Goal: Task Accomplishment & Management: Manage account settings

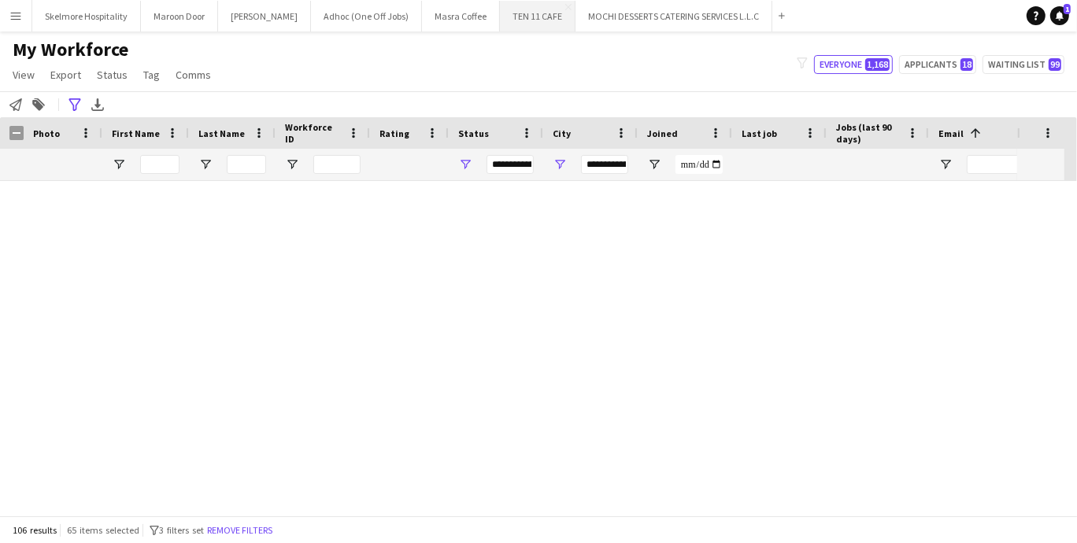
scroll to position [4353, 0]
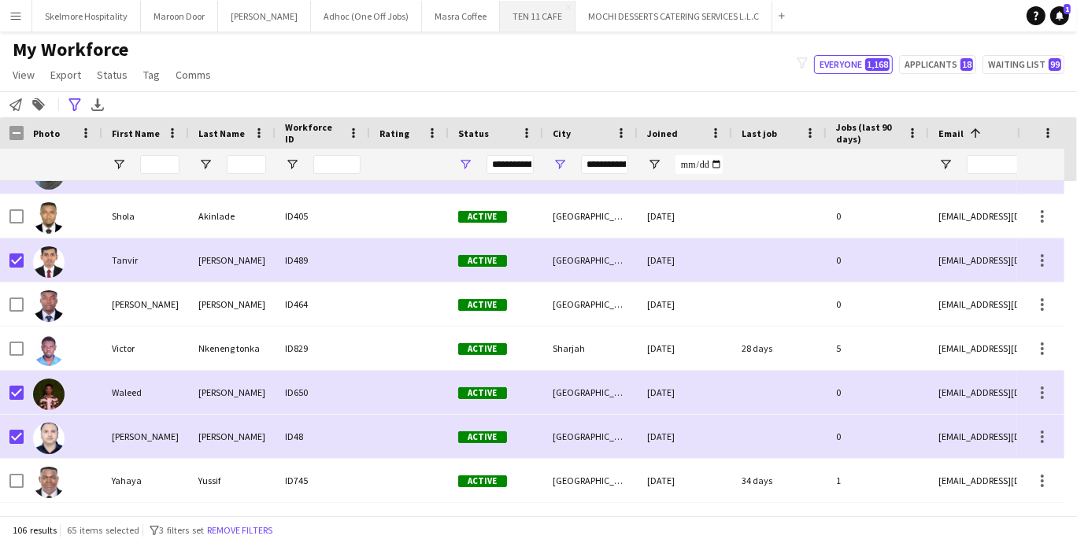
click at [500, 17] on button "TEN 11 CAFE Close" at bounding box center [538, 16] width 76 height 31
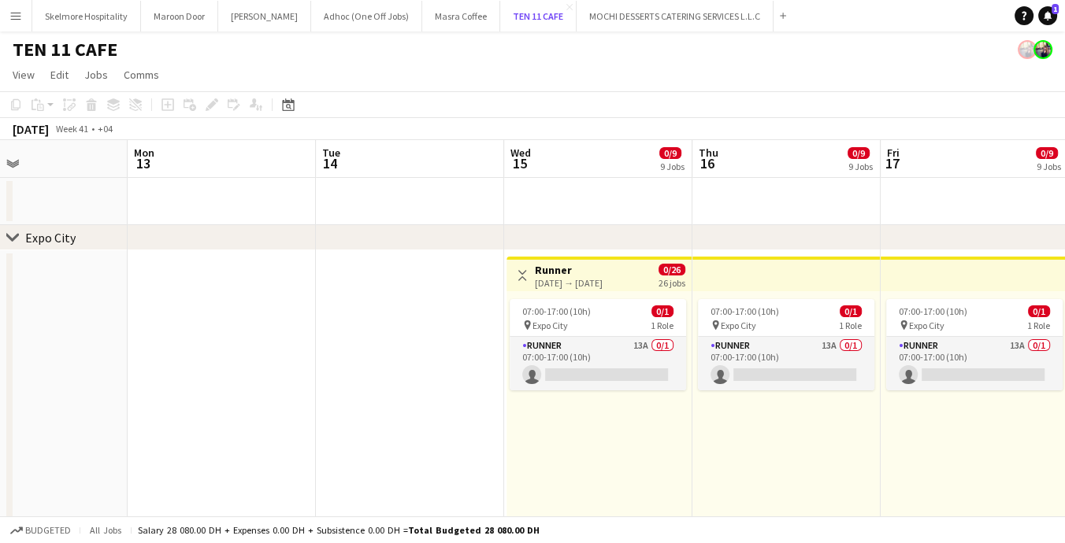
scroll to position [0, 629]
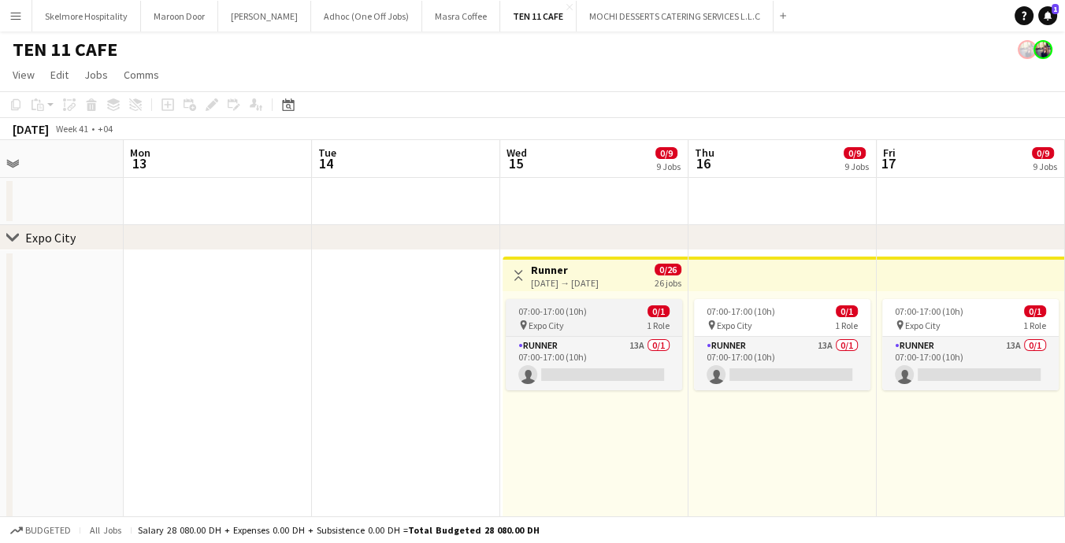
click at [593, 323] on div "pin Expo City 1 Role" at bounding box center [594, 325] width 176 height 13
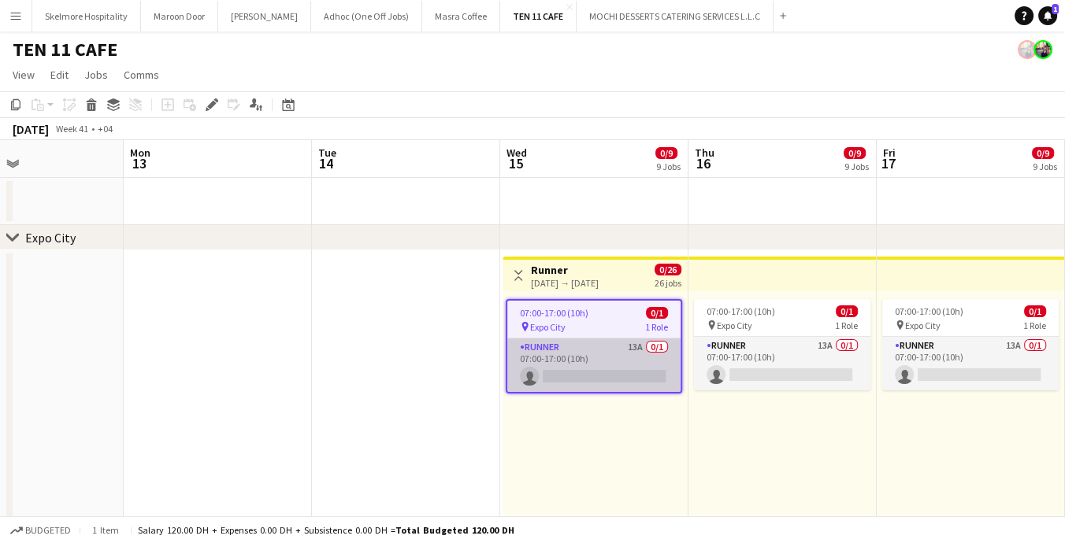
click at [597, 376] on app-card-role "Runner 13A 0/1 07:00-17:00 (10h) single-neutral-actions" at bounding box center [593, 366] width 173 height 54
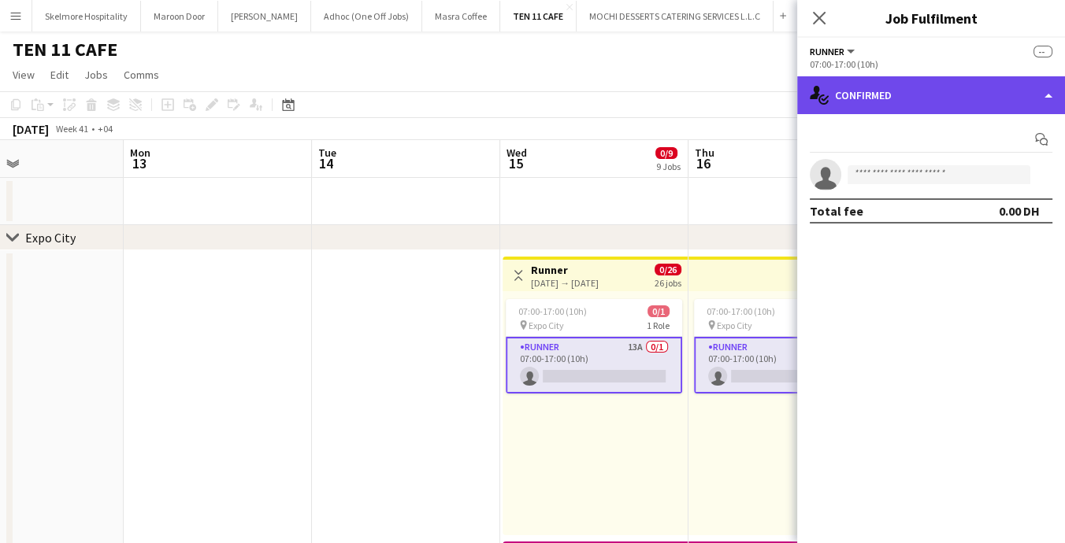
click at [964, 96] on div "single-neutral-actions-check-2 Confirmed" at bounding box center [931, 95] width 268 height 38
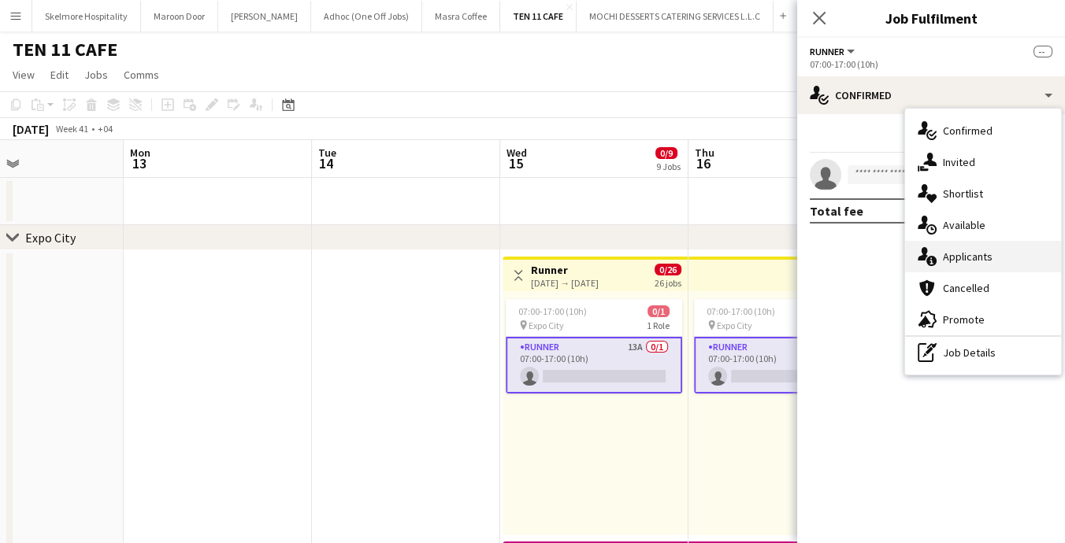
click at [945, 261] on span "Applicants" at bounding box center [968, 257] width 50 height 14
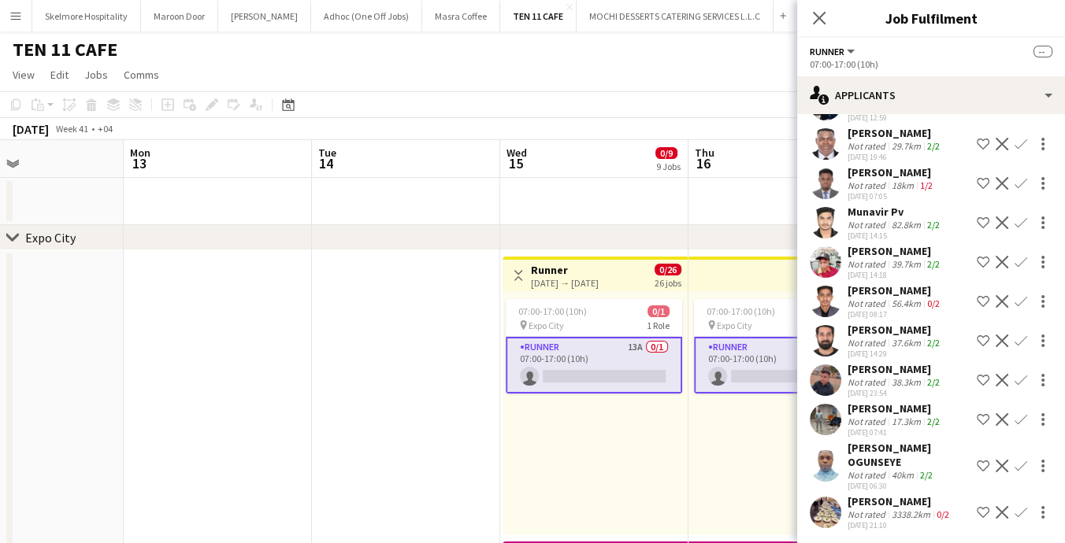
scroll to position [184, 0]
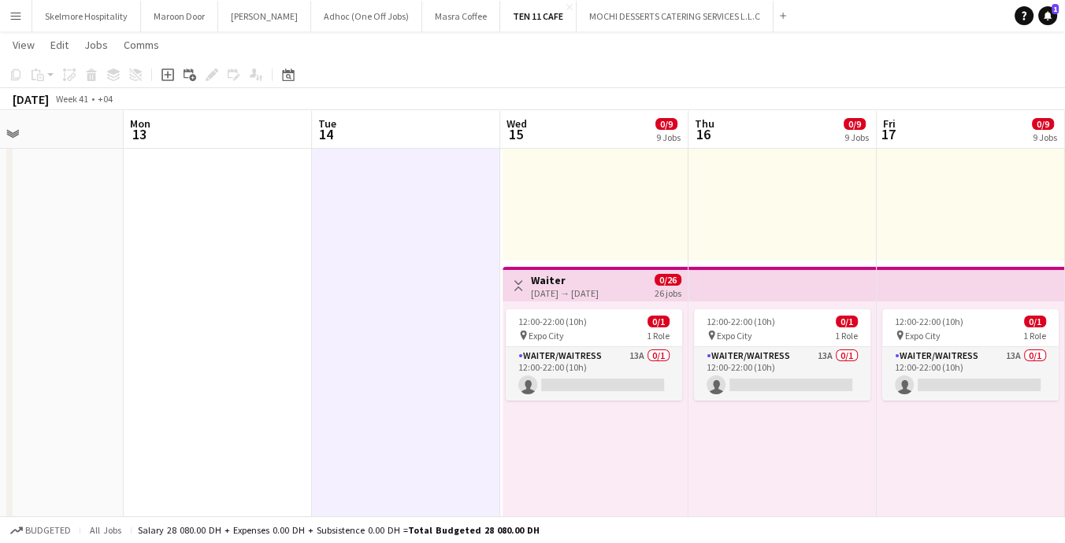
scroll to position [298, 0]
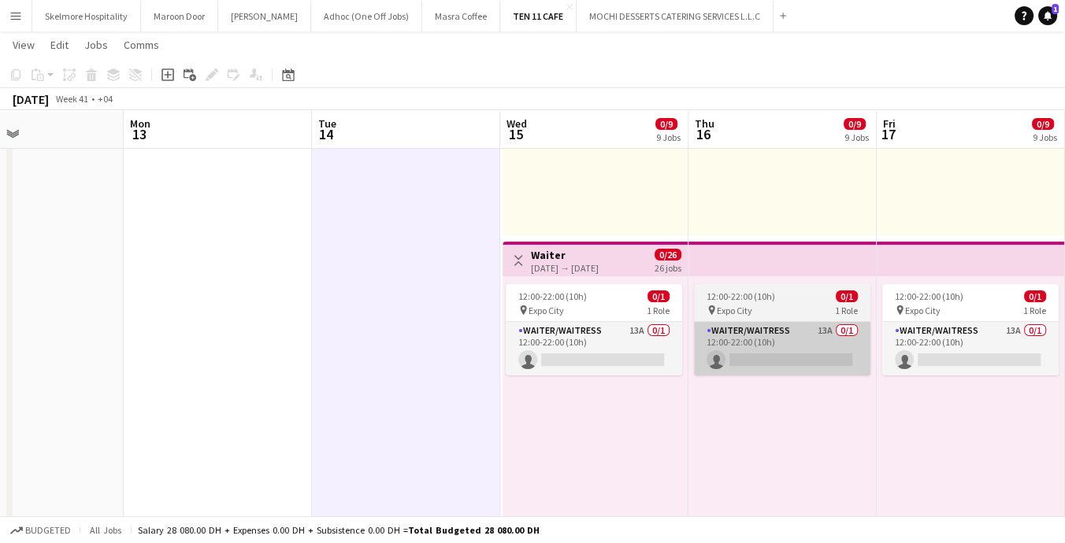
click at [746, 348] on app-card-role "Waiter/Waitress 13A 0/1 12:00-22:00 (10h) single-neutral-actions" at bounding box center [782, 349] width 176 height 54
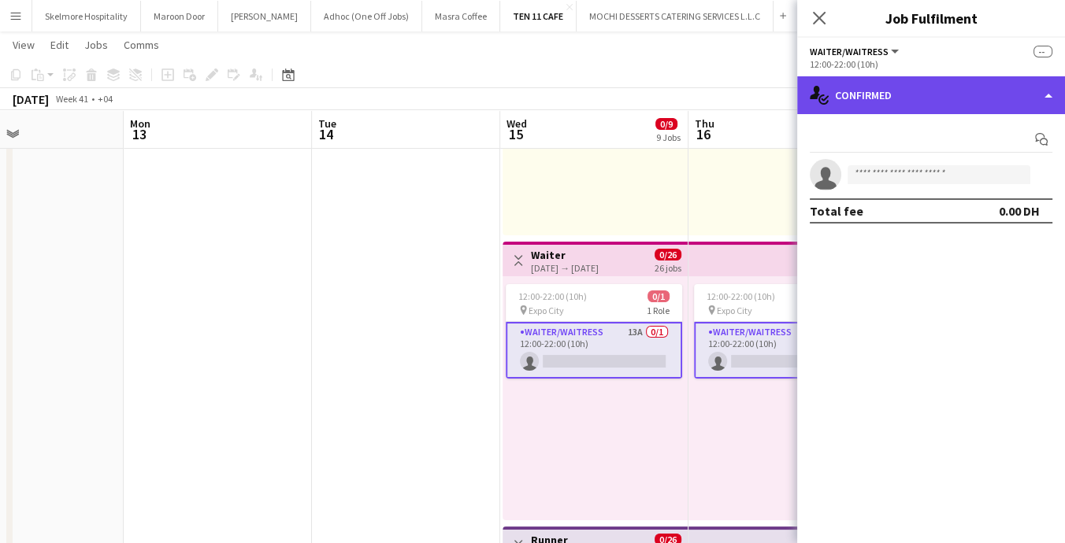
click at [974, 99] on div "single-neutral-actions-check-2 Confirmed" at bounding box center [931, 95] width 268 height 38
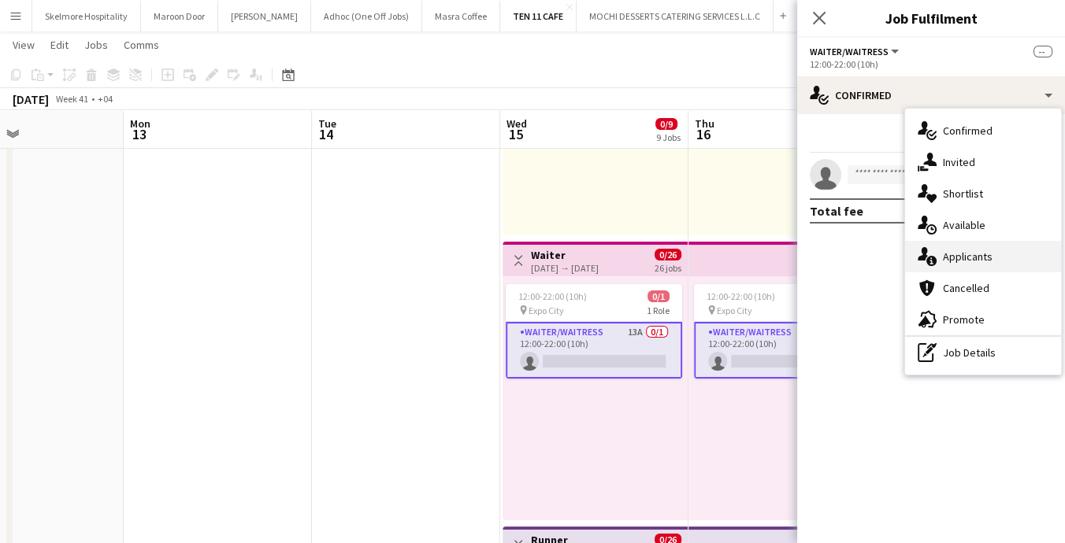
click at [1020, 261] on div "single-neutral-actions-information Applicants" at bounding box center [983, 257] width 156 height 32
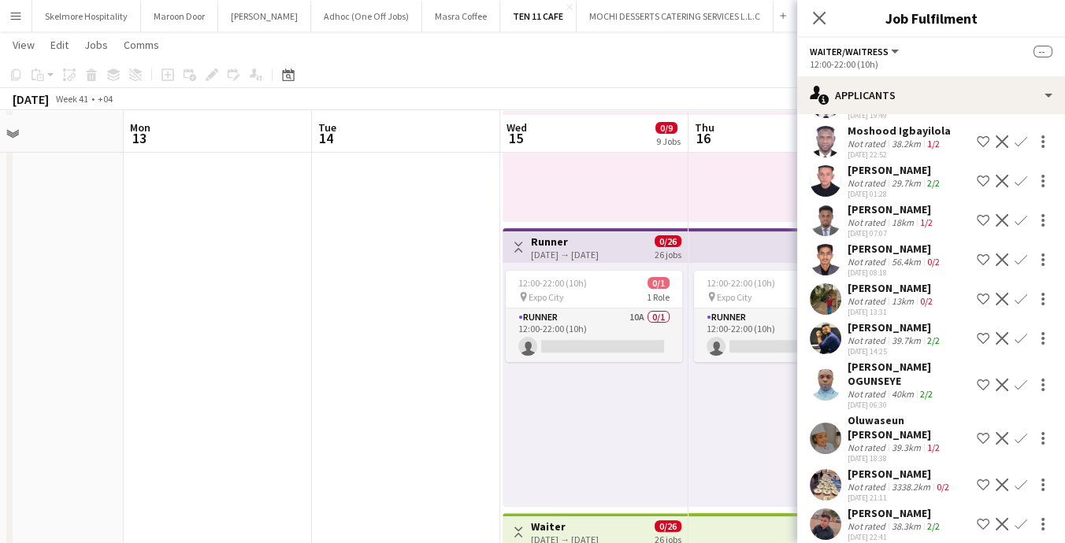
scroll to position [602, 0]
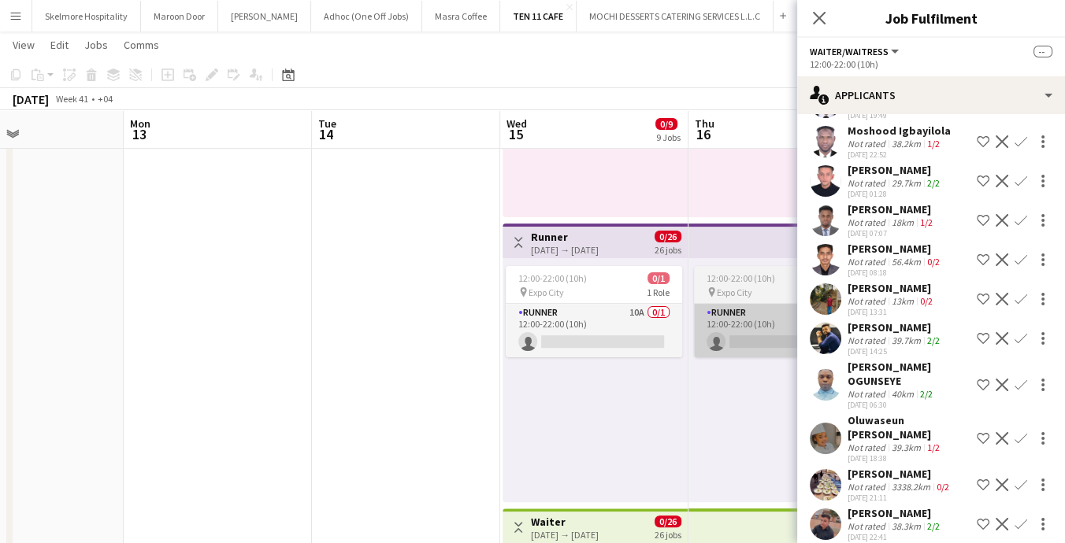
click at [747, 345] on app-card-role "Runner 10A 0/1 12:00-22:00 (10h) single-neutral-actions" at bounding box center [782, 331] width 176 height 54
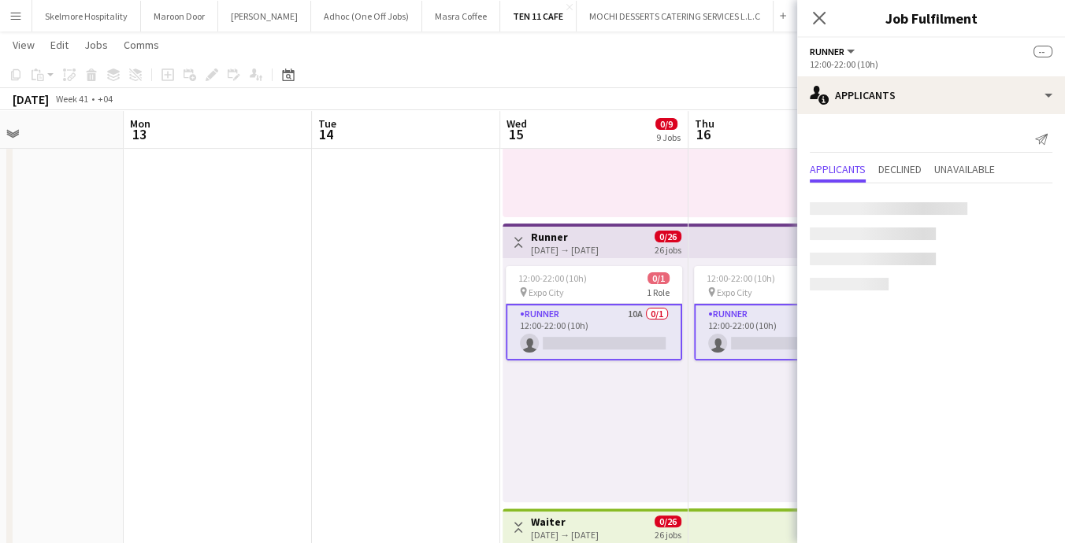
scroll to position [0, 0]
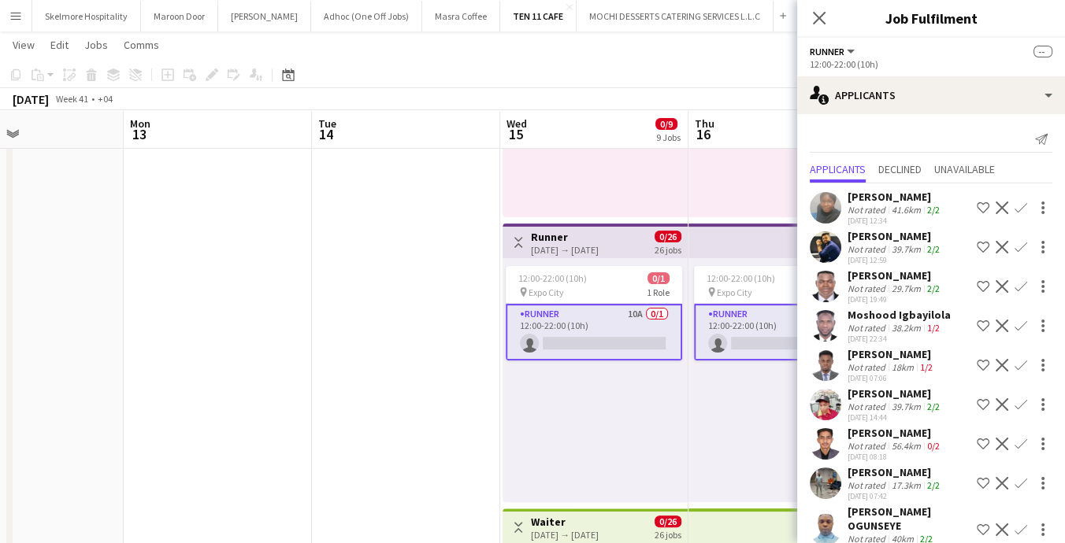
click at [903, 525] on div "[PERSON_NAME] OGUNSEYE" at bounding box center [908, 519] width 123 height 28
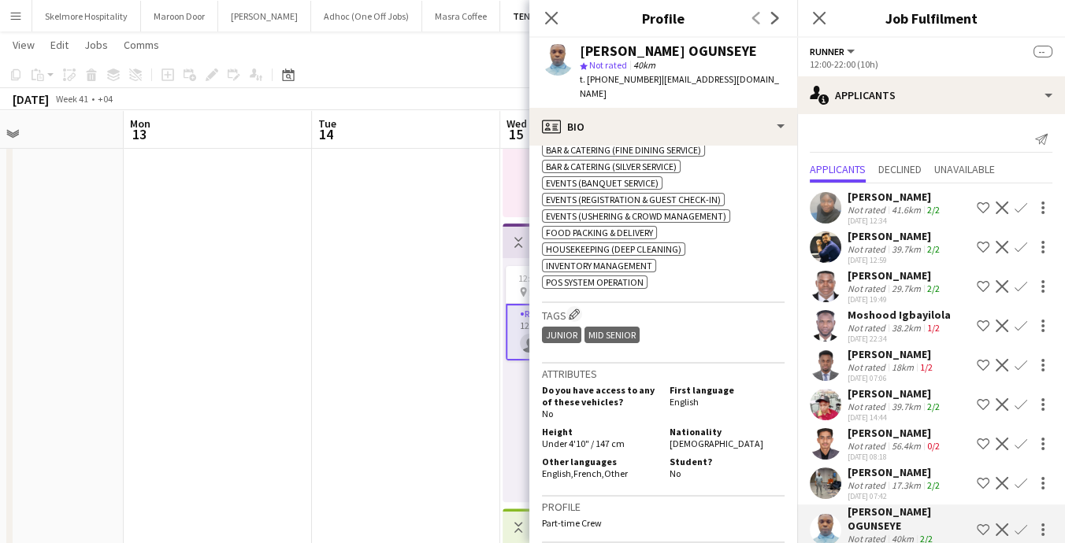
scroll to position [694, 0]
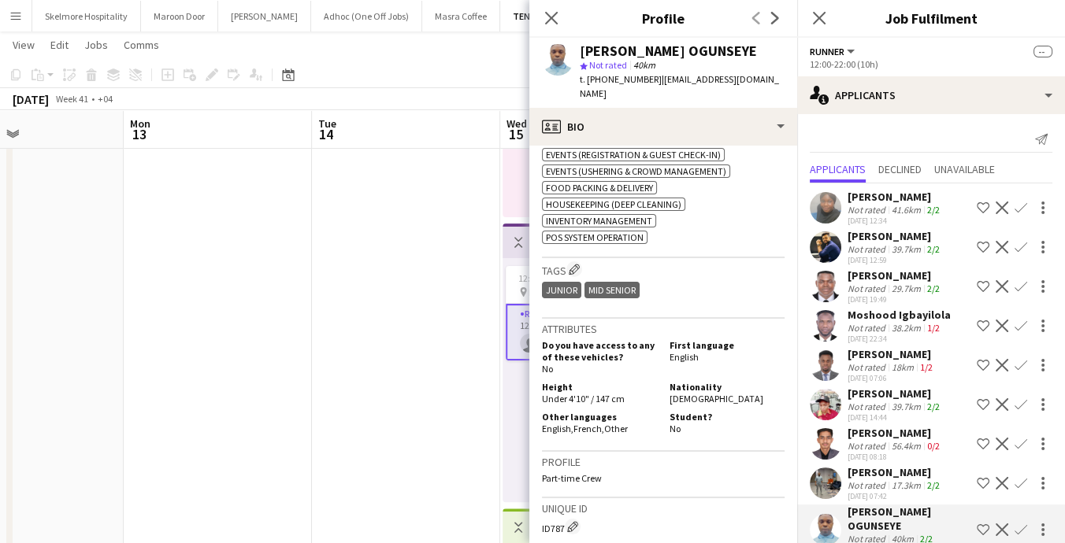
click at [869, 484] on div "Not rated" at bounding box center [867, 486] width 41 height 12
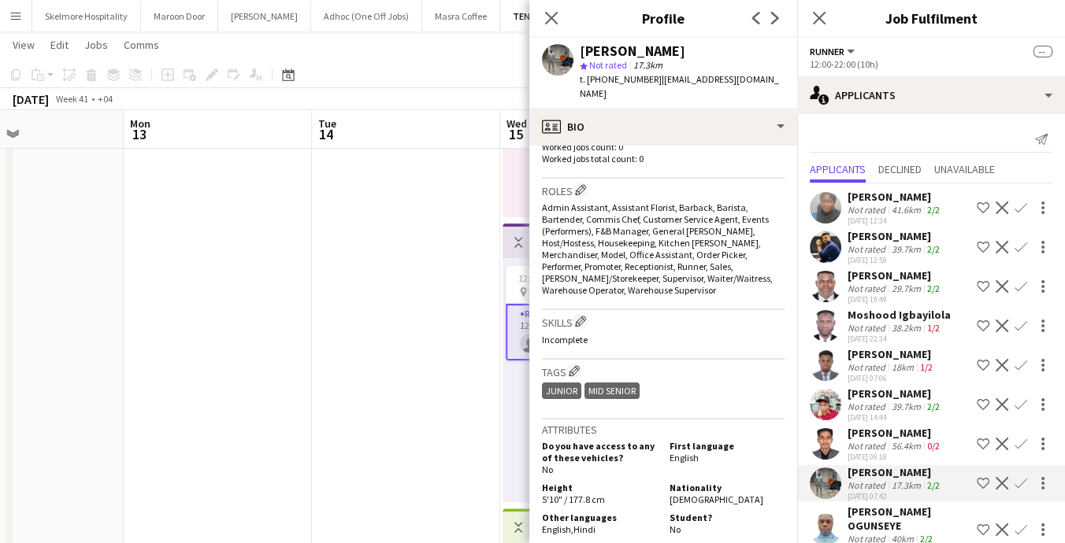
scroll to position [464, 0]
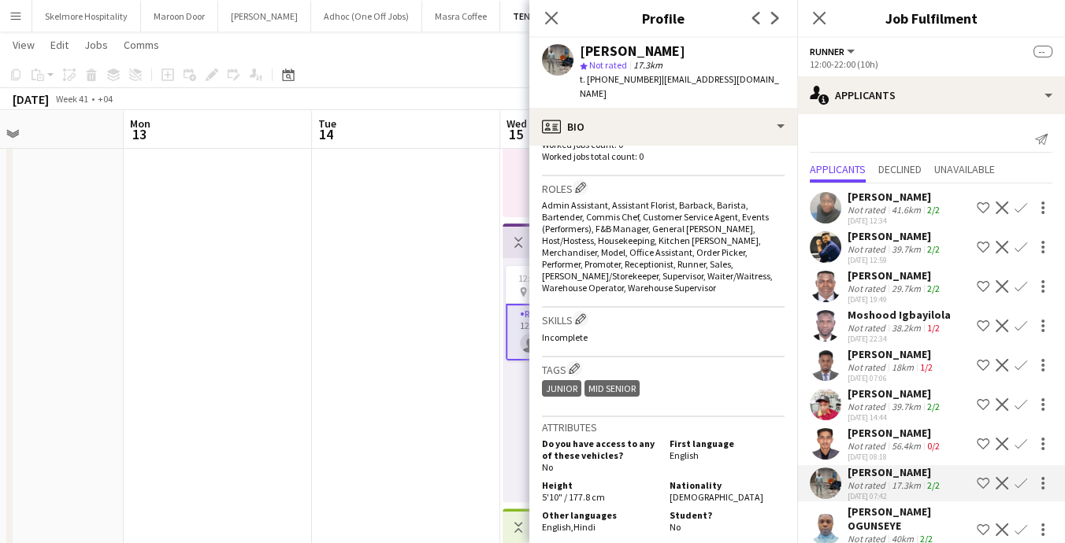
click at [881, 438] on div "[PERSON_NAME]" at bounding box center [894, 433] width 95 height 14
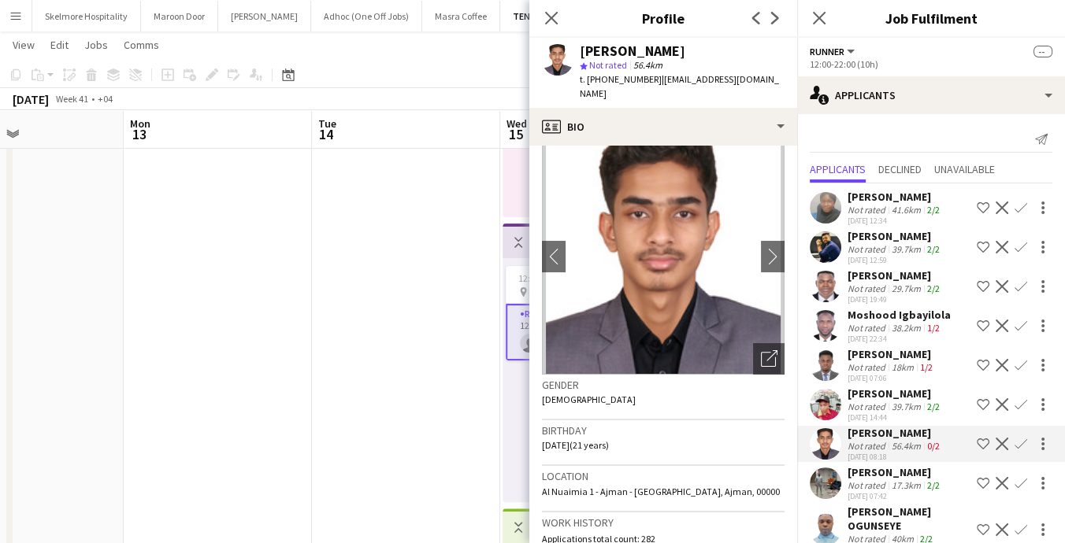
scroll to position [0, 0]
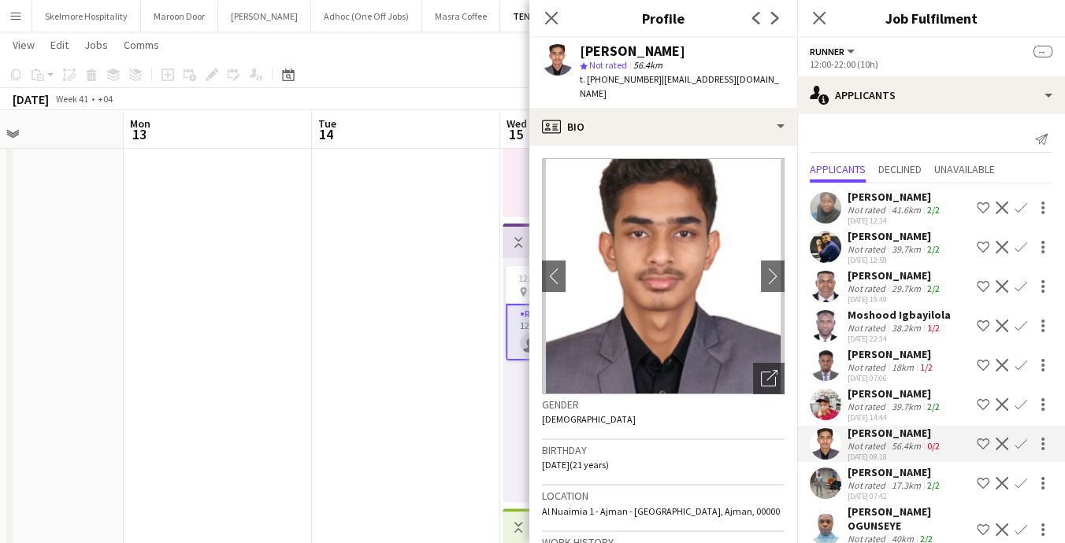
click at [610, 75] on span "t. [PHONE_NUMBER]" at bounding box center [621, 79] width 82 height 12
click at [758, 536] on h3 "Work history" at bounding box center [663, 543] width 243 height 14
click at [631, 80] on span "t. [PHONE_NUMBER]" at bounding box center [621, 79] width 82 height 12
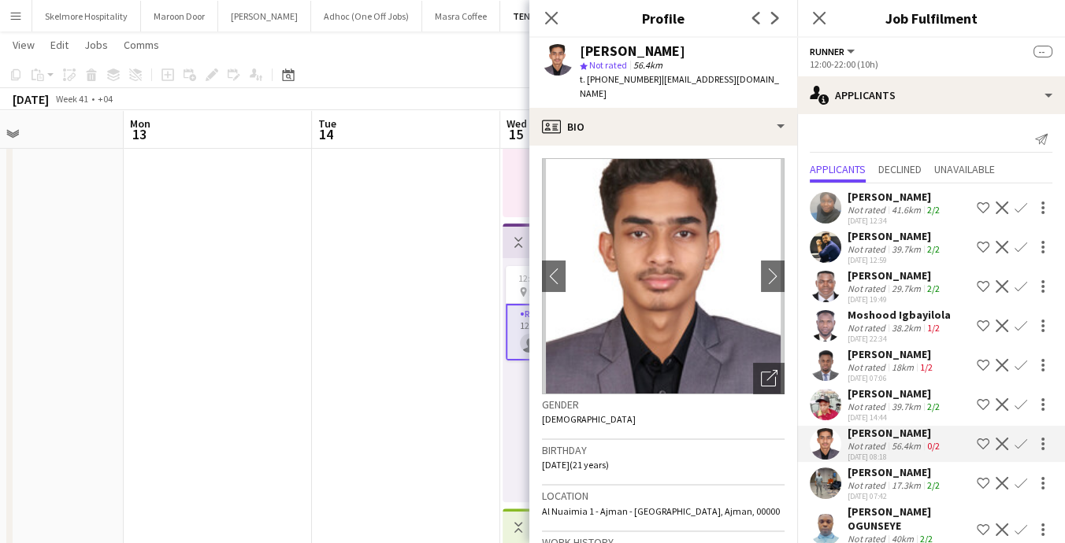
copy span "971564272789"
click at [185, 273] on app-date-cell at bounding box center [218, 363] width 188 height 1432
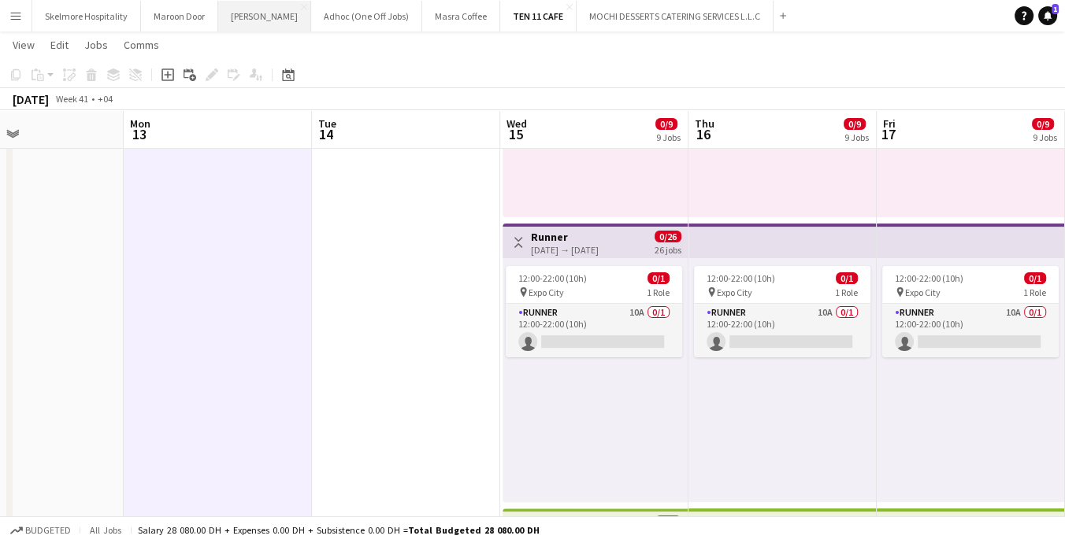
click at [232, 15] on button "[PERSON_NAME]" at bounding box center [264, 16] width 93 height 31
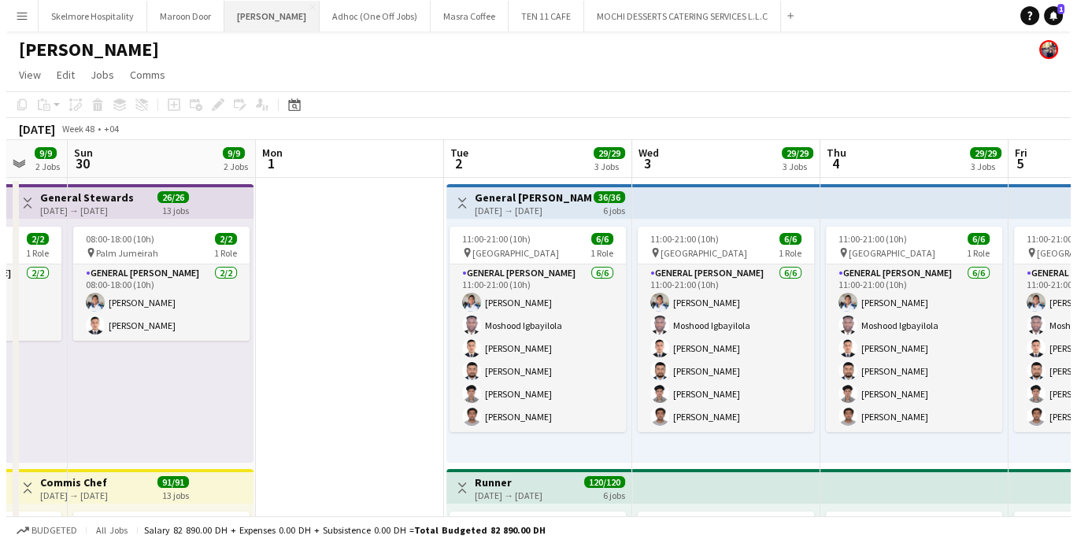
scroll to position [0, 504]
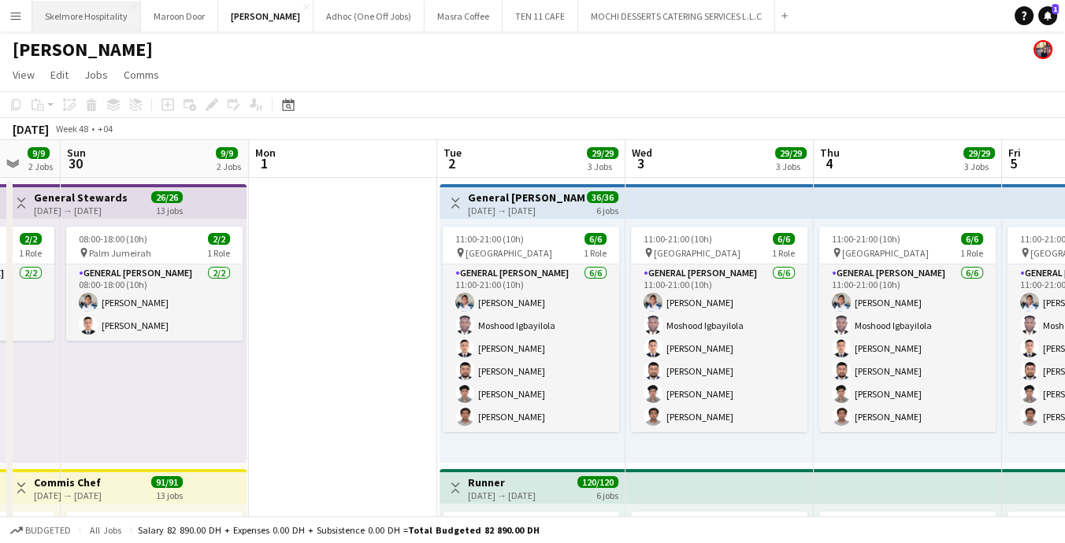
click at [103, 17] on button "Skelmore Hospitality Close" at bounding box center [86, 16] width 109 height 31
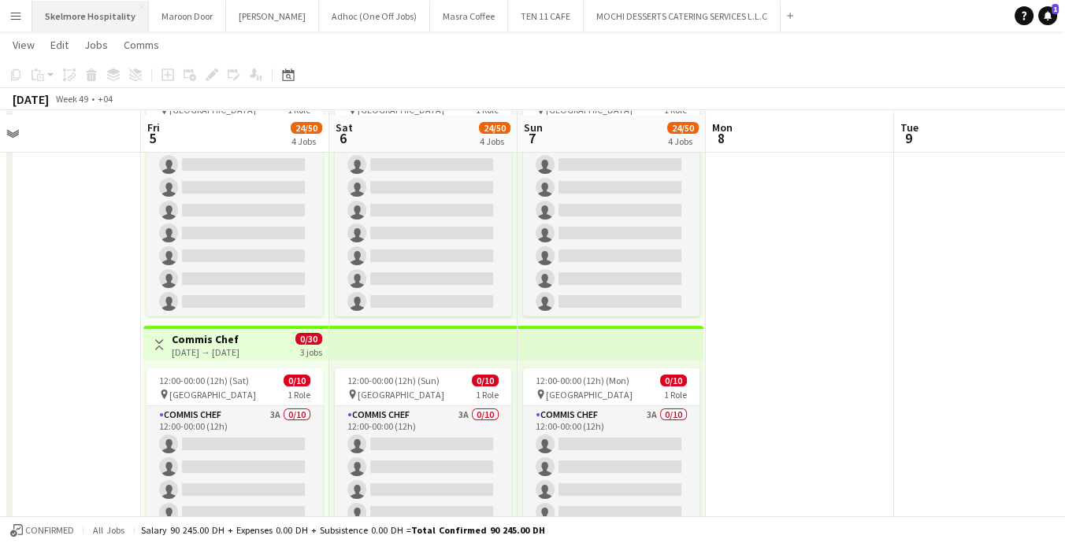
scroll to position [153, 0]
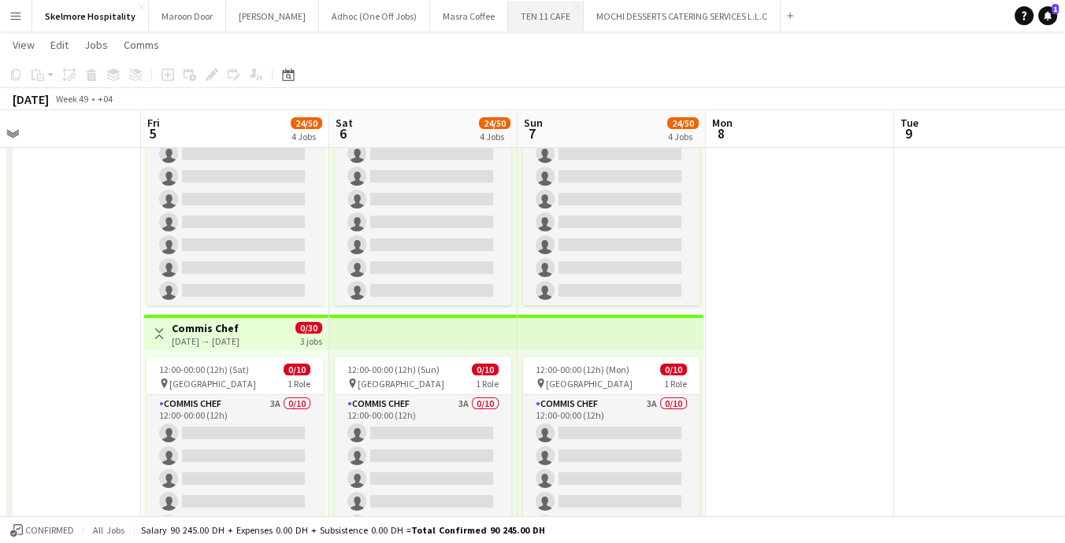
click at [508, 13] on button "TEN 11 CAFE Close" at bounding box center [546, 16] width 76 height 31
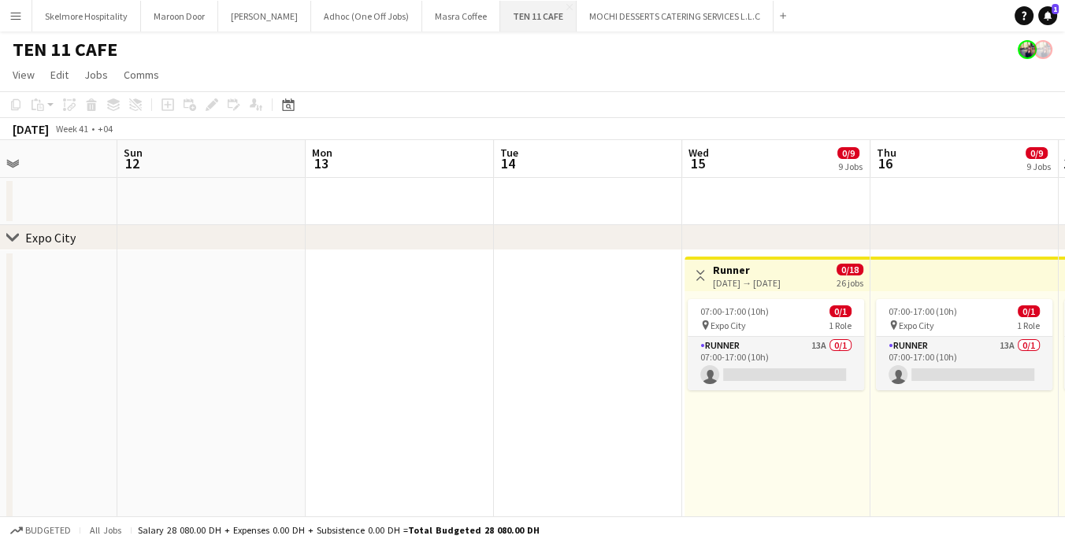
scroll to position [0, 639]
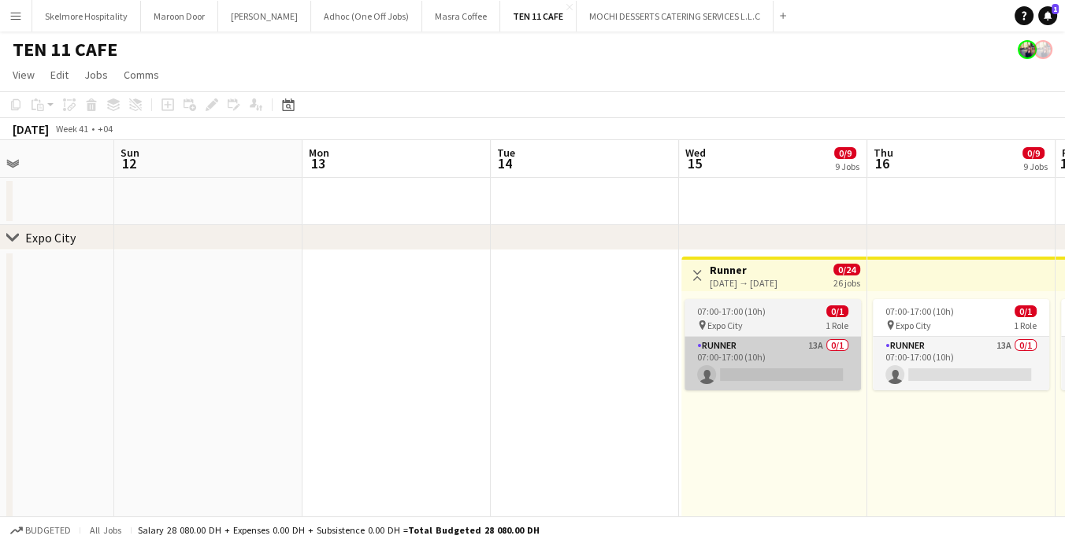
click at [753, 350] on app-card-role "Runner 13A 0/1 07:00-17:00 (10h) single-neutral-actions" at bounding box center [772, 364] width 176 height 54
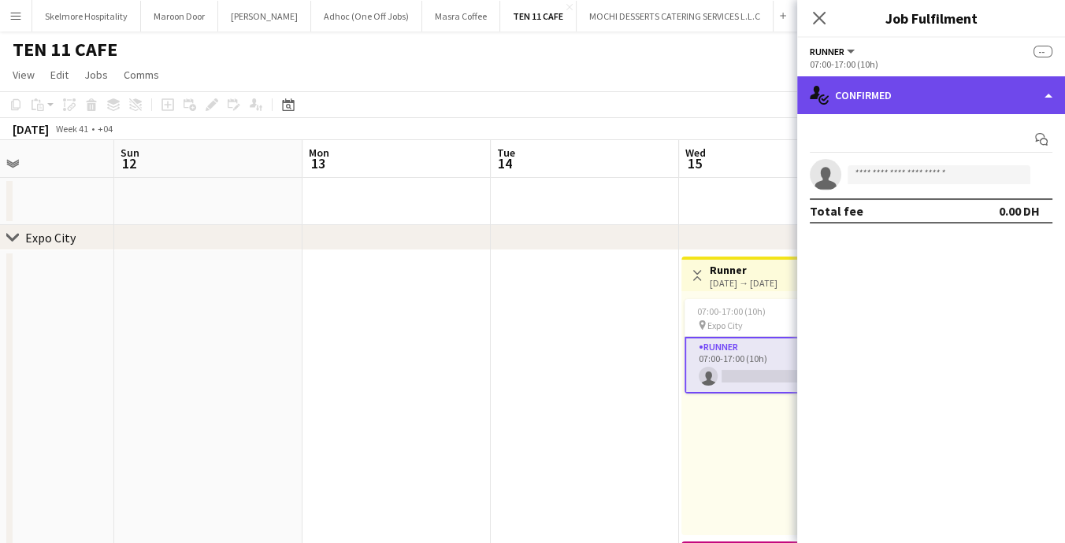
click at [980, 91] on div "single-neutral-actions-check-2 Confirmed" at bounding box center [931, 95] width 268 height 38
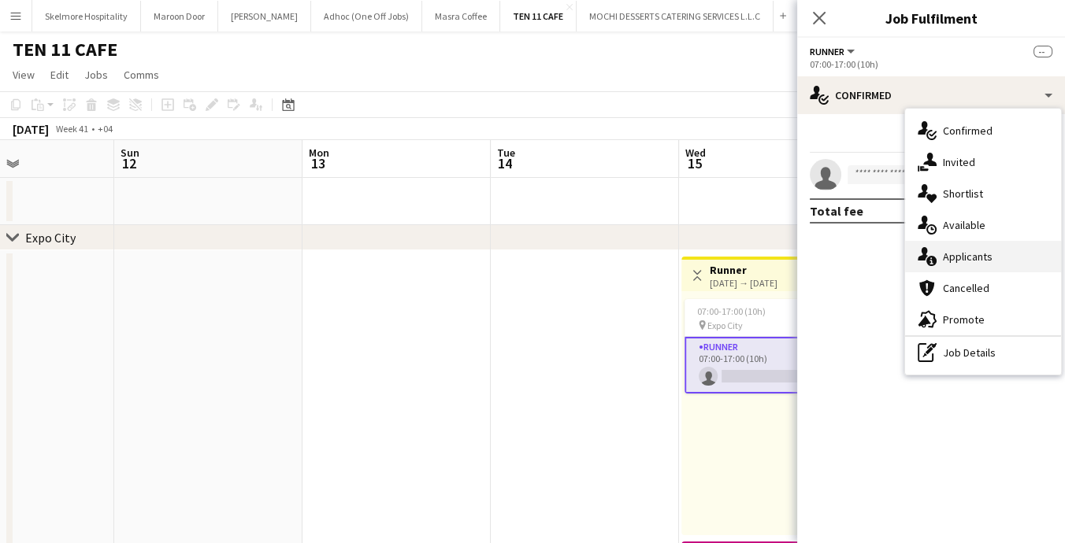
click at [1004, 254] on div "single-neutral-actions-information Applicants" at bounding box center [983, 257] width 156 height 32
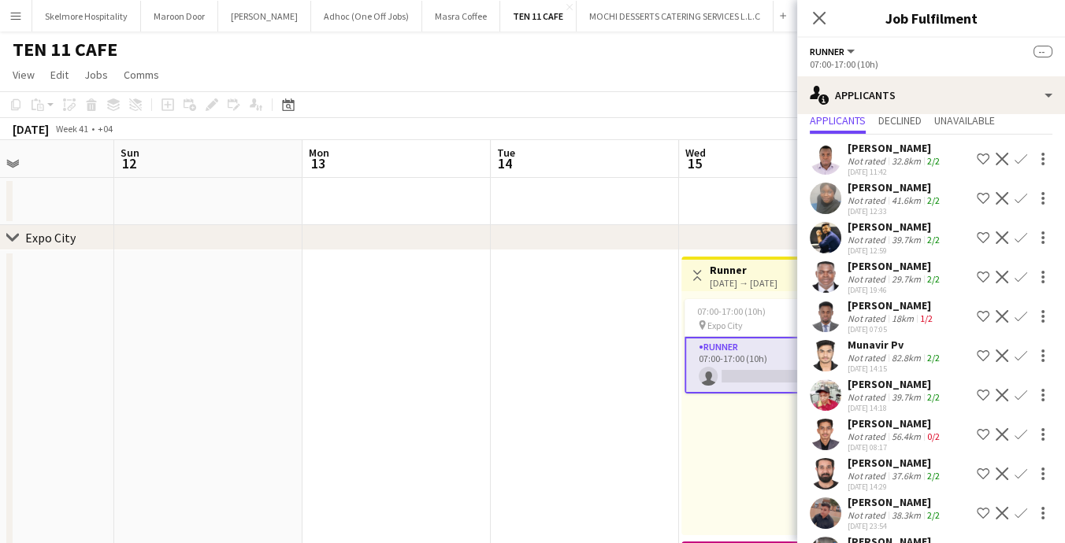
scroll to position [50, 0]
click at [908, 436] on div "56.4km" at bounding box center [905, 435] width 35 height 12
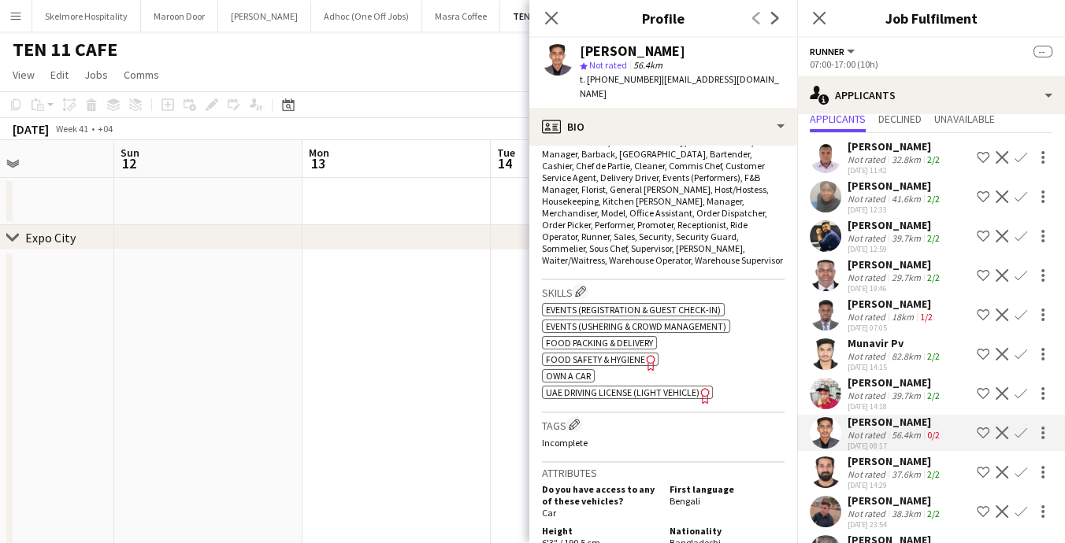
scroll to position [517, 0]
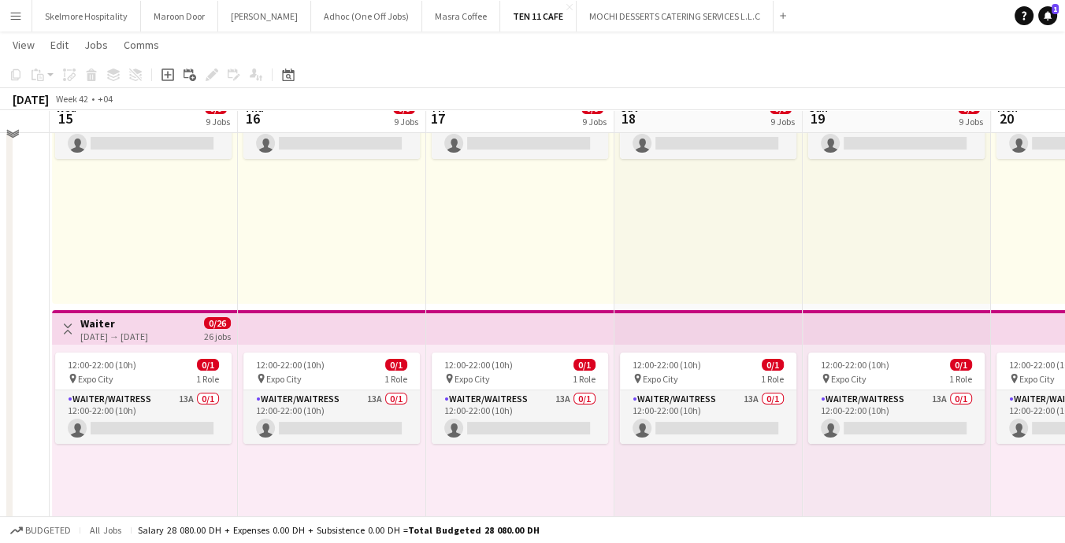
scroll to position [245, 0]
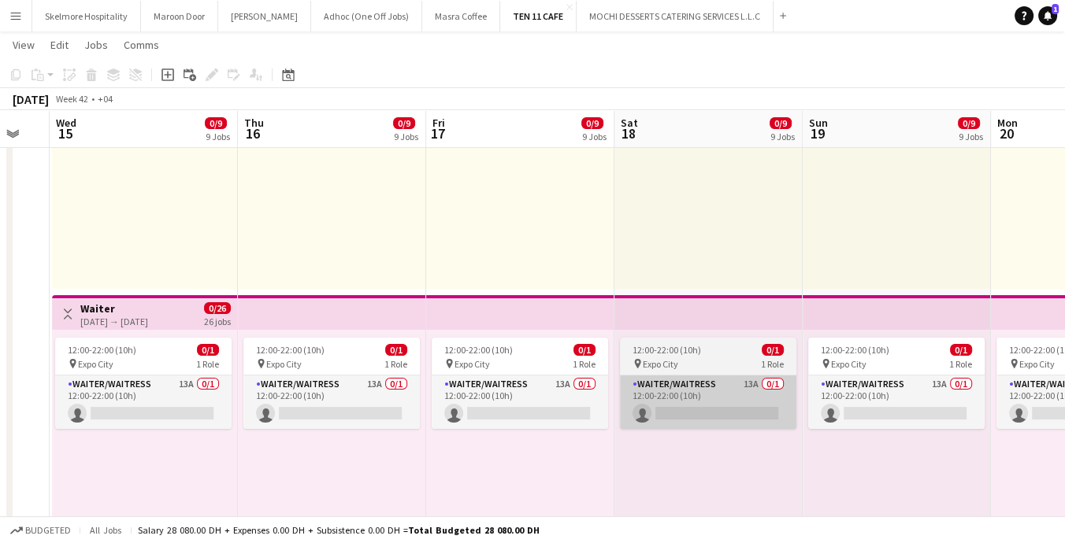
click at [692, 417] on app-card-role "Waiter/Waitress 13A 0/1 12:00-22:00 (10h) single-neutral-actions" at bounding box center [708, 403] width 176 height 54
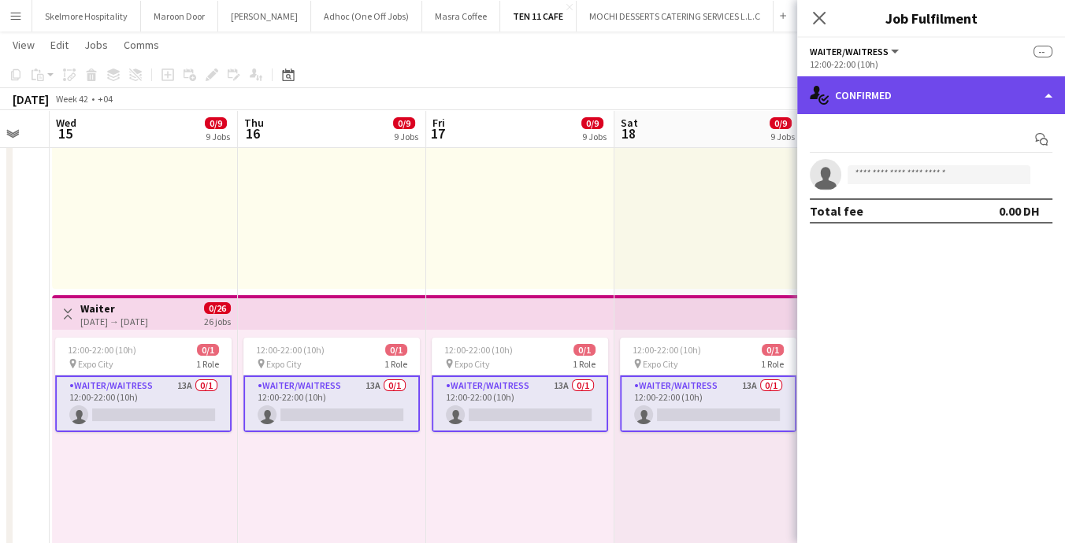
click at [967, 107] on div "single-neutral-actions-check-2 Confirmed" at bounding box center [931, 95] width 268 height 38
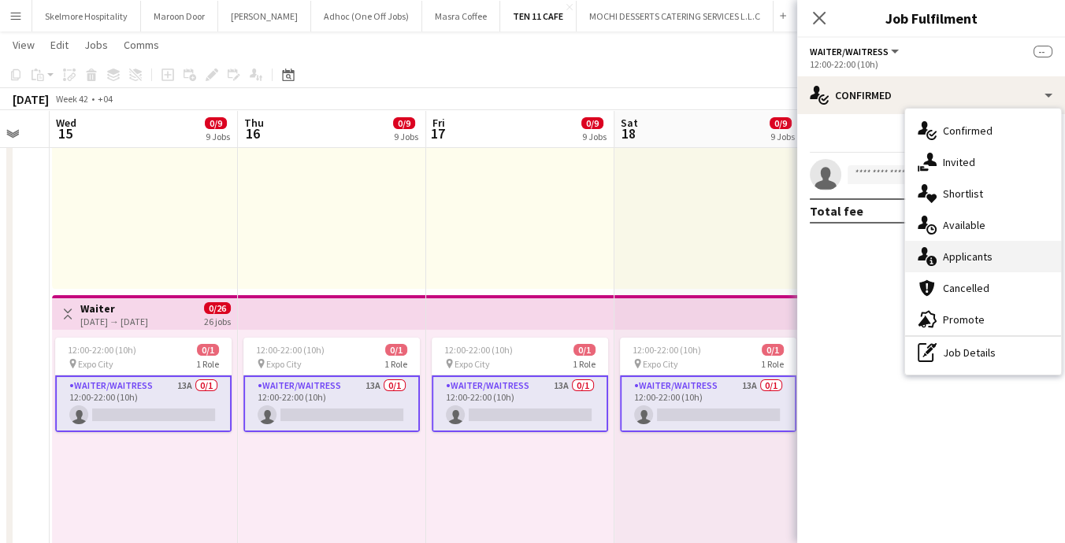
click at [996, 254] on div "single-neutral-actions-information Applicants" at bounding box center [983, 257] width 156 height 32
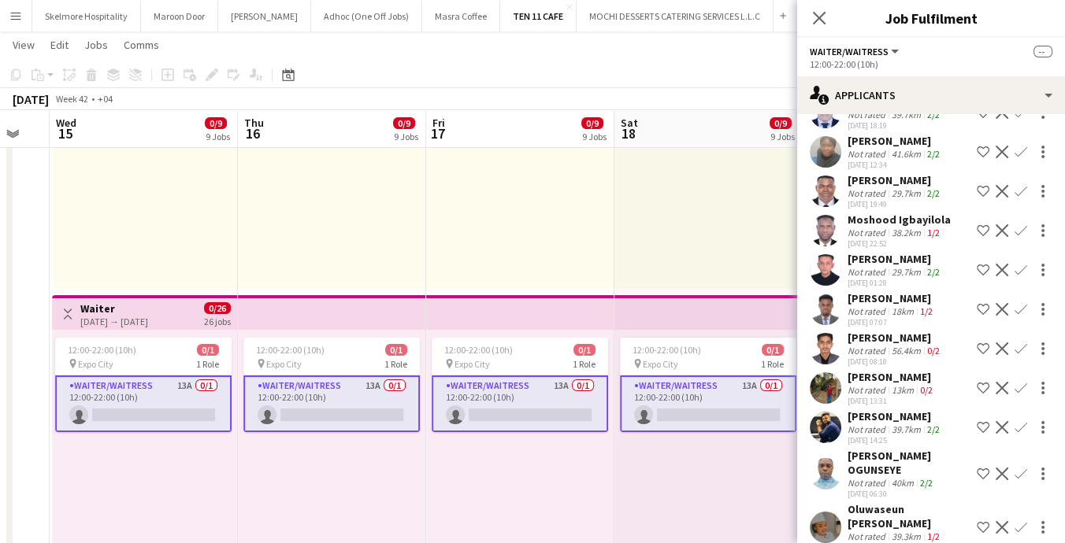
scroll to position [0, 0]
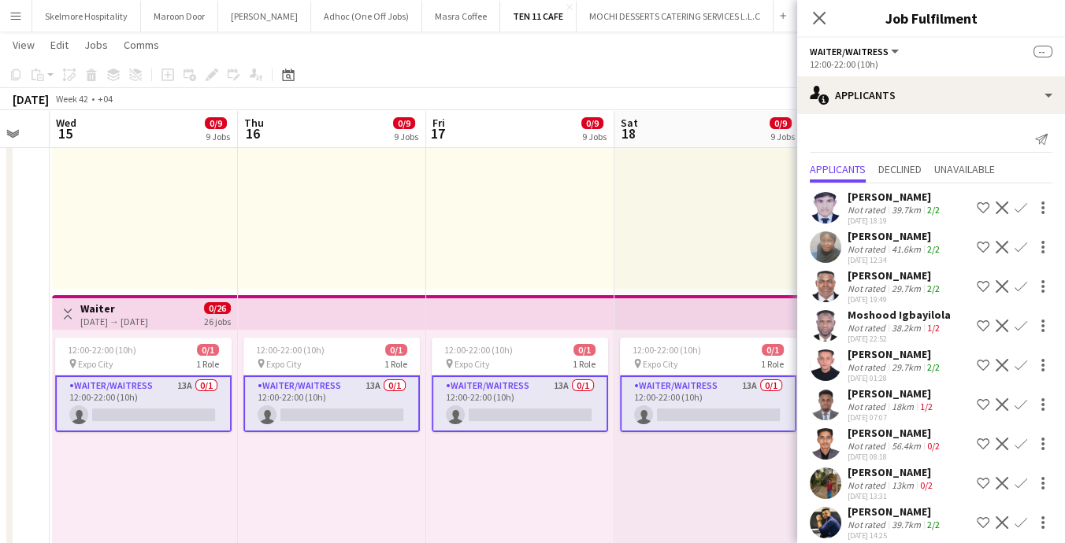
click at [203, 236] on div "07:00-17:00 (10h) 0/1 pin Expo City 1 Role Runner 13A 0/1 07:00-17:00 (10h) sin…" at bounding box center [144, 167] width 185 height 244
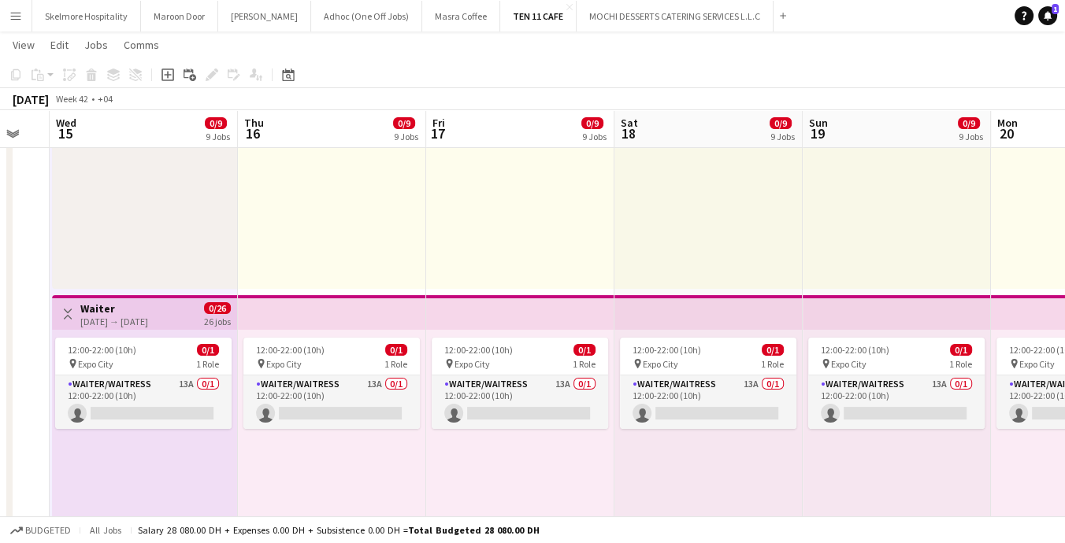
click at [653, 239] on div "07:00-17:00 (10h) 0/1 pin Expo City 1 Role Runner 13A 0/1 07:00-17:00 (10h) sin…" at bounding box center [708, 167] width 188 height 244
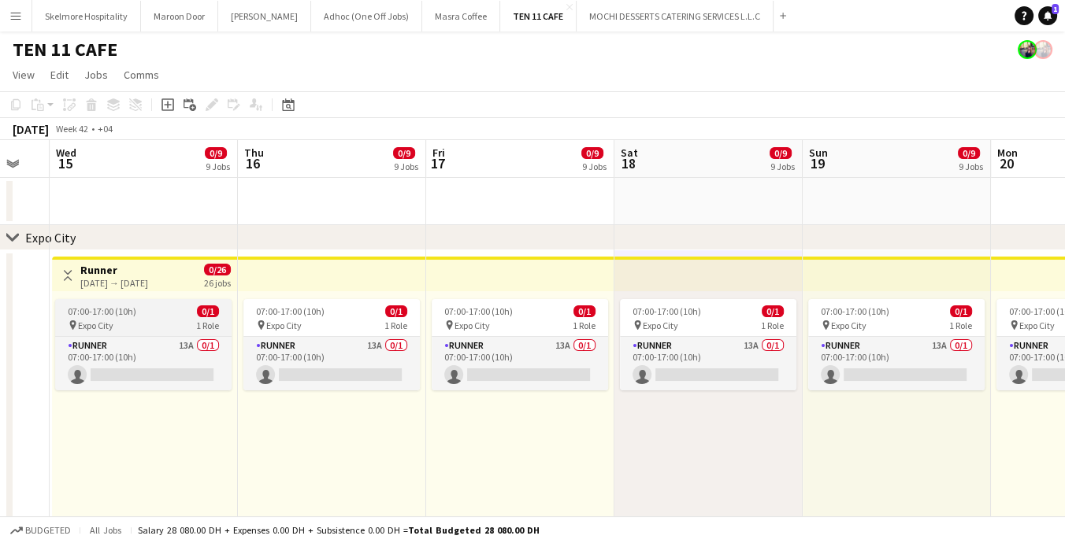
click at [158, 319] on div "pin Expo City 1 Role" at bounding box center [143, 325] width 176 height 13
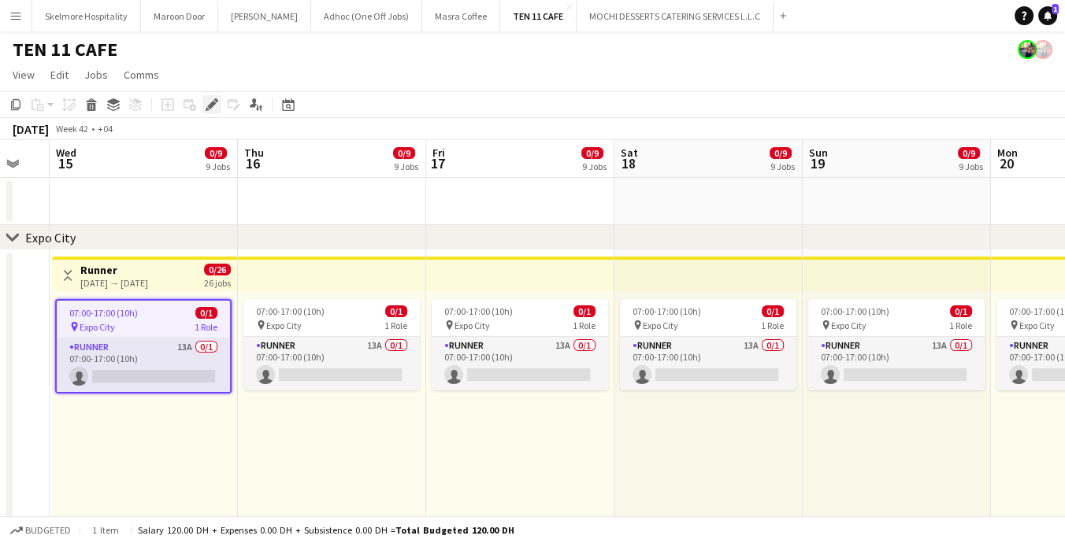
click at [206, 105] on icon "Edit" at bounding box center [212, 104] width 13 height 13
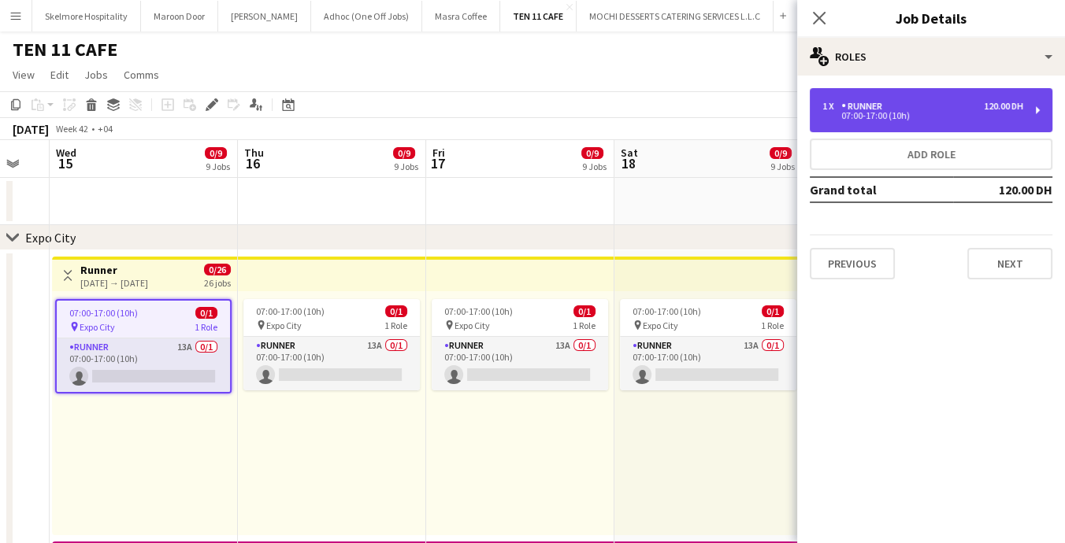
click at [981, 98] on div "1 x Runner 120.00 DH 07:00-17:00 (10h)" at bounding box center [931, 110] width 243 height 44
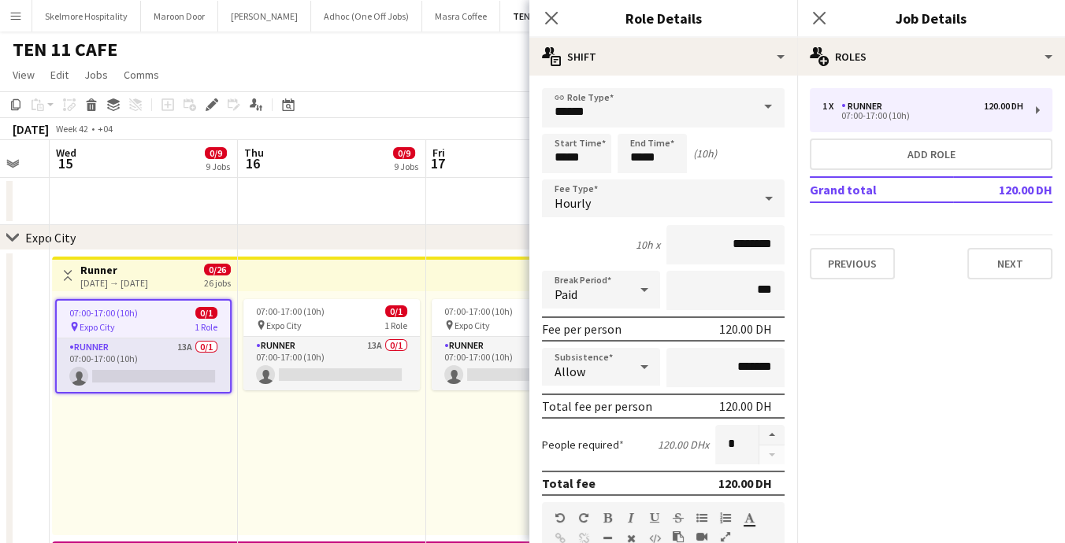
click at [976, 369] on mat-expansion-panel "pencil3 General details 1 x Runner 120.00 DH 07:00-17:00 (10h) Add role Grand t…" at bounding box center [931, 310] width 268 height 468
click at [82, 506] on div "07:00-17:00 (10h) 0/1 pin Expo City 1 Role Runner 13A 0/1 07:00-17:00 (10h) sin…" at bounding box center [144, 413] width 185 height 244
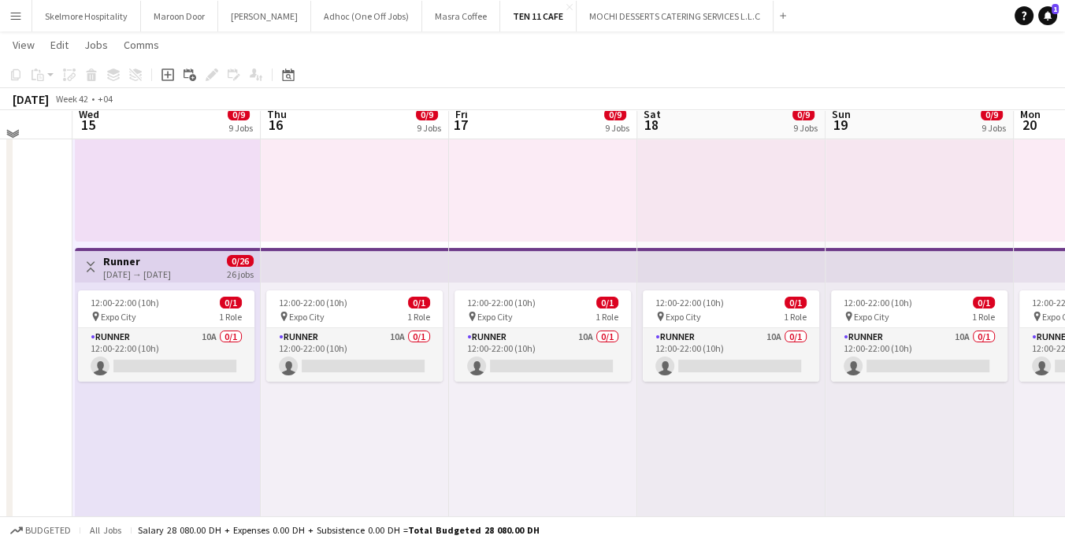
scroll to position [598, 0]
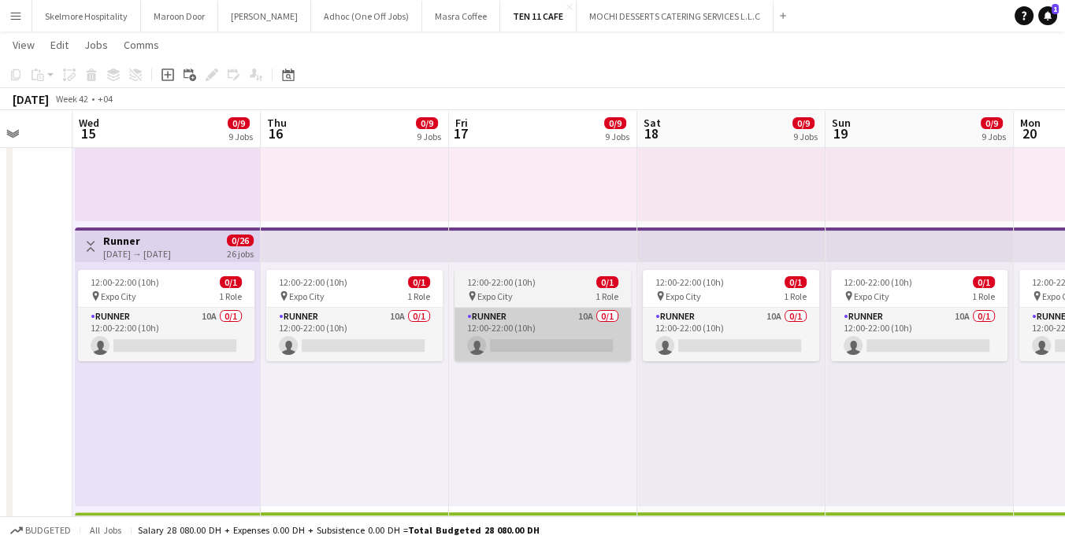
click at [550, 323] on app-card-role "Runner 10A 0/1 12:00-22:00 (10h) single-neutral-actions" at bounding box center [542, 335] width 176 height 54
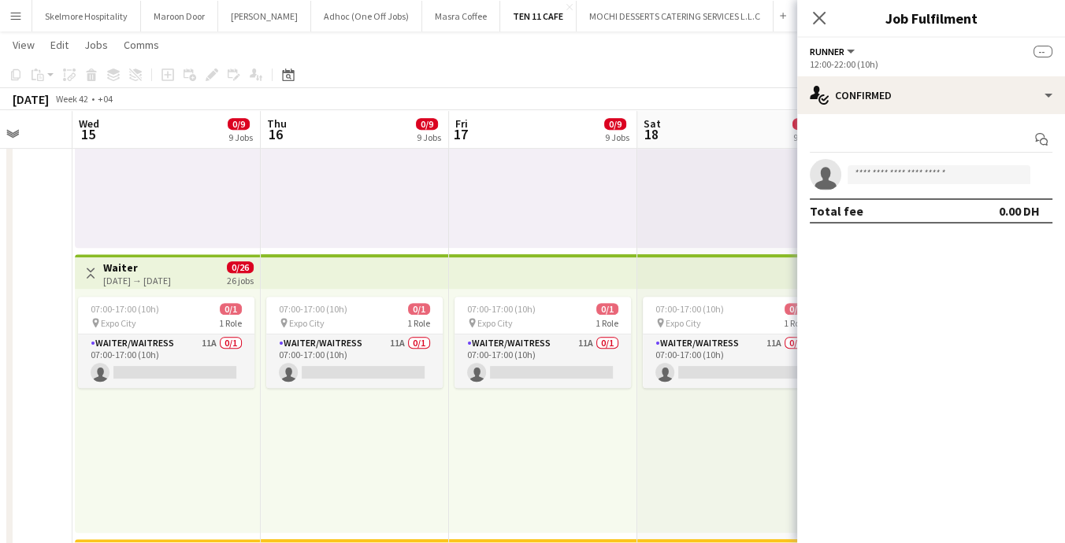
scroll to position [857, 0]
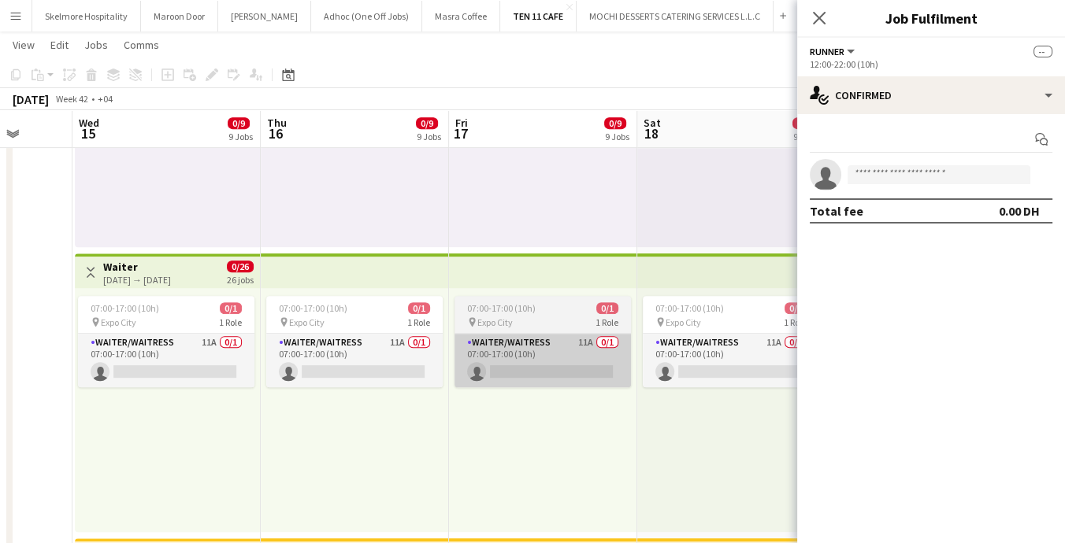
click at [525, 359] on app-card-role "Waiter/Waitress 11A 0/1 07:00-17:00 (10h) single-neutral-actions" at bounding box center [542, 361] width 176 height 54
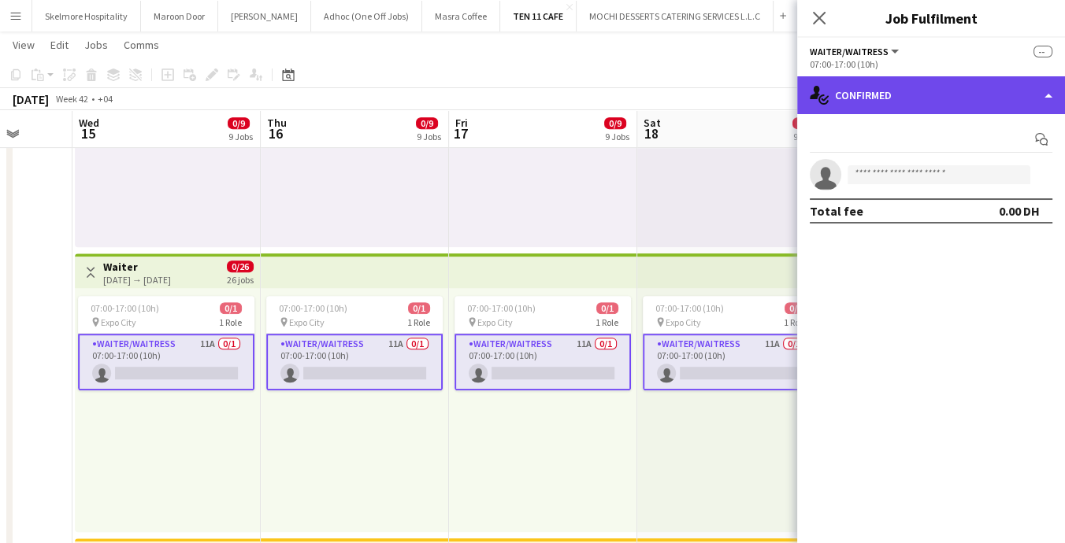
click at [928, 93] on div "single-neutral-actions-check-2 Confirmed" at bounding box center [931, 95] width 268 height 38
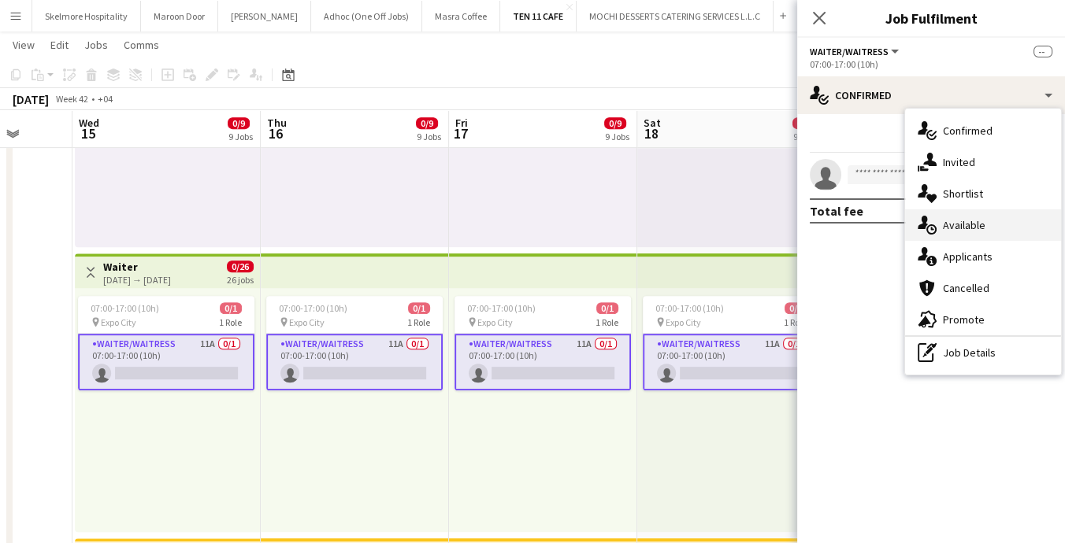
click at [1007, 222] on div "single-neutral-actions-upload Available" at bounding box center [983, 225] width 156 height 32
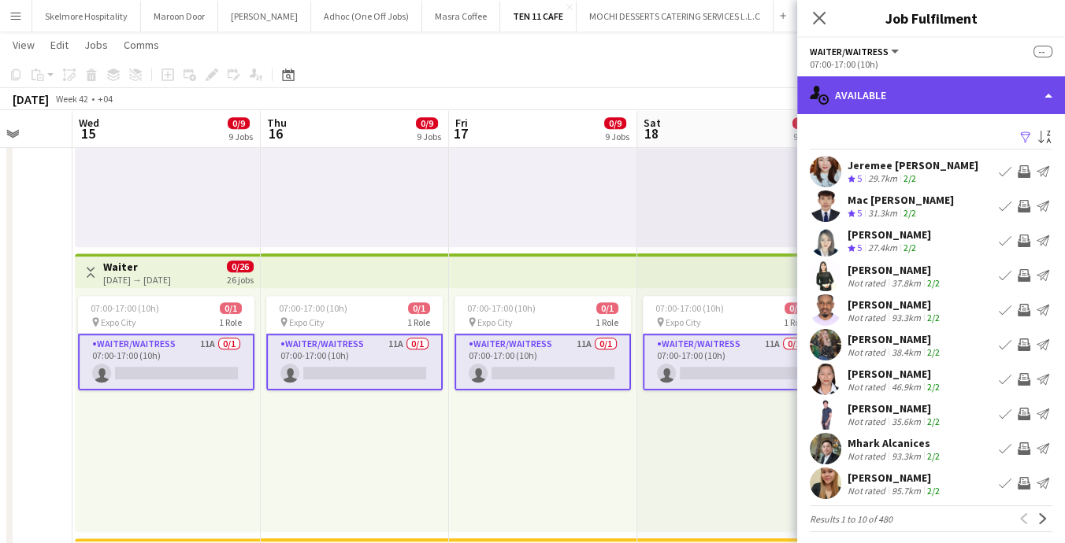
click at [975, 102] on div "single-neutral-actions-upload Available" at bounding box center [931, 95] width 268 height 38
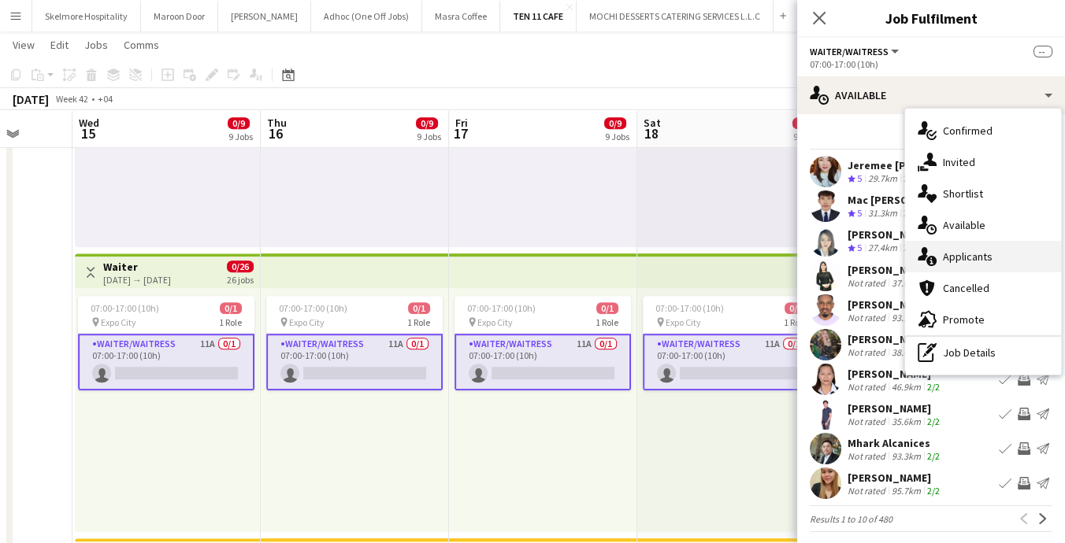
click at [1007, 257] on div "single-neutral-actions-information Applicants" at bounding box center [983, 257] width 156 height 32
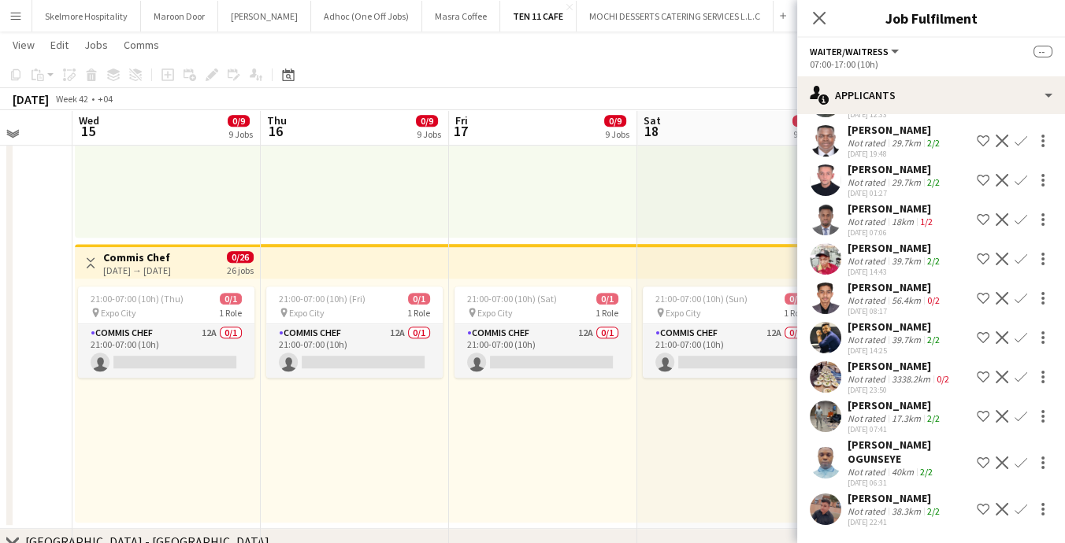
scroll to position [1149, 0]
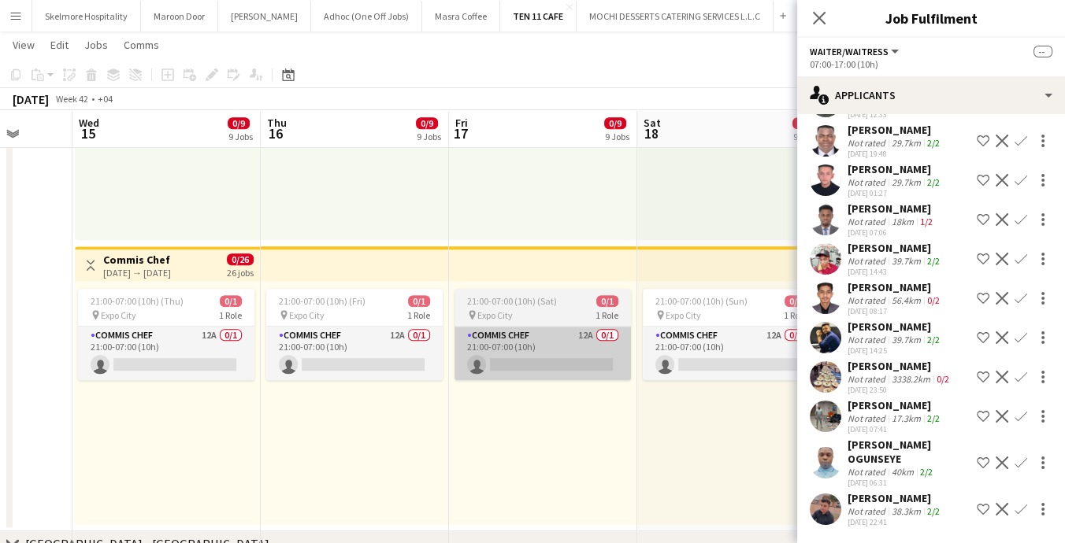
click at [604, 341] on app-card-role "Commis Chef 12A 0/1 21:00-07:00 (10h) single-neutral-actions" at bounding box center [542, 354] width 176 height 54
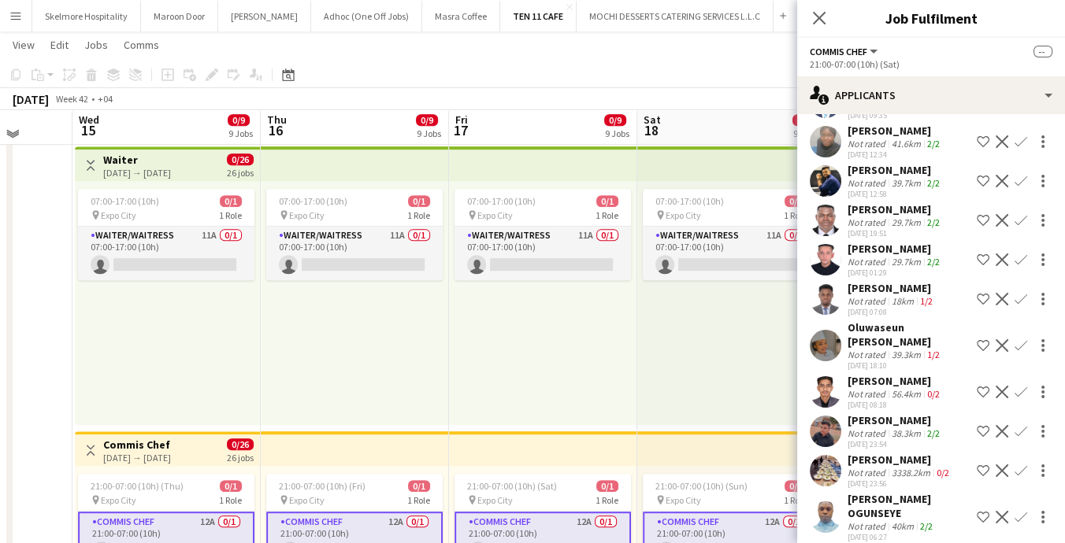
scroll to position [961, 0]
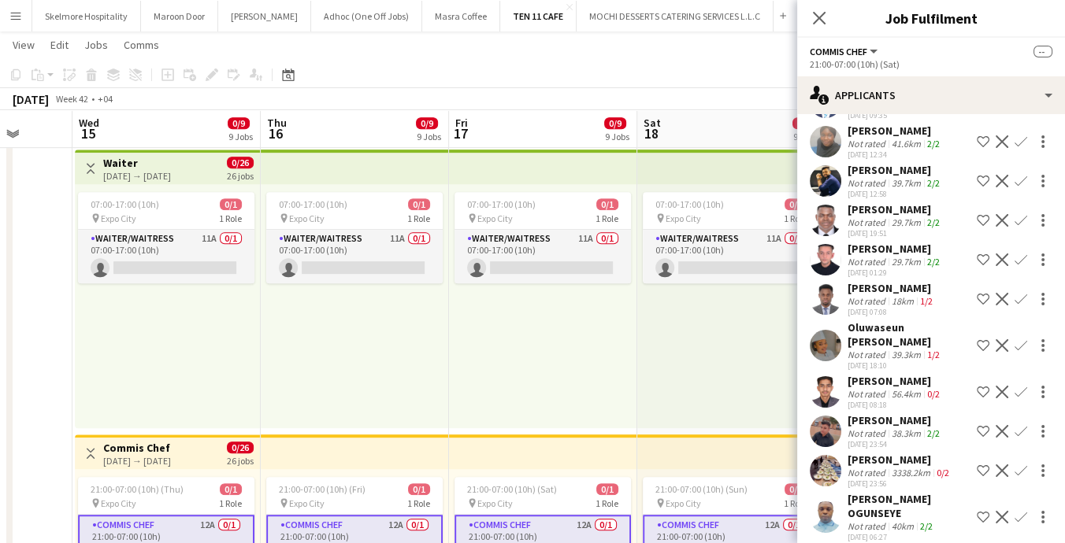
click at [903, 361] on div "[DATE] 18:10" at bounding box center [908, 366] width 123 height 10
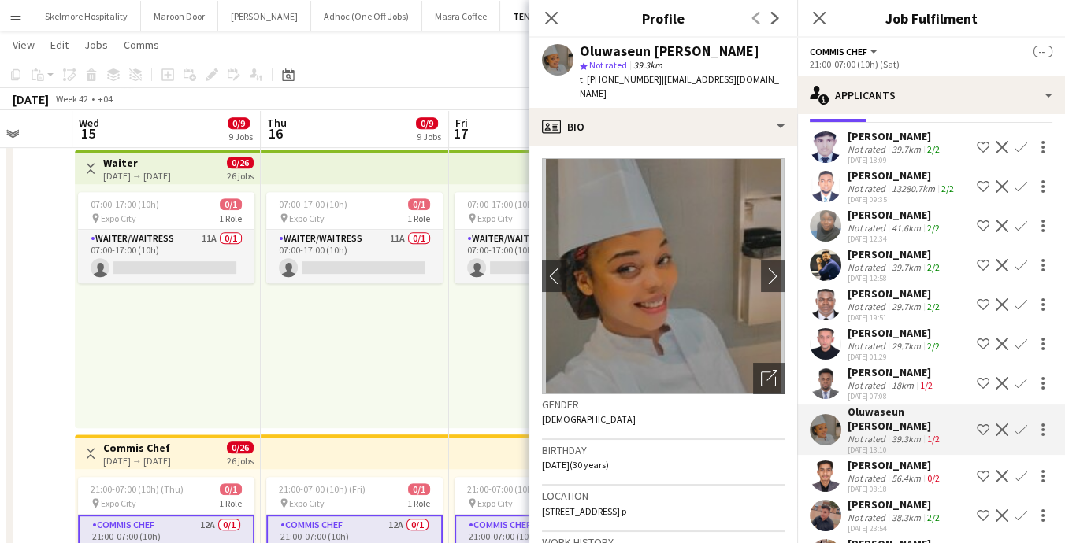
scroll to position [0, 0]
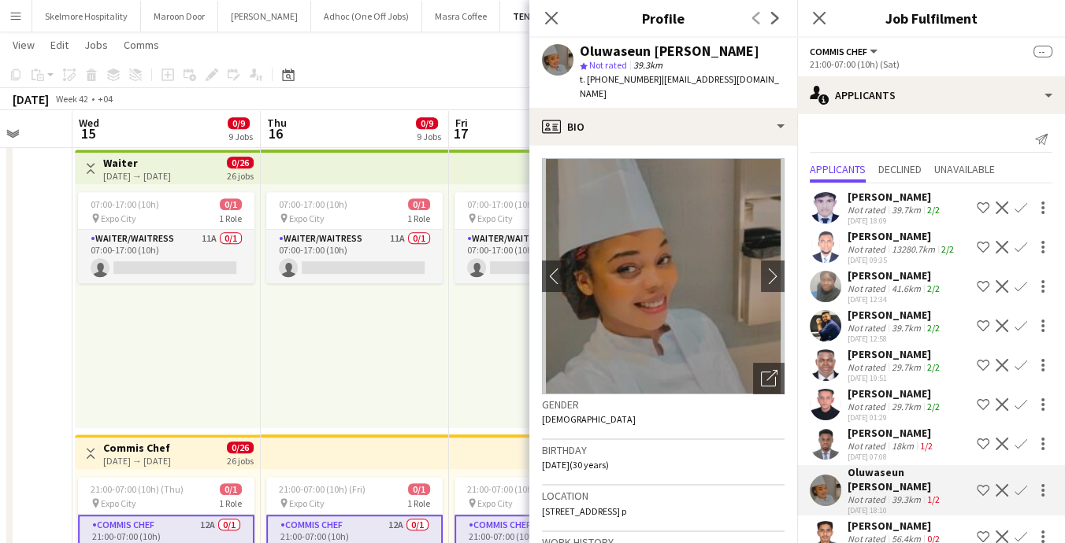
click at [890, 251] on div "13280.7km" at bounding box center [913, 249] width 50 height 12
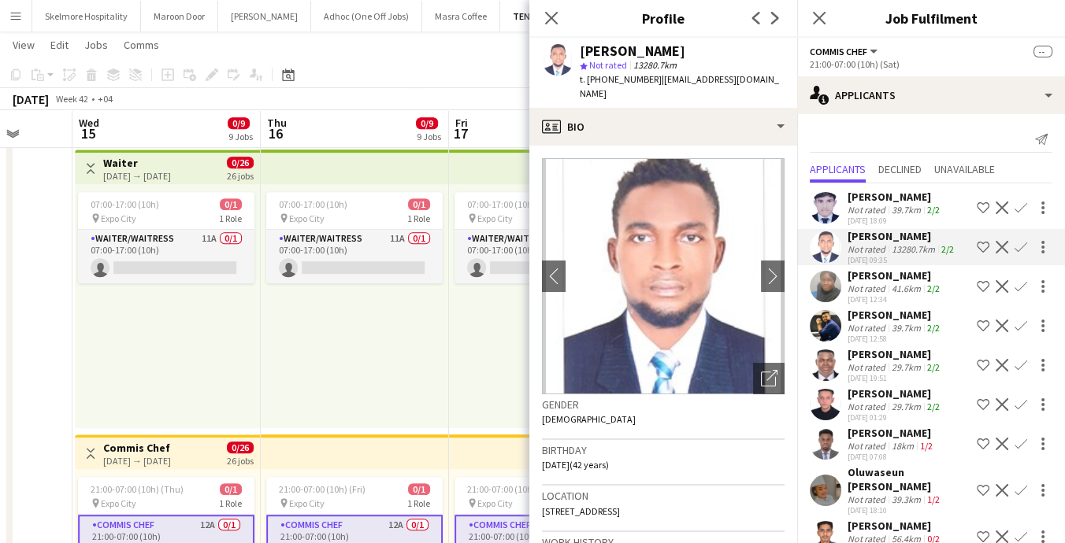
click at [916, 290] on div "41.6km" at bounding box center [905, 289] width 35 height 12
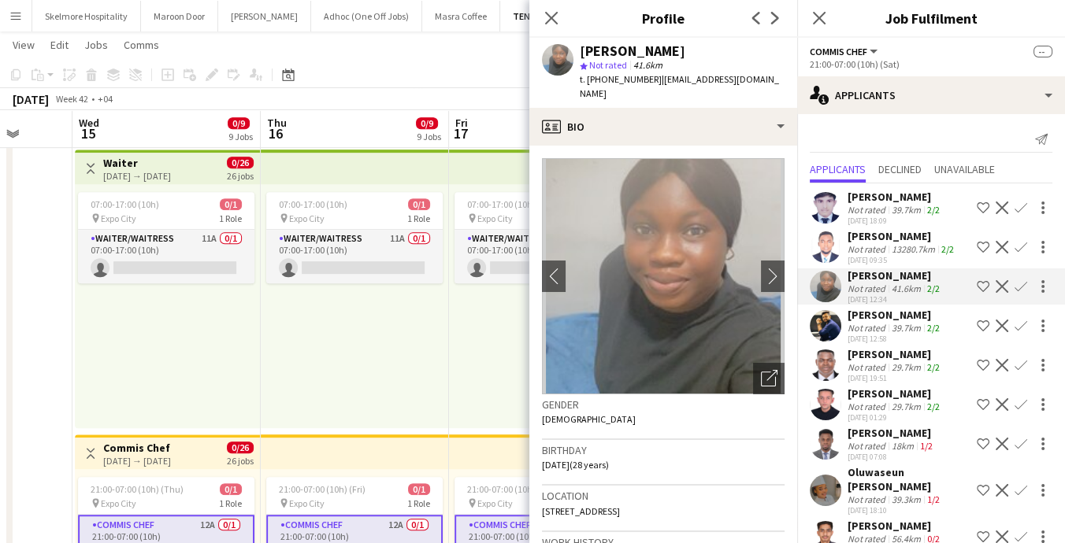
click at [914, 335] on div "[DATE] 12:58" at bounding box center [894, 339] width 95 height 10
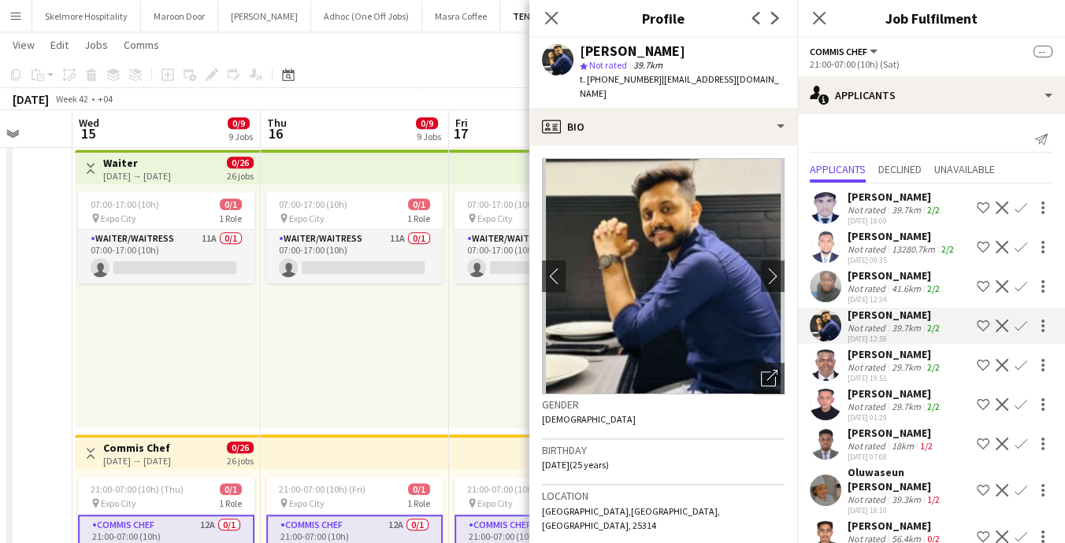
click at [936, 407] on app-skills-label "2/2" at bounding box center [933, 407] width 13 height 12
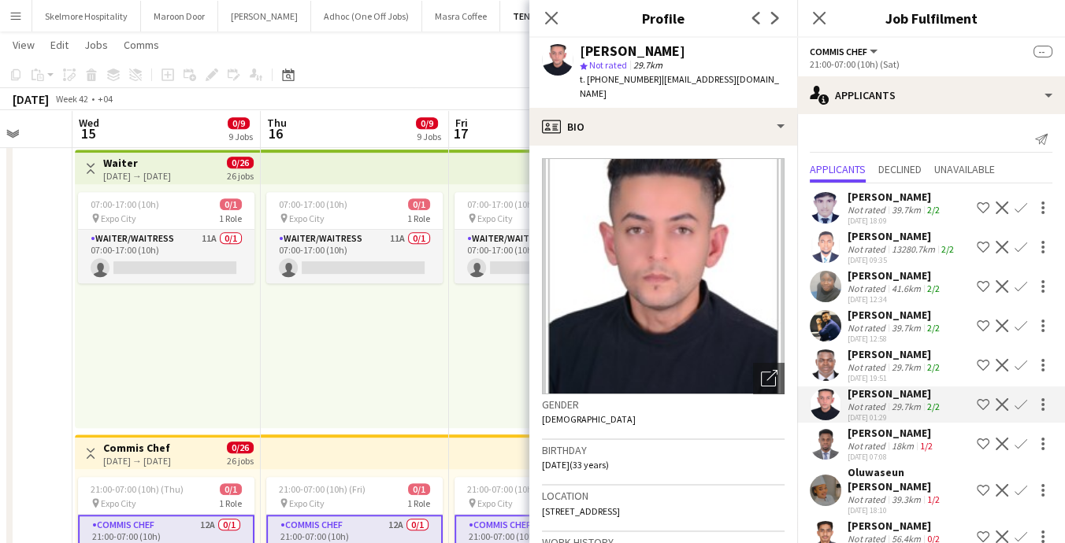
click at [925, 450] on app-skills-label "1/2" at bounding box center [926, 446] width 13 height 12
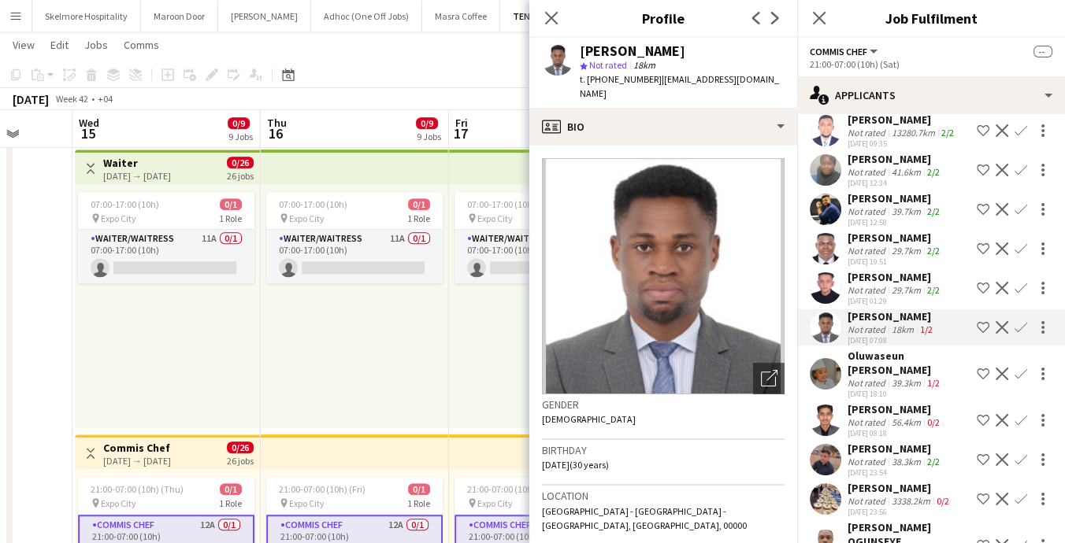
scroll to position [145, 0]
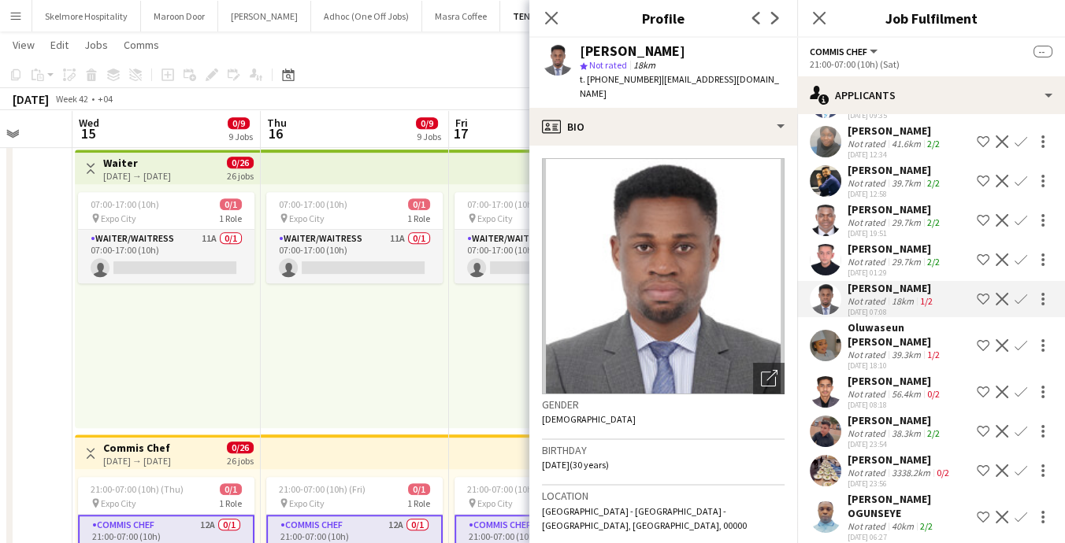
click at [908, 503] on div "[PERSON_NAME] OGUNSEYE" at bounding box center [908, 506] width 123 height 28
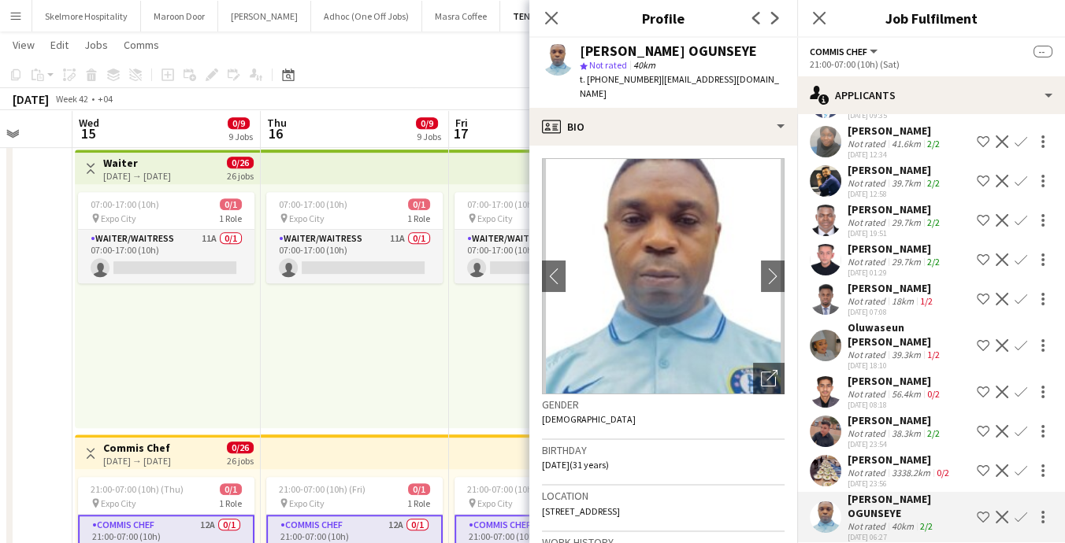
click at [918, 467] on div "3338.2km" at bounding box center [910, 473] width 45 height 12
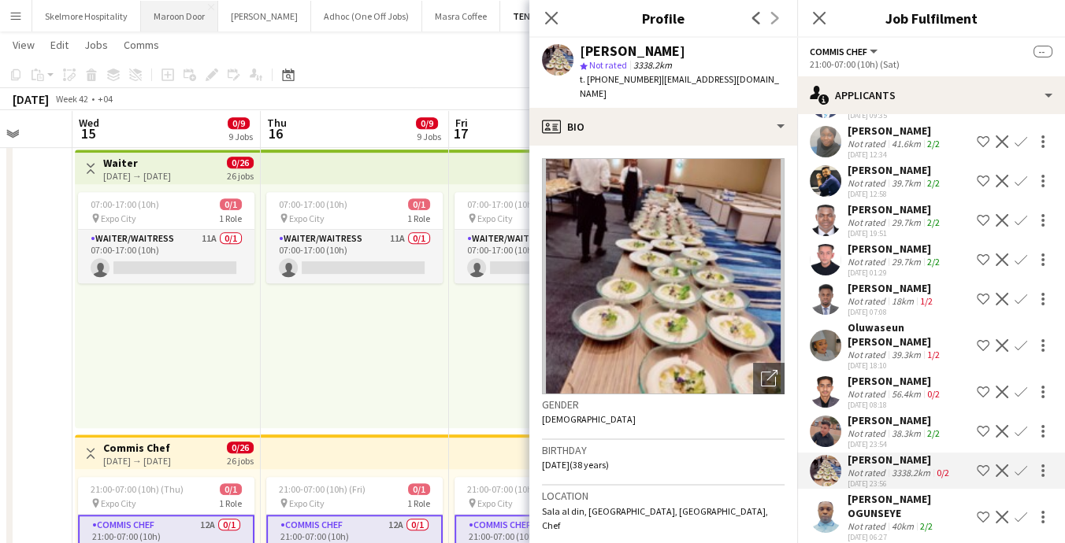
click at [169, 20] on button "Maroon Door Close" at bounding box center [179, 16] width 77 height 31
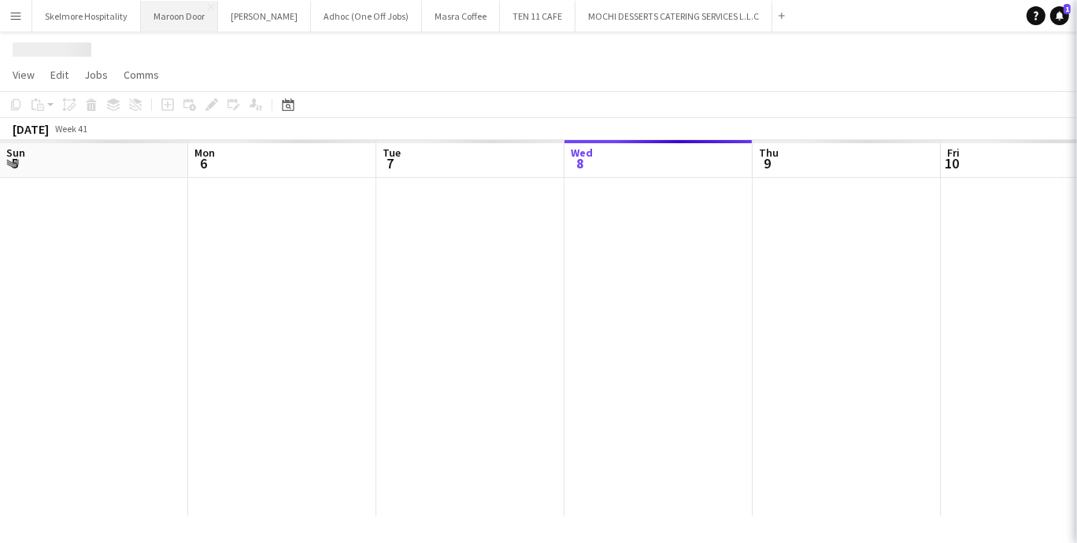
scroll to position [0, 376]
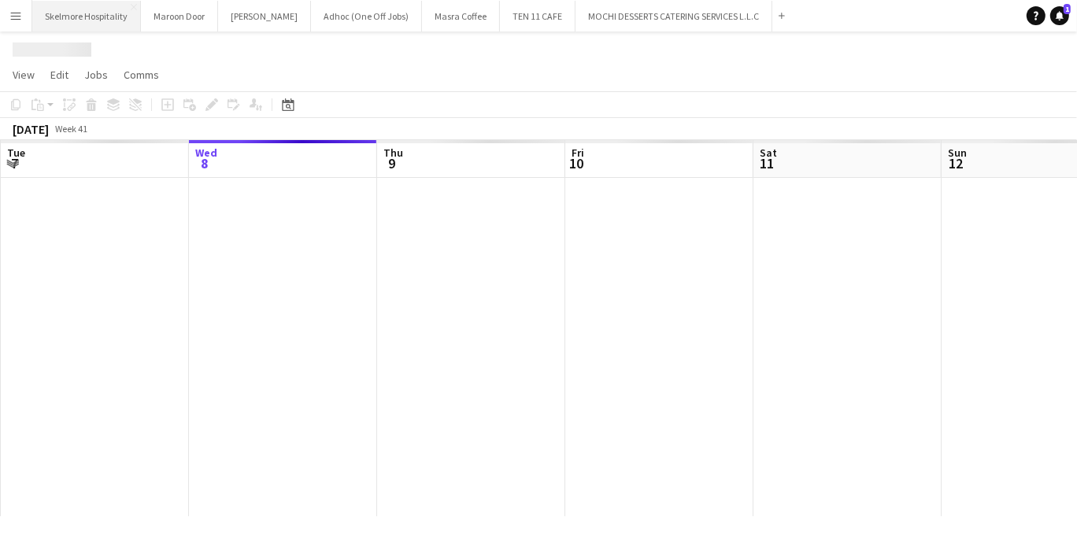
click at [94, 17] on button "Skelmore Hospitality Close" at bounding box center [86, 16] width 109 height 31
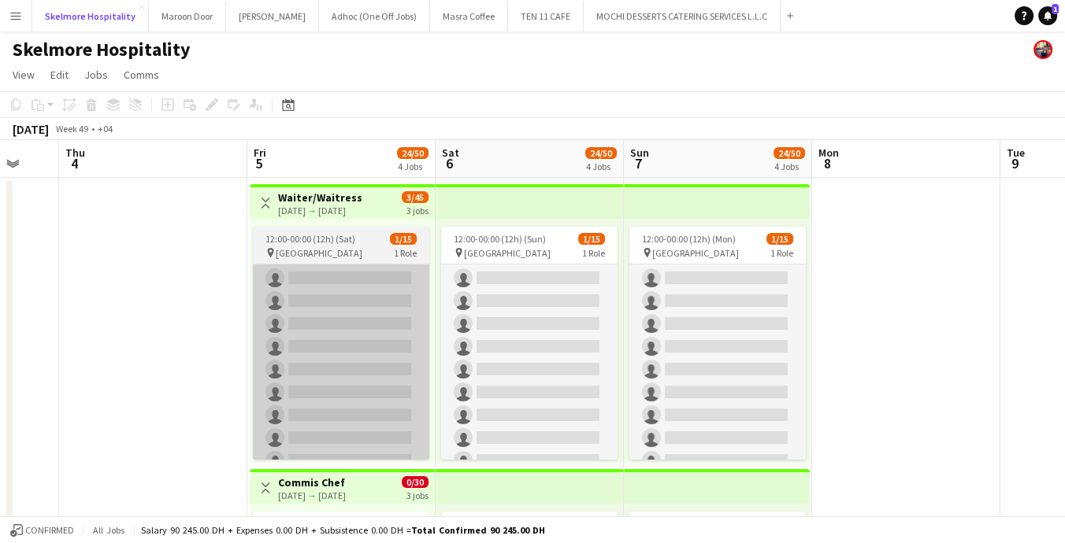
click at [361, 278] on app-card-role "Waiter/Waitress 5A [DATE] 12:00-00:00 (12h) [PERSON_NAME] single-neutral-action…" at bounding box center [341, 358] width 176 height 373
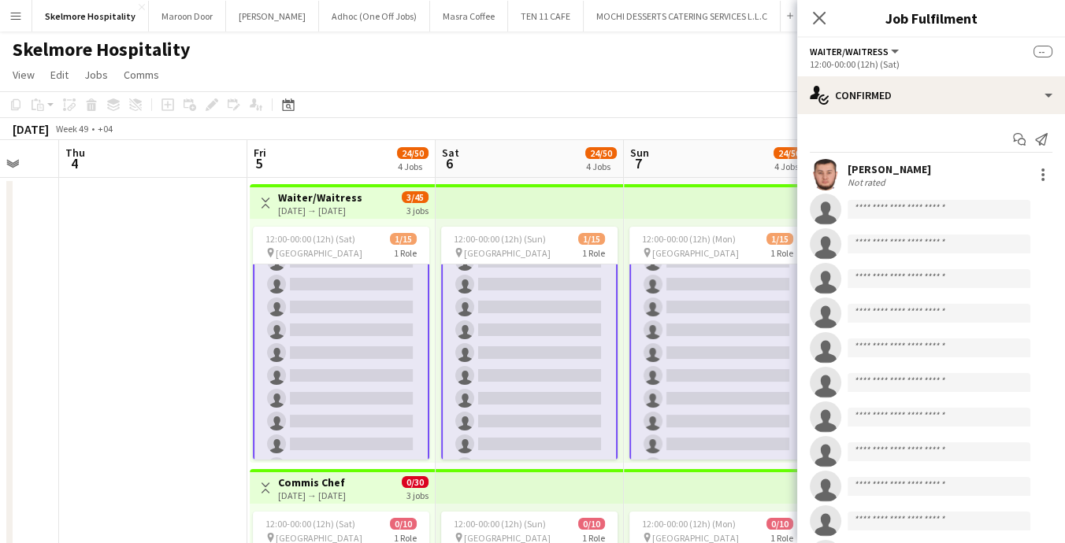
scroll to position [58, 0]
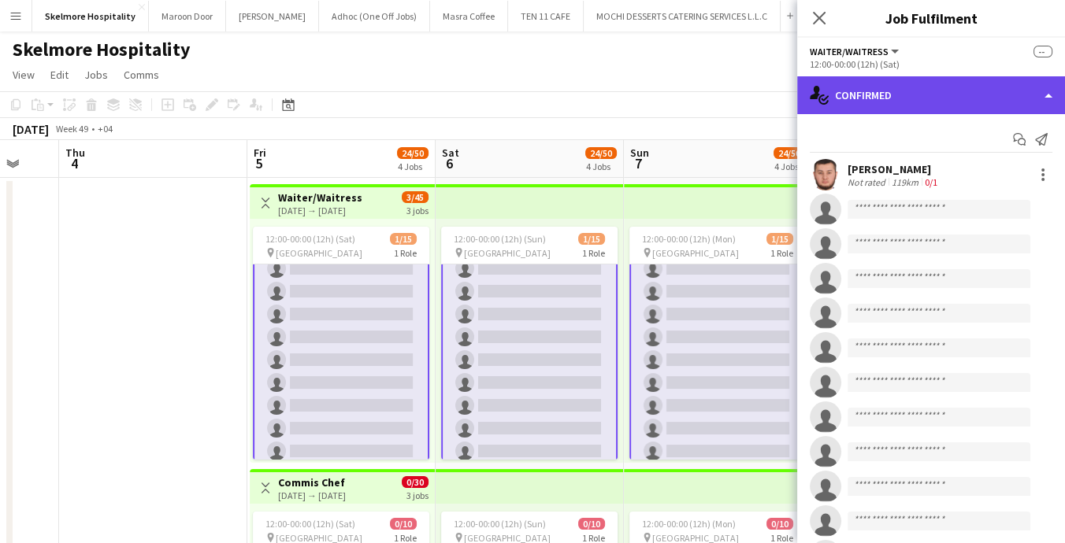
click at [897, 87] on div "single-neutral-actions-check-2 Confirmed" at bounding box center [931, 95] width 268 height 38
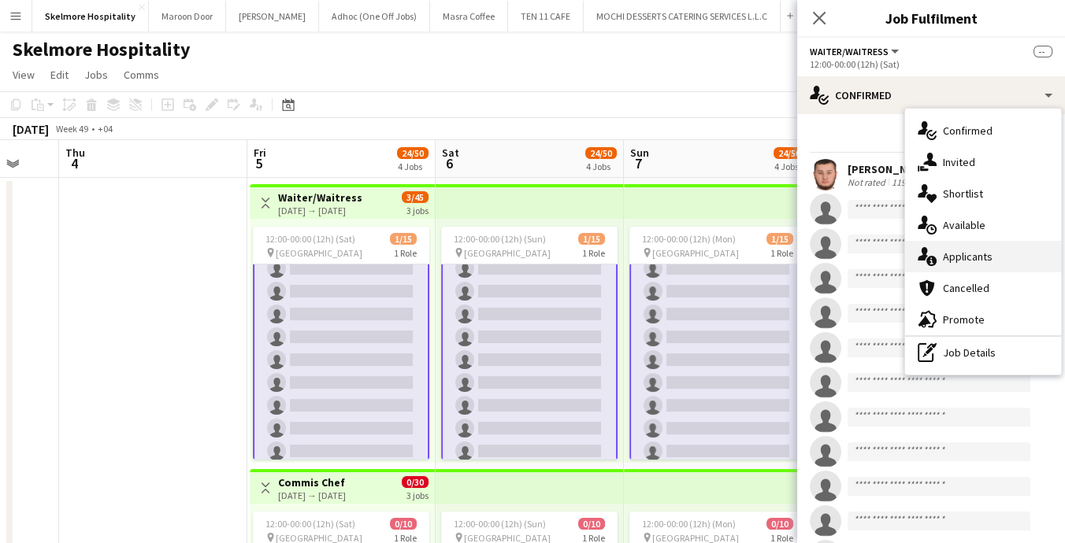
click at [995, 249] on div "single-neutral-actions-information Applicants" at bounding box center [983, 257] width 156 height 32
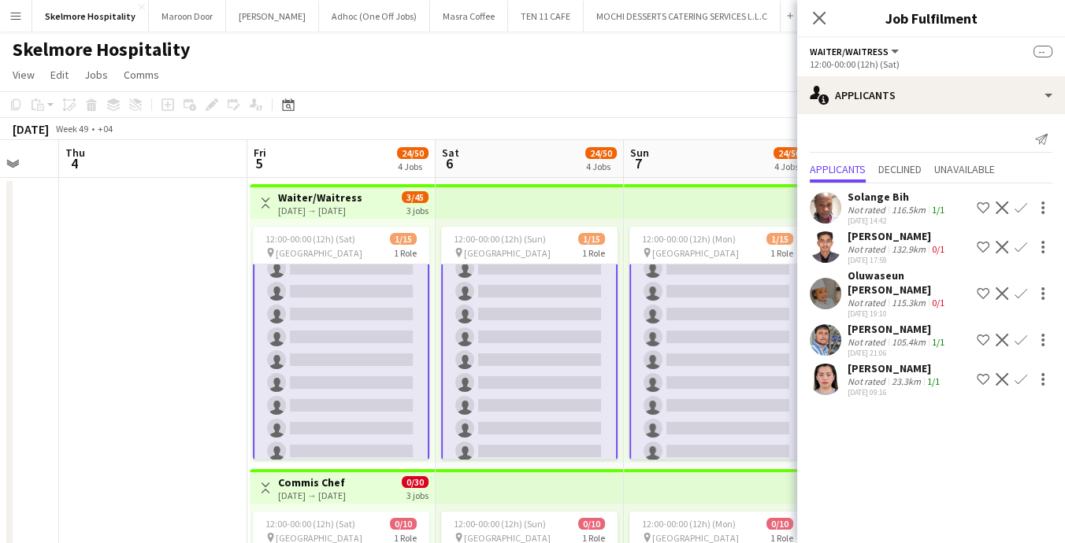
click at [1025, 373] on app-icon "Confirm" at bounding box center [1020, 379] width 13 height 13
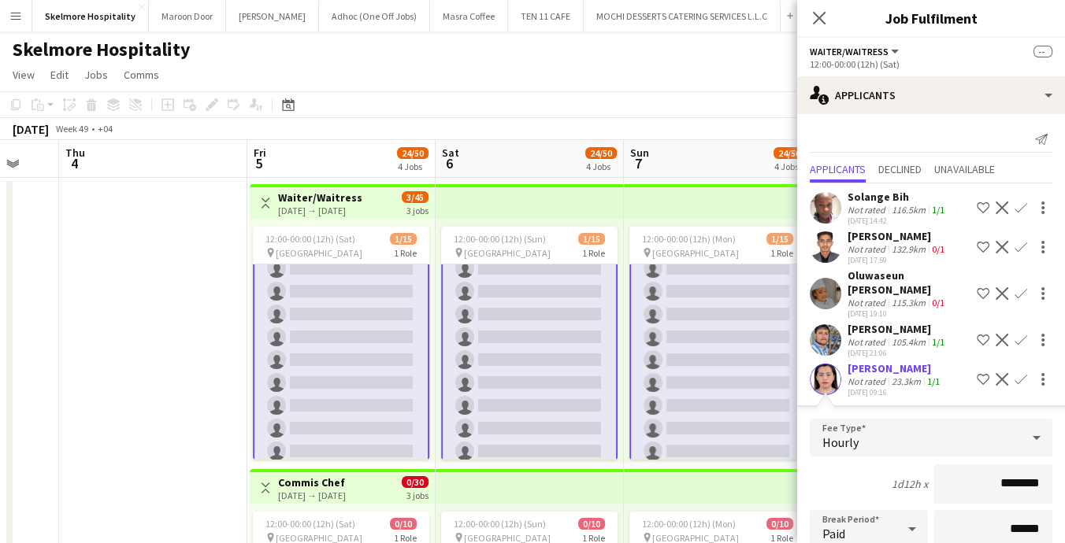
scroll to position [164, 0]
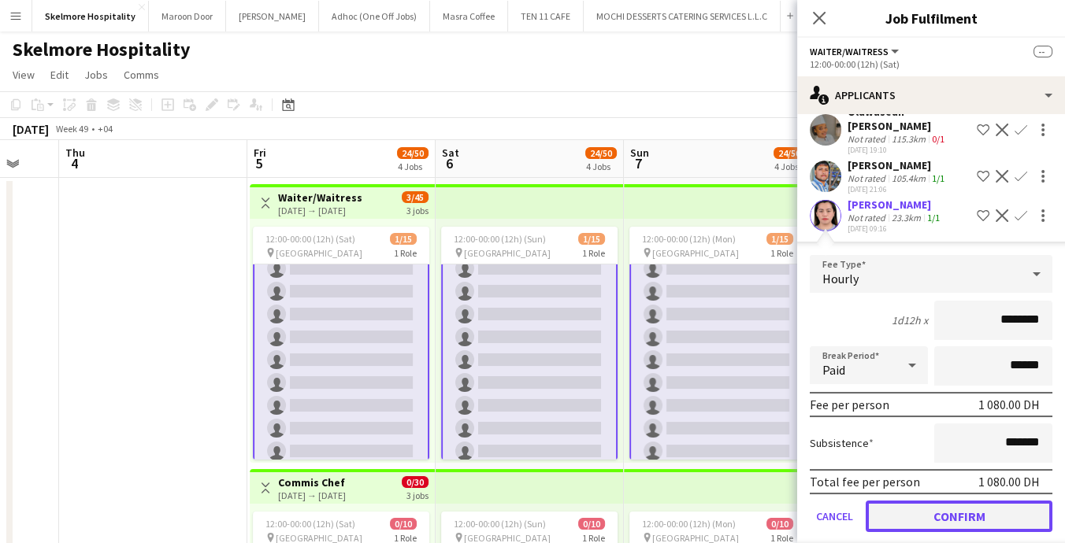
click at [975, 506] on button "Confirm" at bounding box center [959, 517] width 187 height 32
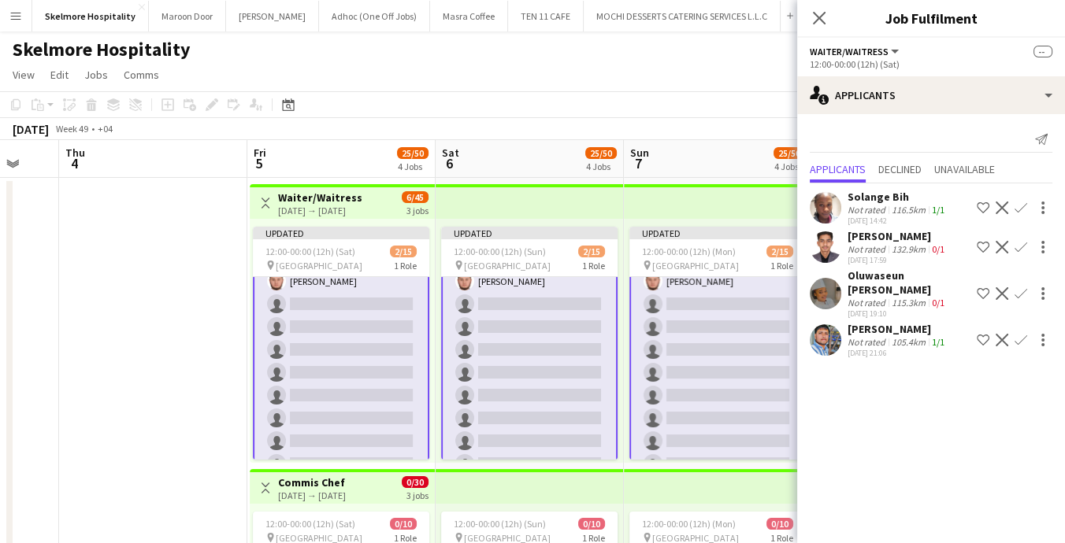
scroll to position [0, 0]
click at [1022, 334] on app-icon "Confirm" at bounding box center [1020, 340] width 13 height 13
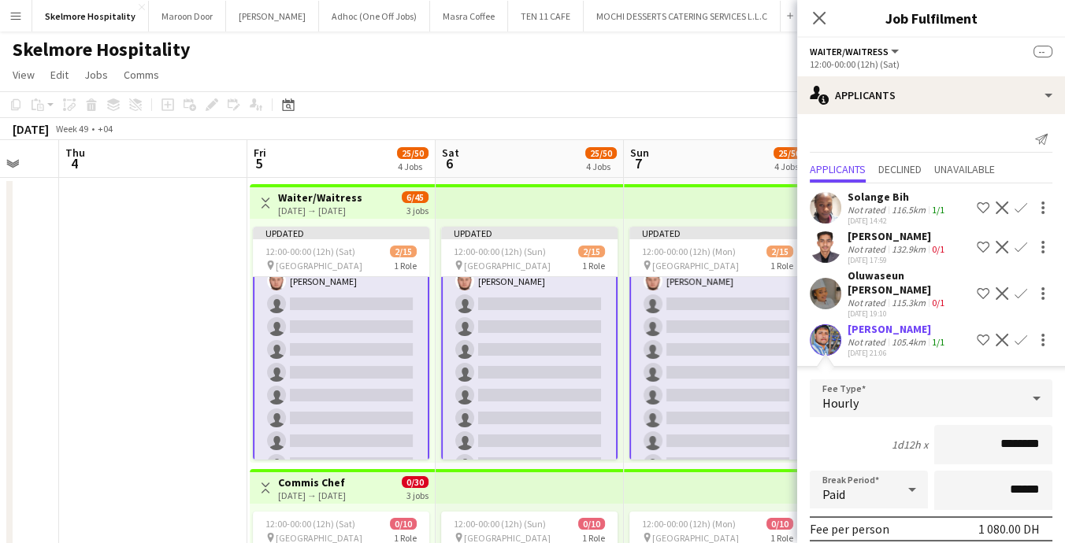
scroll to position [124, 0]
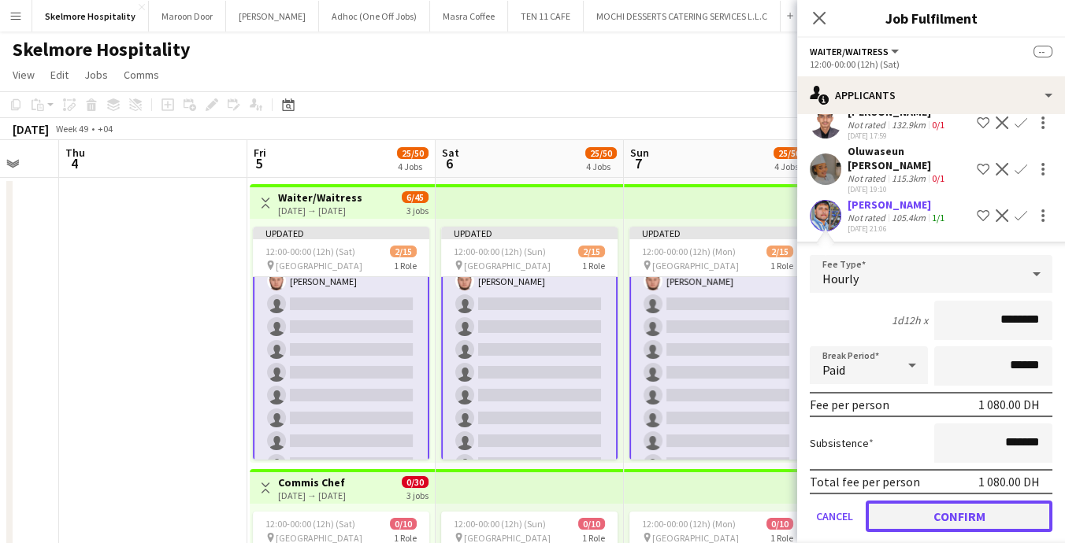
click at [979, 501] on button "Confirm" at bounding box center [959, 517] width 187 height 32
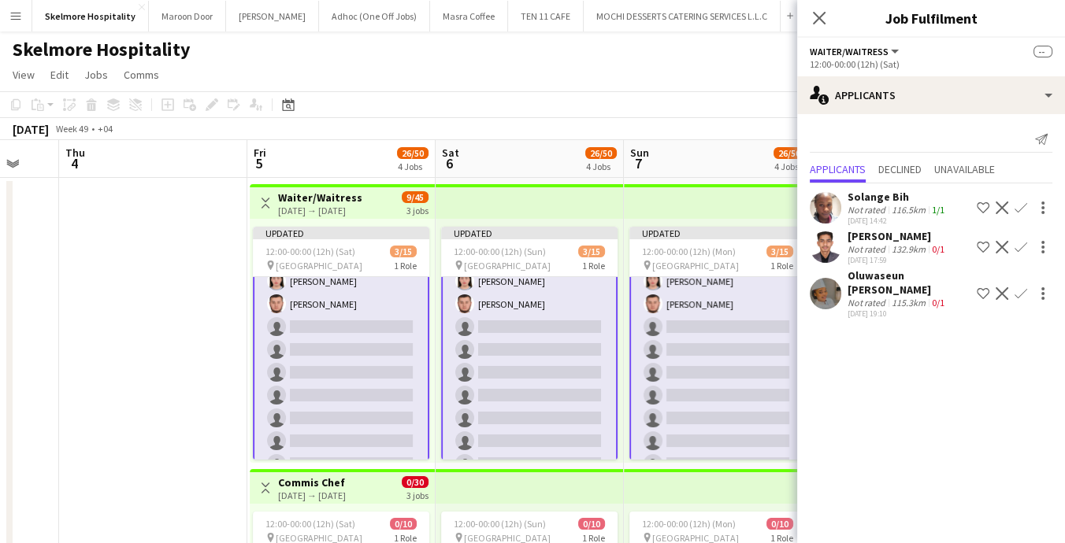
scroll to position [0, 0]
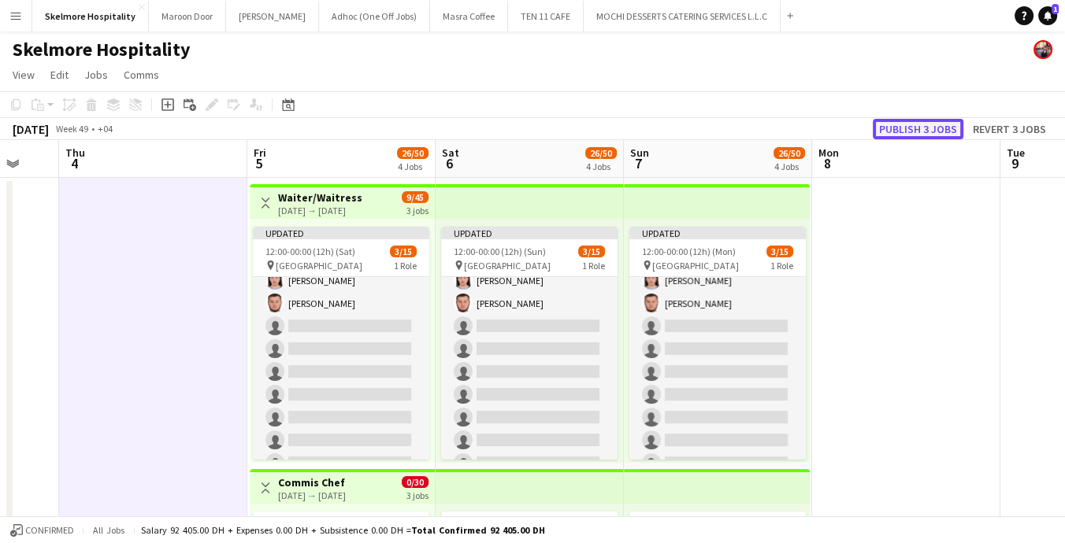
click at [945, 134] on button "Publish 3 jobs" at bounding box center [918, 129] width 91 height 20
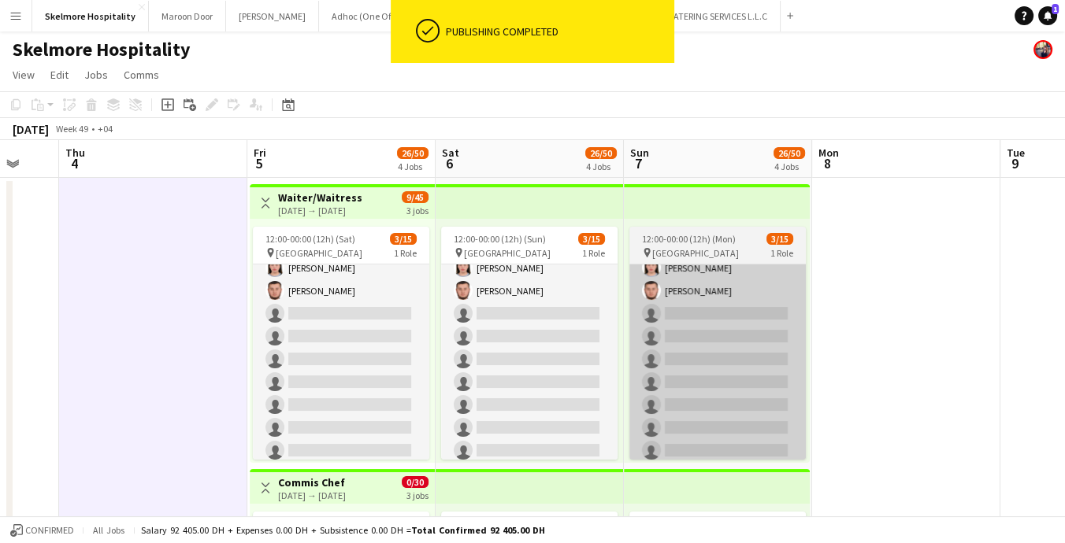
click at [747, 390] on app-card-role "Waiter/Waitress 3A [DATE] 12:00-00:00 (12h) [PERSON_NAME] single-neutral-action…" at bounding box center [717, 393] width 176 height 373
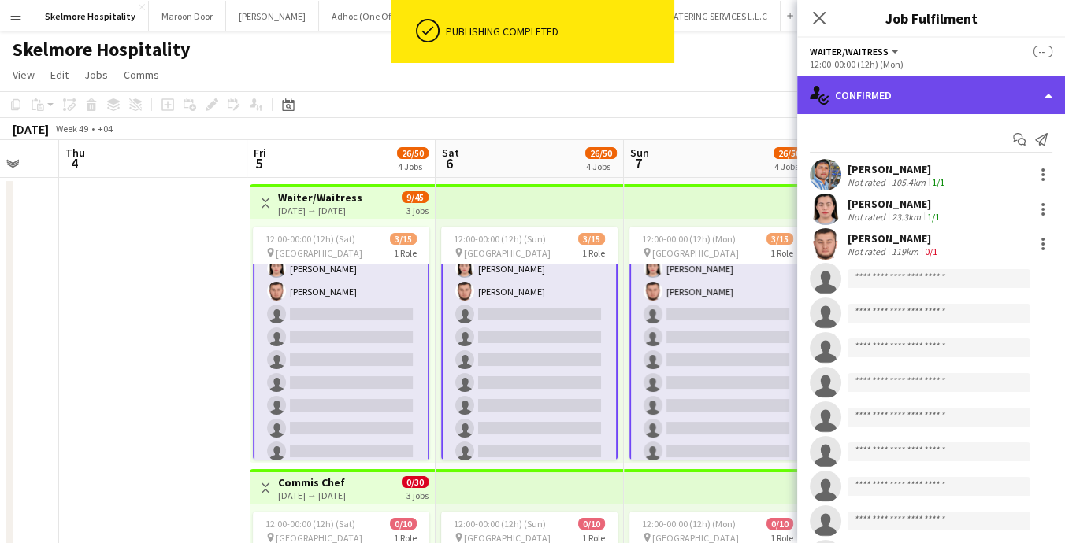
click at [973, 95] on div "single-neutral-actions-check-2 Confirmed" at bounding box center [931, 95] width 268 height 38
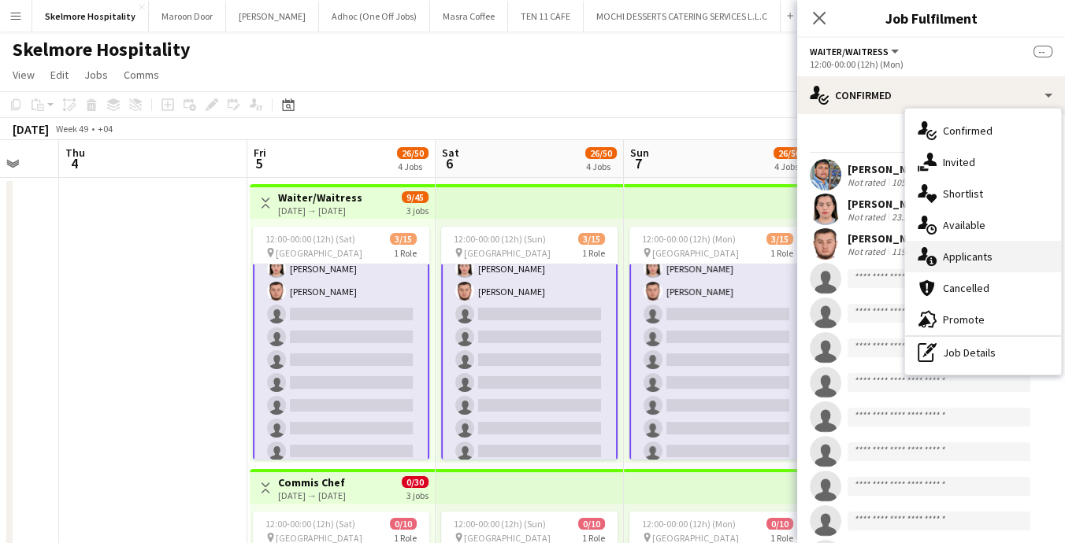
click at [1003, 258] on div "single-neutral-actions-information Applicants" at bounding box center [983, 257] width 156 height 32
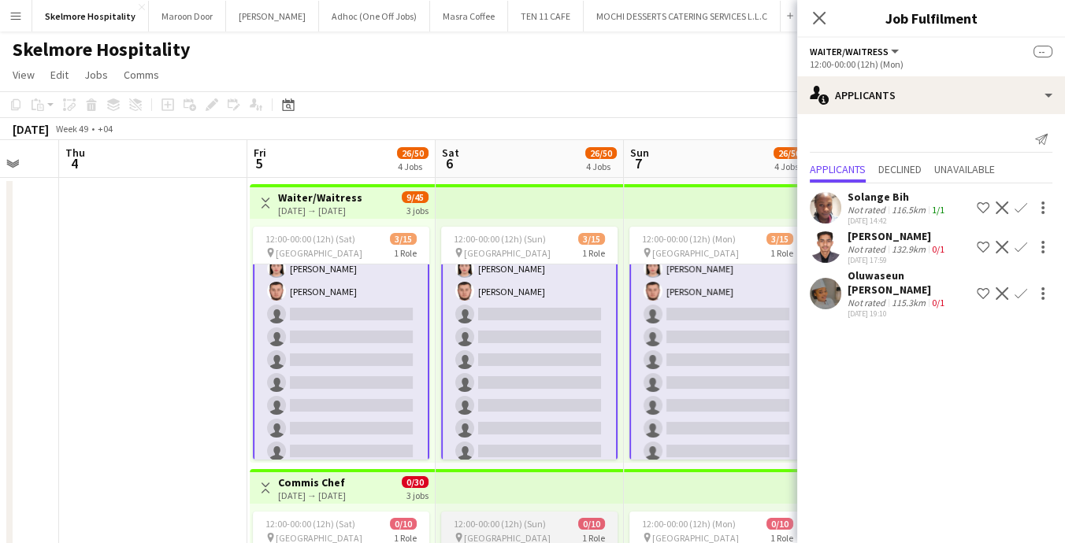
click at [585, 521] on span "0/10" at bounding box center [591, 524] width 27 height 12
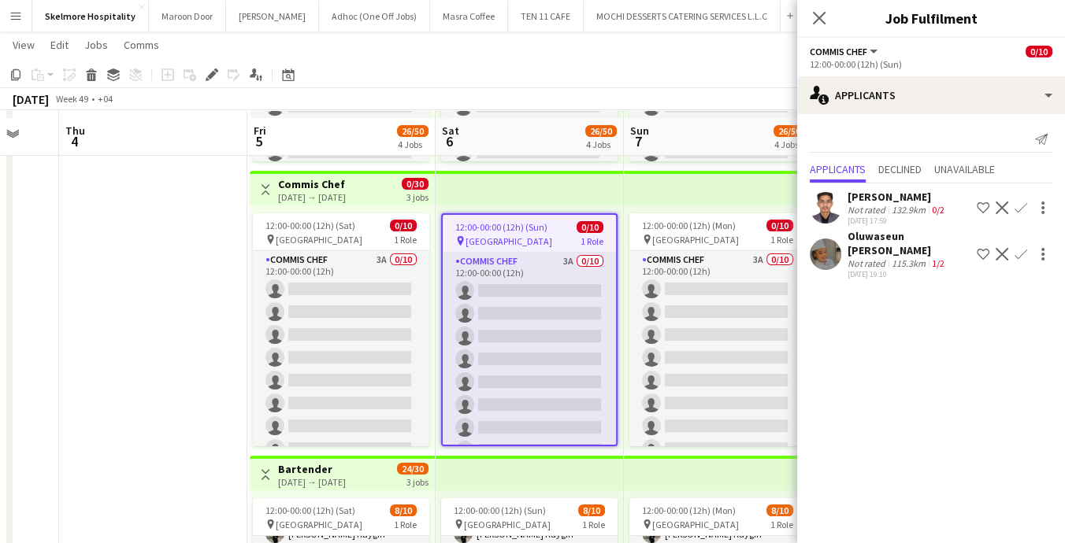
scroll to position [314, 0]
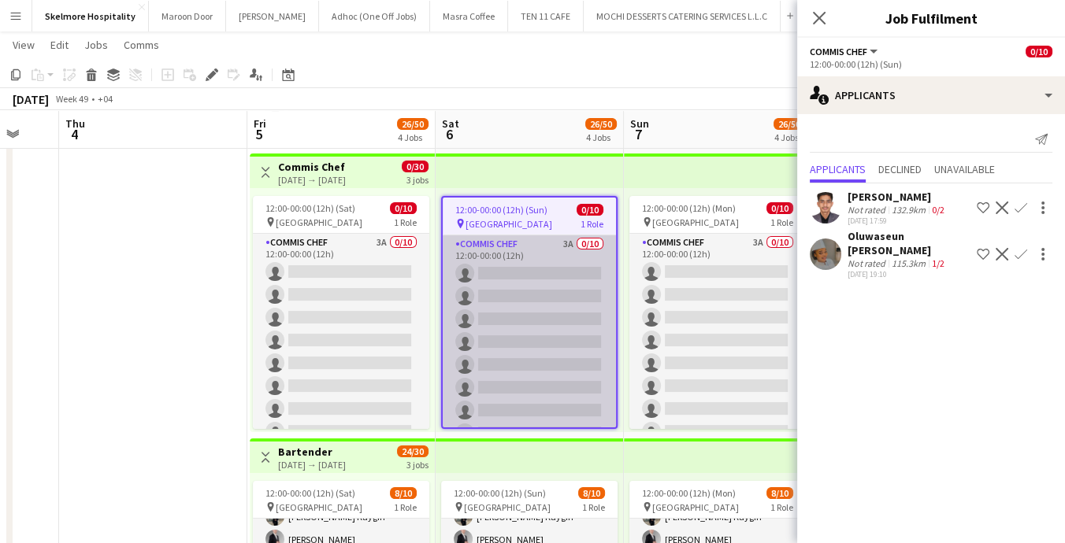
click at [561, 384] on app-card-role "Commis Chef 3A 0/10 12:00-00:00 (12h) single-neutral-actions single-neutral-act…" at bounding box center [529, 364] width 173 height 259
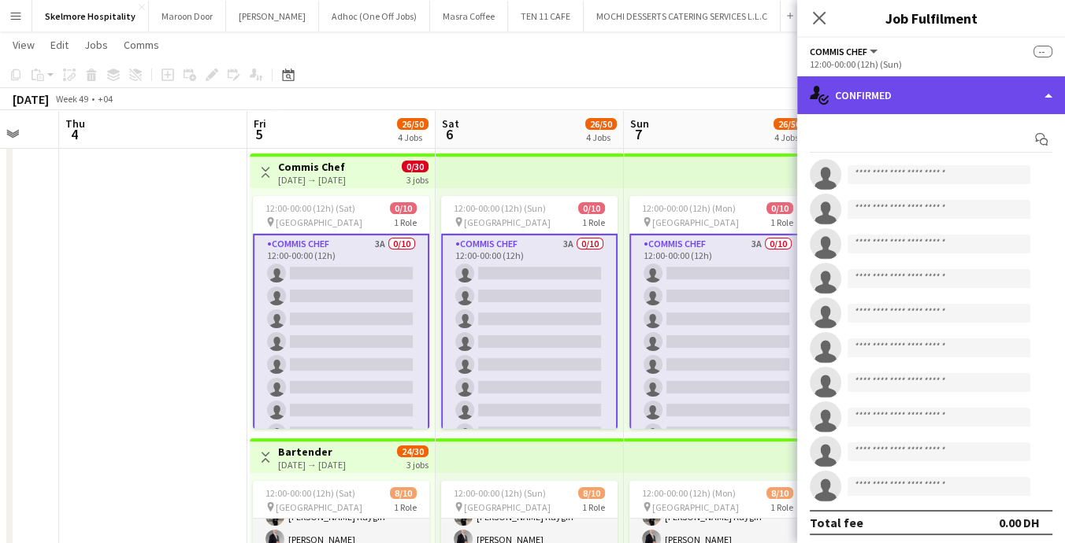
click at [966, 102] on div "single-neutral-actions-check-2 Confirmed" at bounding box center [931, 95] width 268 height 38
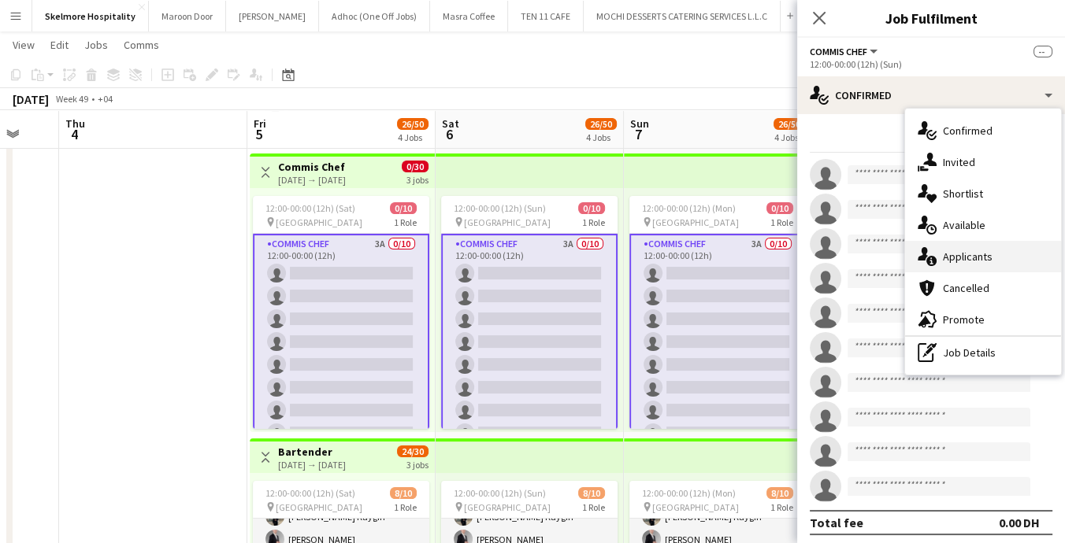
click at [1010, 257] on div "single-neutral-actions-information Applicants" at bounding box center [983, 257] width 156 height 32
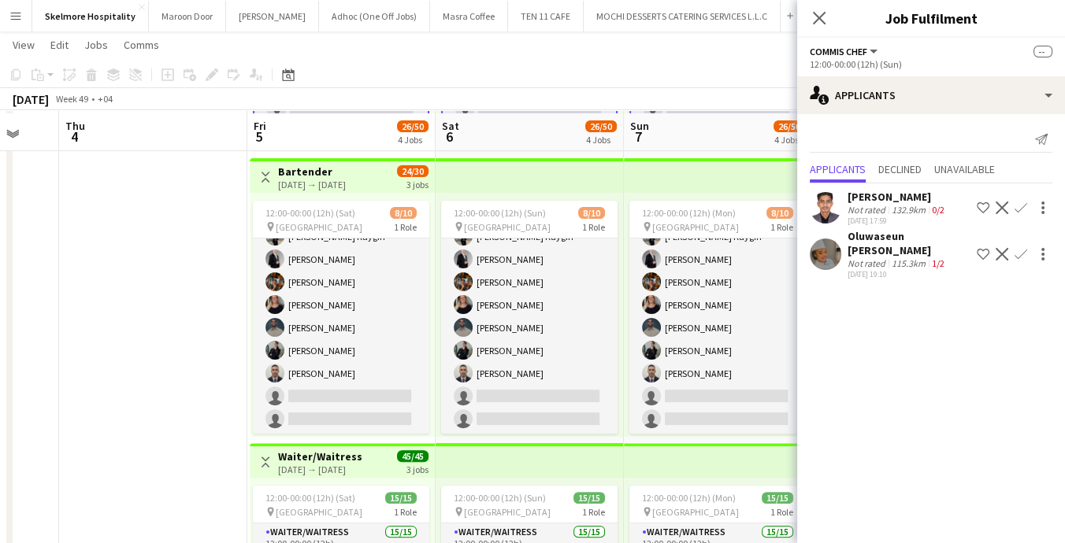
scroll to position [597, 0]
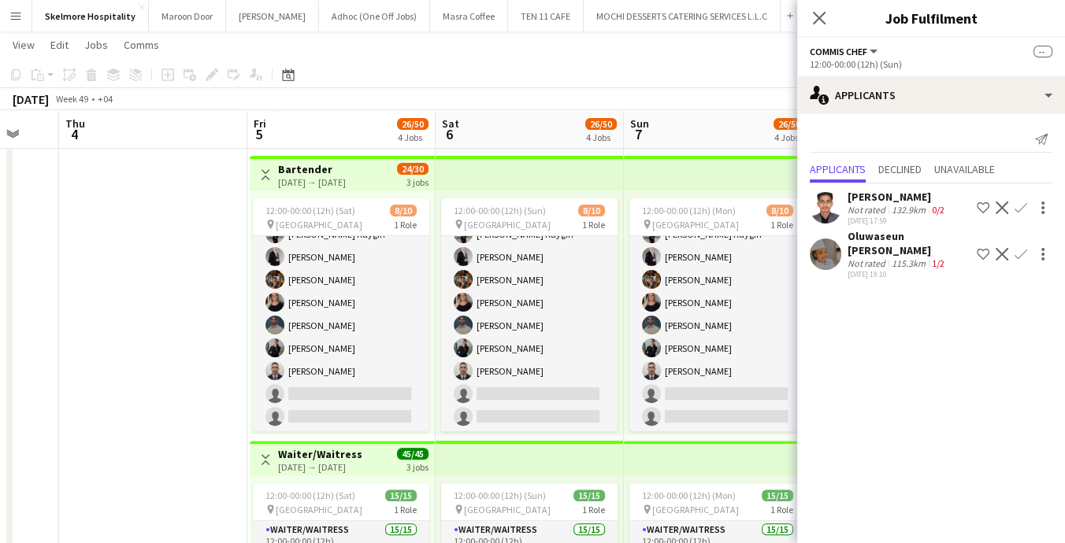
click at [827, 259] on app-user-avatar at bounding box center [826, 255] width 32 height 32
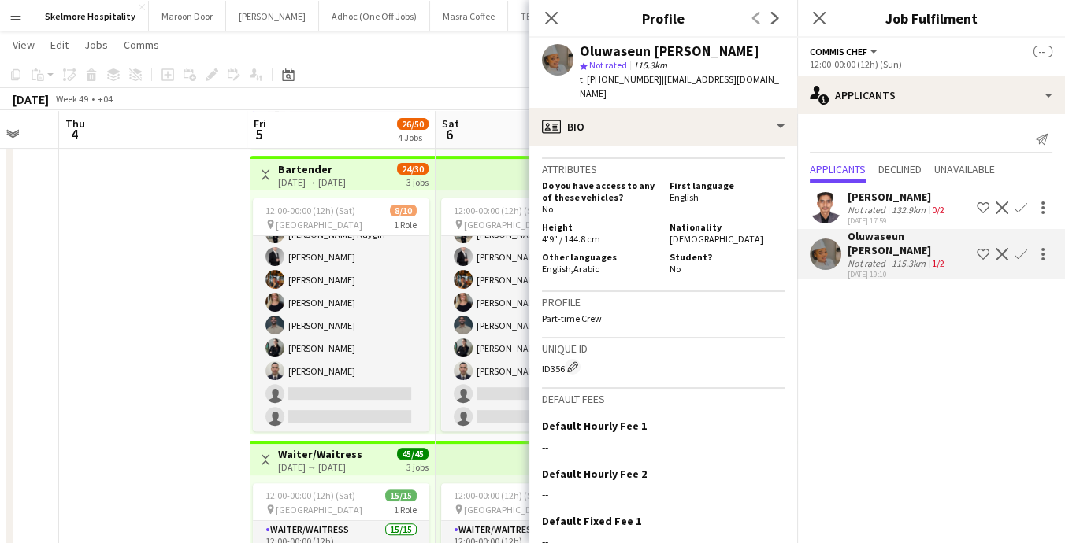
click at [1023, 251] on app-icon "Confirm" at bounding box center [1020, 254] width 13 height 13
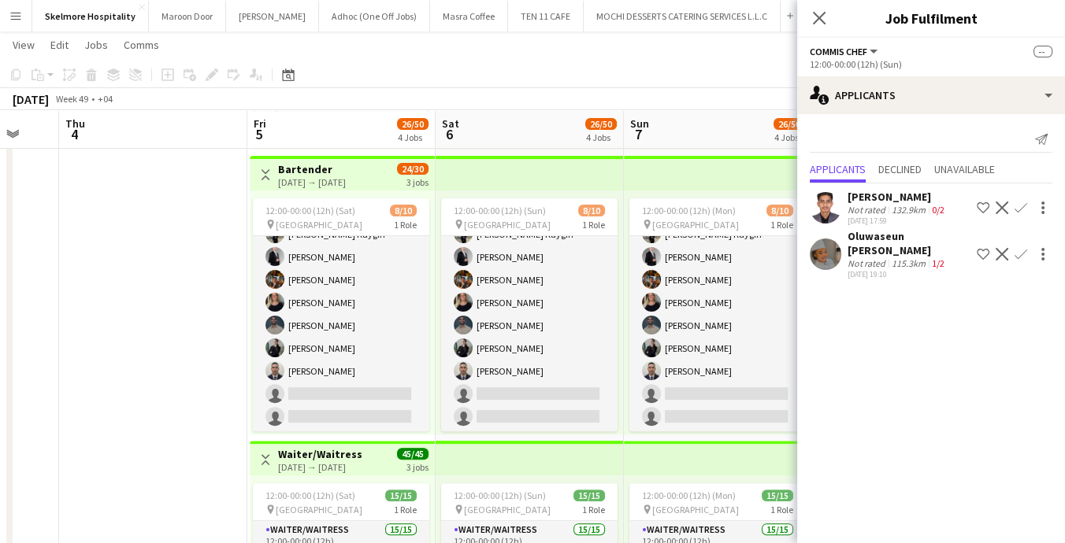
click at [1019, 255] on button "Confirm" at bounding box center [1020, 254] width 19 height 19
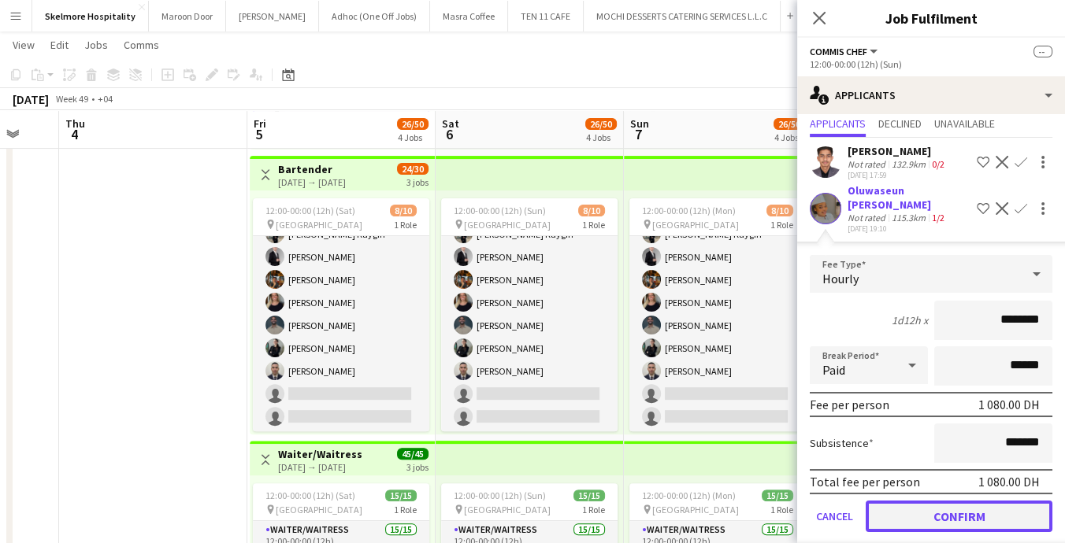
click at [974, 508] on button "Confirm" at bounding box center [959, 517] width 187 height 32
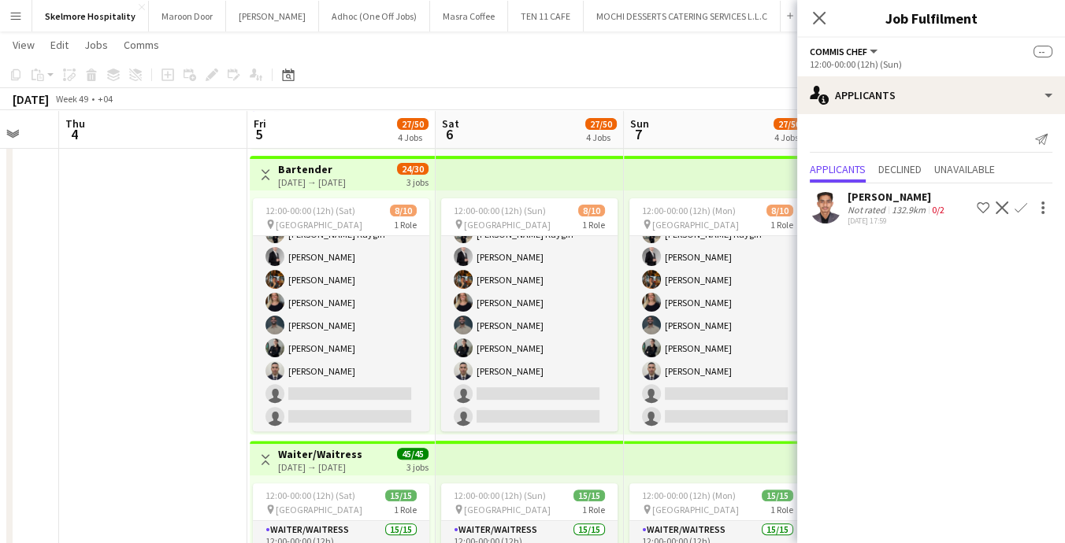
click at [120, 370] on app-date-cell at bounding box center [153, 152] width 188 height 1147
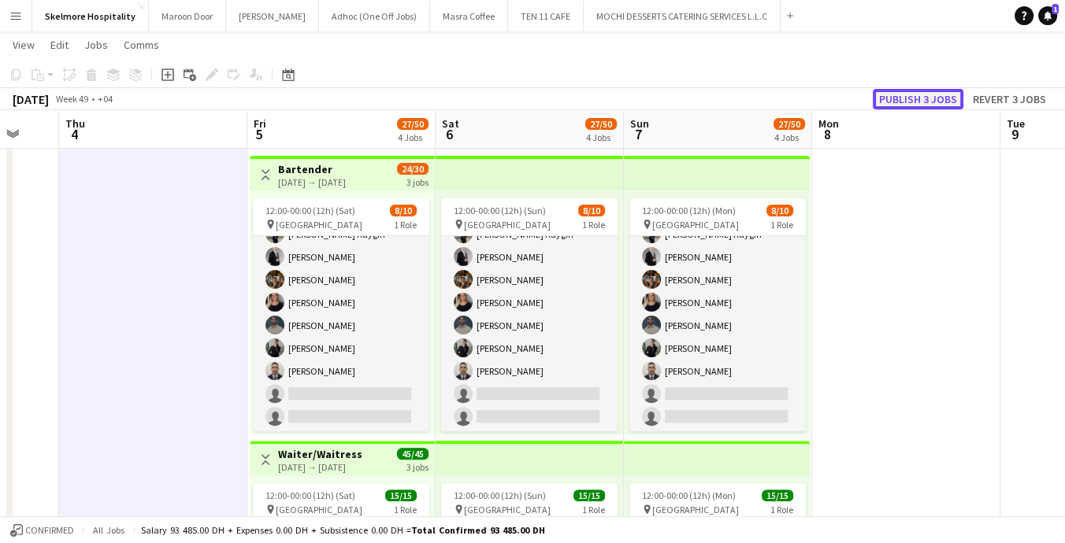
click at [952, 107] on button "Publish 3 jobs" at bounding box center [918, 99] width 91 height 20
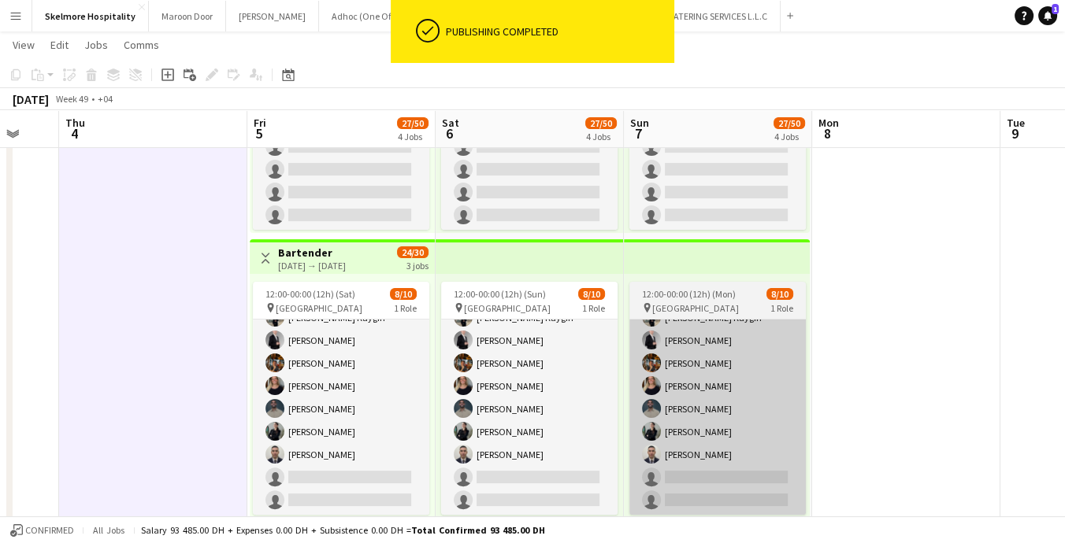
click at [714, 423] on app-card-role "Bartender 6A [DATE] 12:00-00:00 (12h) [PERSON_NAME] [PERSON_NAME] Kaygin [PERSO…" at bounding box center [717, 386] width 176 height 259
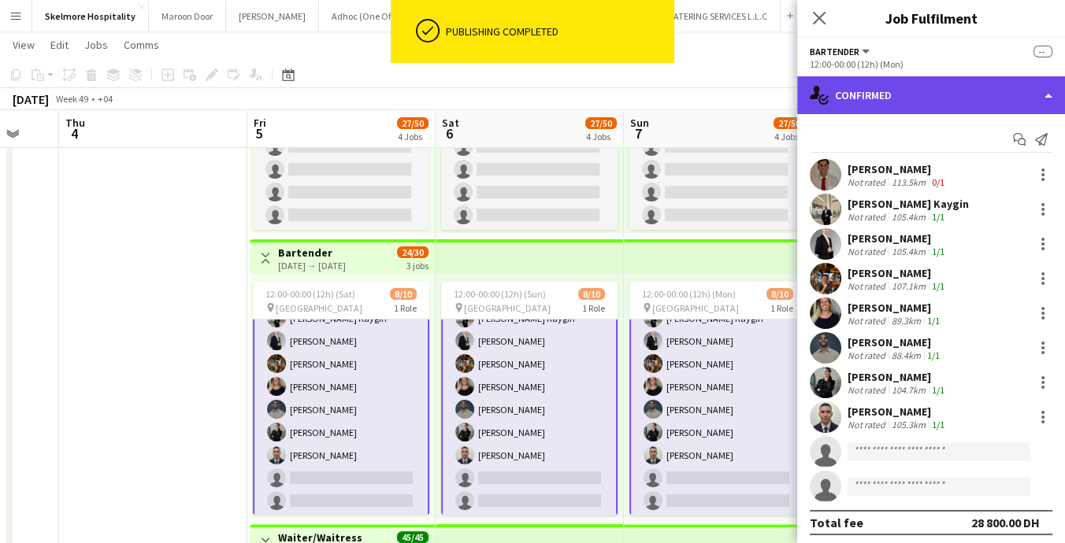
click at [962, 91] on div "single-neutral-actions-check-2 Confirmed" at bounding box center [931, 95] width 268 height 38
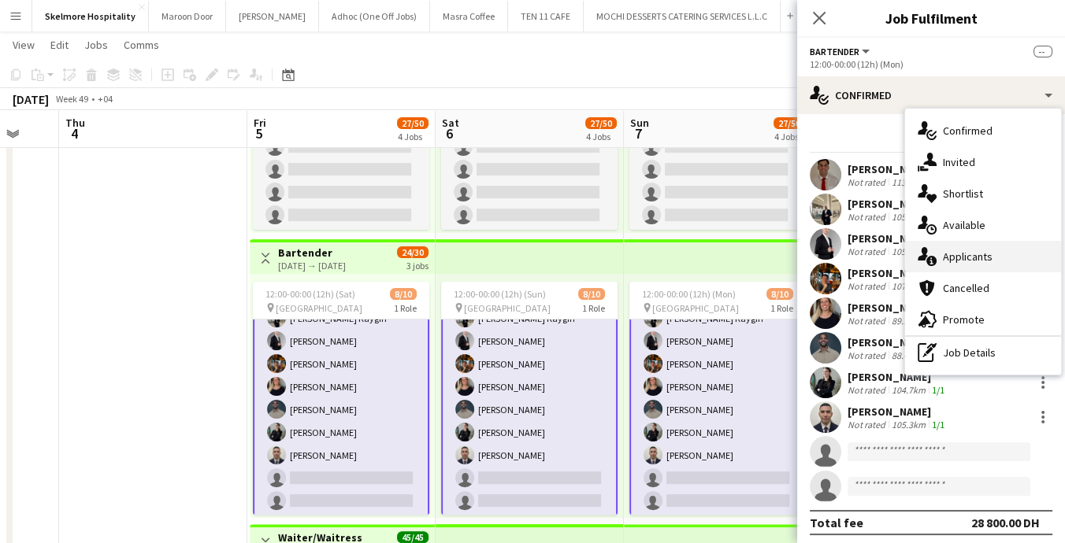
click at [988, 261] on span "Applicants" at bounding box center [968, 257] width 50 height 14
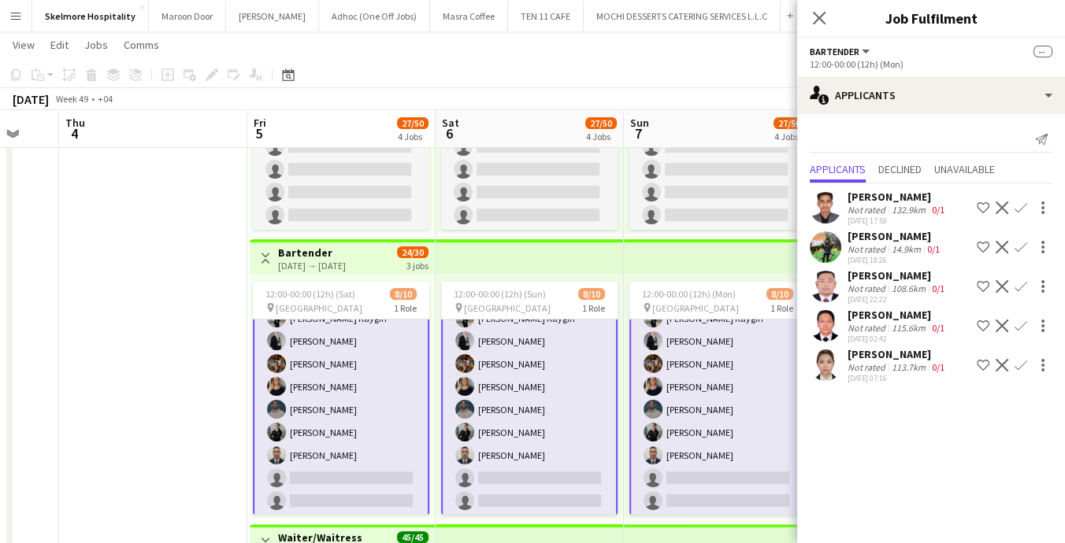
click at [185, 374] on app-date-cell at bounding box center [153, 236] width 188 height 1147
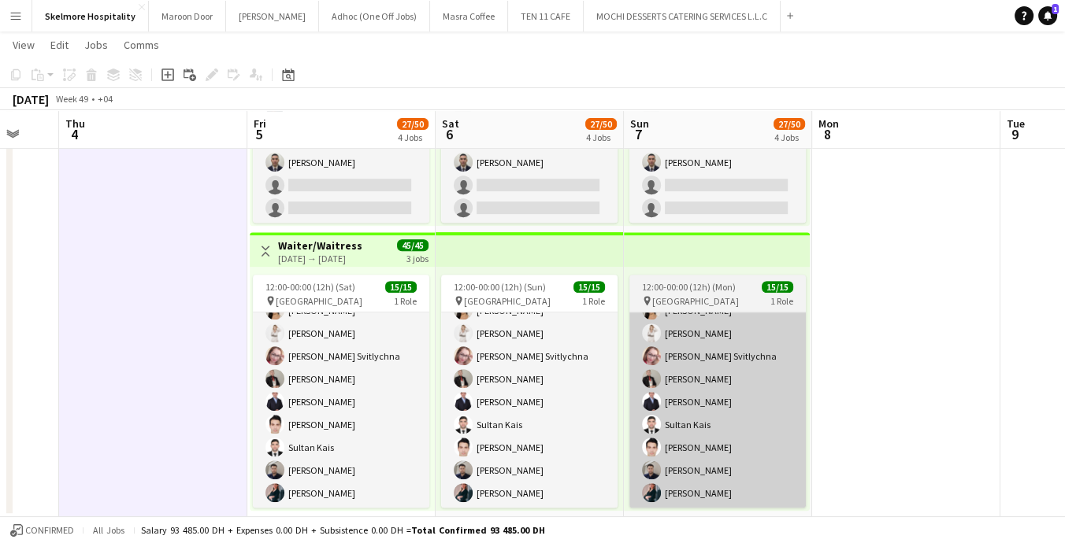
click at [740, 354] on app-card-role "Waiter/Waitress 15/15 12:00-00:00 (12h) [PERSON_NAME] [PERSON_NAME] Mayara Do […" at bounding box center [717, 321] width 176 height 373
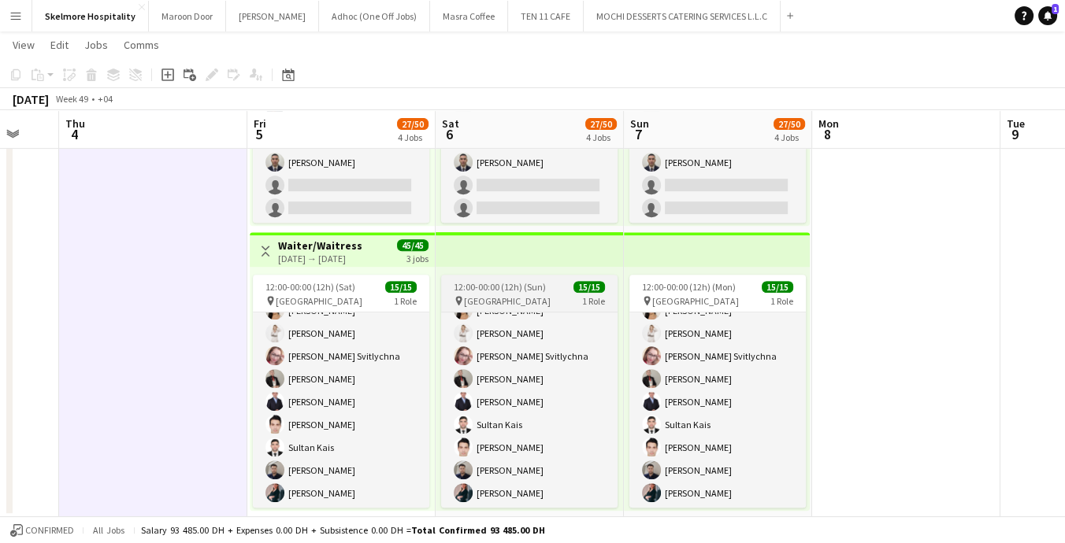
click at [530, 303] on div "pin [GEOGRAPHIC_DATA] 1 Role" at bounding box center [529, 301] width 176 height 13
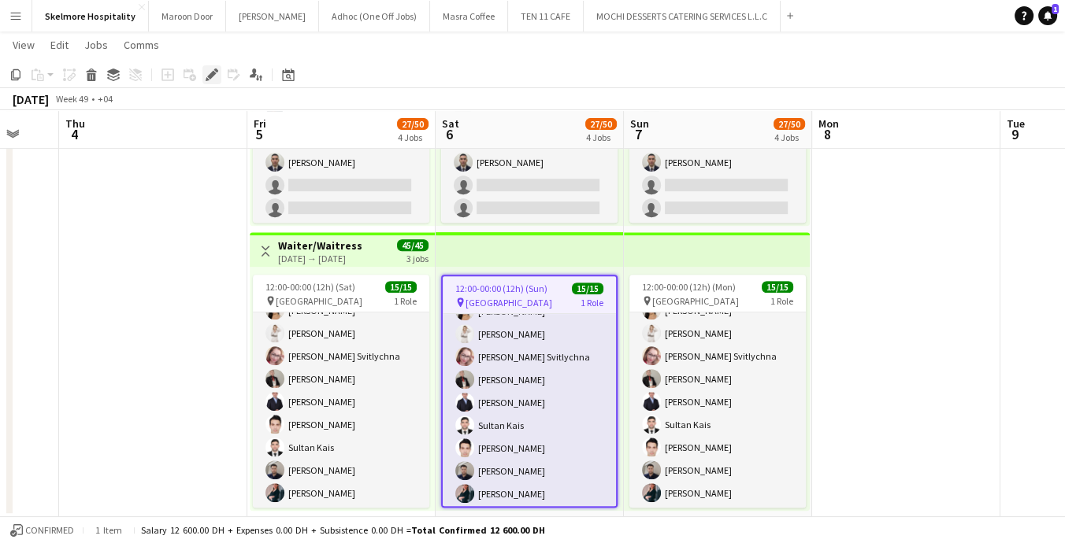
click at [206, 79] on icon at bounding box center [208, 79] width 4 height 4
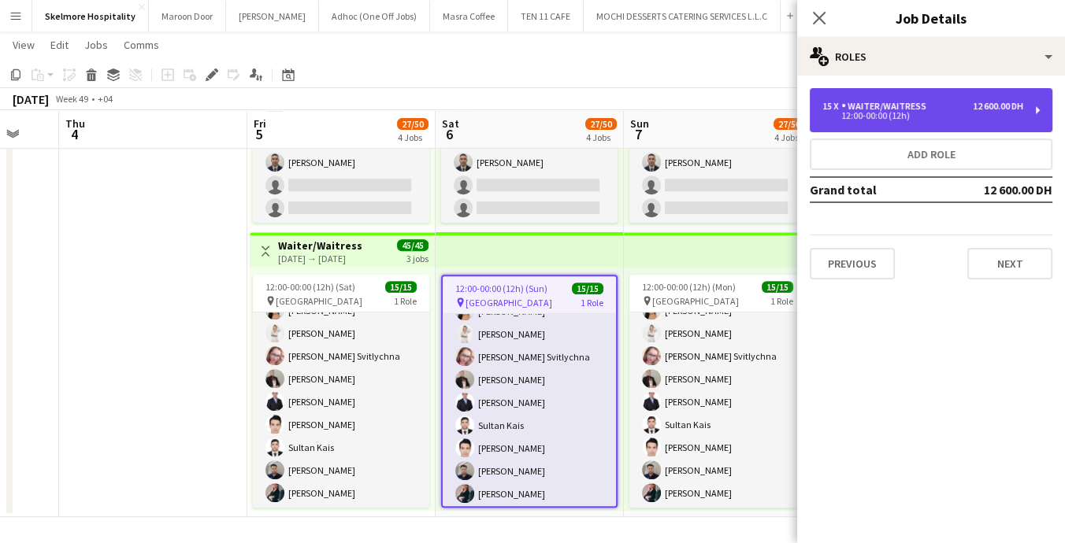
click at [999, 107] on div "12 600.00 DH" at bounding box center [998, 106] width 50 height 11
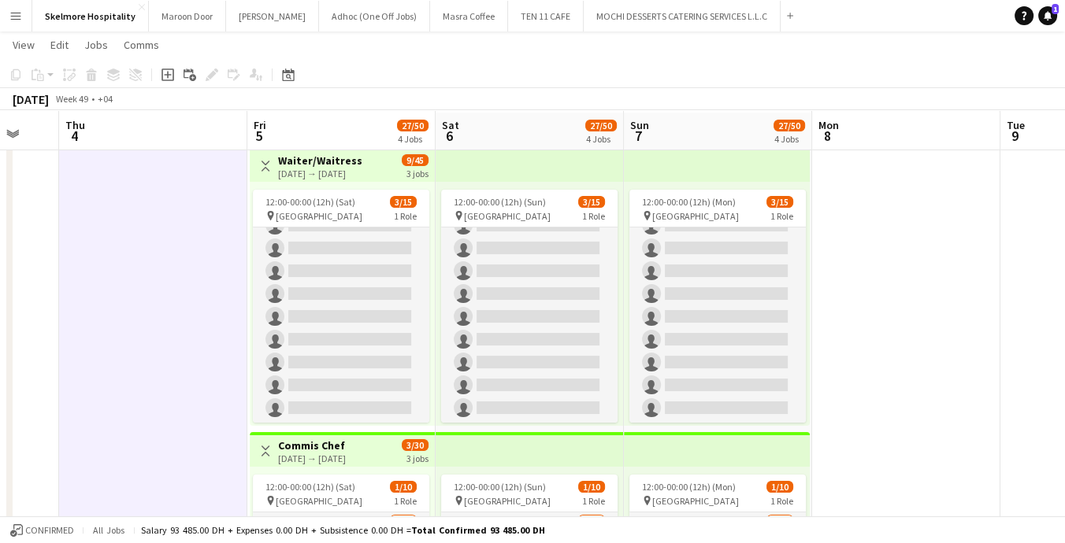
scroll to position [0, 0]
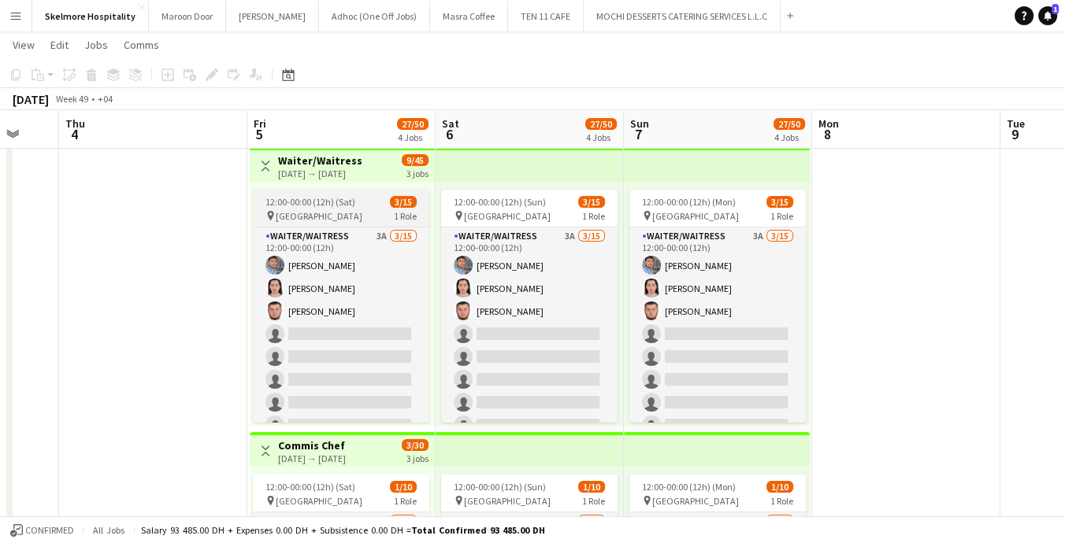
click at [368, 216] on div "pin [GEOGRAPHIC_DATA] 1 Role" at bounding box center [341, 215] width 176 height 13
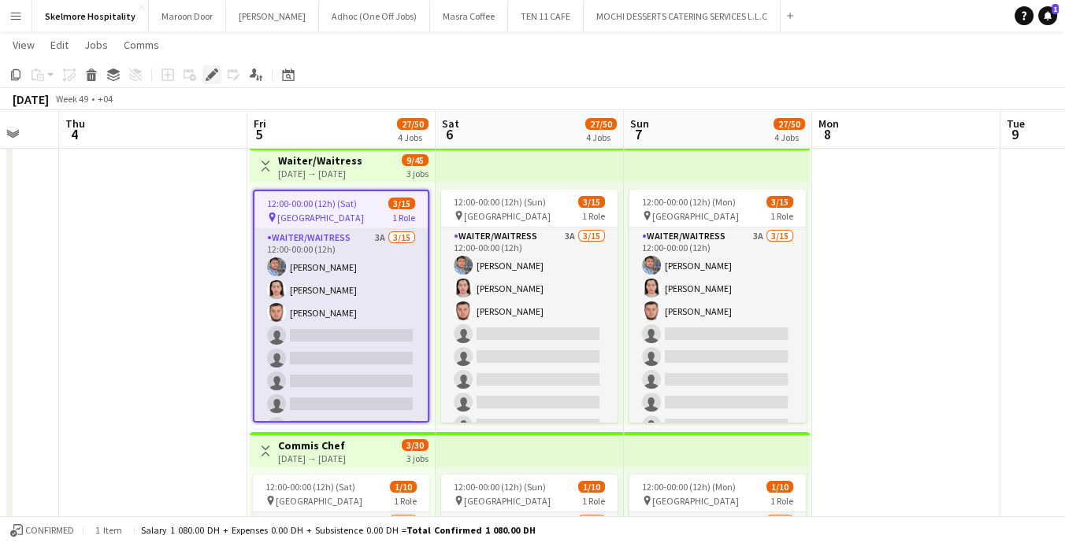
click at [206, 79] on icon at bounding box center [208, 79] width 4 height 4
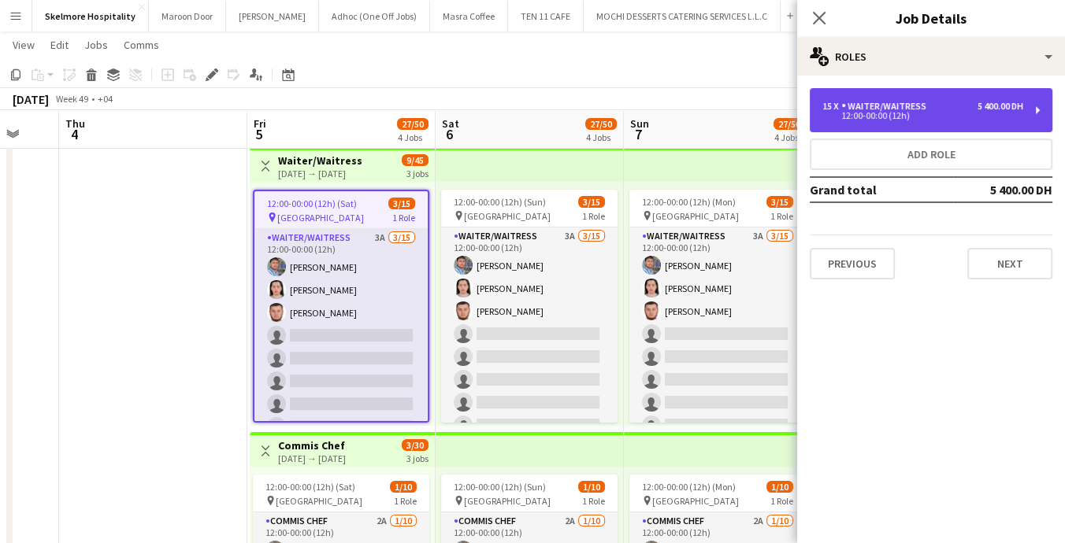
click at [943, 111] on div "15 x Waiter/Waitress 5 400.00 DH" at bounding box center [922, 106] width 201 height 11
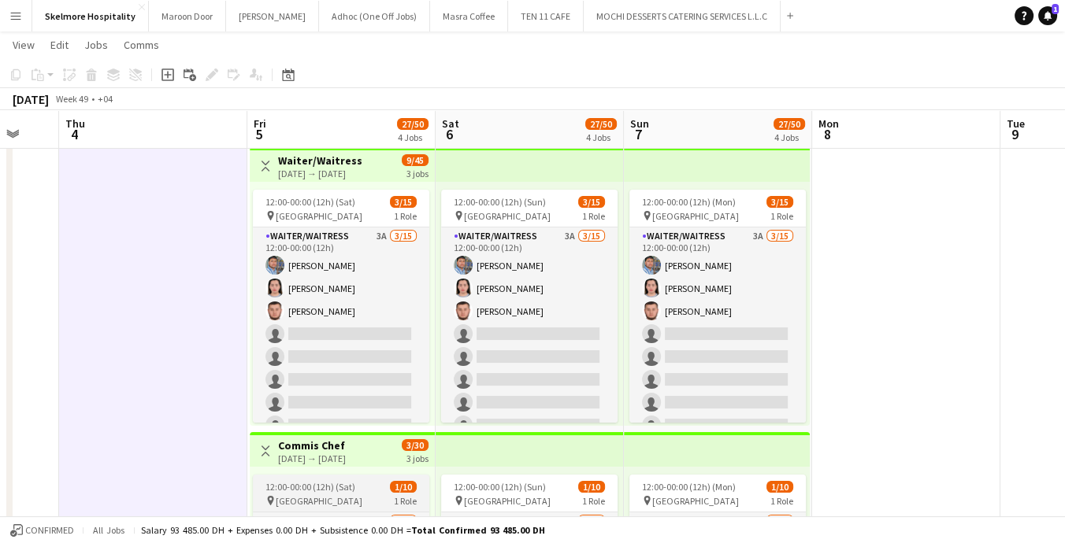
click at [321, 499] on div "pin [GEOGRAPHIC_DATA] 1 Role" at bounding box center [341, 501] width 176 height 13
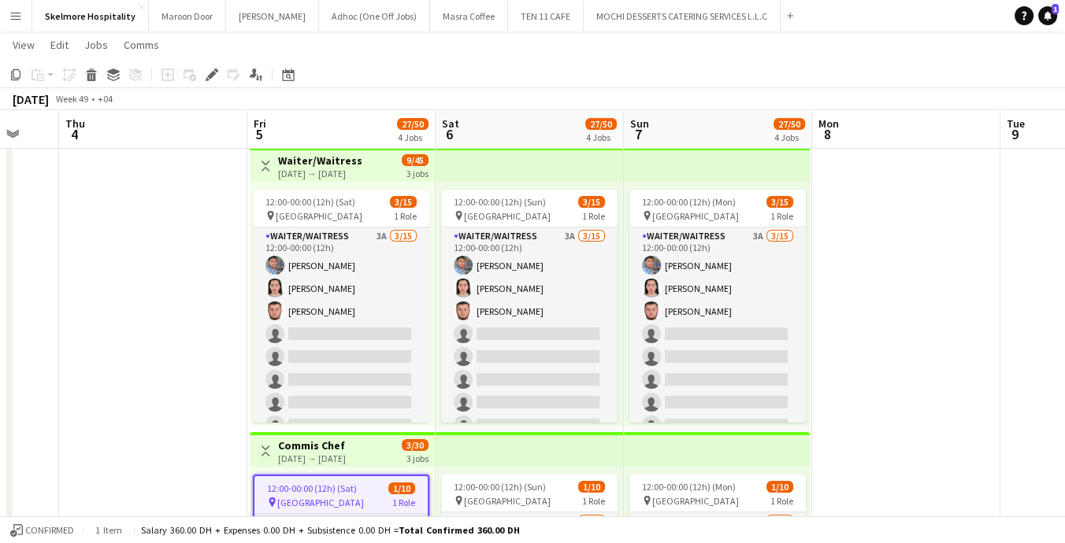
click at [195, 60] on app-page-menu "View Day view expanded Day view collapsed Month view Date picker Jump to [DATE]…" at bounding box center [532, 47] width 1065 height 30
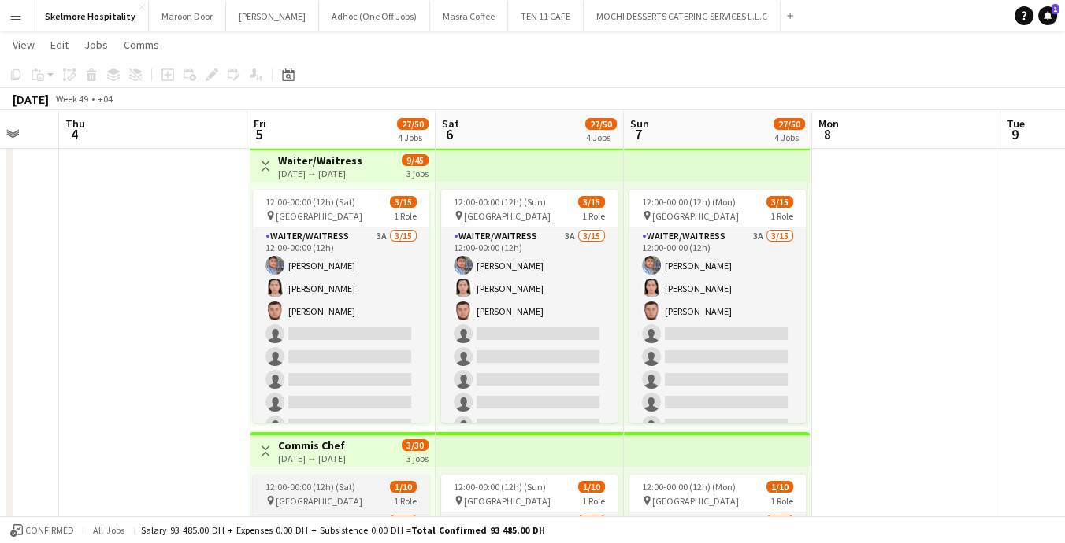
click at [362, 489] on div "12:00-00:00 (12h) (Sat) 1/10" at bounding box center [341, 487] width 176 height 12
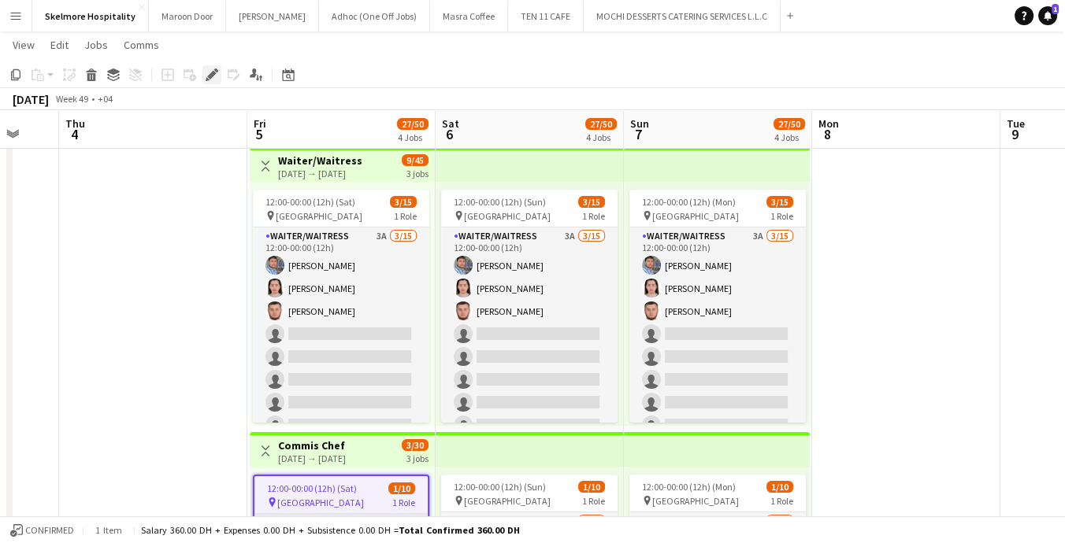
click at [206, 79] on icon at bounding box center [208, 79] width 4 height 4
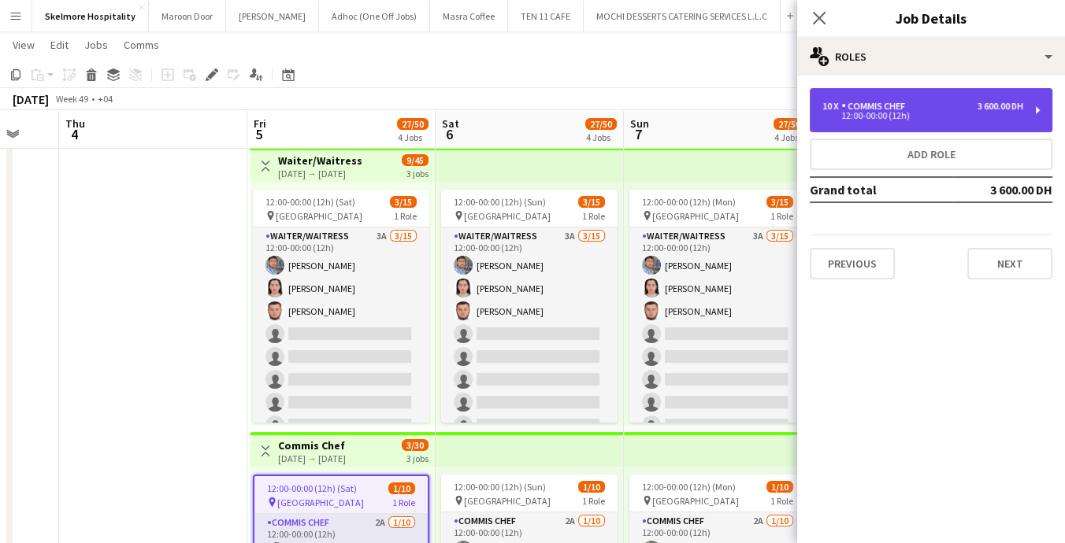
click at [1000, 96] on div "10 x Commis Chef 3 600.00 DH 12:00-00:00 (12h)" at bounding box center [931, 110] width 243 height 44
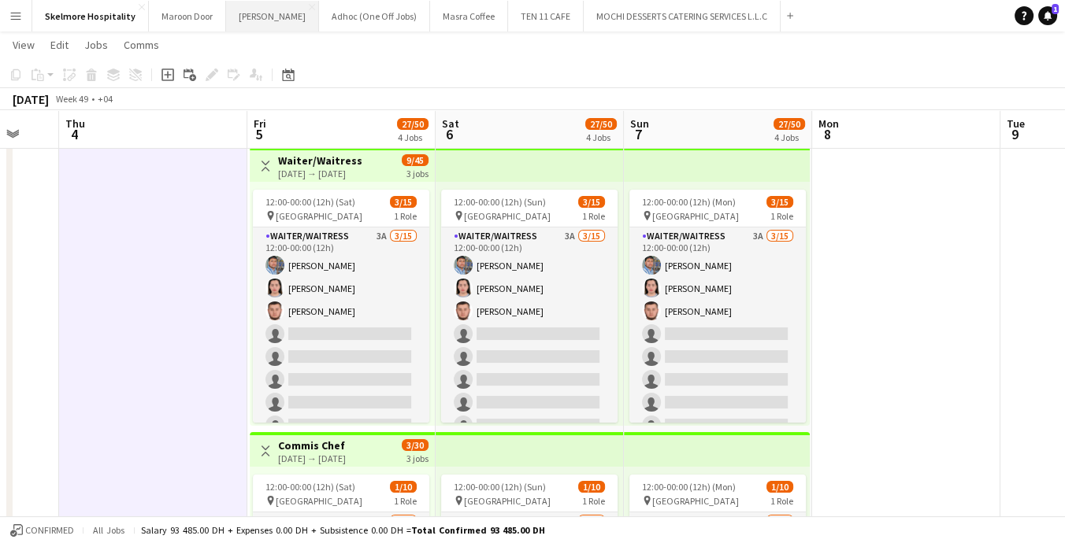
click at [247, 6] on button "[PERSON_NAME]" at bounding box center [272, 16] width 93 height 31
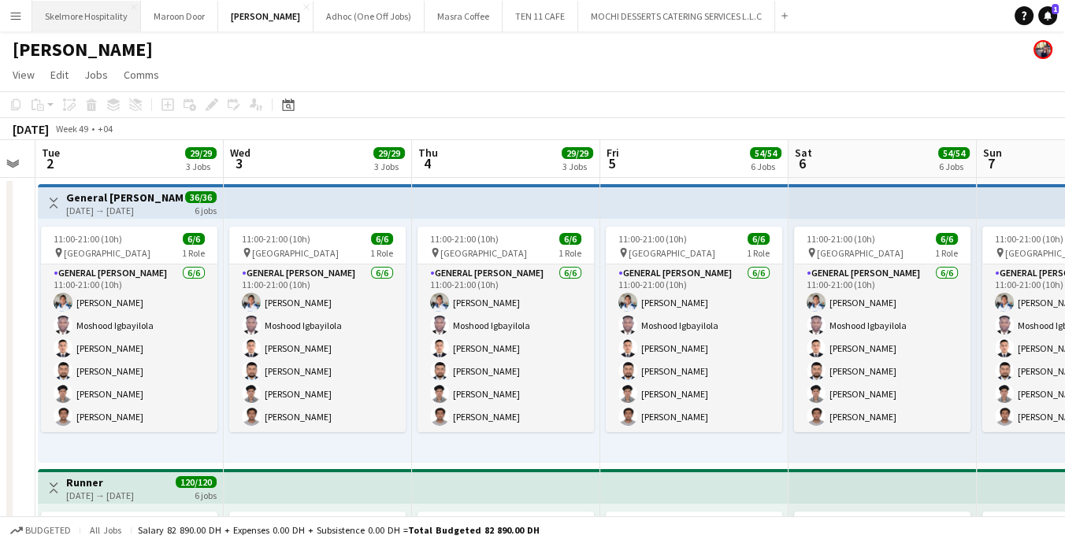
click at [87, 27] on button "Skelmore Hospitality Close" at bounding box center [86, 16] width 109 height 31
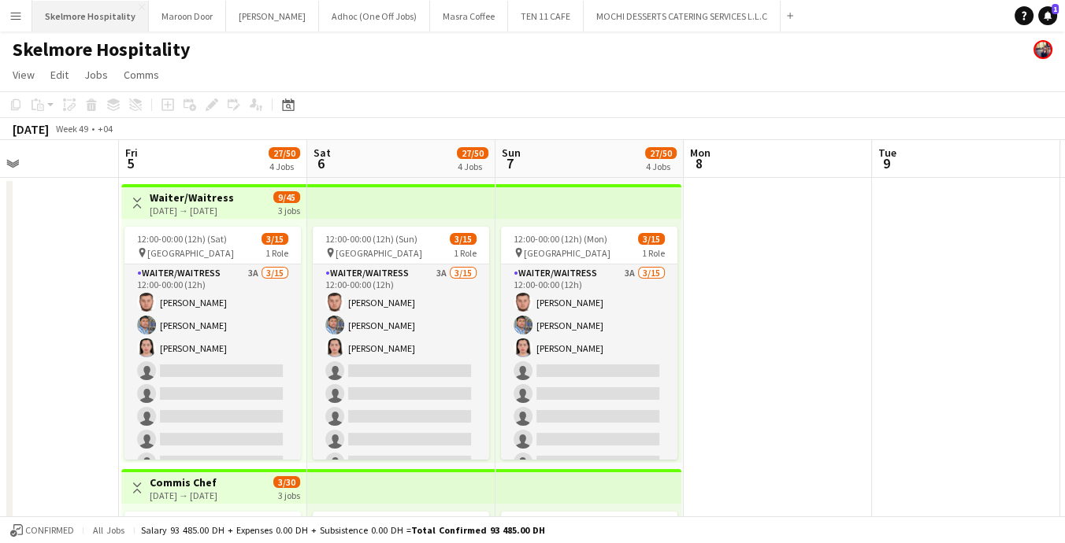
scroll to position [0, 447]
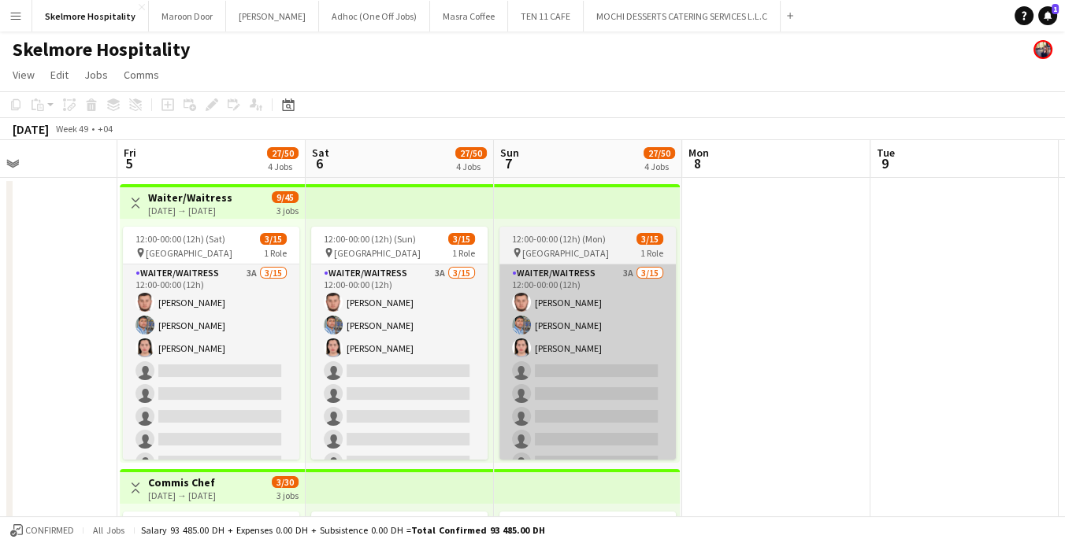
click at [600, 395] on app-card-role "Waiter/Waitress 3A [DATE] 12:00-00:00 (12h) [PERSON_NAME] single-neutral-action…" at bounding box center [587, 451] width 176 height 373
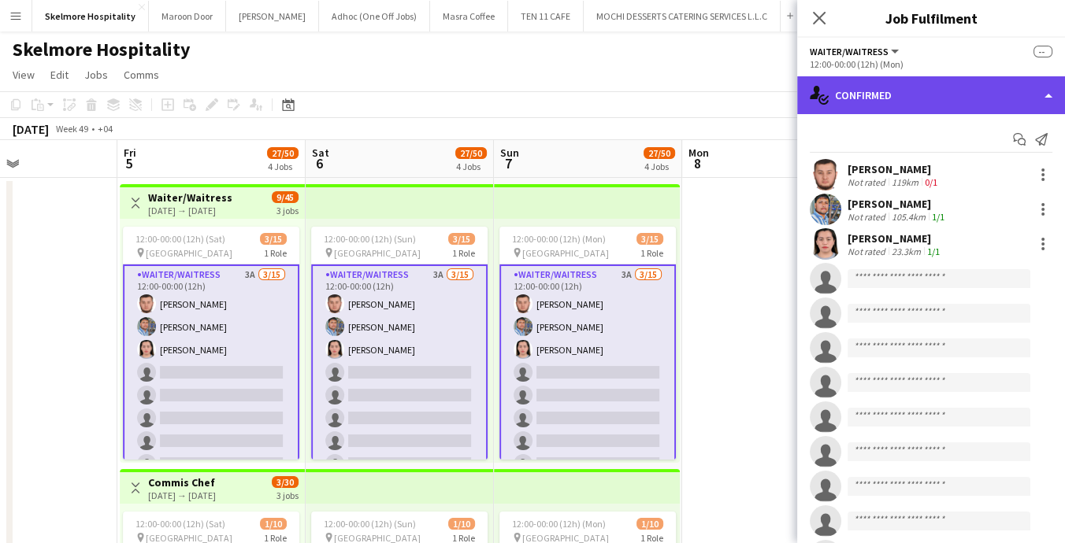
click at [941, 97] on div "single-neutral-actions-check-2 Confirmed" at bounding box center [931, 95] width 268 height 38
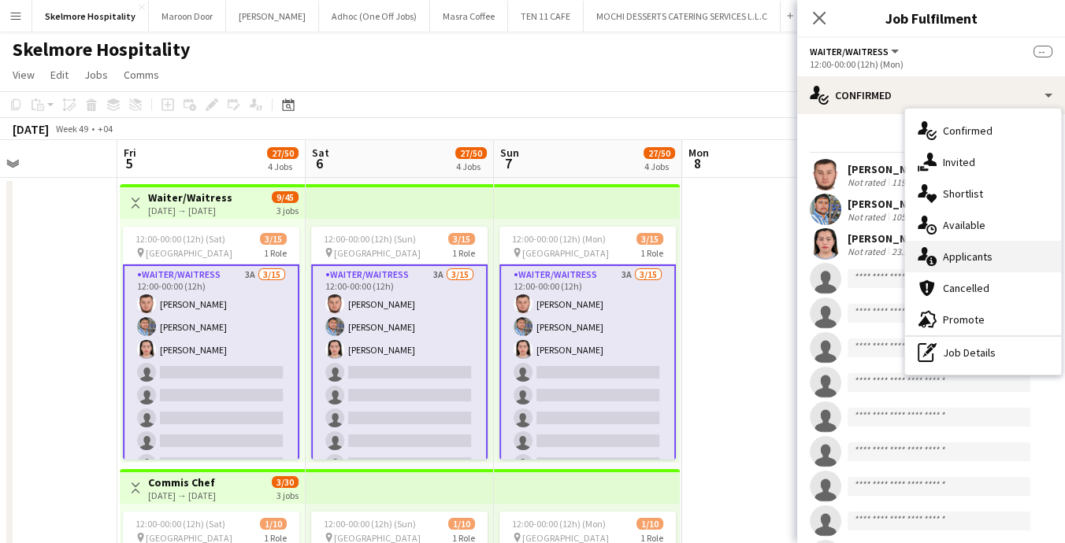
click at [1004, 258] on div "single-neutral-actions-information Applicants" at bounding box center [983, 257] width 156 height 32
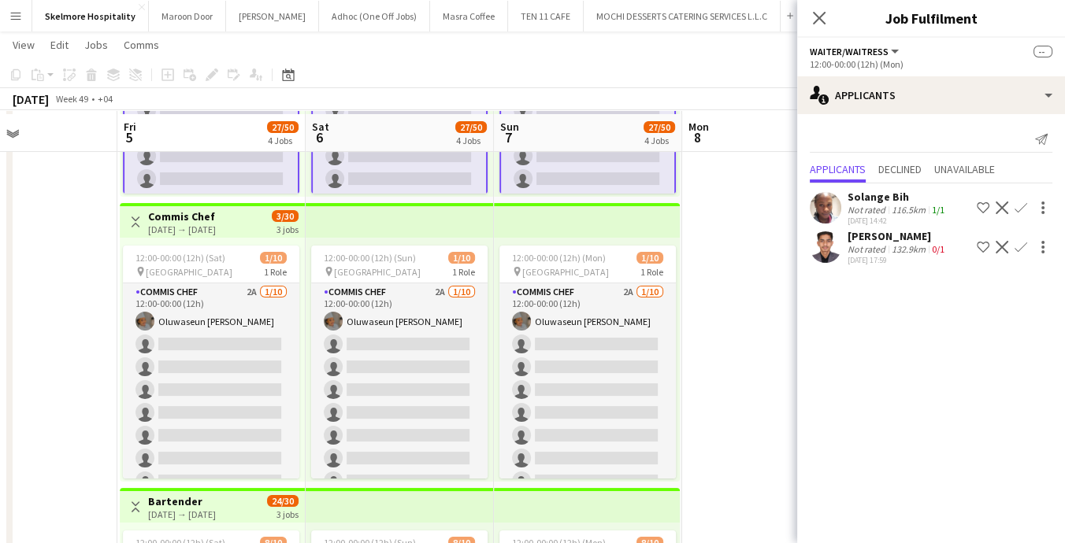
scroll to position [269, 0]
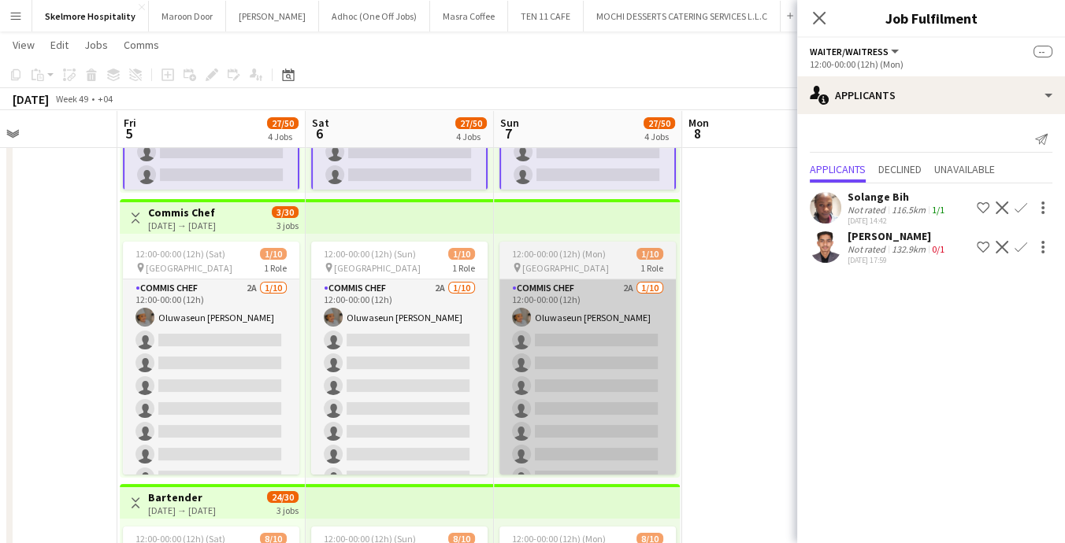
click at [561, 428] on app-card-role "Commis Chef 2A [DATE] 12:00-00:00 (12h) [PERSON_NAME] single-neutral-actions si…" at bounding box center [587, 409] width 176 height 259
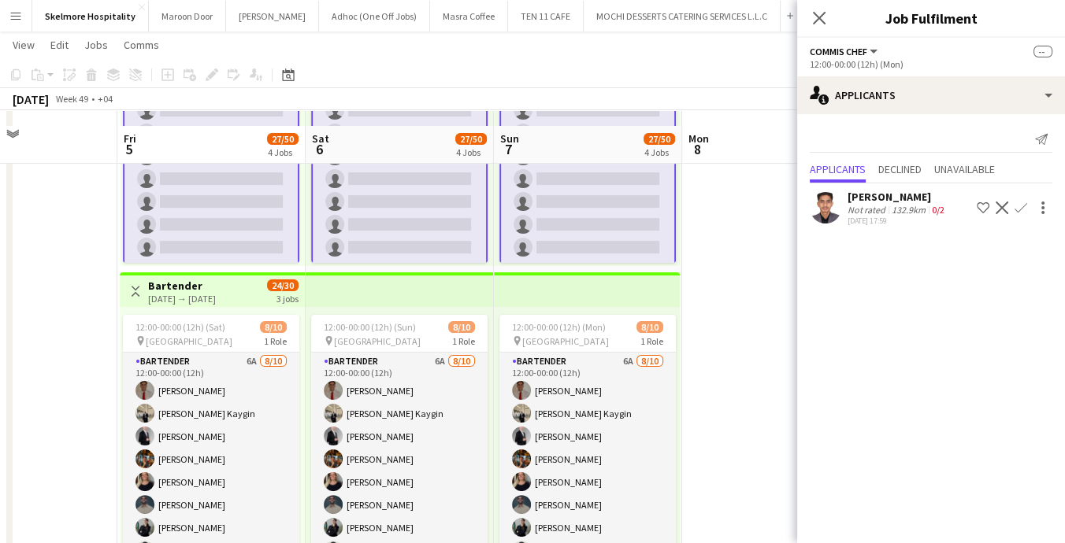
scroll to position [505, 0]
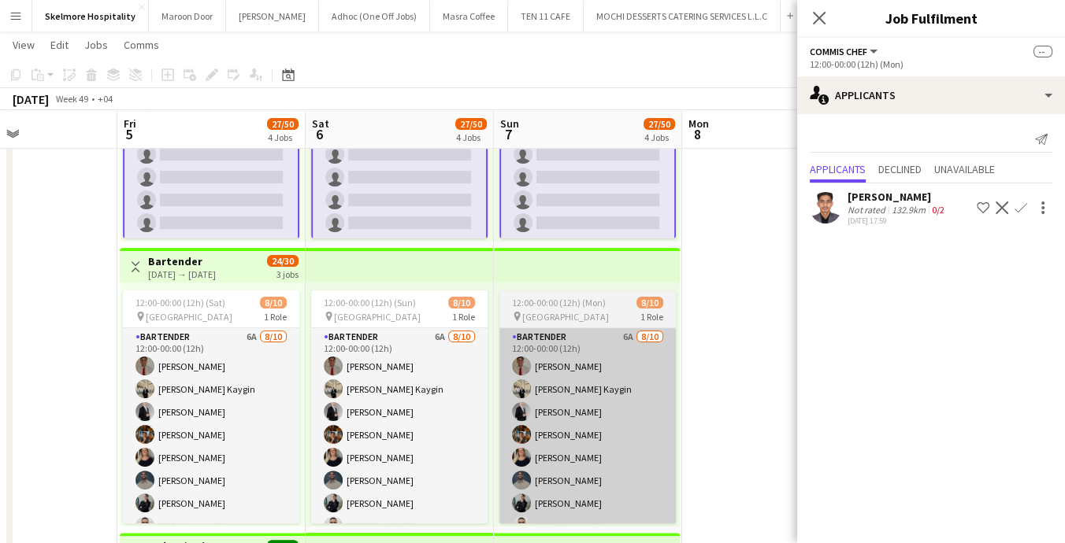
click at [571, 448] on app-card-role "Bartender 6A [DATE] 12:00-00:00 (12h) [PERSON_NAME] [PERSON_NAME] Kaygin [PERSO…" at bounding box center [587, 457] width 176 height 259
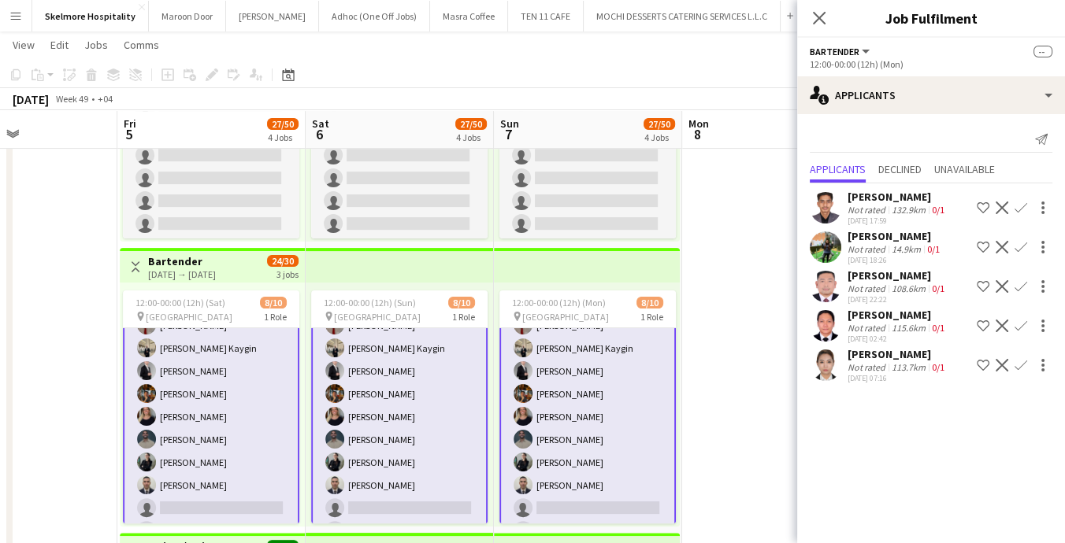
scroll to position [65, 0]
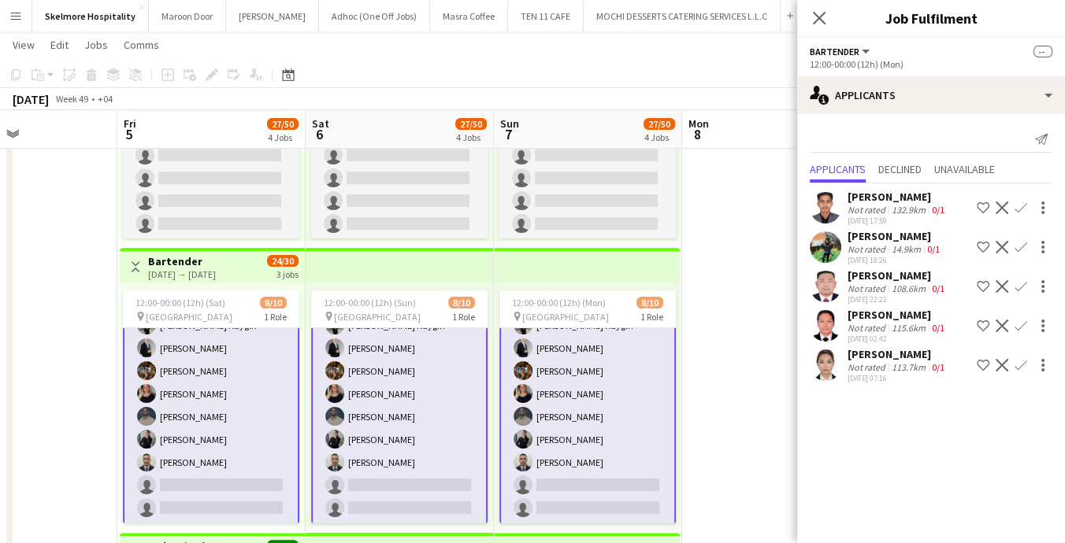
click at [880, 369] on div "Not rated" at bounding box center [867, 368] width 41 height 12
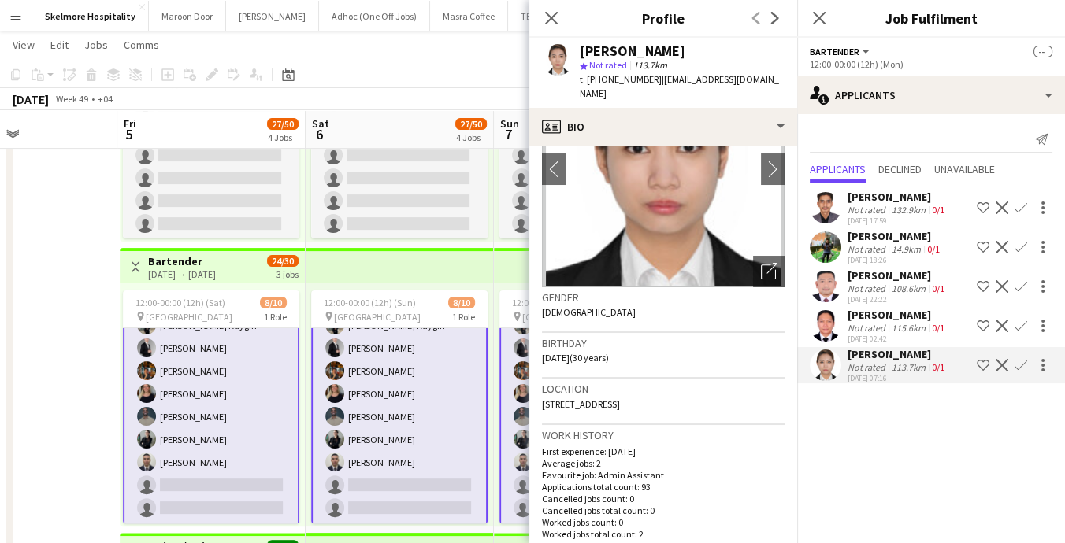
scroll to position [0, 0]
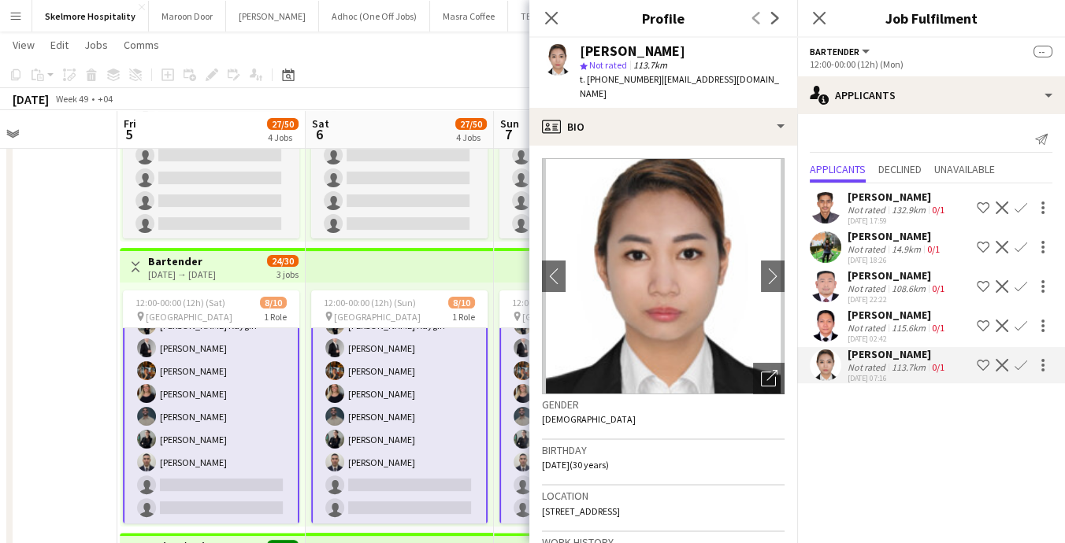
click at [621, 78] on span "t. [PHONE_NUMBER]" at bounding box center [621, 79] width 82 height 12
copy span "971522022606"
click at [43, 329] on app-date-cell at bounding box center [23, 245] width 188 height 1147
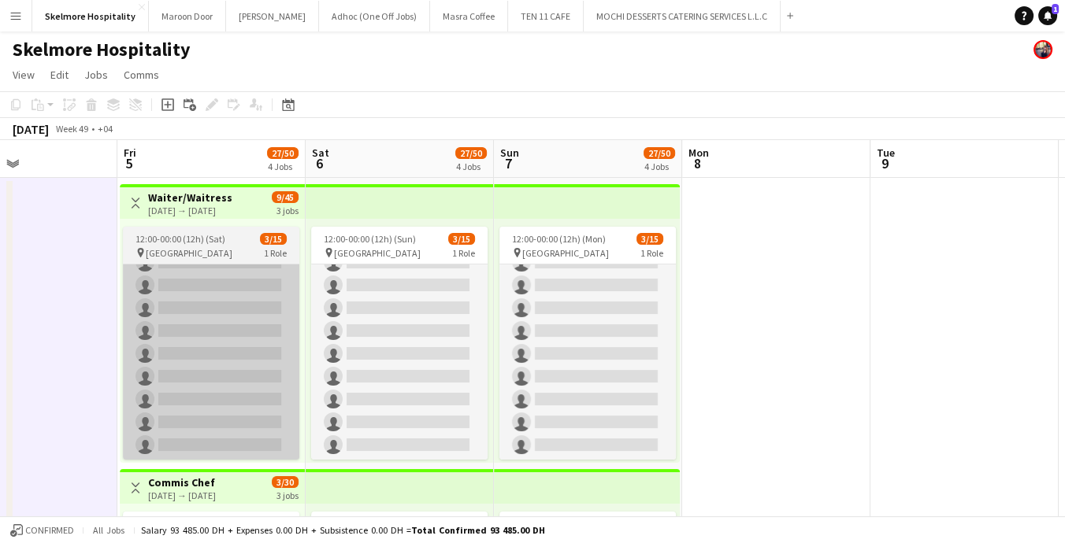
click at [191, 269] on app-card-role "Waiter/Waitress 3A [DATE] 12:00-00:00 (12h) [PERSON_NAME] single-neutral-action…" at bounding box center [211, 273] width 176 height 373
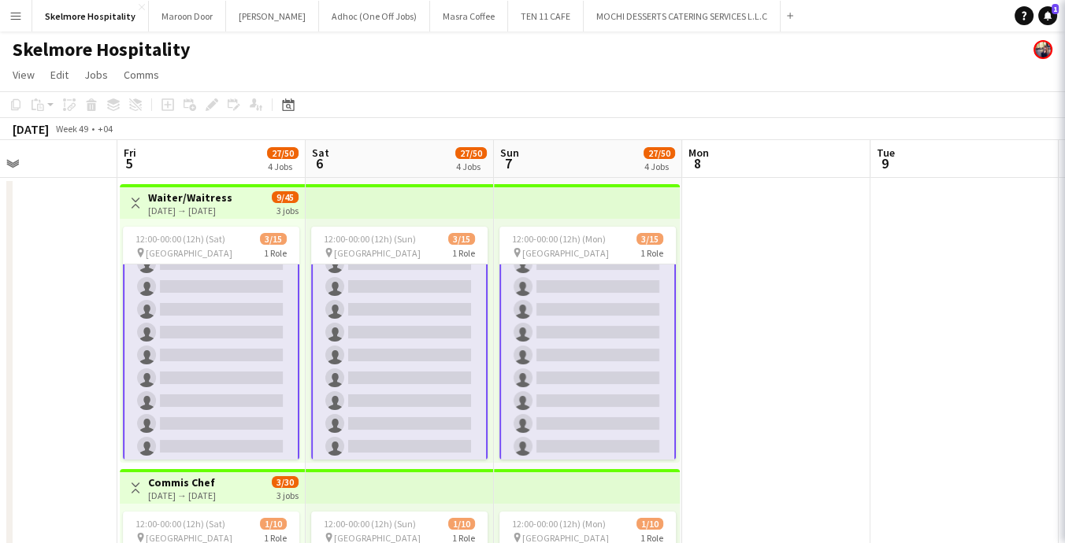
scroll to position [178, 0]
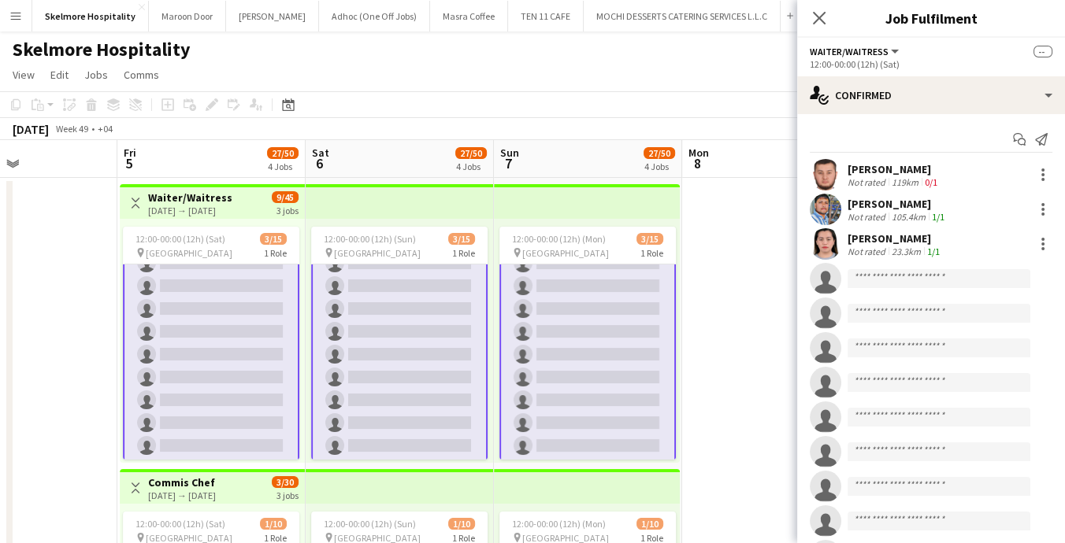
click at [231, 198] on h3 "Waiter/Waitress" at bounding box center [190, 198] width 84 height 14
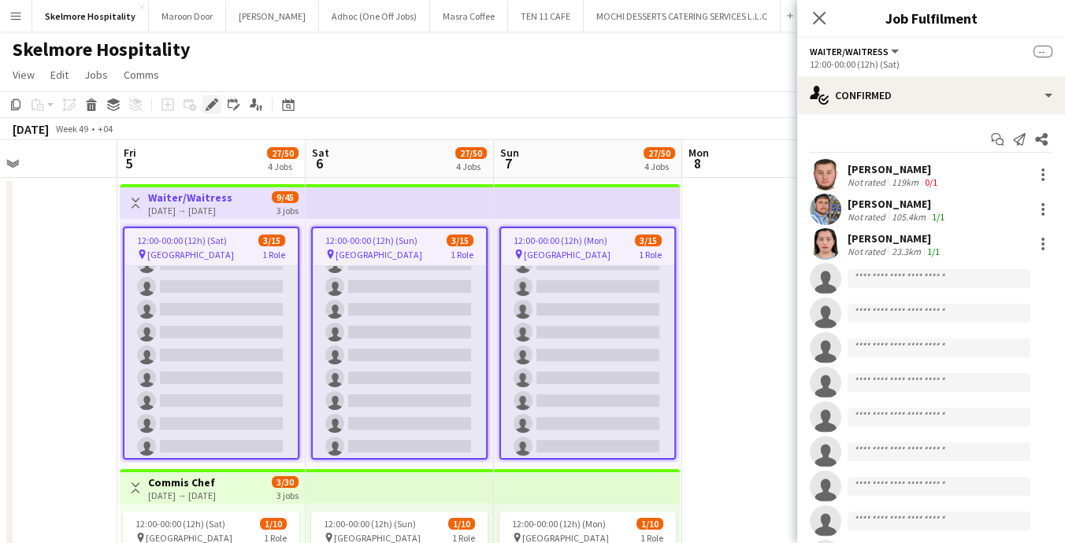
click at [212, 109] on icon "Edit" at bounding box center [212, 104] width 13 height 13
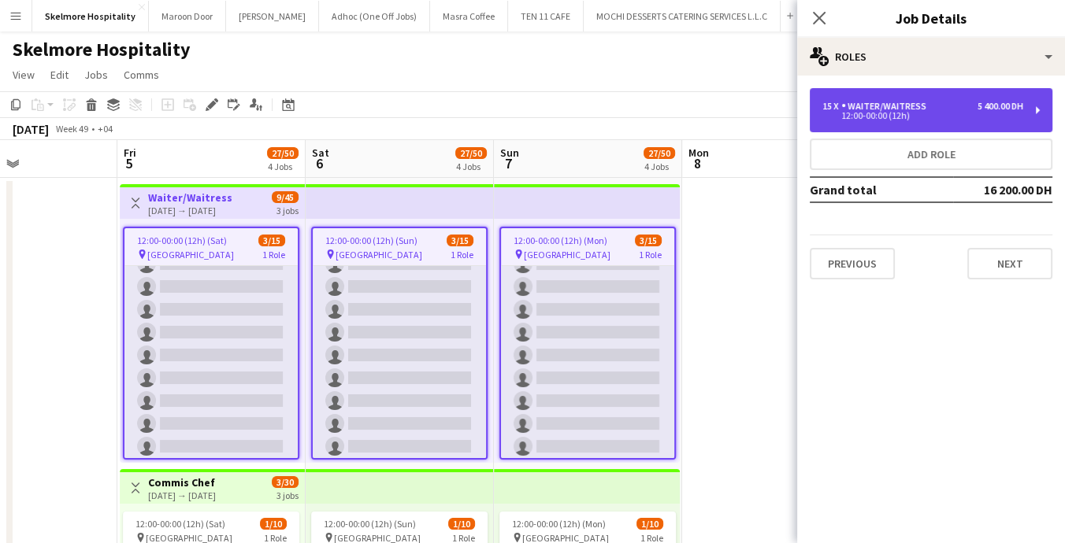
click at [918, 113] on div "12:00-00:00 (12h)" at bounding box center [922, 116] width 201 height 8
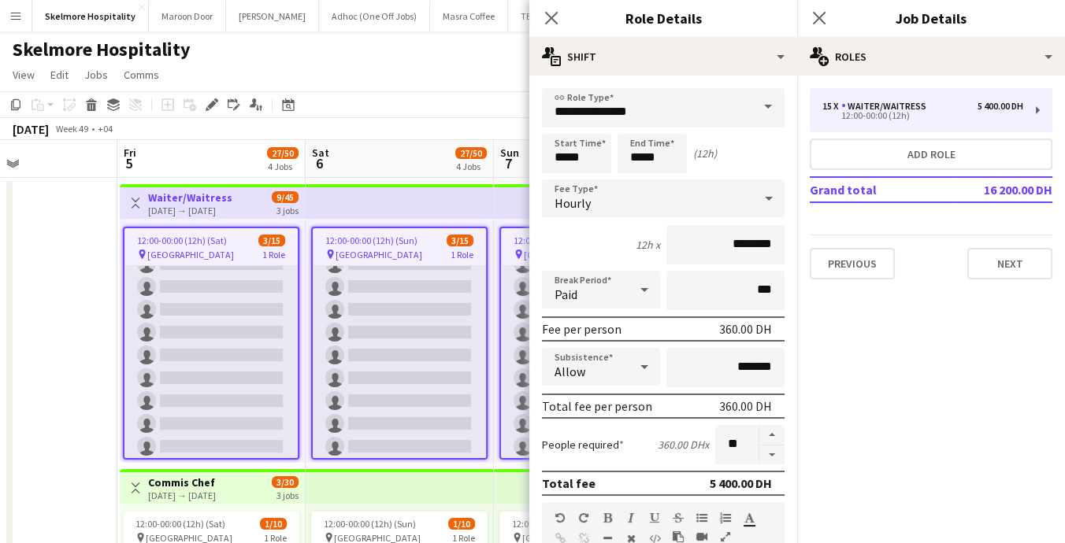
click at [963, 371] on mat-expansion-panel "pencil3 General details 15 x Waiter/Waitress 5 400.00 DH 12:00-00:00 (12h) Add …" at bounding box center [931, 310] width 268 height 468
click at [536, 30] on div "Close pop-in" at bounding box center [551, 18] width 44 height 36
click at [546, 17] on icon "Close pop-in" at bounding box center [551, 18] width 13 height 13
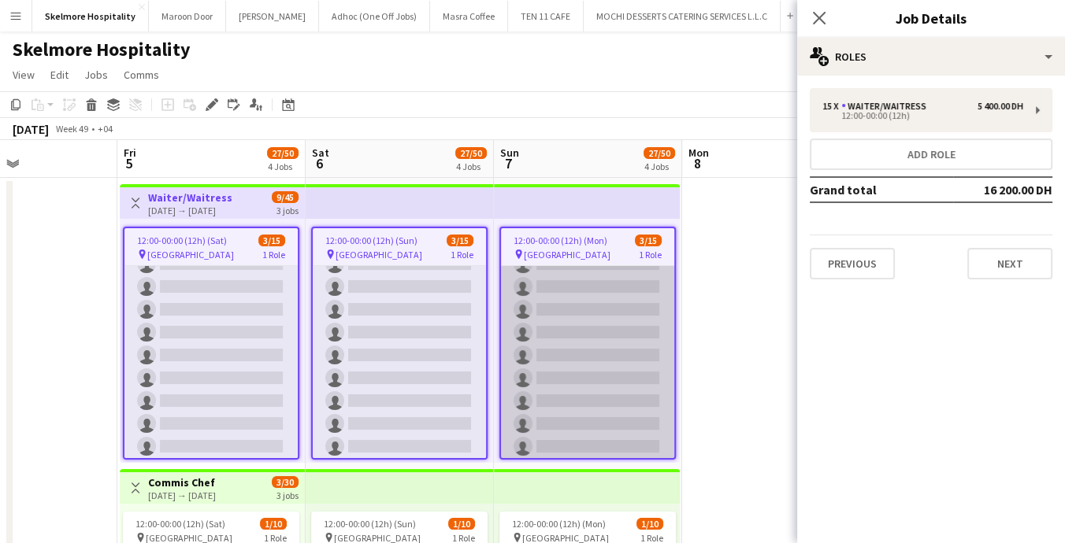
click at [552, 321] on app-card-role "Waiter/Waitress 3A [DATE] 12:00-00:00 (12h) [PERSON_NAME] single-neutral-action…" at bounding box center [587, 275] width 173 height 373
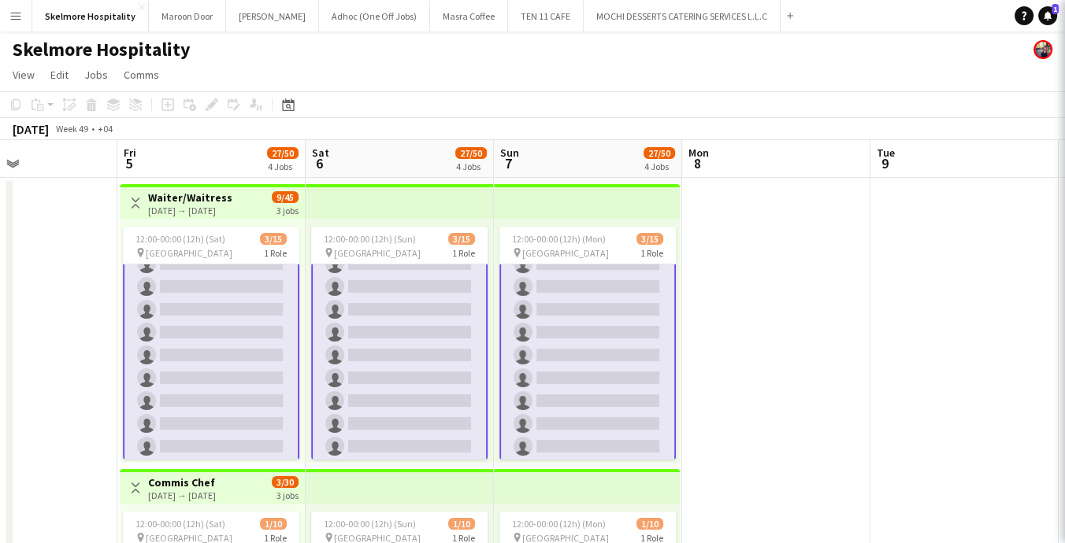
scroll to position [178, 0]
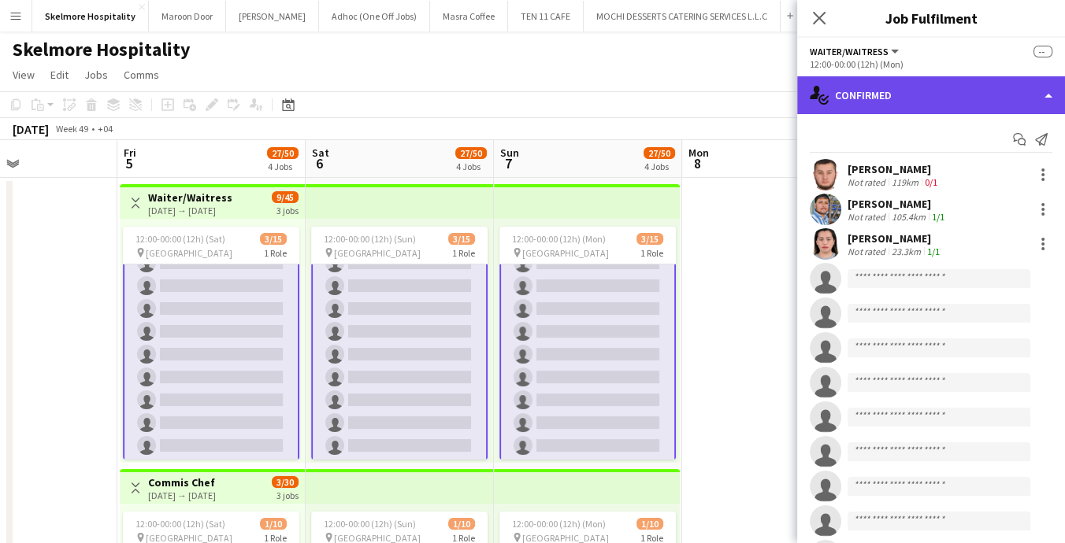
click at [921, 113] on div "single-neutral-actions-check-2 Confirmed" at bounding box center [931, 95] width 268 height 38
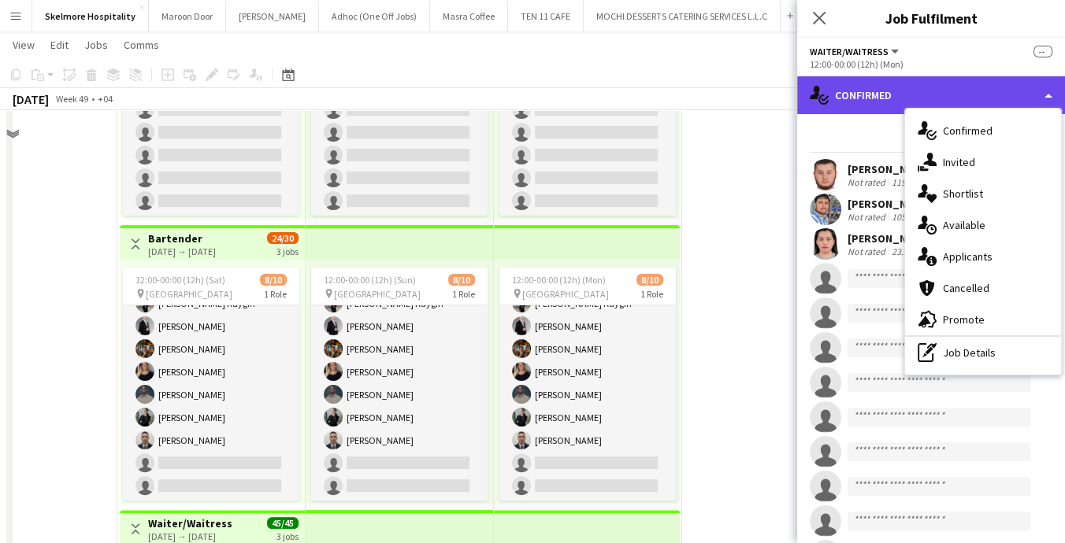
scroll to position [806, 0]
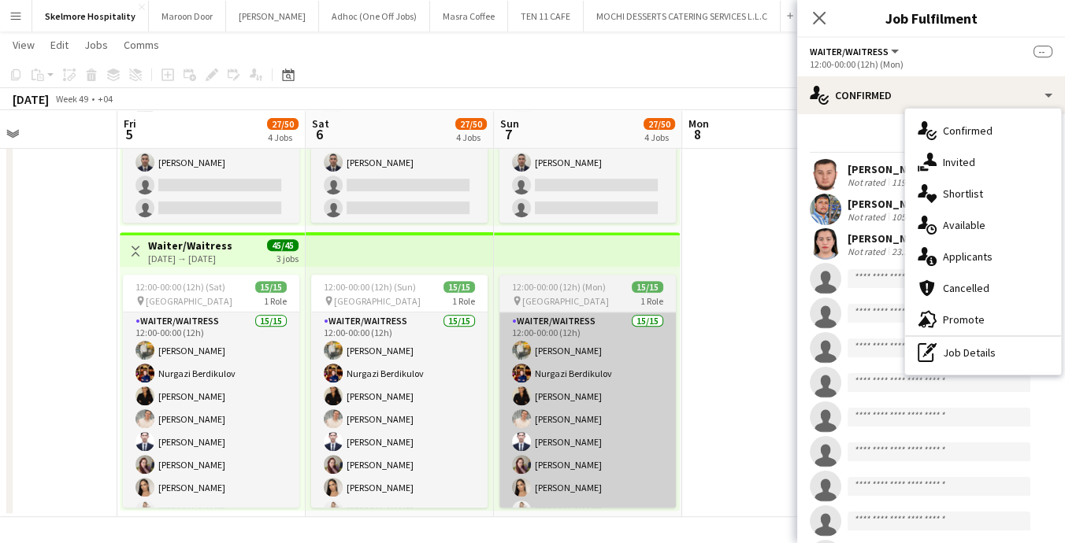
click at [583, 425] on app-card-role "Waiter/Waitress 15/15 12:00-00:00 (12h) [PERSON_NAME] [PERSON_NAME] Mayara Do […" at bounding box center [587, 499] width 176 height 373
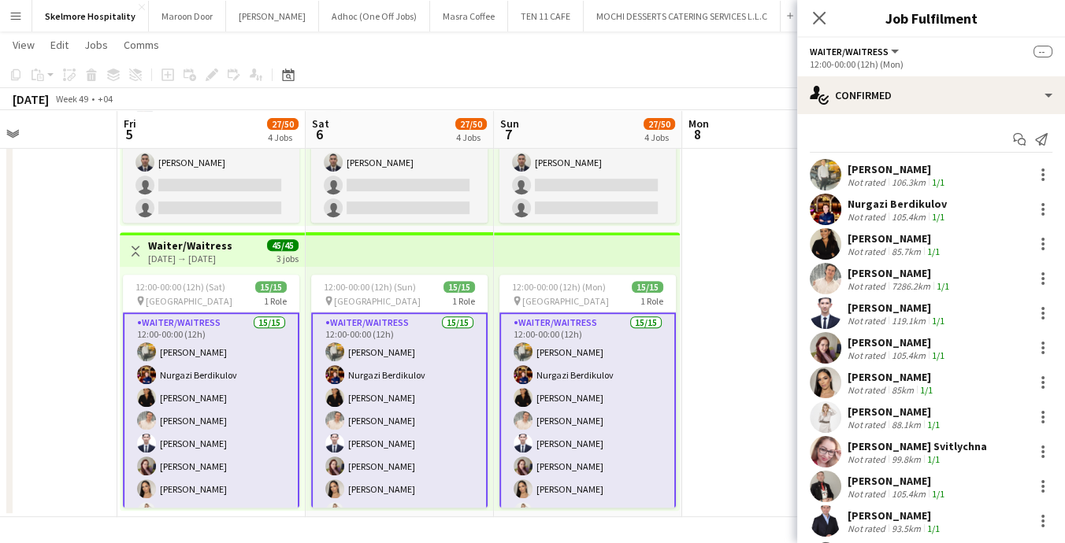
scroll to position [0, 0]
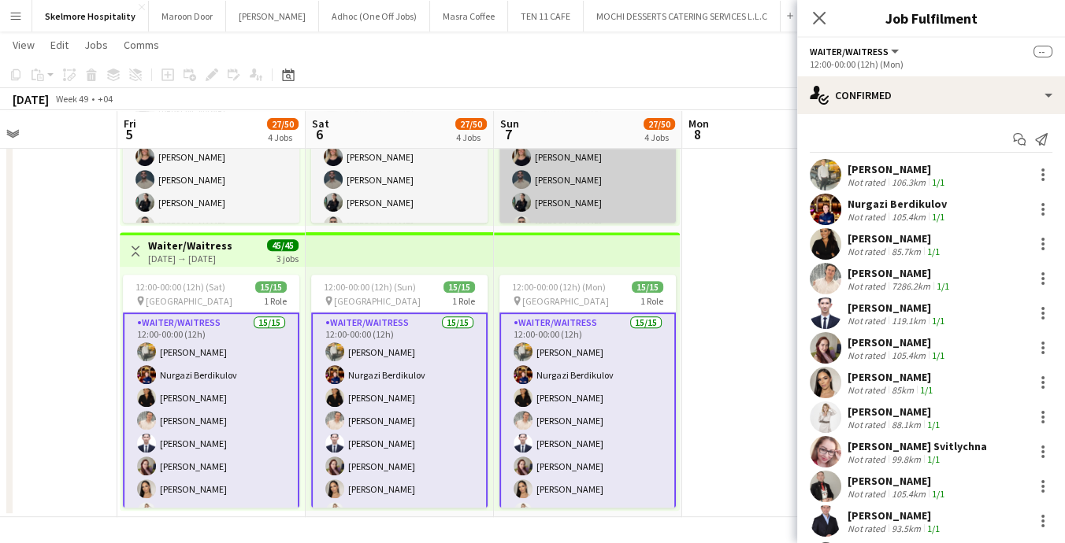
click at [616, 187] on app-card-role "Bartender 6A [DATE] 12:00-00:00 (12h) [PERSON_NAME] [PERSON_NAME] Kaygin [PERSO…" at bounding box center [587, 157] width 176 height 259
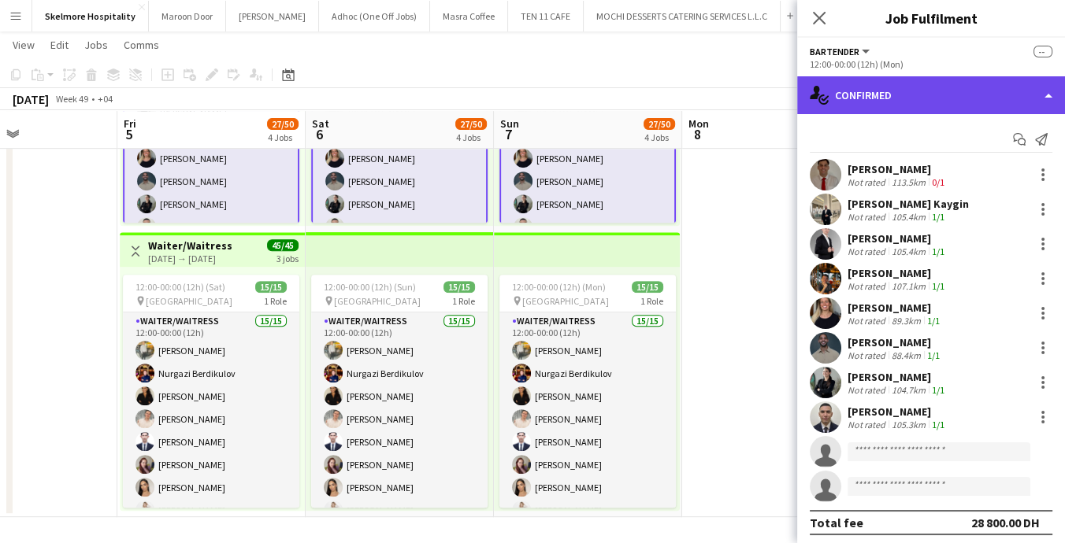
click at [943, 91] on div "single-neutral-actions-check-2 Confirmed" at bounding box center [931, 95] width 268 height 38
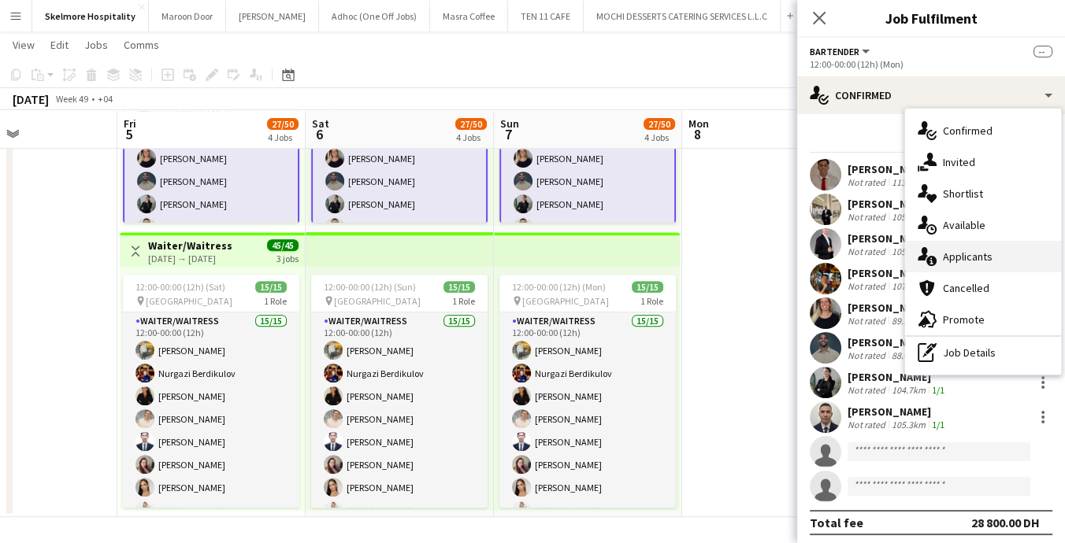
click at [994, 243] on div "single-neutral-actions-information Applicants" at bounding box center [983, 257] width 156 height 32
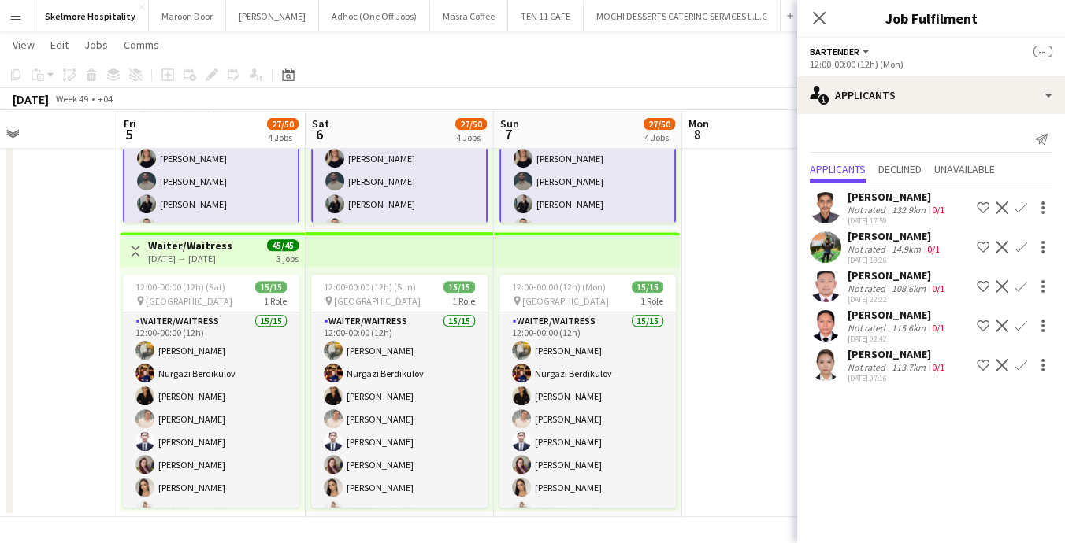
click at [875, 332] on div "Not rated" at bounding box center [867, 328] width 41 height 12
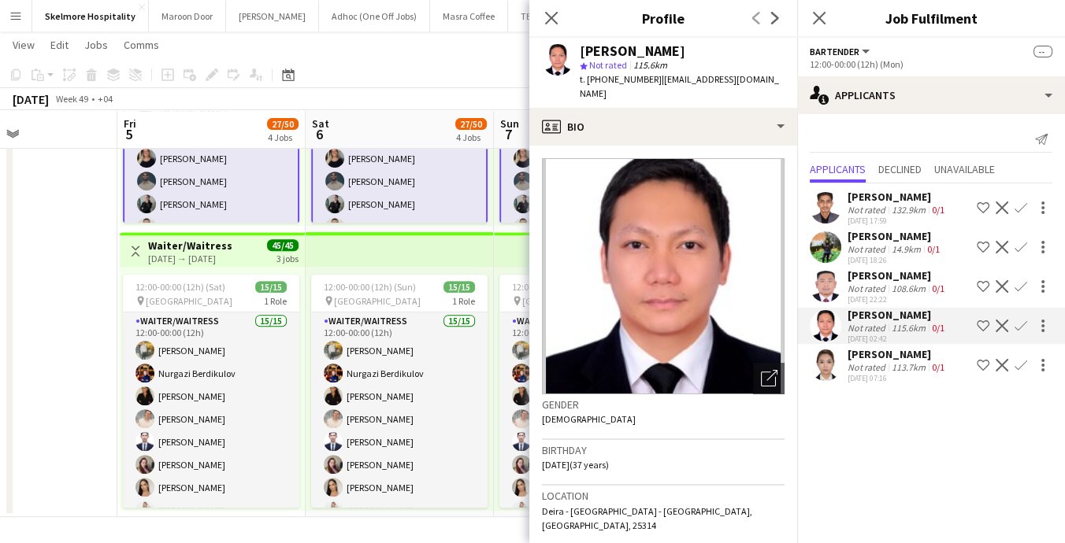
click at [604, 75] on span "t. [PHONE_NUMBER]" at bounding box center [621, 79] width 82 height 12
copy span "971567482349"
click at [925, 428] on mat-expansion-panel "users2 Applicants Send notification Applicants Declined Unavailable [PERSON_NAM…" at bounding box center [931, 328] width 268 height 429
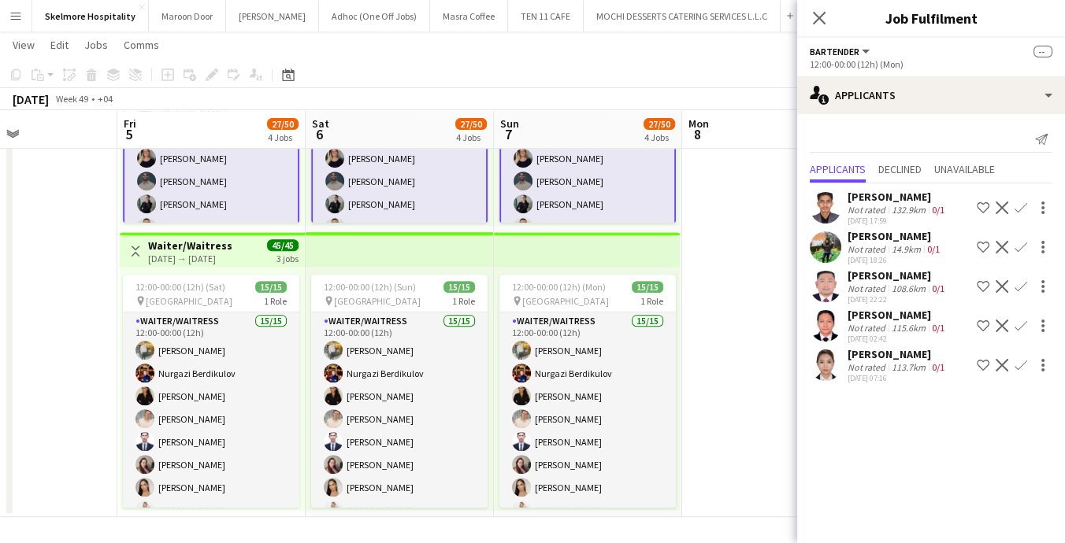
click at [900, 286] on div "108.6km" at bounding box center [908, 289] width 40 height 12
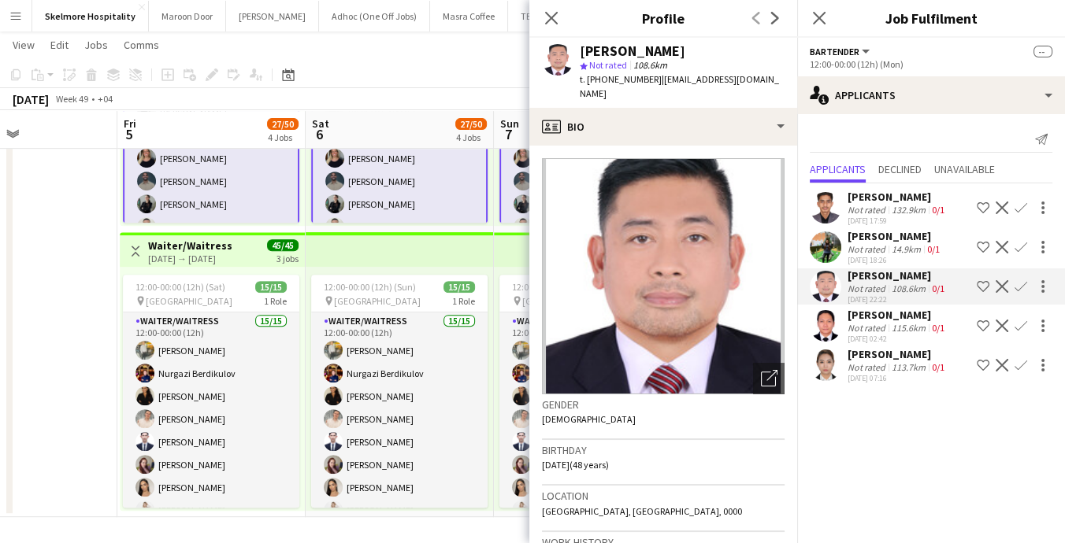
click at [602, 78] on span "t. [PHONE_NUMBER]" at bounding box center [621, 79] width 82 height 12
copy span "971559019264"
click at [907, 249] on div "14.9km" at bounding box center [905, 249] width 35 height 12
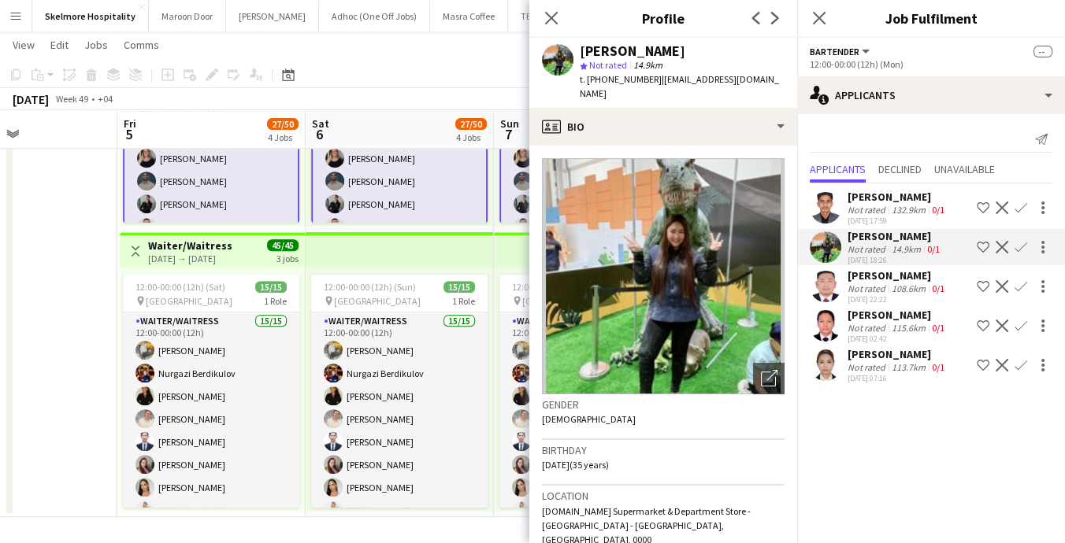
click at [625, 77] on span "t. [PHONE_NUMBER]" at bounding box center [621, 79] width 82 height 12
copy span "9710521087754"
click at [887, 418] on mat-expansion-panel "users2 Applicants Send notification Applicants Declined Unavailable [PERSON_NAM…" at bounding box center [931, 328] width 268 height 429
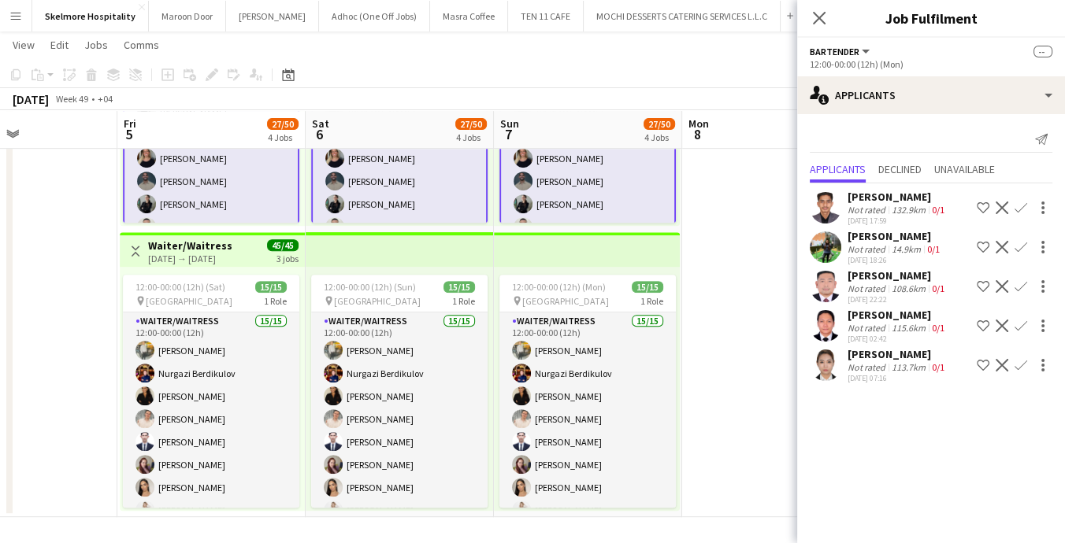
click at [862, 244] on div "Not rated" at bounding box center [867, 249] width 41 height 12
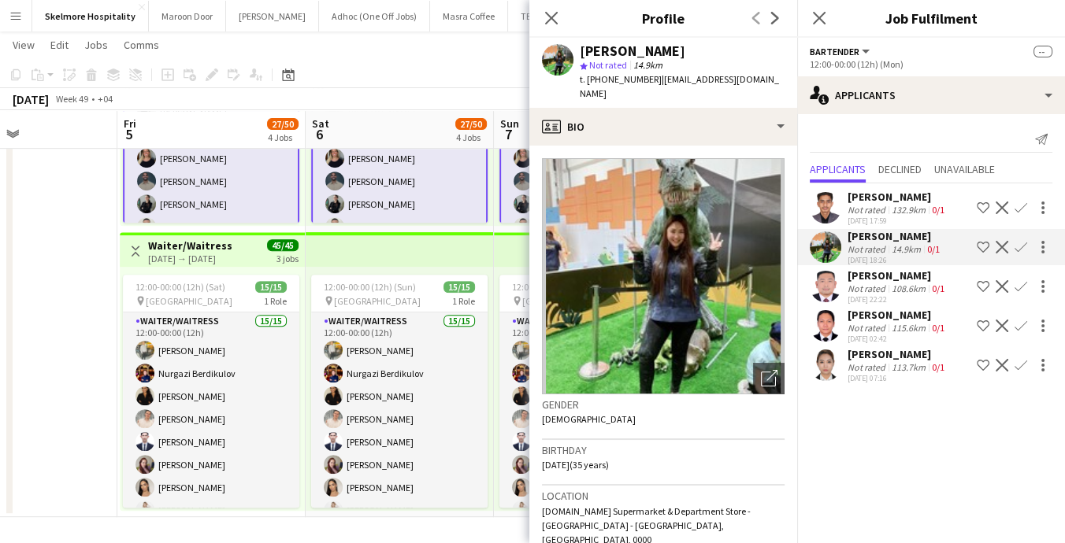
click at [611, 83] on span "t. [PHONE_NUMBER]" at bounding box center [621, 79] width 82 height 12
copy span "9710521087754"
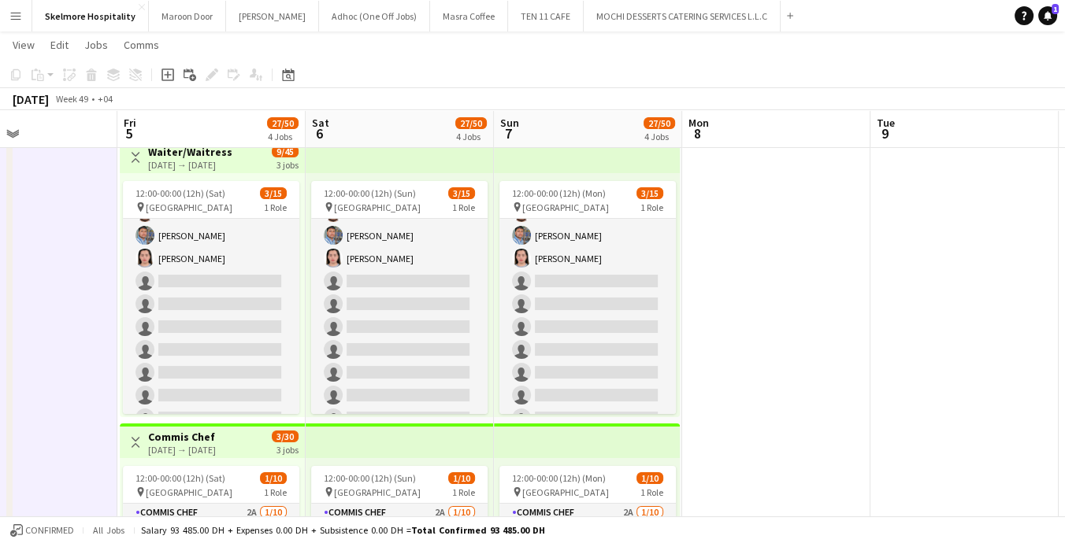
scroll to position [35, 0]
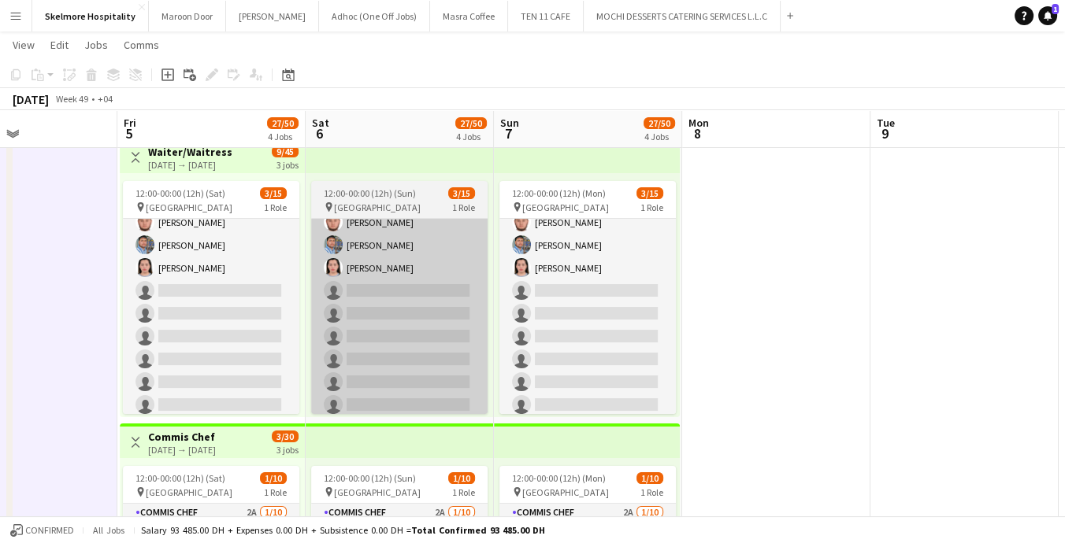
click at [421, 312] on app-card-role "Waiter/Waitress 3A [DATE] 12:00-00:00 (12h) [PERSON_NAME] single-neutral-action…" at bounding box center [399, 370] width 176 height 373
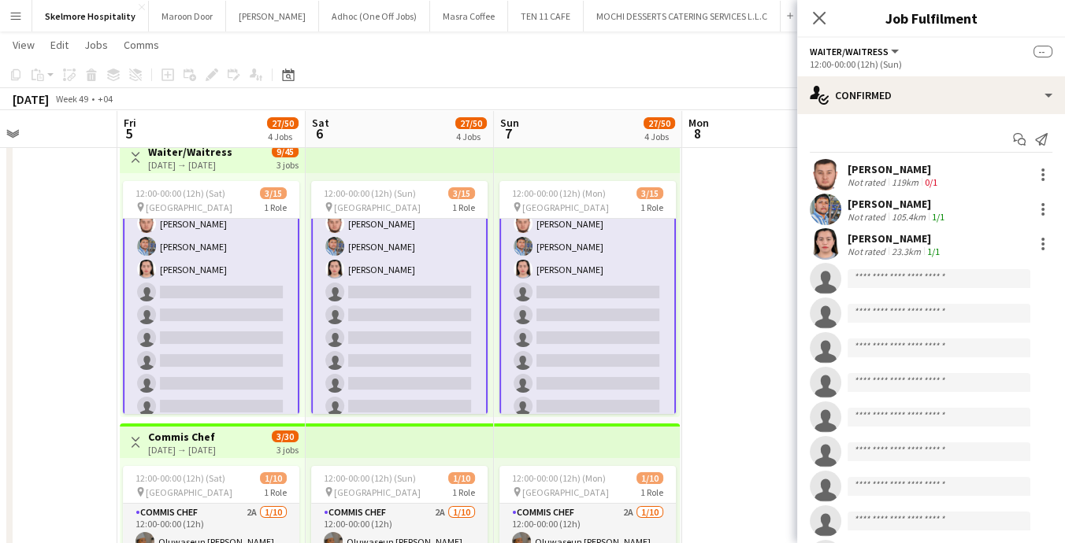
scroll to position [35, 0]
click at [385, 199] on app-job-card "12:00-00:00 (12h) (Sun) 3/15 pin Abu Dhabi 1 Role Waiter/Waitress 3A [DATE] 12:…" at bounding box center [399, 297] width 176 height 233
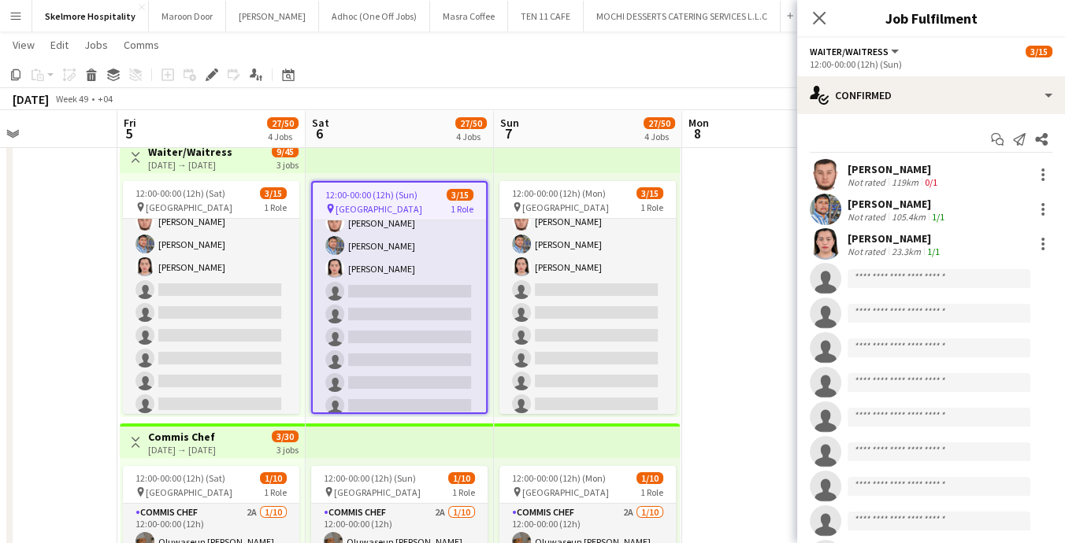
scroll to position [35, 0]
click at [206, 79] on icon at bounding box center [208, 79] width 4 height 4
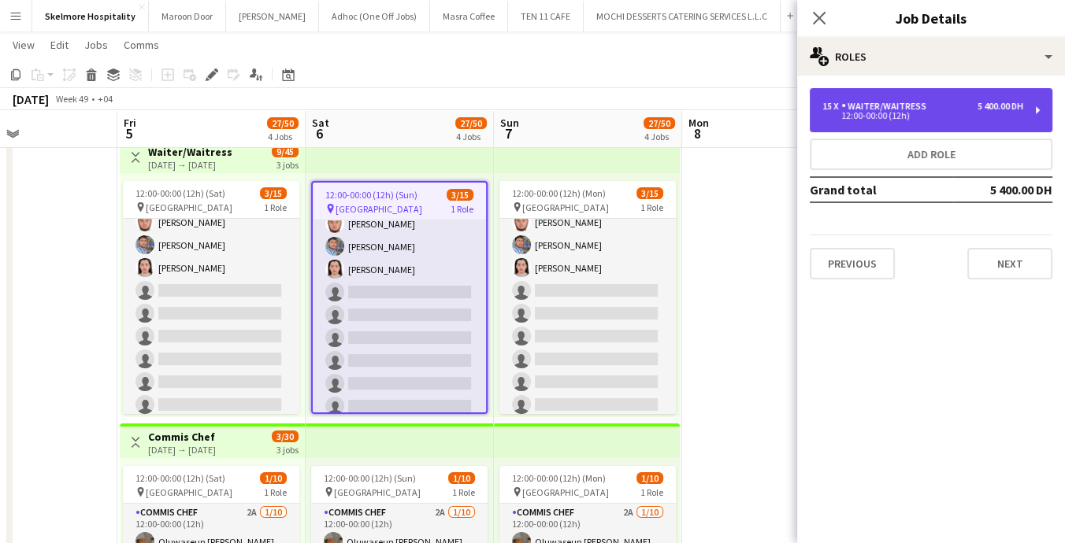
click at [1004, 128] on div "15 x Waiter/Waitress 5 400.00 DH 12:00-00:00 (12h)" at bounding box center [931, 110] width 243 height 44
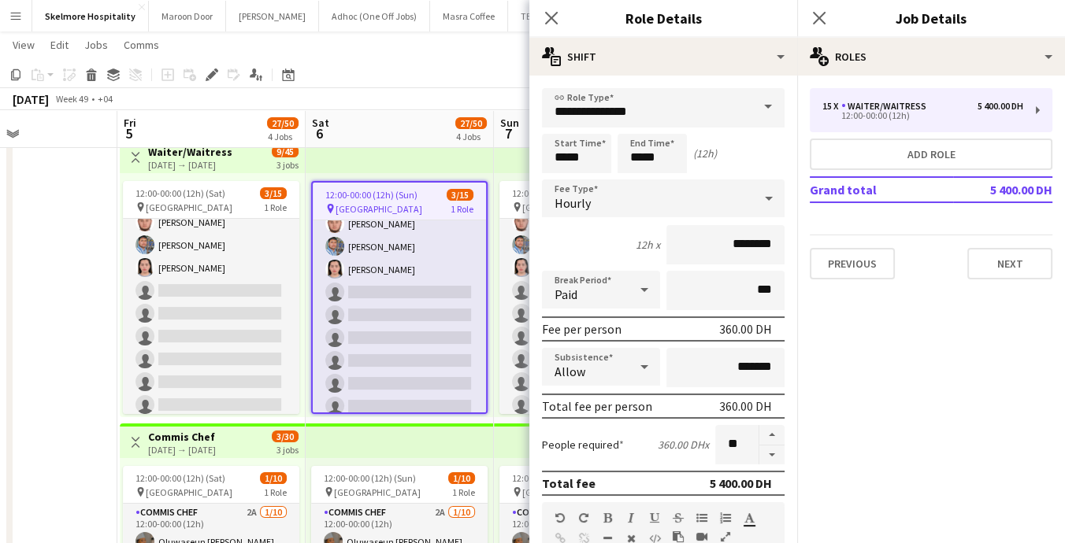
click at [983, 397] on mat-expansion-panel "pencil3 General details 15 x Waiter/Waitress 5 400.00 DH 12:00-00:00 (12h) Add …" at bounding box center [931, 310] width 268 height 468
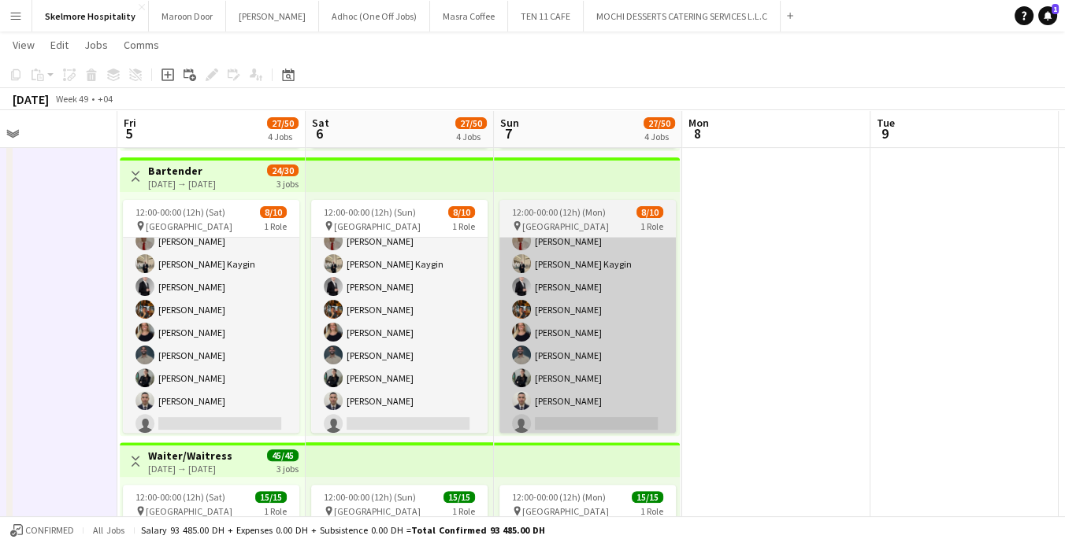
click at [545, 341] on app-card-role "Bartender 7A [DATE] 12:00-00:00 (12h) [PERSON_NAME] [PERSON_NAME] Kaygin [PERSO…" at bounding box center [587, 332] width 176 height 259
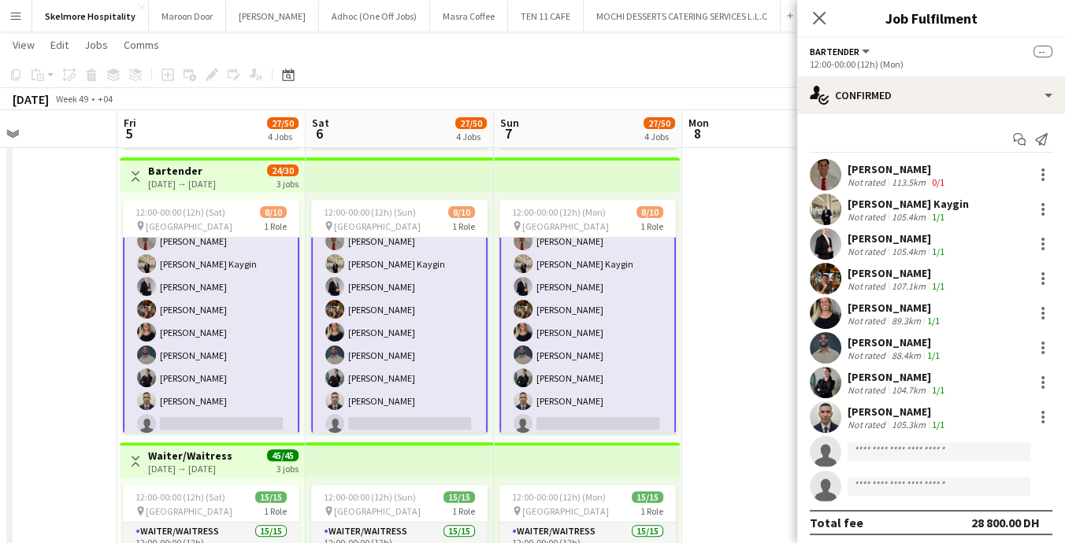
scroll to position [4, 0]
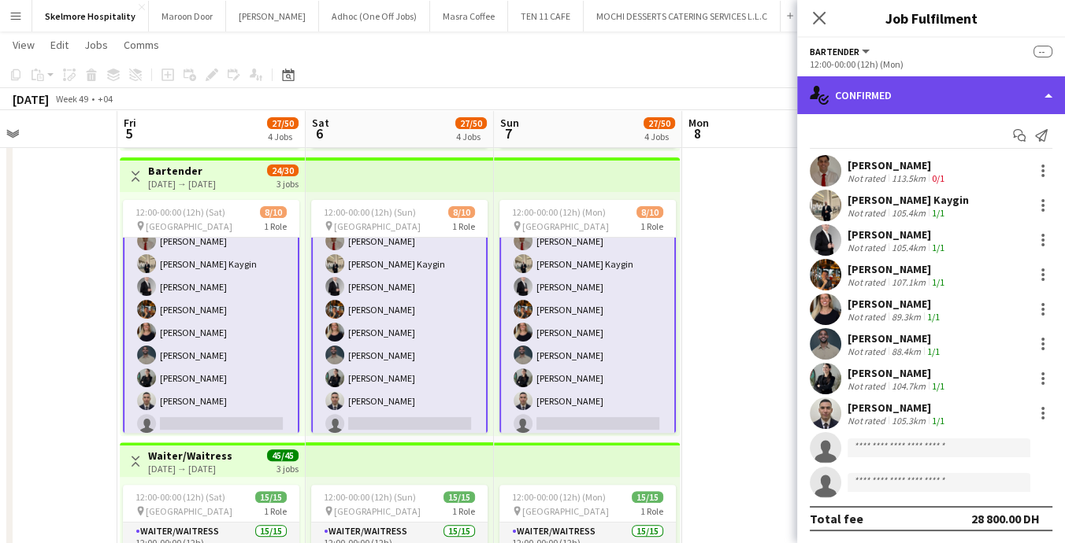
click at [965, 103] on div "single-neutral-actions-check-2 Confirmed" at bounding box center [931, 95] width 268 height 38
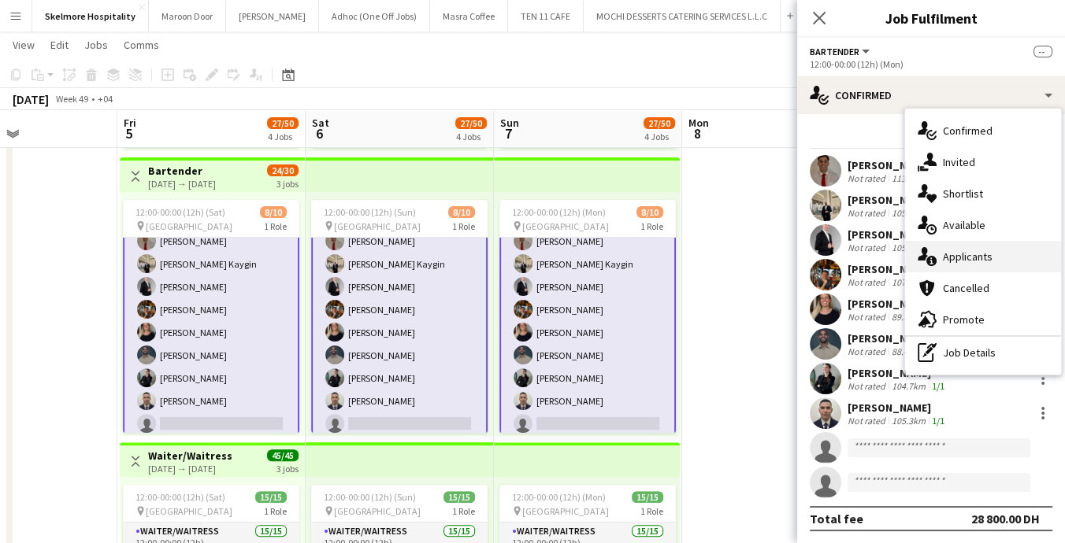
click at [1003, 249] on div "single-neutral-actions-information Applicants" at bounding box center [983, 257] width 156 height 32
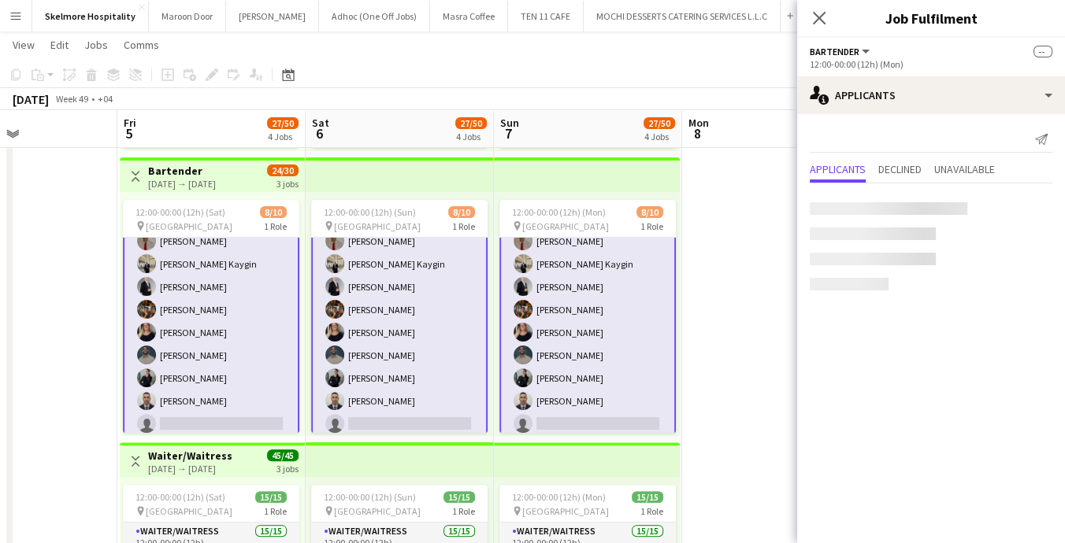
scroll to position [0, 0]
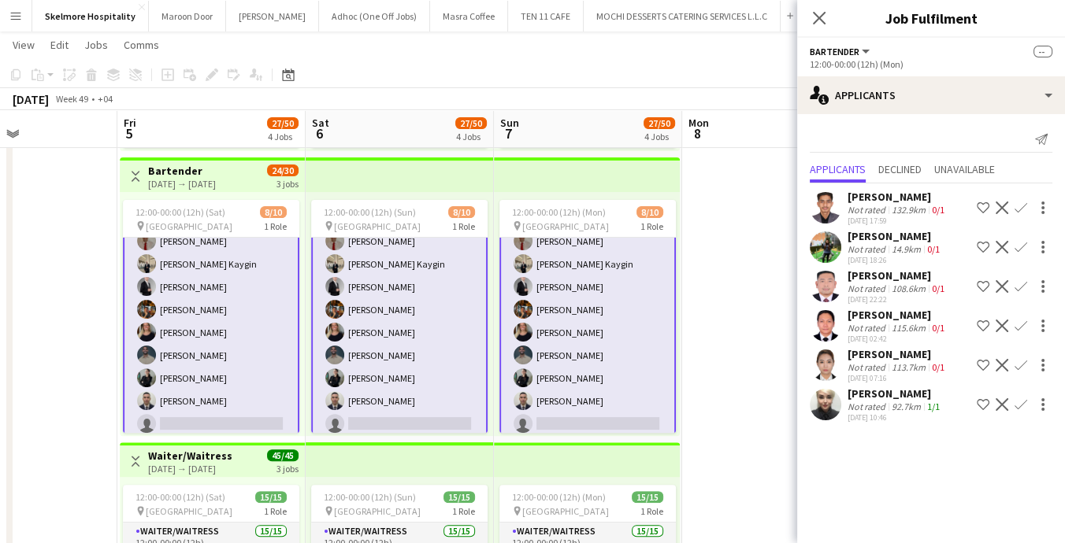
click at [1029, 405] on button "Confirm" at bounding box center [1020, 404] width 19 height 19
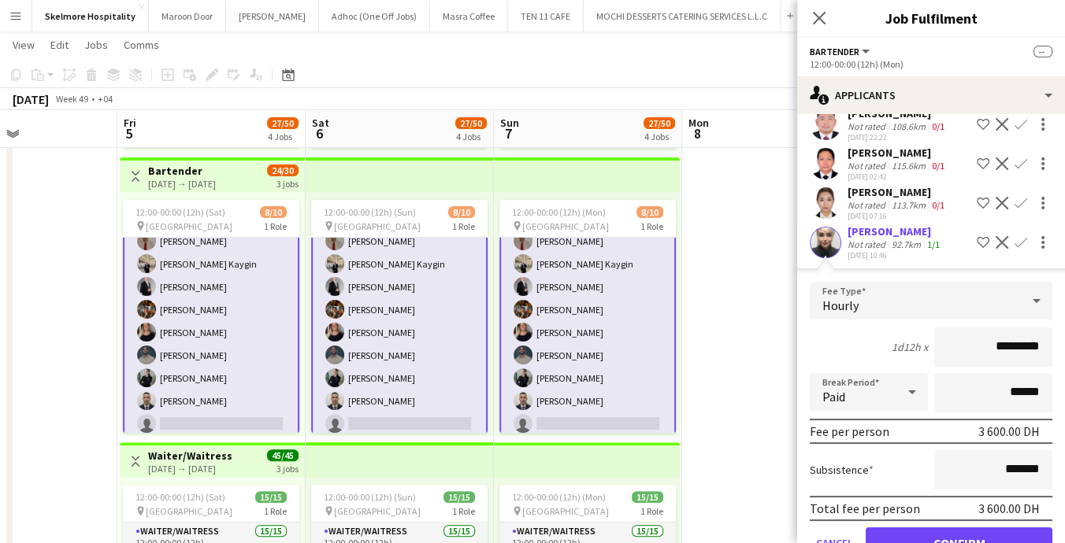
scroll to position [203, 0]
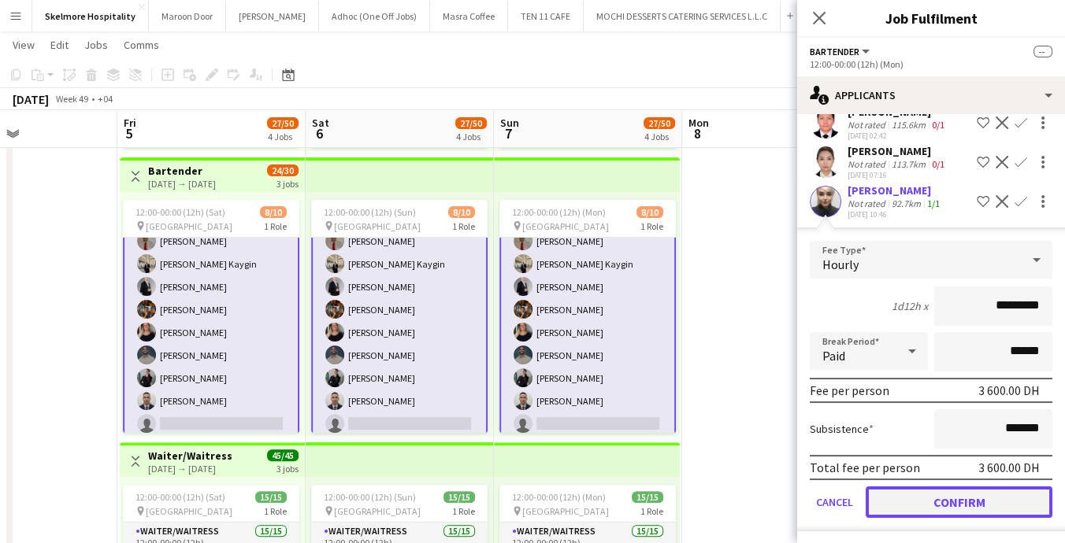
click at [900, 505] on button "Confirm" at bounding box center [959, 503] width 187 height 32
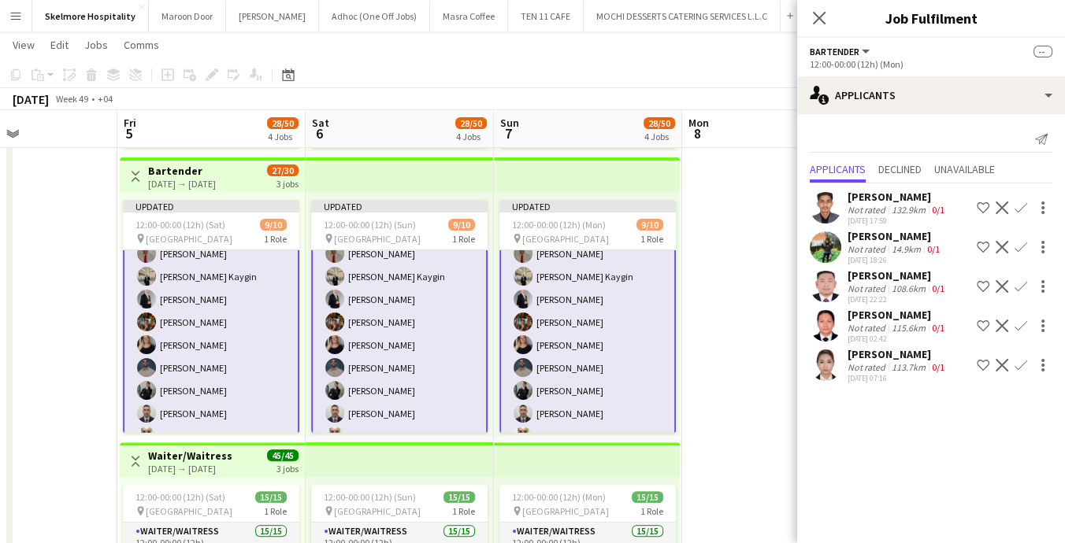
scroll to position [0, 0]
click at [912, 248] on div "14.9km" at bounding box center [905, 249] width 35 height 12
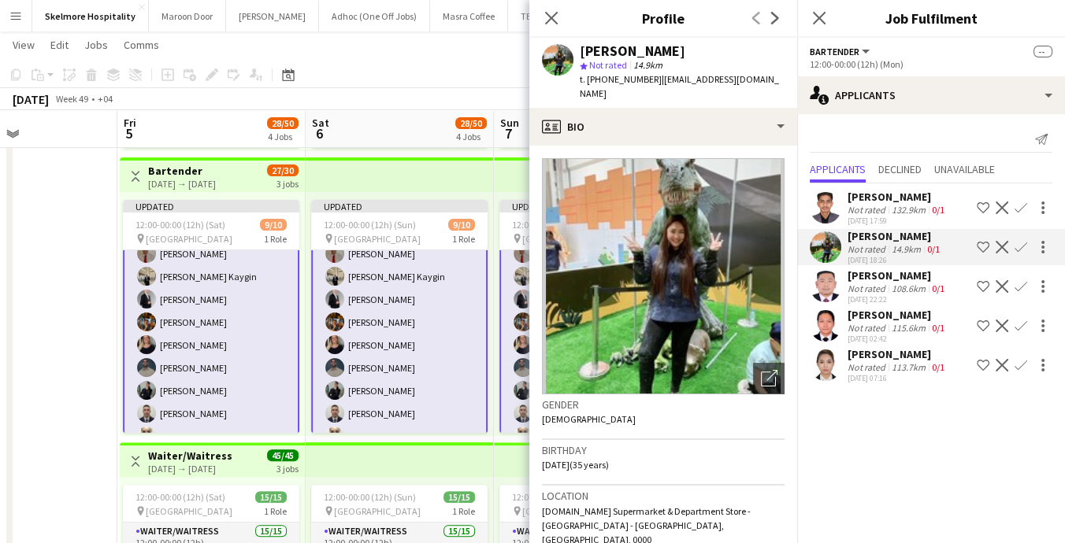
click at [680, 292] on img at bounding box center [663, 276] width 243 height 236
click at [723, 235] on img at bounding box center [663, 276] width 243 height 236
click at [33, 382] on app-date-cell at bounding box center [23, 154] width 188 height 1147
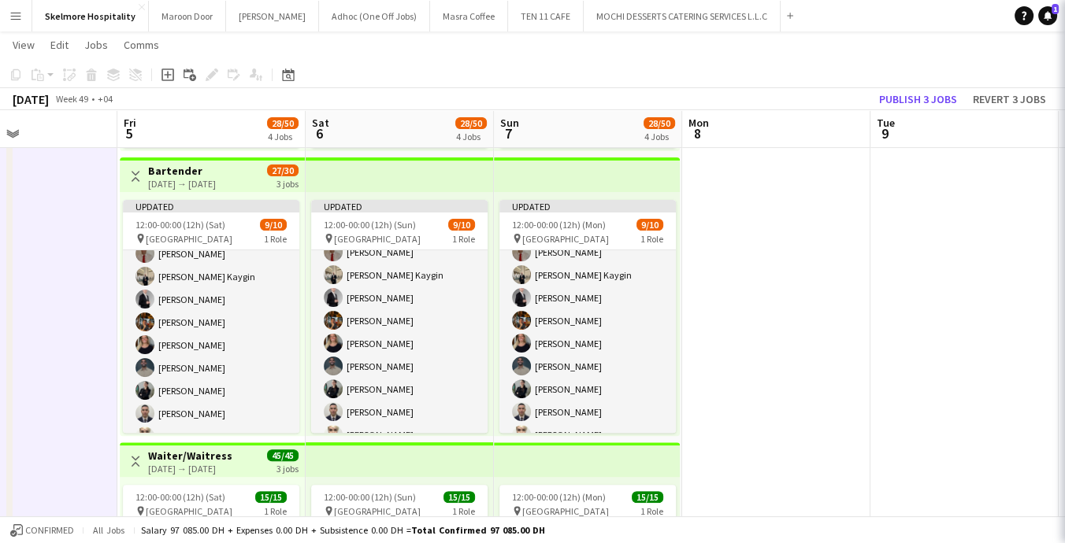
scroll to position [35, 0]
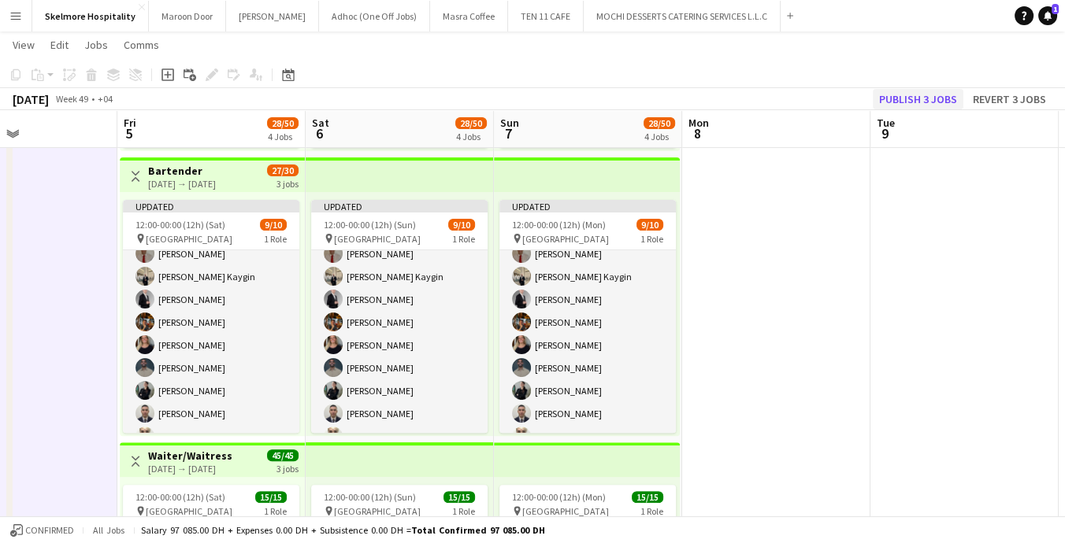
click at [937, 97] on button "Publish 3 jobs" at bounding box center [918, 99] width 91 height 20
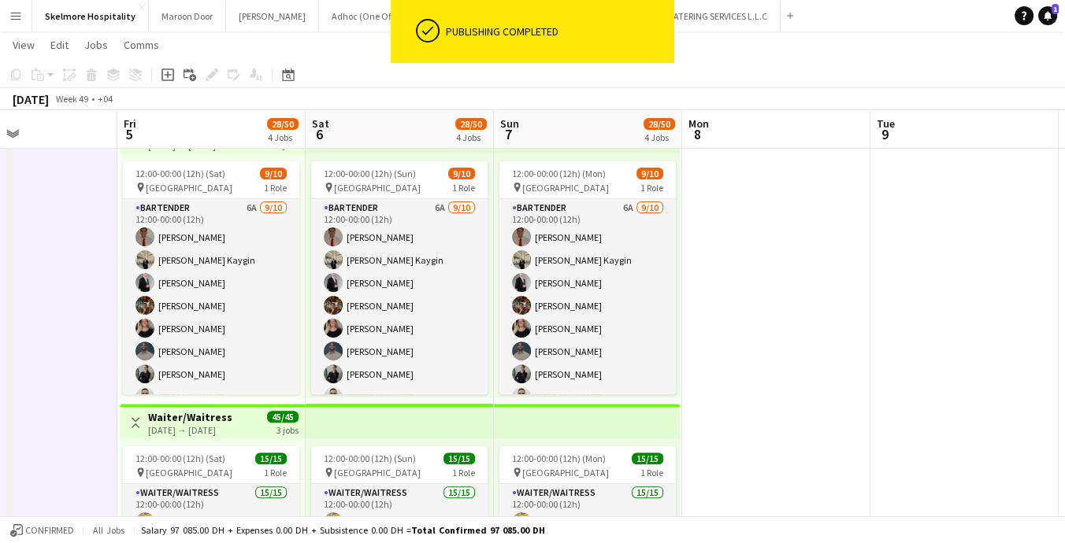
scroll to position [4, 0]
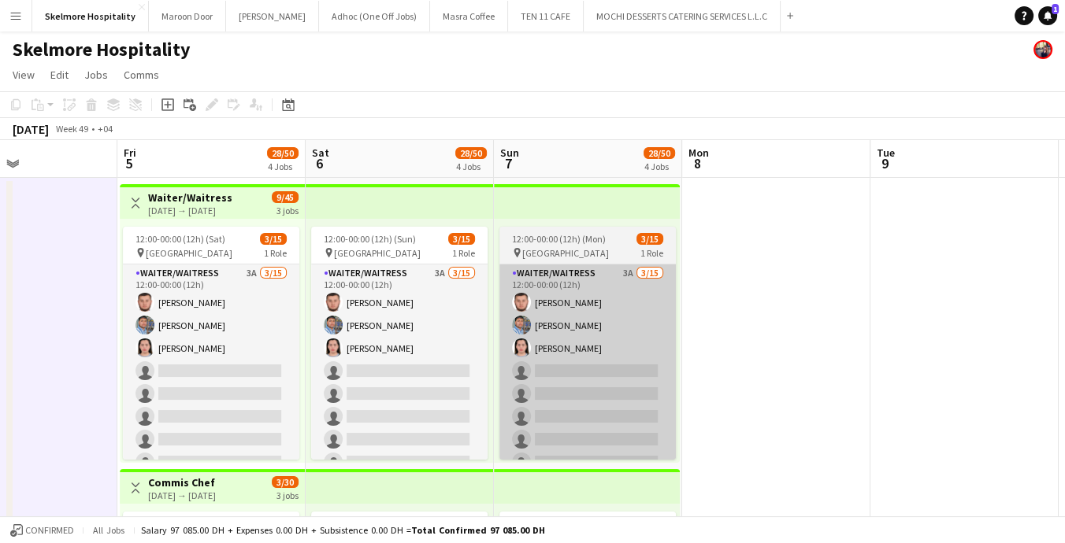
click at [600, 368] on app-card-role "Waiter/Waitress 3A [DATE] 12:00-00:00 (12h) [PERSON_NAME] single-neutral-action…" at bounding box center [587, 451] width 176 height 373
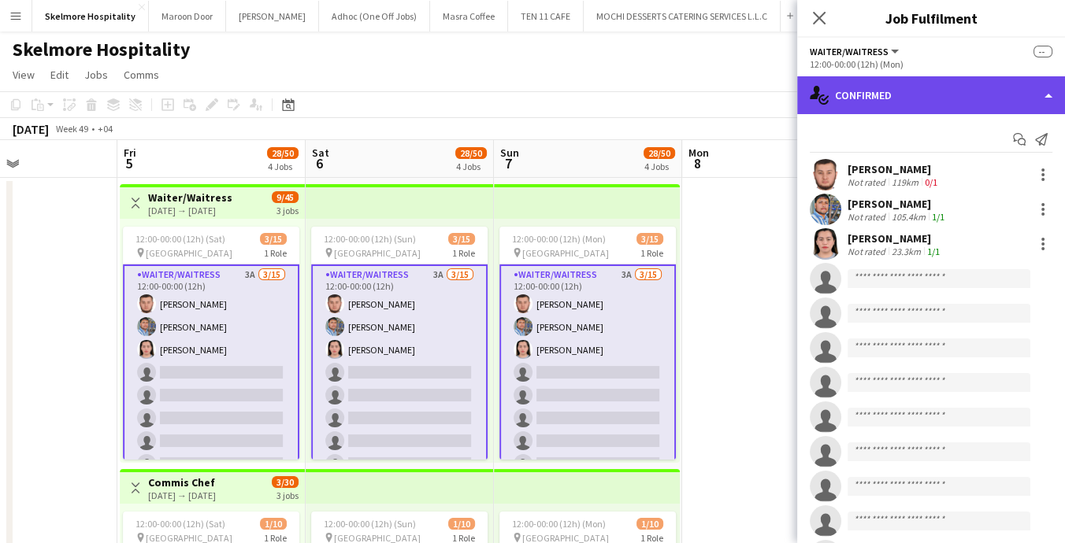
click at [958, 98] on div "single-neutral-actions-check-2 Confirmed" at bounding box center [931, 95] width 268 height 38
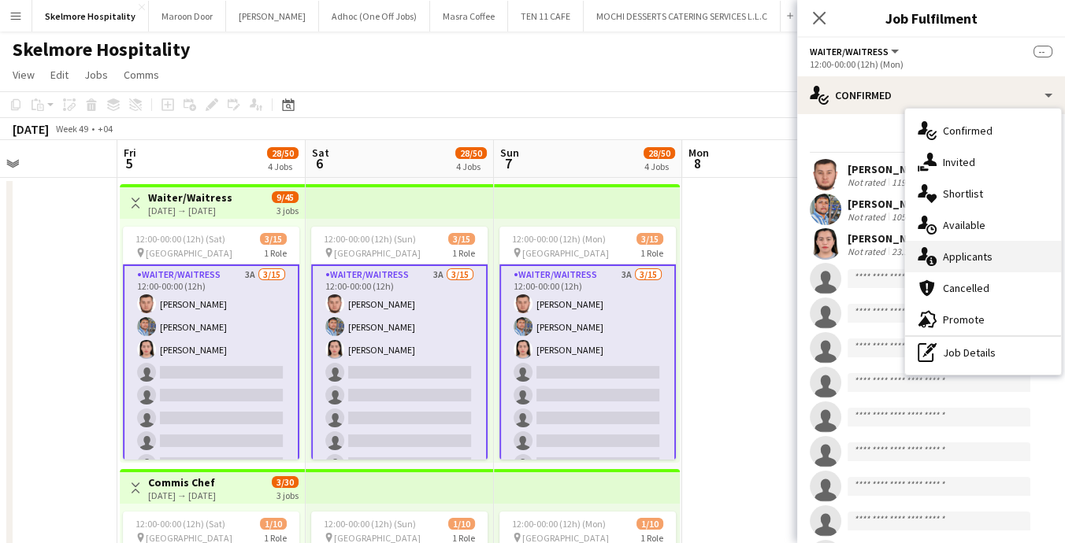
click at [995, 249] on div "single-neutral-actions-information Applicants" at bounding box center [983, 257] width 156 height 32
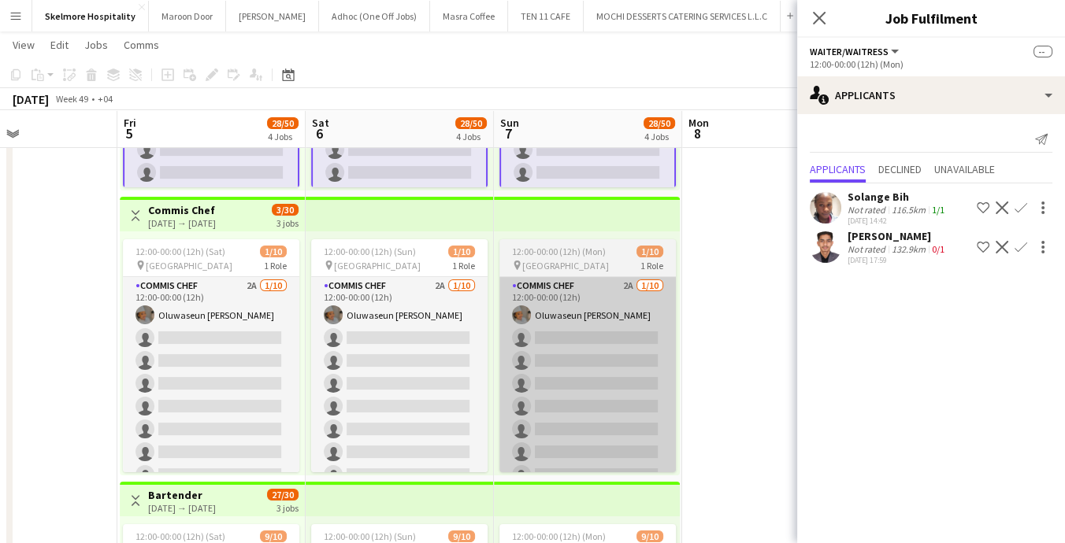
click at [614, 420] on app-card-role "Commis Chef 2A [DATE] 12:00-00:00 (12h) [PERSON_NAME] single-neutral-actions si…" at bounding box center [587, 406] width 176 height 259
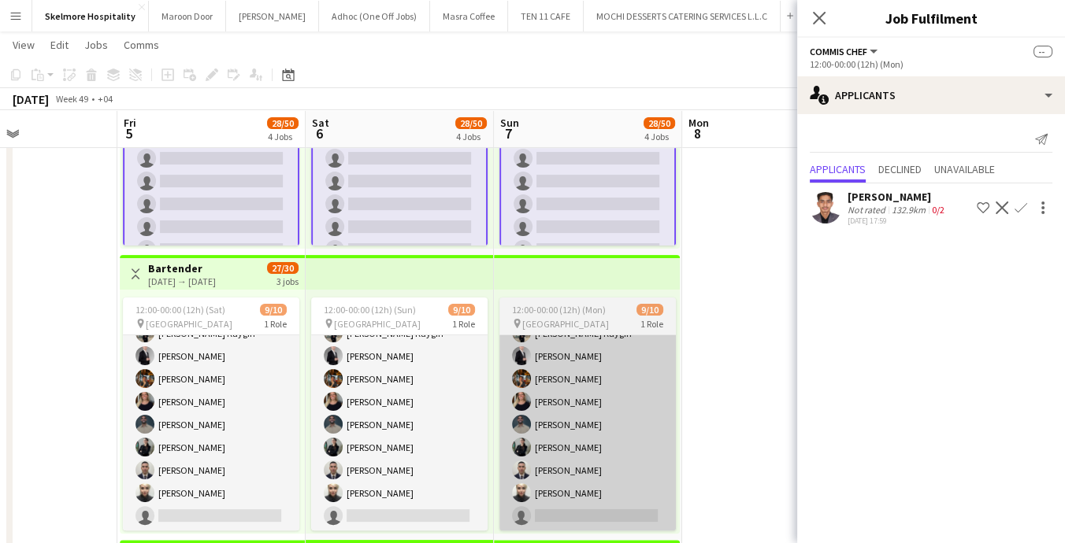
click at [602, 465] on app-card-role "Bartender 6A [DATE] 12:00-00:00 (12h) [PERSON_NAME] [PERSON_NAME] Kaygin [PERSO…" at bounding box center [587, 402] width 176 height 259
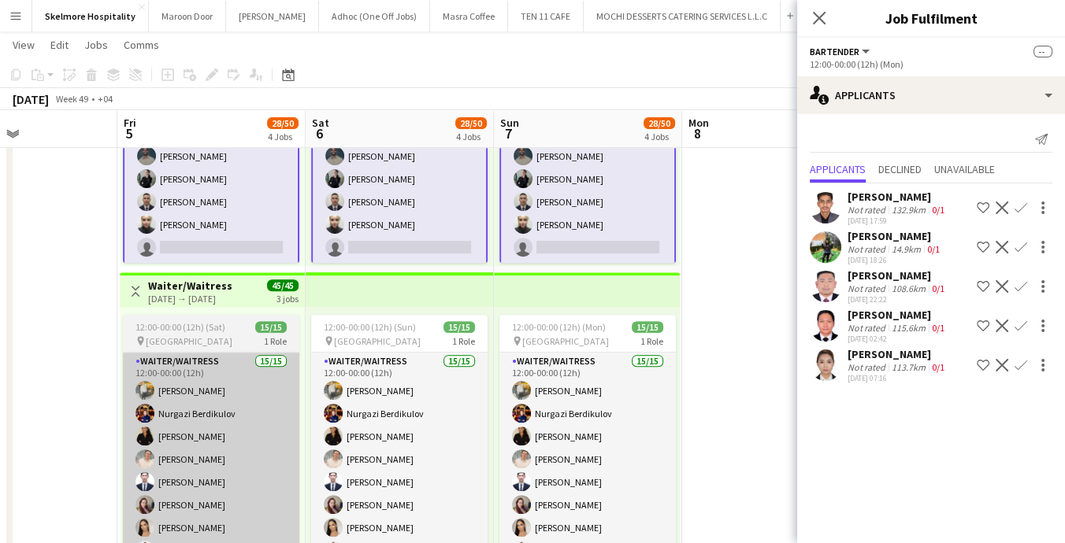
click at [160, 485] on app-card-role "Waiter/Waitress 15/15 12:00-00:00 (12h) [PERSON_NAME] [PERSON_NAME] Mayara Do […" at bounding box center [211, 539] width 176 height 373
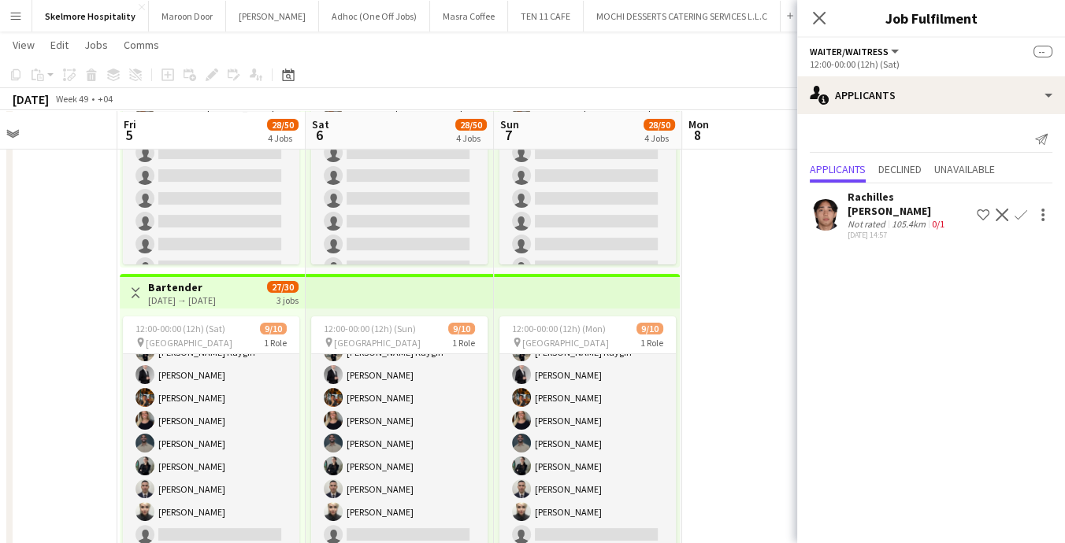
scroll to position [479, 0]
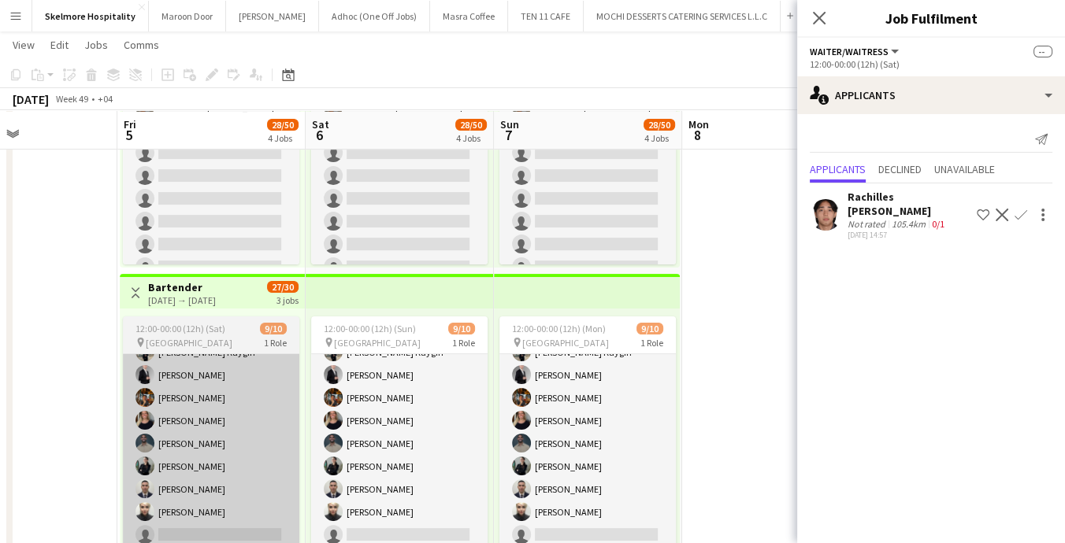
click at [164, 439] on app-card-role "Bartender 6A [DATE] 12:00-00:00 (12h) [PERSON_NAME] [PERSON_NAME] Kaygin [PERSO…" at bounding box center [211, 420] width 176 height 259
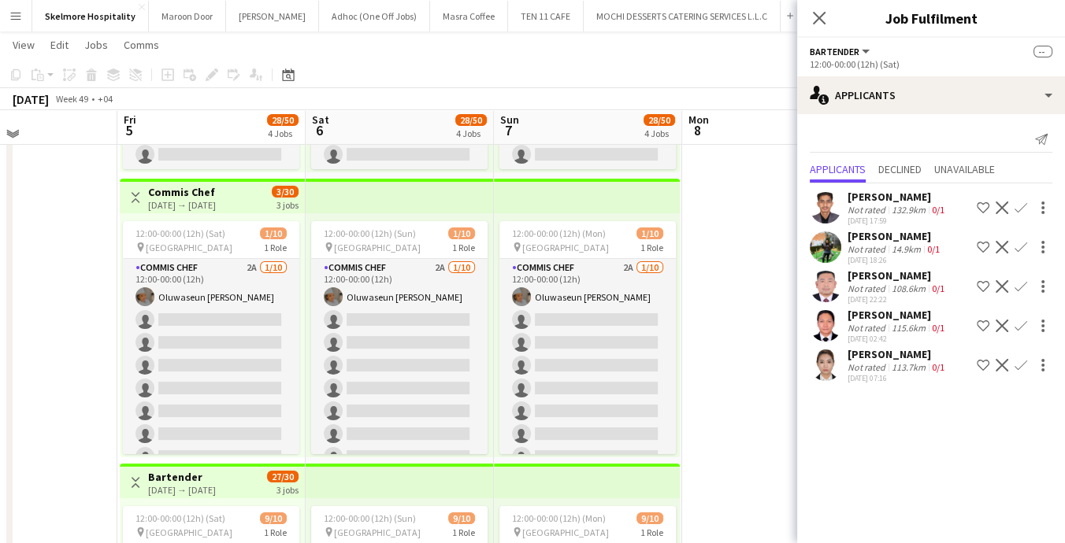
scroll to position [285, 0]
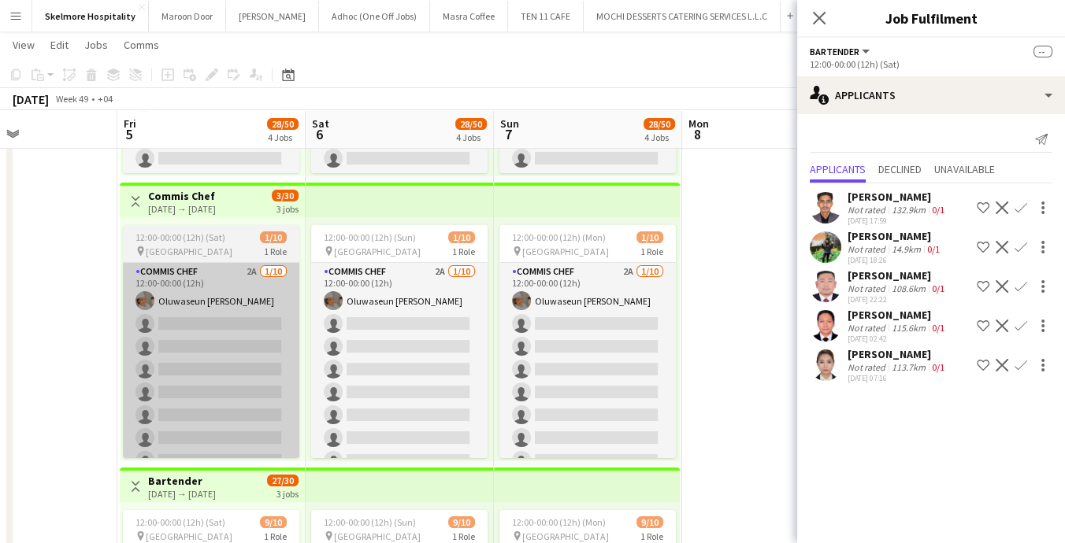
click at [147, 432] on app-card-role "Commis Chef 2A [DATE] 12:00-00:00 (12h) [PERSON_NAME] single-neutral-actions si…" at bounding box center [211, 392] width 176 height 259
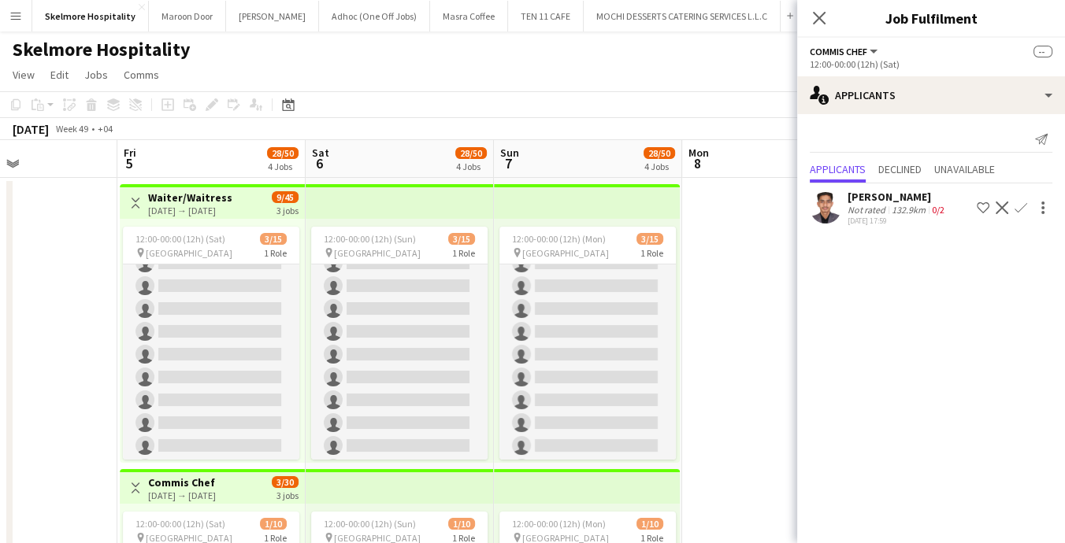
scroll to position [148, 0]
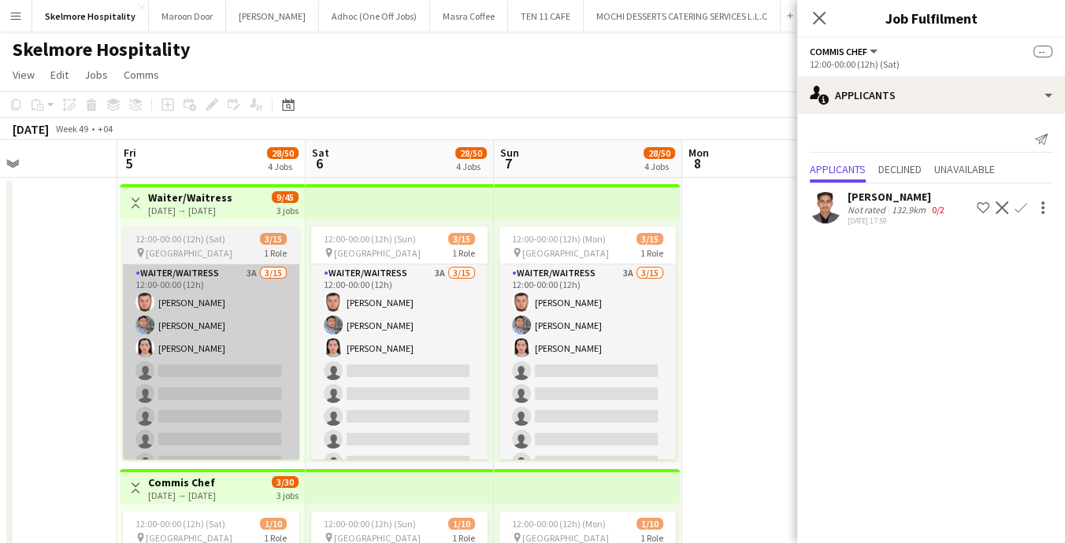
click at [156, 417] on app-card-role "Waiter/Waitress 3A [DATE] 12:00-00:00 (12h) [PERSON_NAME] single-neutral-action…" at bounding box center [211, 451] width 176 height 373
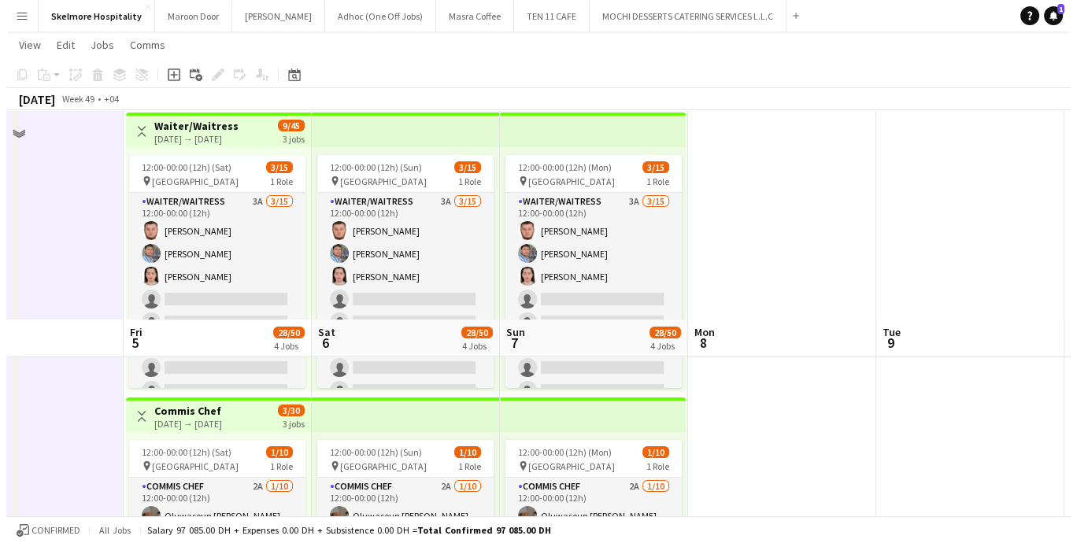
scroll to position [0, 0]
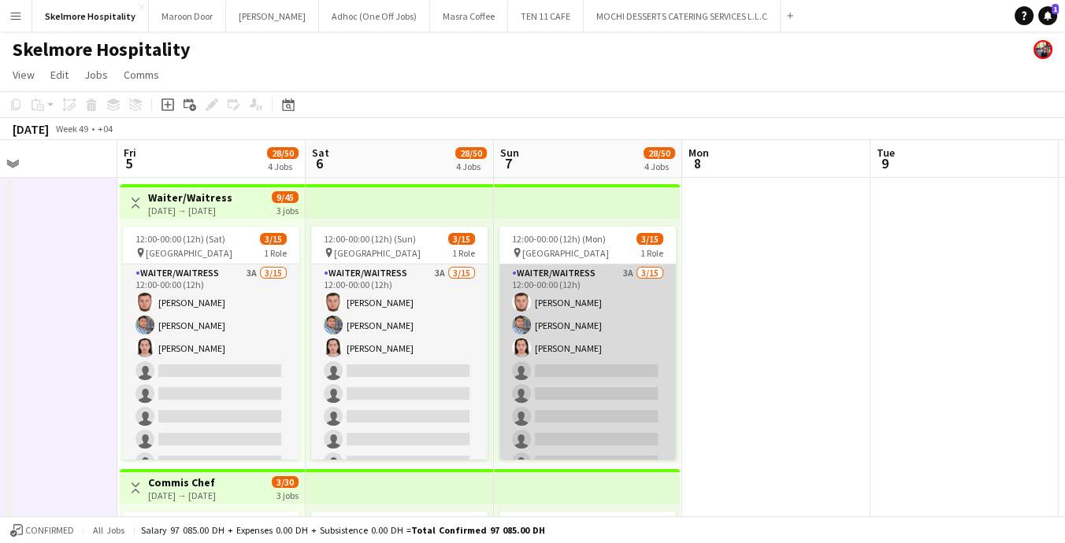
click at [556, 353] on app-card-role "Waiter/Waitress 3A [DATE] 12:00-00:00 (12h) [PERSON_NAME] single-neutral-action…" at bounding box center [587, 451] width 176 height 373
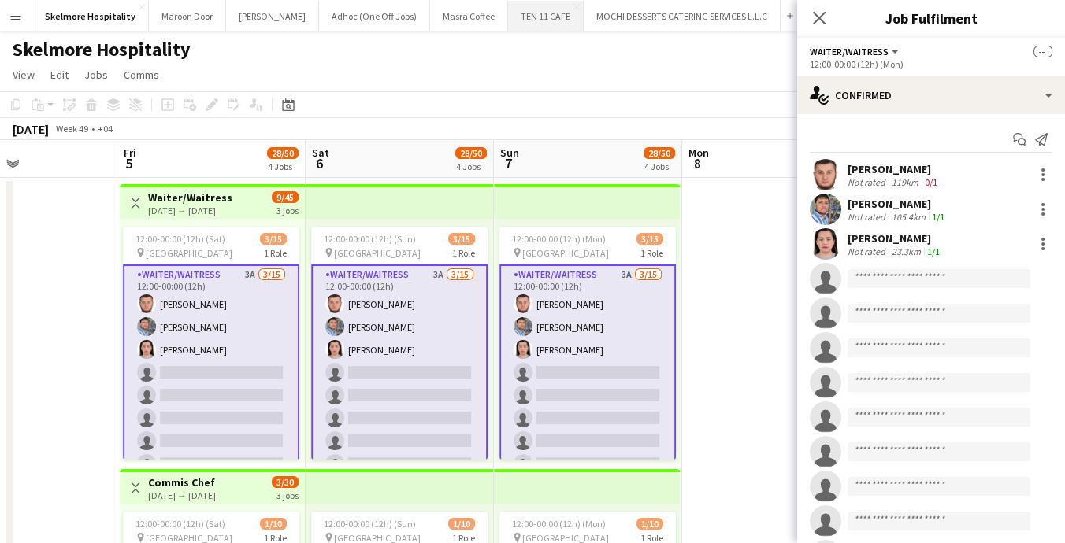
click at [508, 5] on button "TEN 11 CAFE Close" at bounding box center [546, 16] width 76 height 31
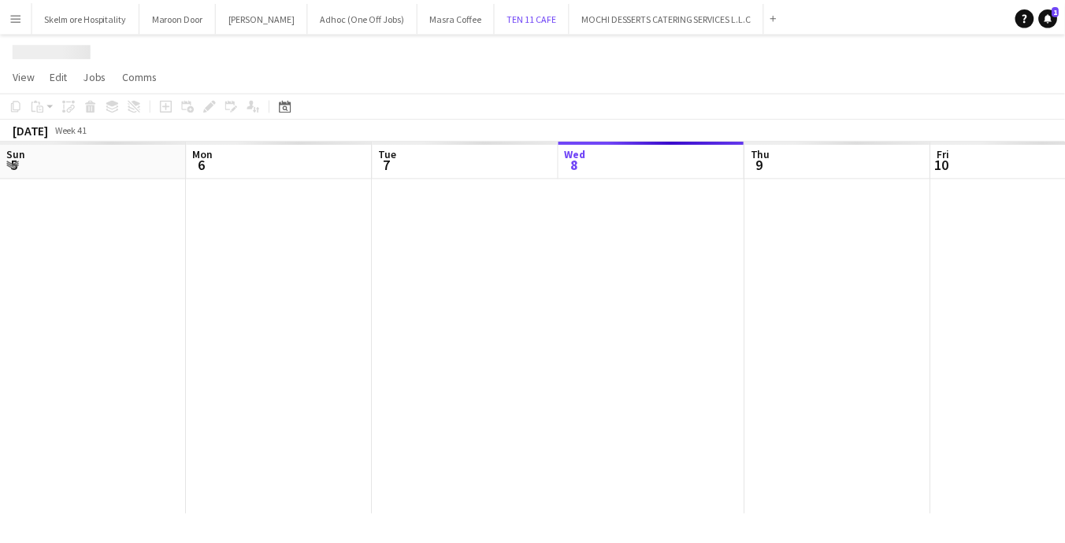
scroll to position [0, 376]
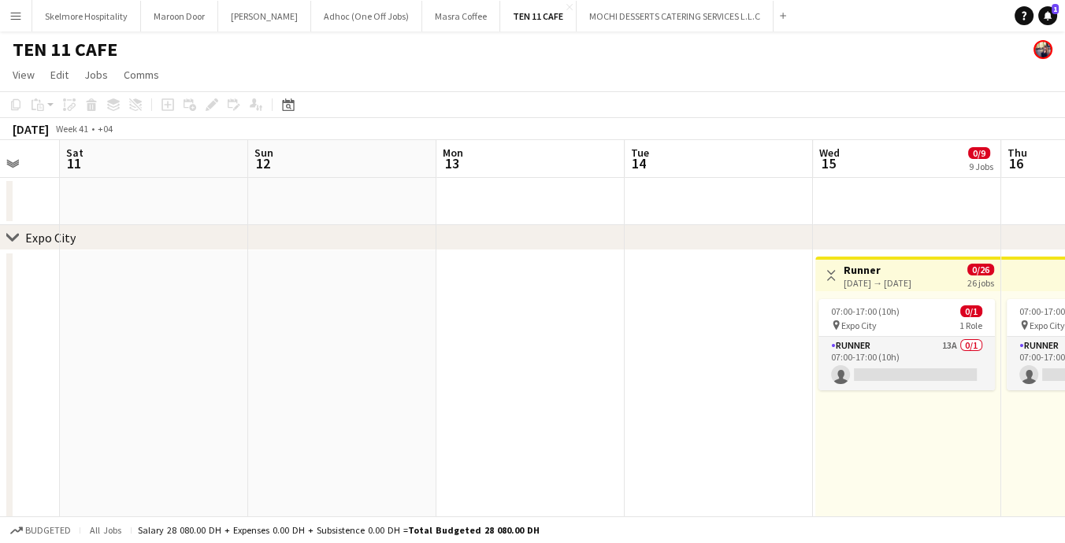
drag, startPoint x: 747, startPoint y: 314, endPoint x: 433, endPoint y: 347, distance: 315.1
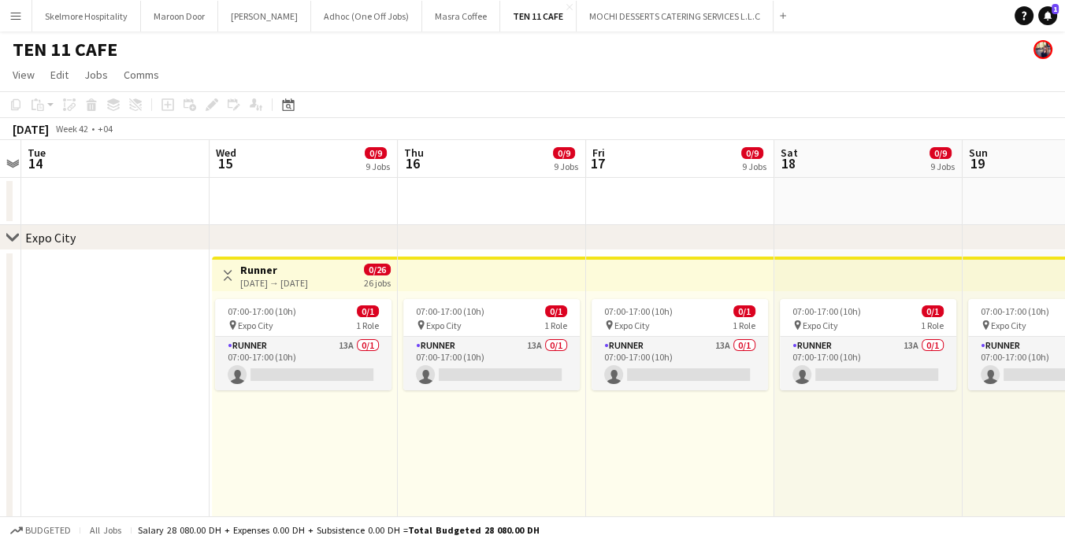
drag, startPoint x: 604, startPoint y: 360, endPoint x: 158, endPoint y: 360, distance: 445.8
click at [267, 313] on span "07:00-17:00 (10h)" at bounding box center [262, 312] width 69 height 12
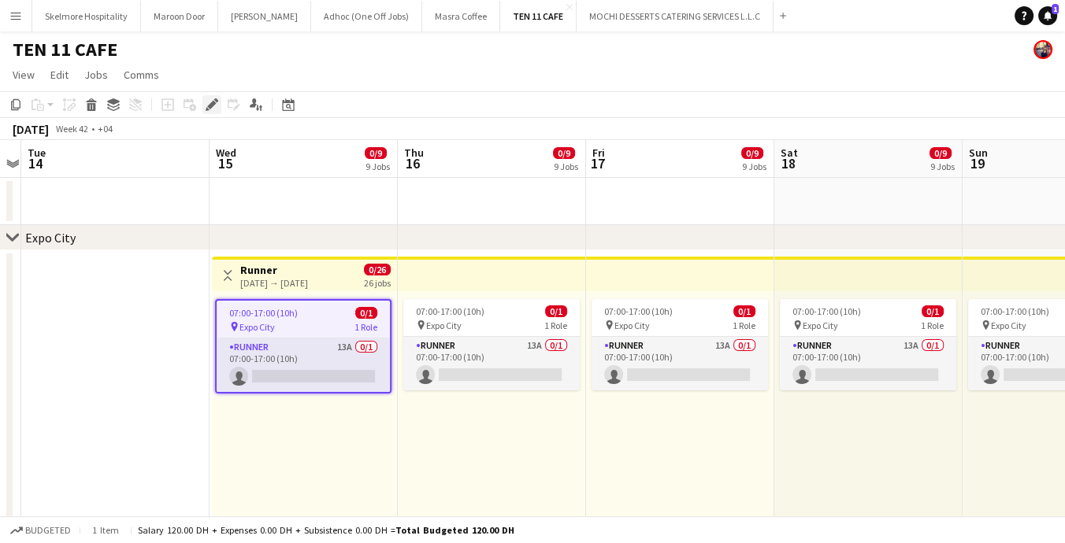
click at [204, 106] on div "Edit" at bounding box center [211, 104] width 19 height 19
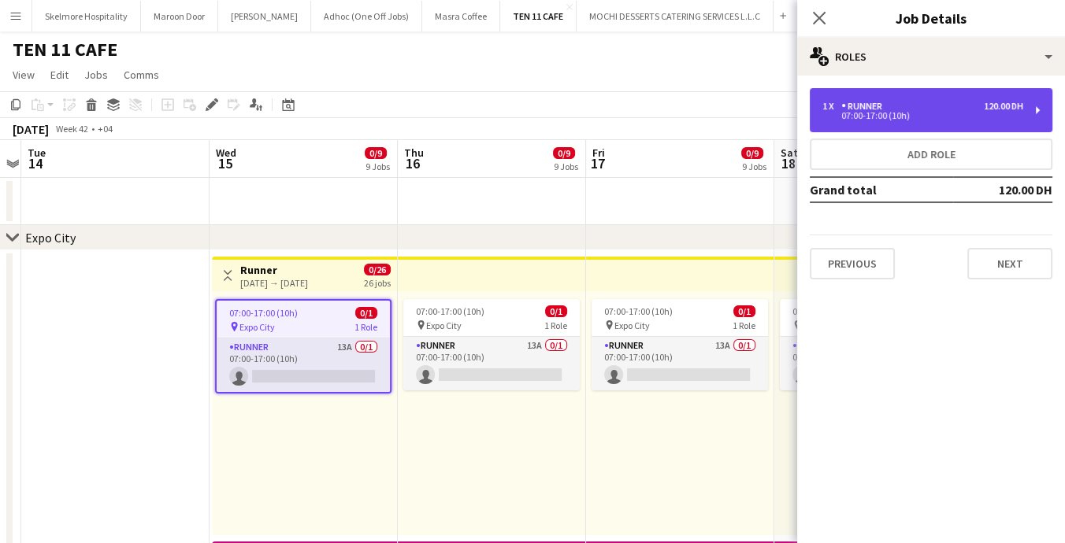
click at [886, 104] on div "Runner" at bounding box center [864, 106] width 47 height 11
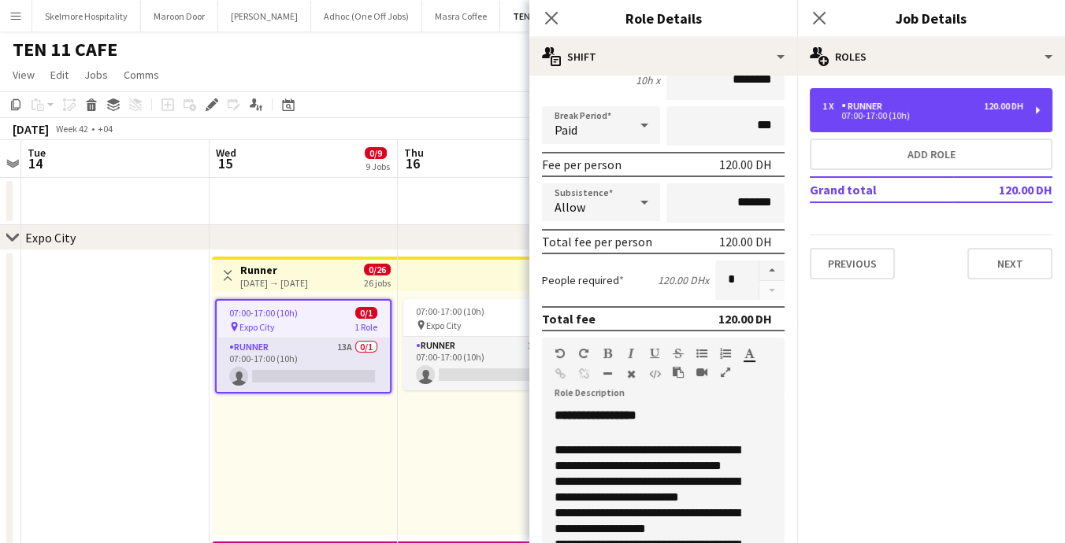
scroll to position [0, 0]
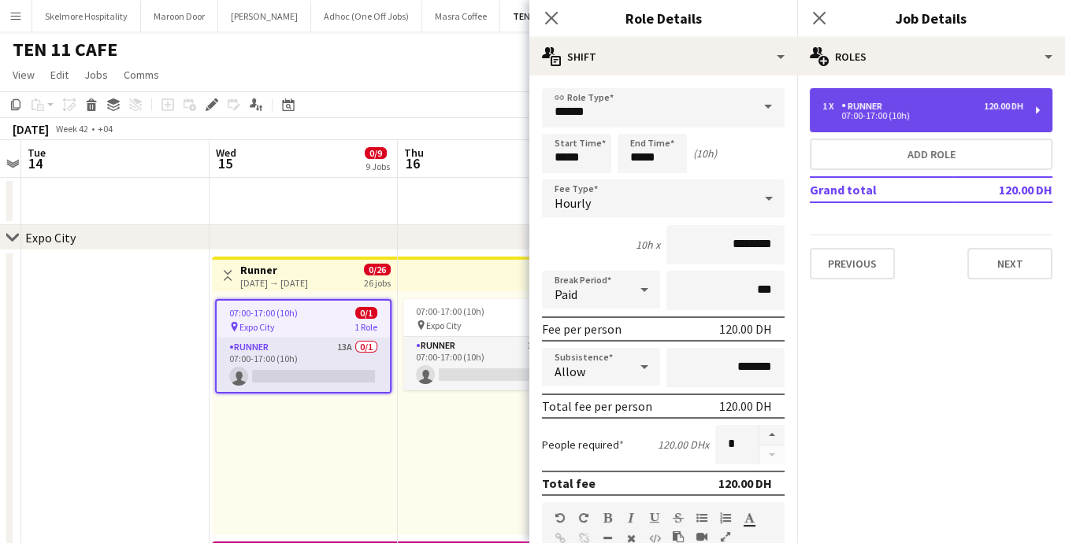
click at [839, 101] on div "1 x" at bounding box center [831, 106] width 19 height 11
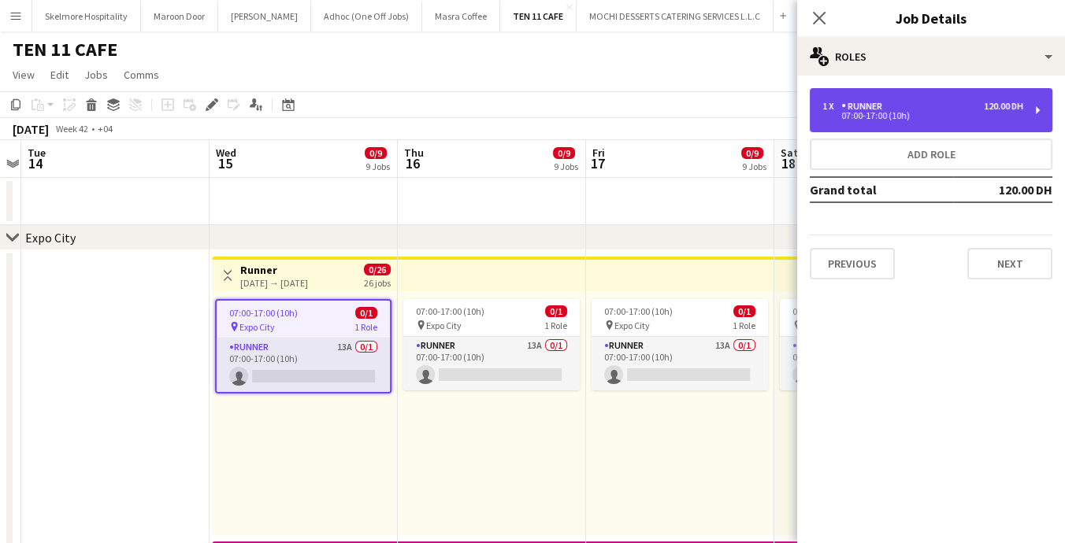
click at [839, 101] on div "1 x" at bounding box center [831, 106] width 19 height 11
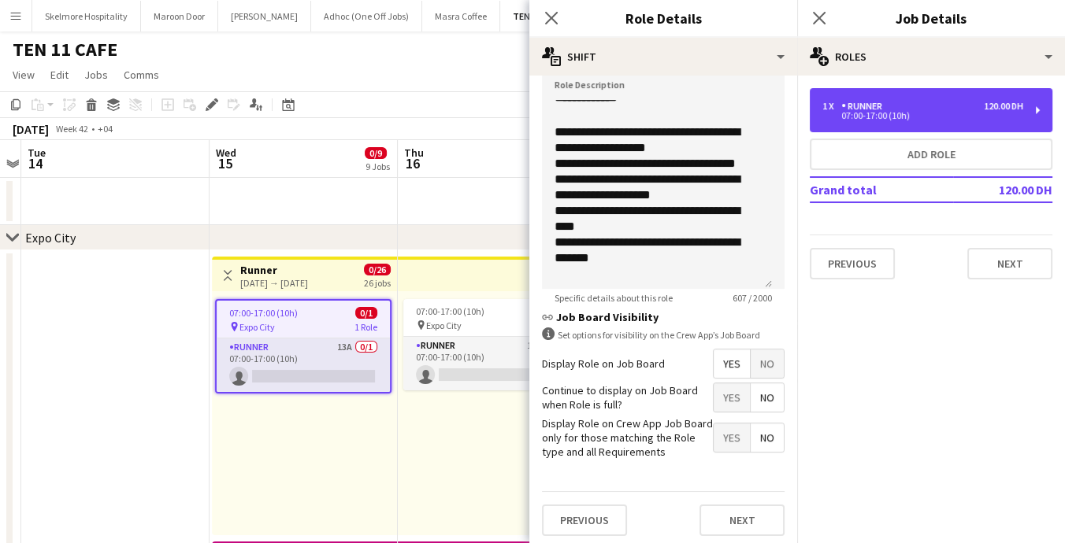
scroll to position [239, 0]
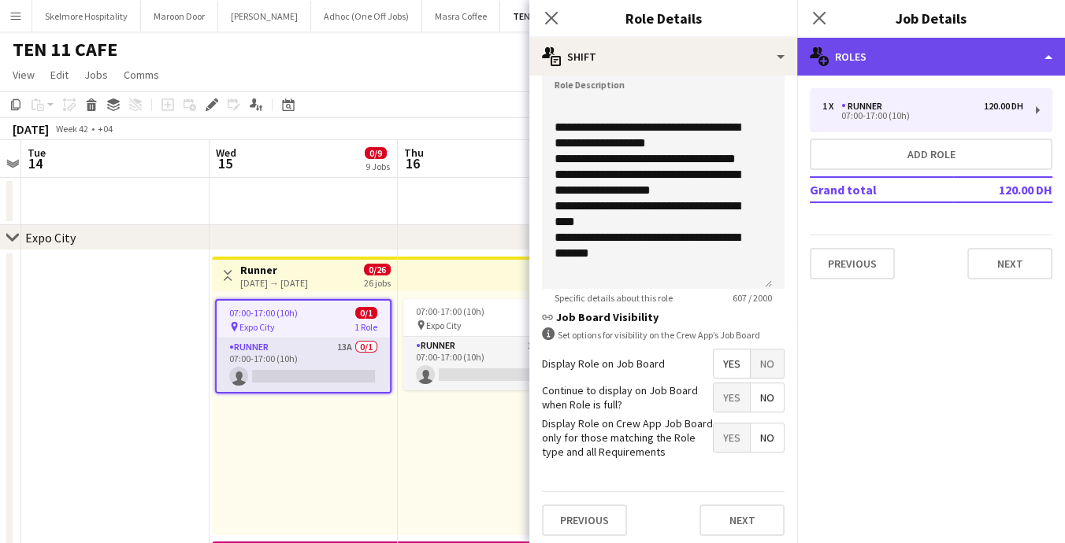
click at [858, 53] on div "multiple-users-add Roles" at bounding box center [931, 57] width 268 height 38
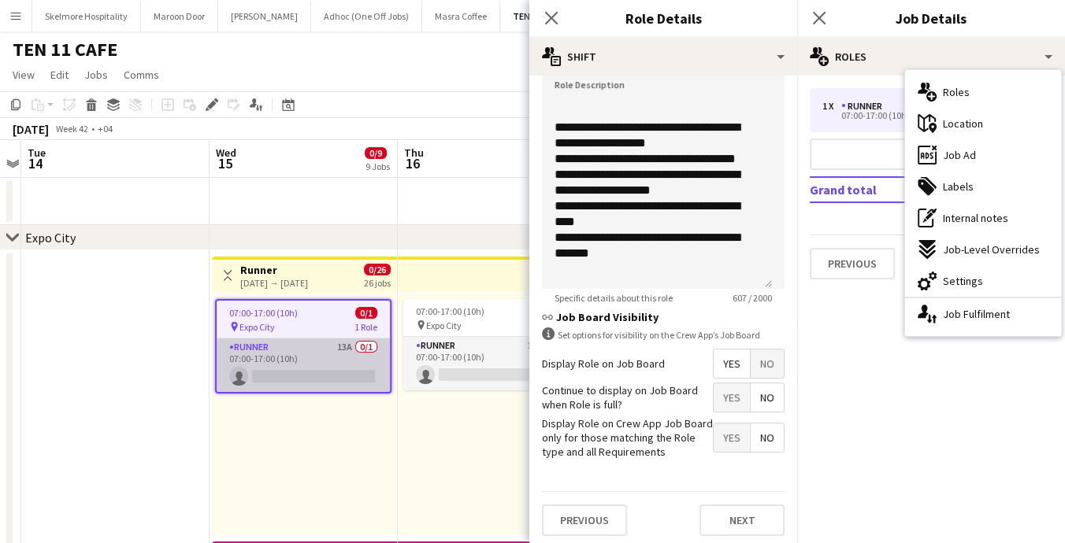
click at [320, 369] on app-card-role "Runner 13A 0/1 07:00-17:00 (10h) single-neutral-actions" at bounding box center [303, 366] width 173 height 54
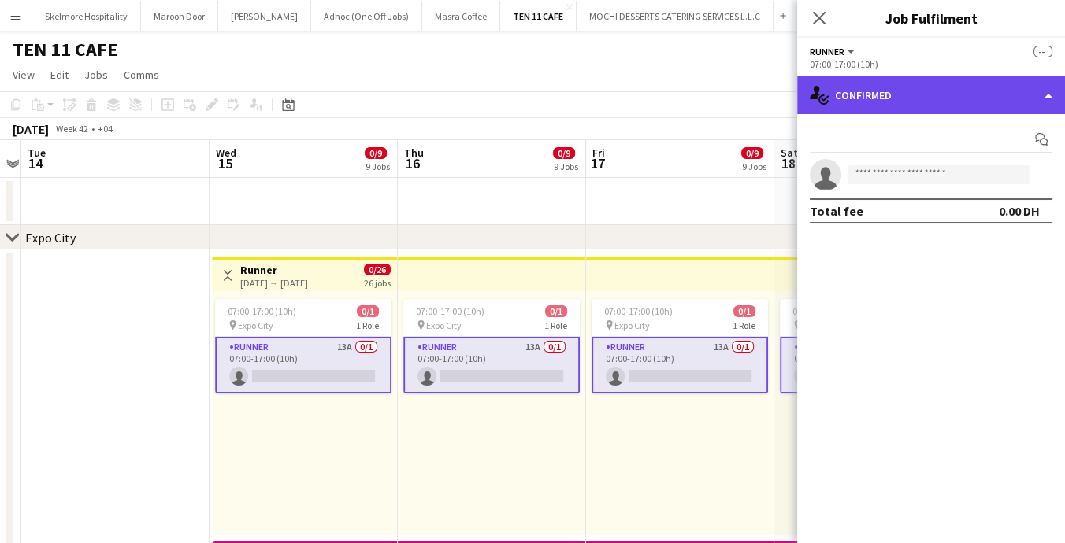
click at [921, 89] on div "single-neutral-actions-check-2 Confirmed" at bounding box center [931, 95] width 268 height 38
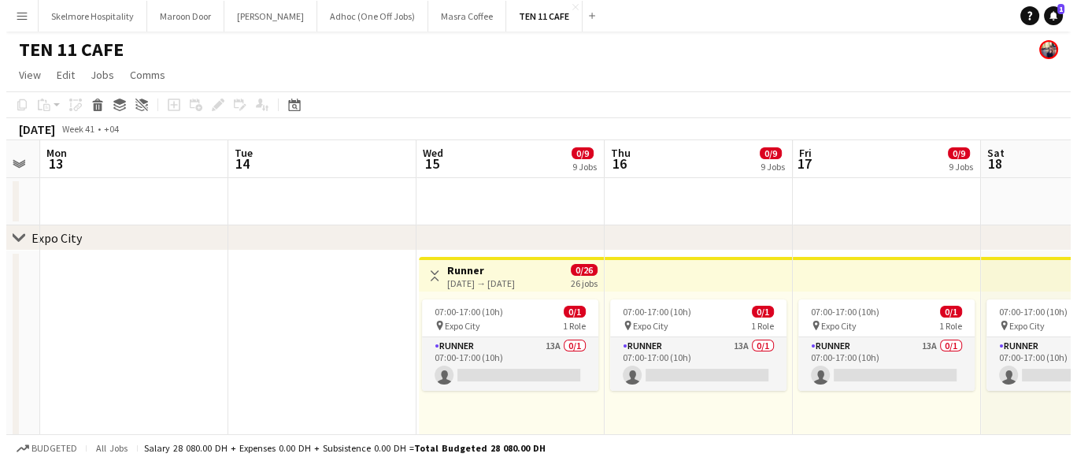
scroll to position [0, 560]
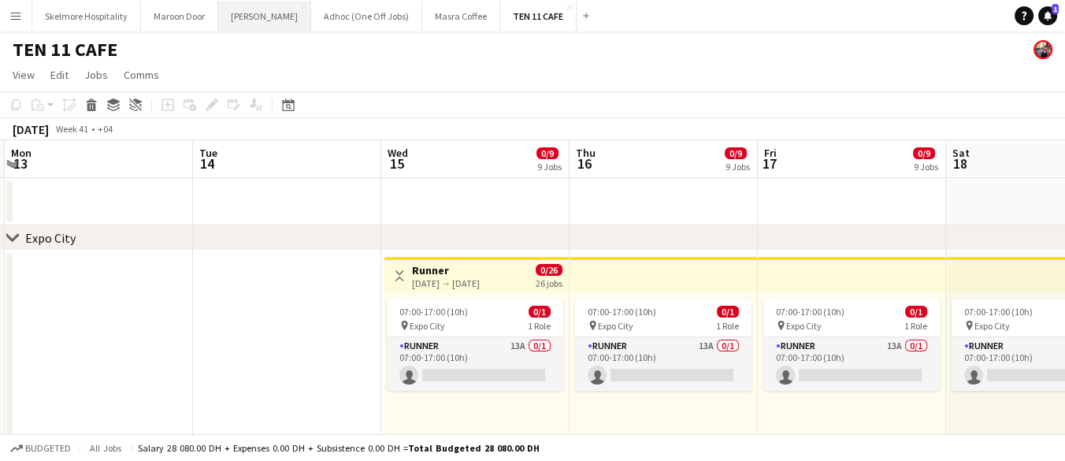
click at [241, 19] on button "[PERSON_NAME]" at bounding box center [264, 16] width 93 height 31
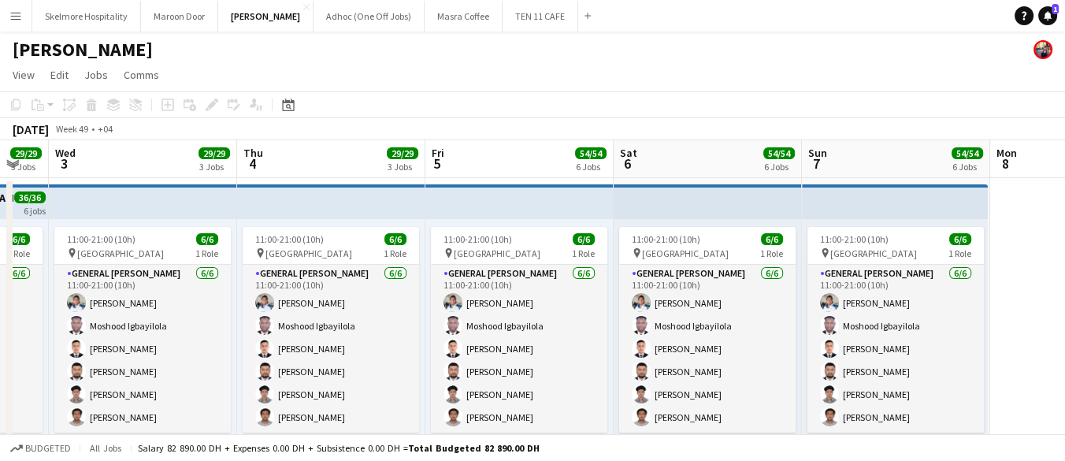
click at [187, 45] on div "[PERSON_NAME]" at bounding box center [532, 47] width 1065 height 30
click at [506, 17] on button "TEN 11 CAFE Close" at bounding box center [540, 16] width 76 height 31
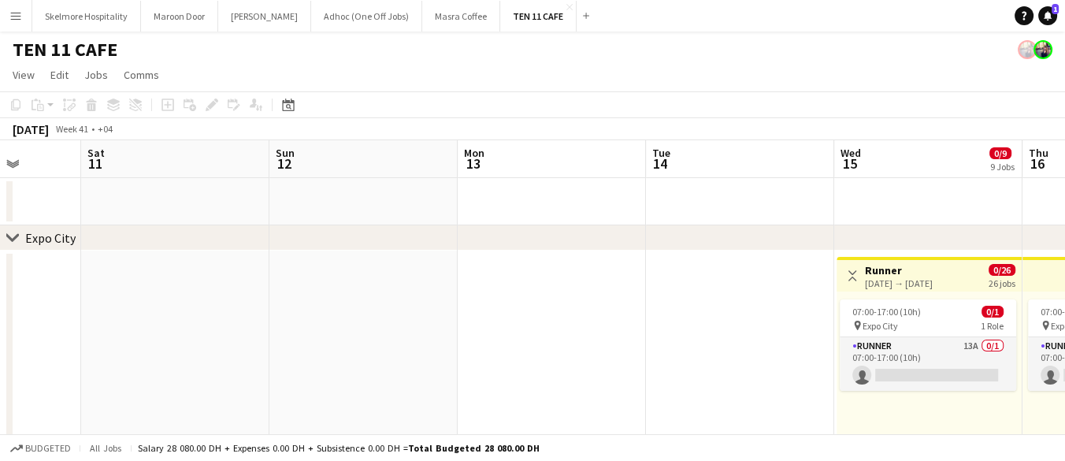
drag, startPoint x: 918, startPoint y: 267, endPoint x: 277, endPoint y: 291, distance: 640.8
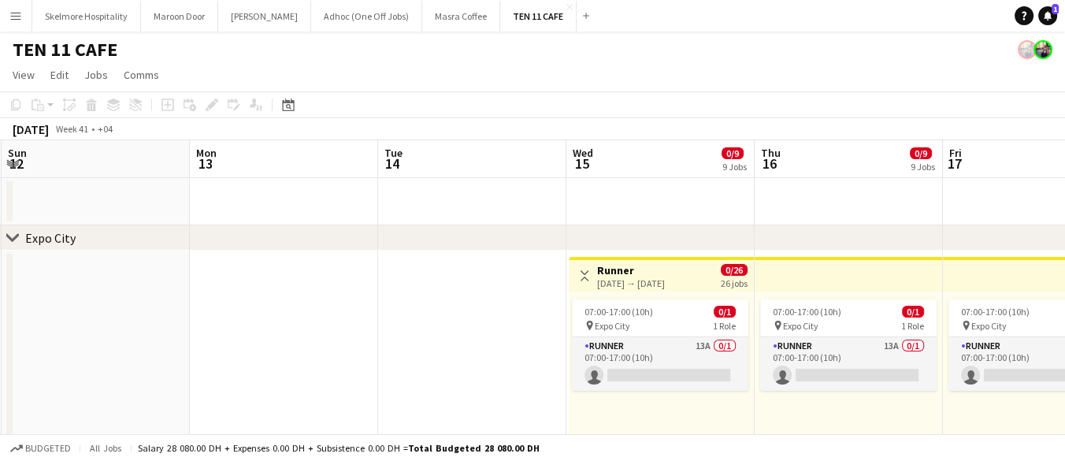
drag, startPoint x: 696, startPoint y: 309, endPoint x: 58, endPoint y: 236, distance: 642.0
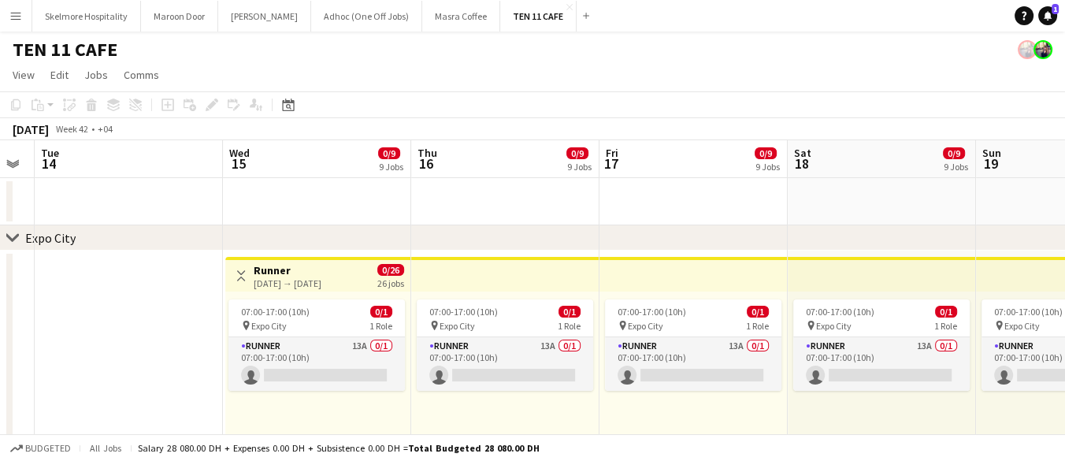
drag, startPoint x: 343, startPoint y: 300, endPoint x: 0, endPoint y: 309, distance: 343.5
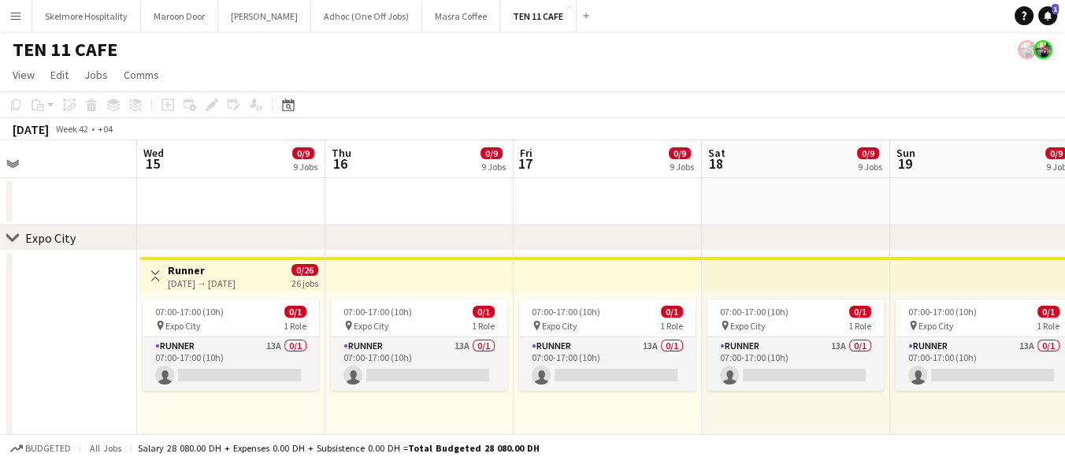
scroll to position [0, 616]
drag, startPoint x: 107, startPoint y: 306, endPoint x: 21, endPoint y: 307, distance: 85.9
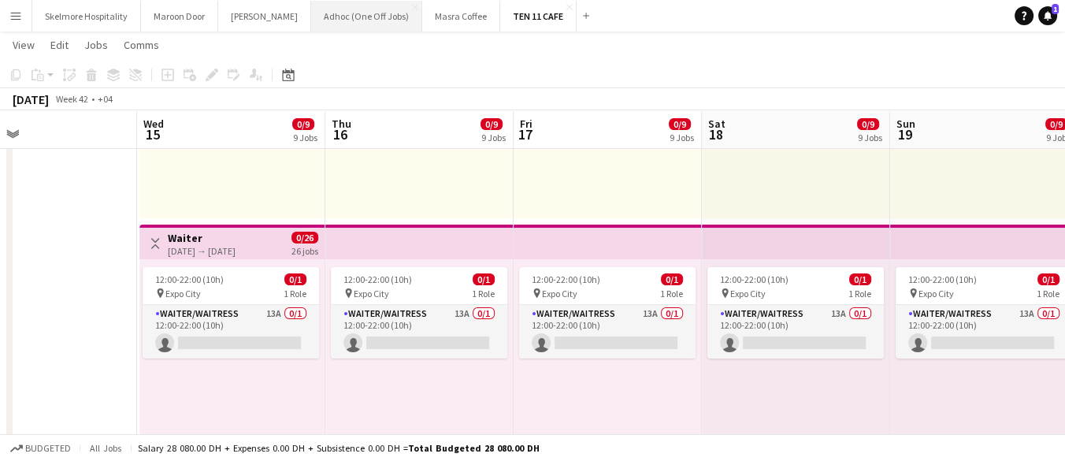
scroll to position [317, 0]
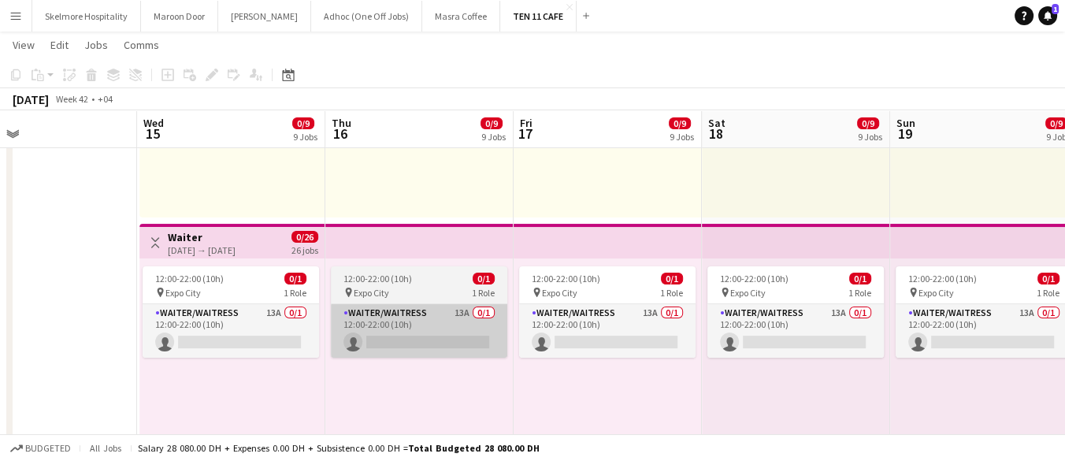
click at [417, 347] on app-card-role "Waiter/Waitress 13A 0/1 12:00-22:00 (10h) single-neutral-actions" at bounding box center [419, 331] width 176 height 54
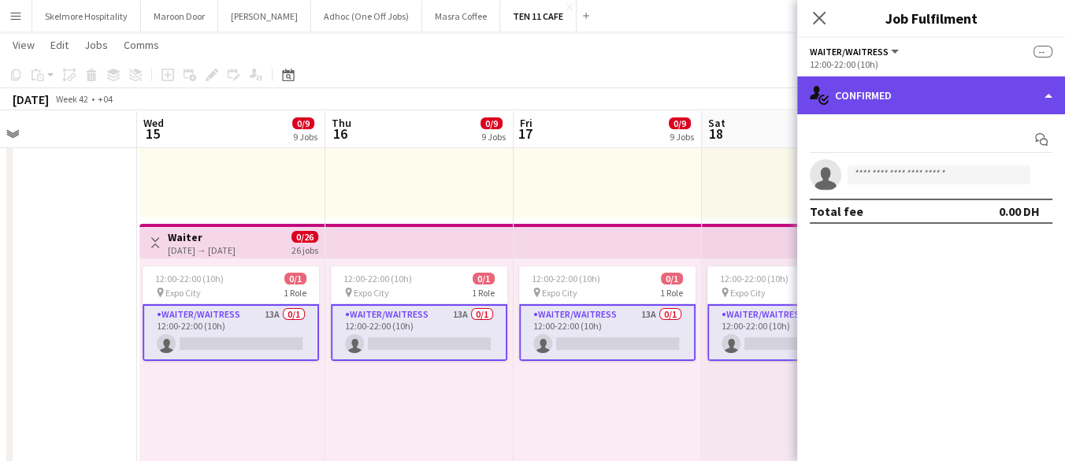
click at [935, 89] on div "single-neutral-actions-check-2 Confirmed" at bounding box center [931, 95] width 268 height 38
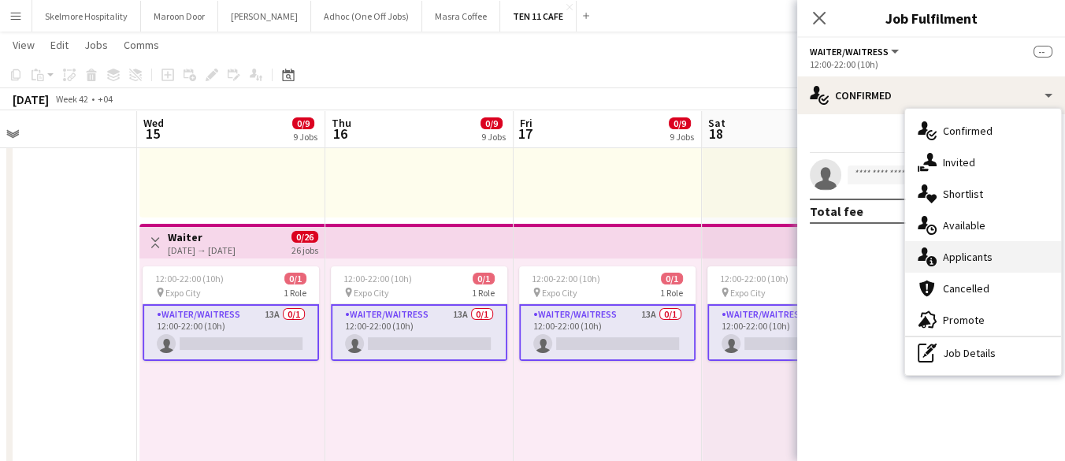
click at [990, 261] on span "Applicants" at bounding box center [968, 257] width 50 height 14
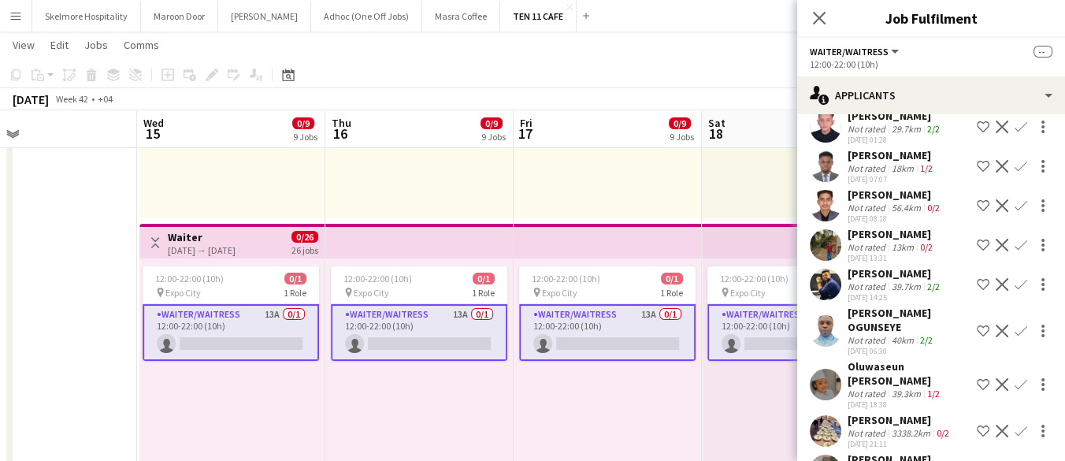
scroll to position [267, 0]
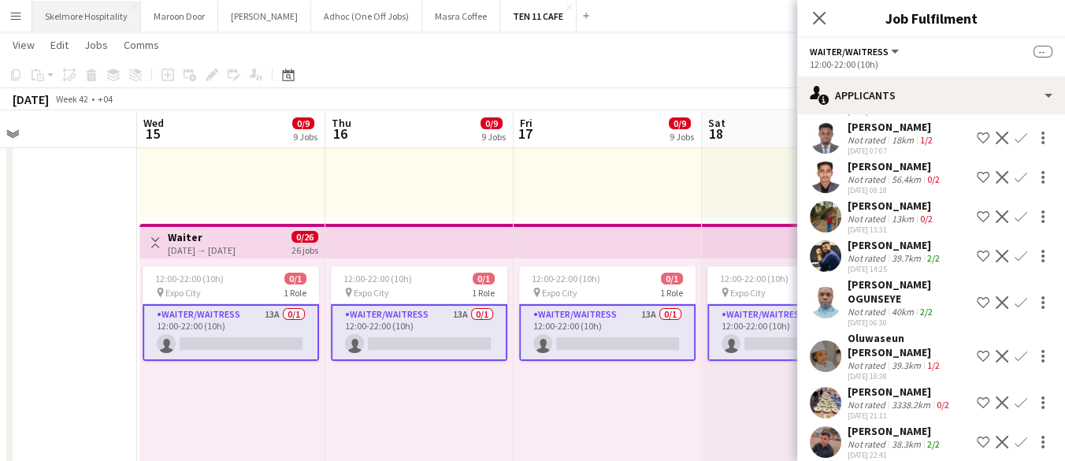
drag, startPoint x: 83, startPoint y: 17, endPoint x: 107, endPoint y: 31, distance: 27.6
click at [83, 17] on button "Skelmore Hospitality Close" at bounding box center [86, 16] width 109 height 31
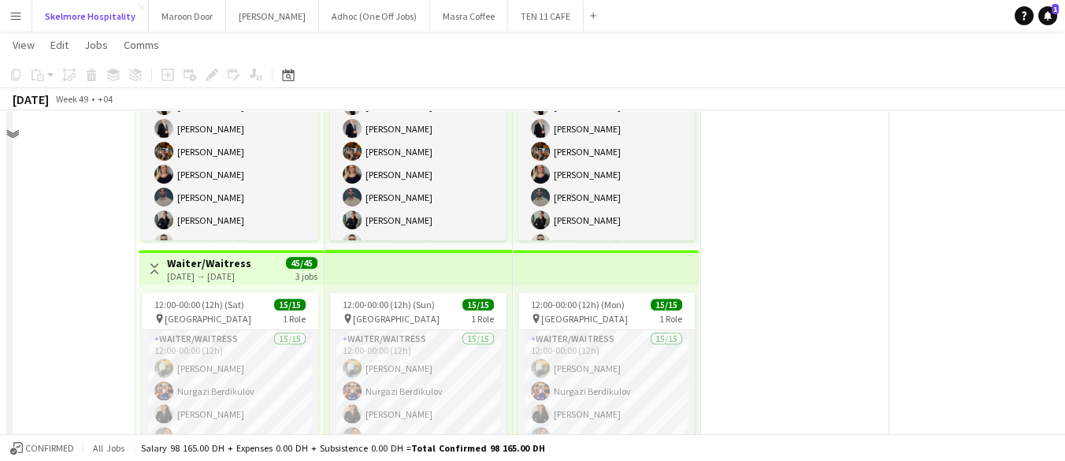
scroll to position [888, 0]
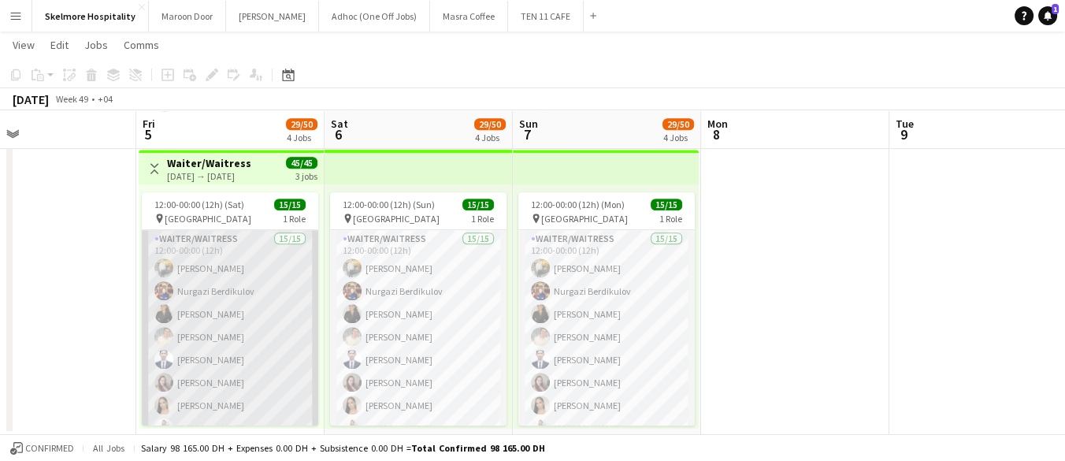
click at [206, 308] on app-card-role "Waiter/Waitress 15/15 12:00-00:00 (12h) [PERSON_NAME] [PERSON_NAME] Mayara Do […" at bounding box center [230, 416] width 176 height 373
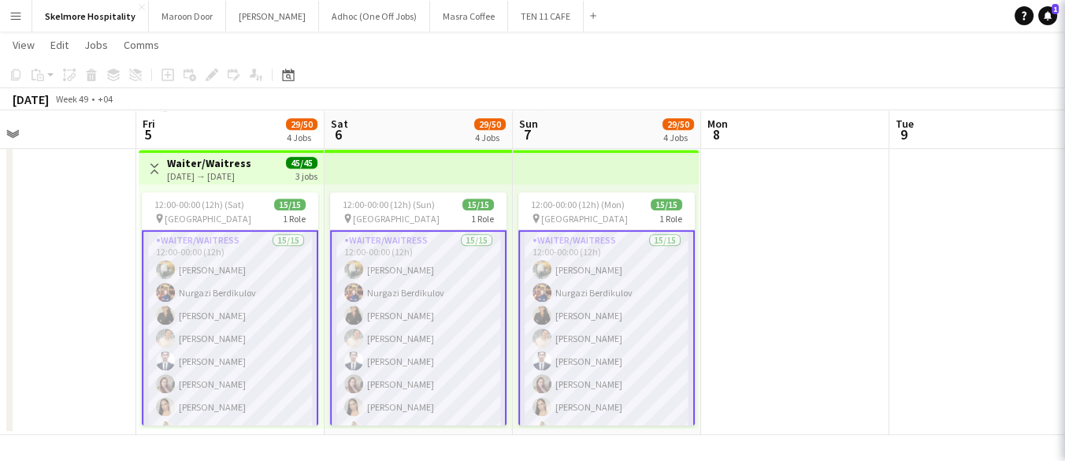
scroll to position [0, 427]
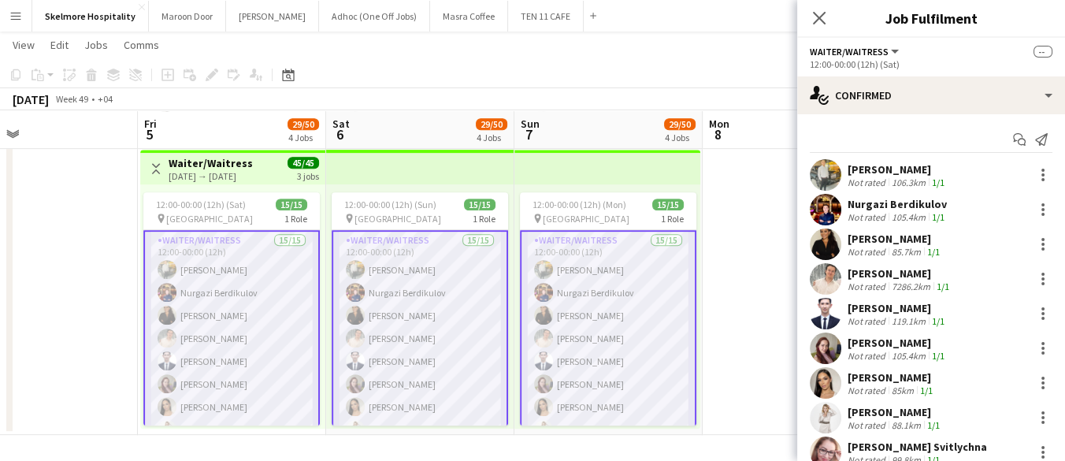
click at [845, 252] on div "Mayara Do Nascimento Silva Not rated 85.7km 1/1" at bounding box center [931, 244] width 268 height 32
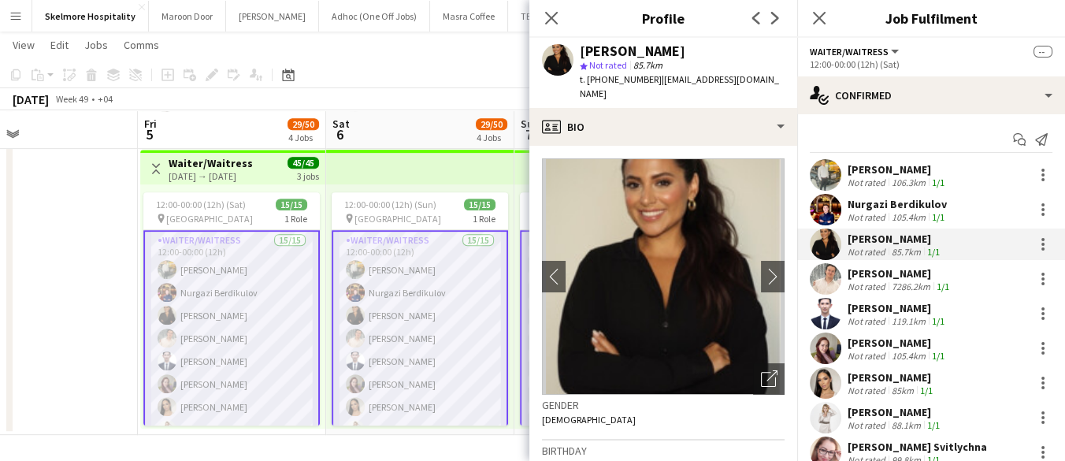
click at [608, 76] on span "t. +971522487378" at bounding box center [621, 79] width 82 height 12
copy span "971522487378"
click at [868, 285] on div "Not rated" at bounding box center [867, 286] width 41 height 12
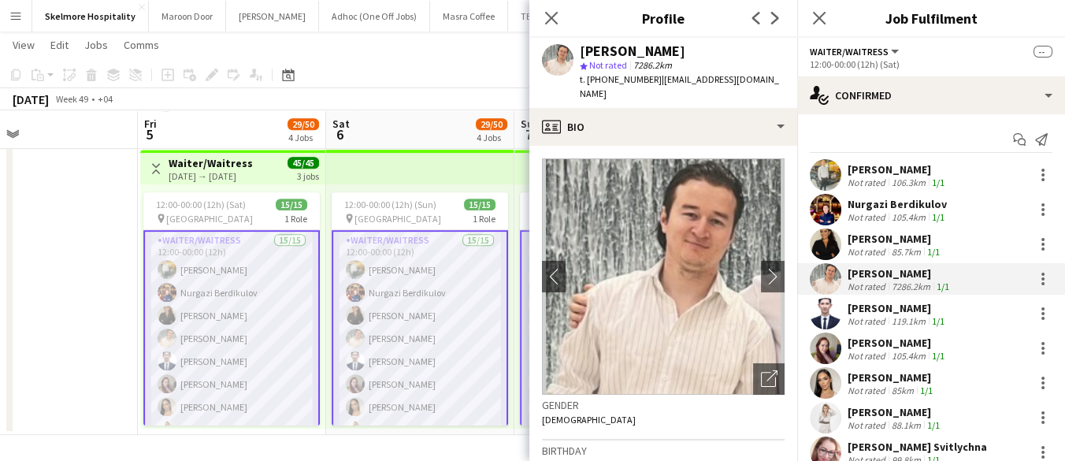
click at [611, 83] on span "t. +971508467207" at bounding box center [621, 79] width 82 height 12
copy span "971508467207"
click at [769, 16] on icon "Next" at bounding box center [775, 18] width 13 height 13
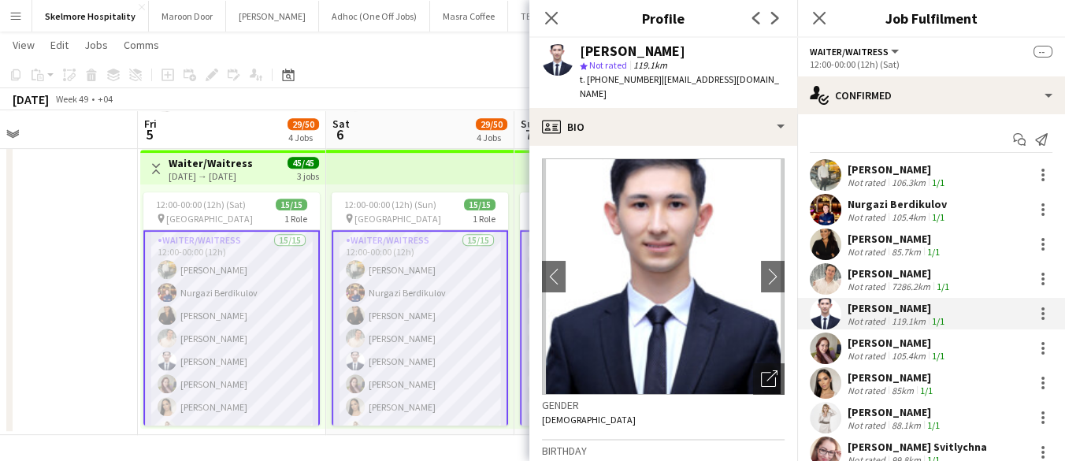
click at [616, 82] on span "t. +971521516027" at bounding box center [621, 79] width 82 height 12
copy span "971521516027"
click at [896, 343] on div "[PERSON_NAME]" at bounding box center [897, 343] width 100 height 14
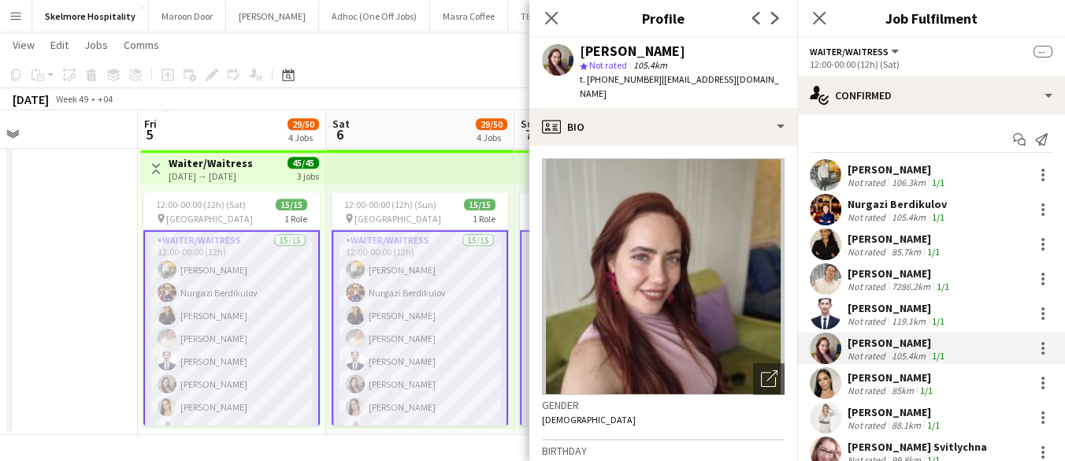
click at [599, 80] on span "t. +971553579250" at bounding box center [621, 79] width 82 height 12
copy span "971553579250"
click at [771, 13] on icon at bounding box center [775, 18] width 8 height 13
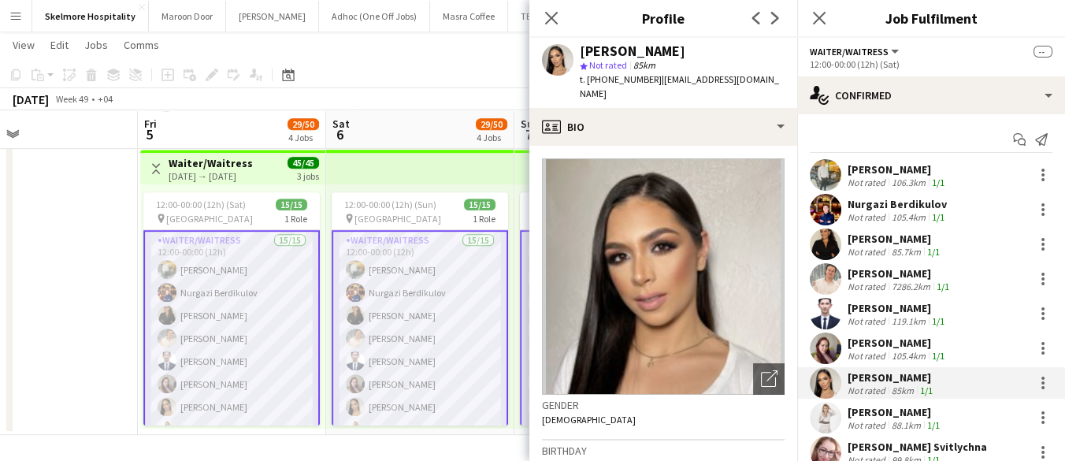
click at [615, 83] on span "t. +971585060725" at bounding box center [621, 79] width 82 height 12
copy span "971585060725"
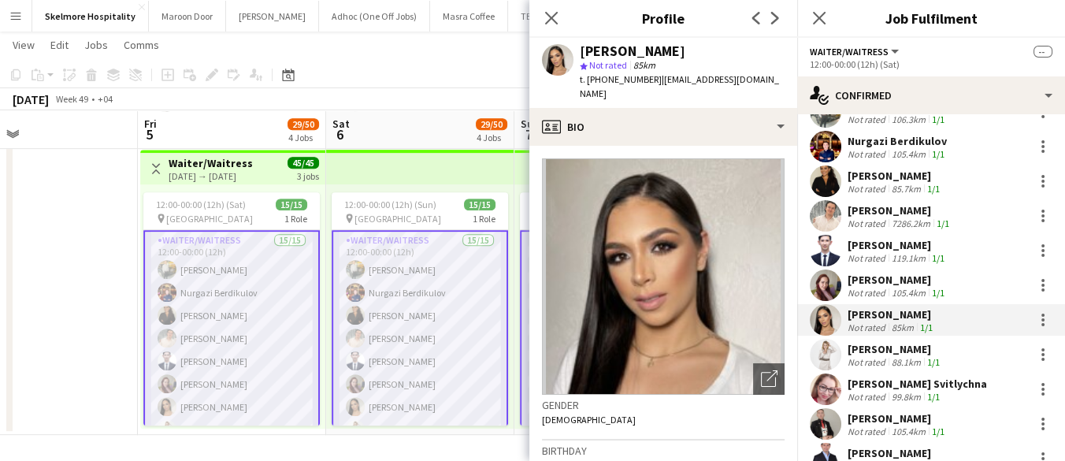
scroll to position [87, 0]
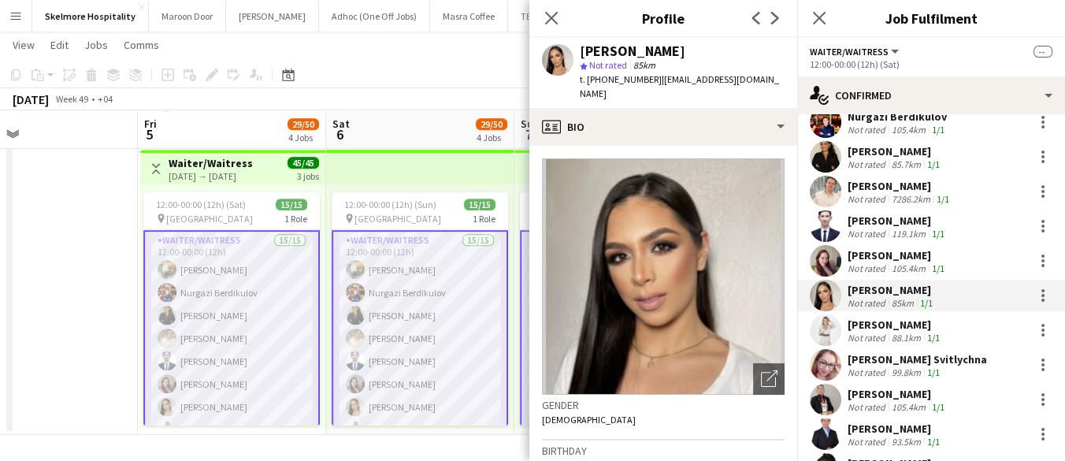
click at [887, 324] on div "[PERSON_NAME]" at bounding box center [894, 324] width 95 height 14
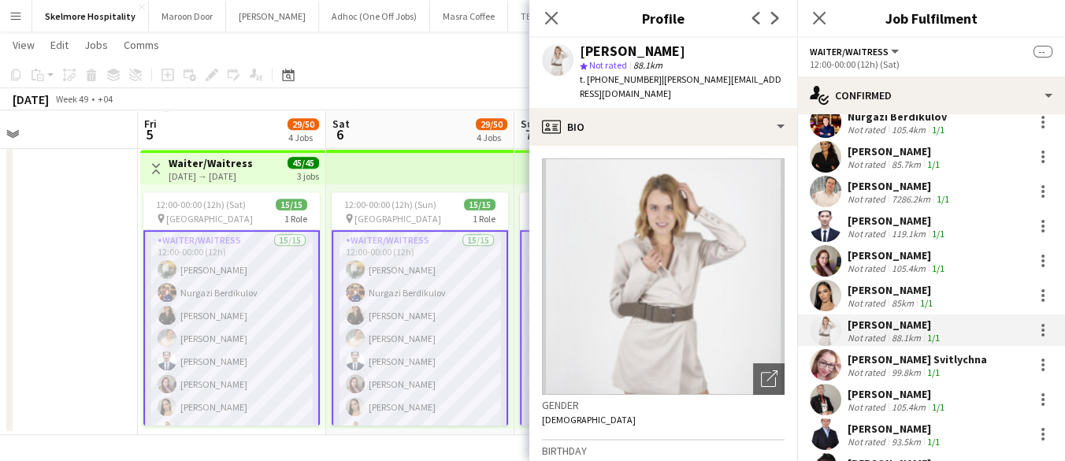
click at [602, 75] on span "t. +971529966146" at bounding box center [621, 79] width 82 height 12
copy span "971529966146"
click at [827, 349] on app-user-avatar at bounding box center [826, 365] width 32 height 32
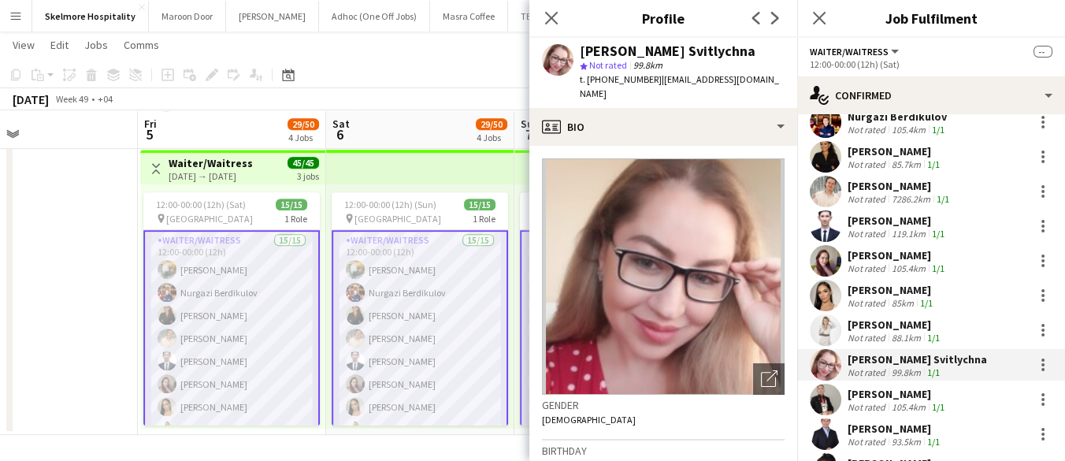
click at [624, 80] on span "t. +971502346490" at bounding box center [621, 79] width 82 height 12
copy span "971502346490"
click at [877, 382] on div "Utkirbek Tashtemirov Not rated 106.3km 1/1 Nurgazi Berdikulov Not rated 105.4km…" at bounding box center [931, 330] width 268 height 517
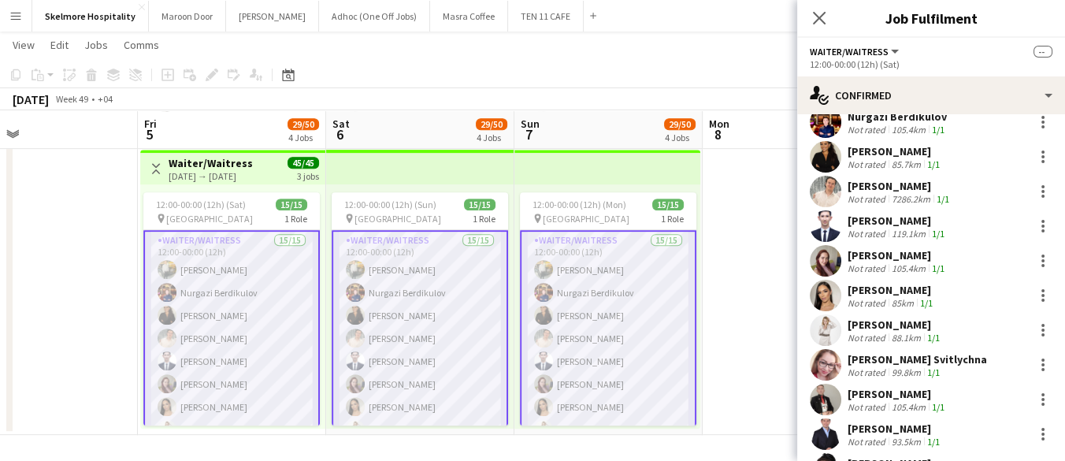
click at [874, 391] on div "[PERSON_NAME]" at bounding box center [897, 394] width 100 height 14
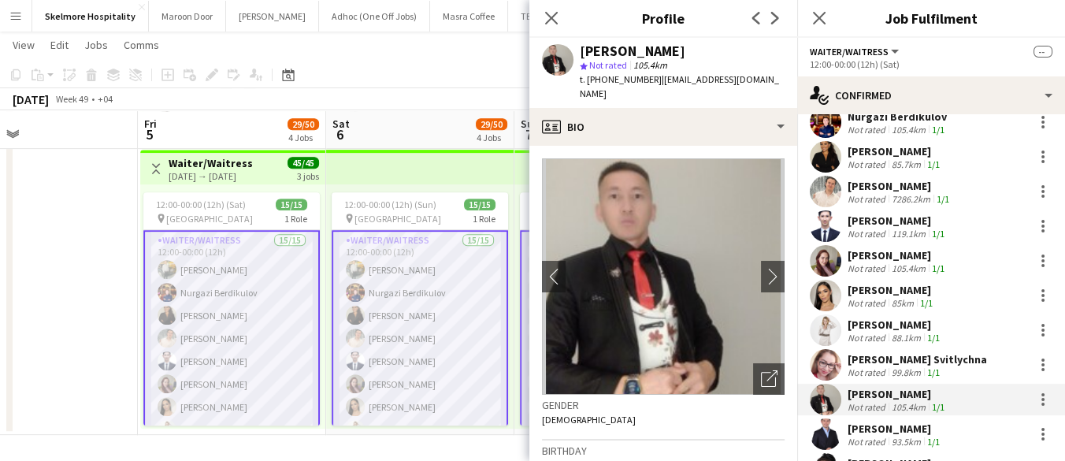
click at [614, 85] on span "t. +971581961150" at bounding box center [621, 79] width 82 height 12
click at [616, 74] on span "t. +971581961150" at bounding box center [621, 79] width 82 height 12
copy span "971581961150"
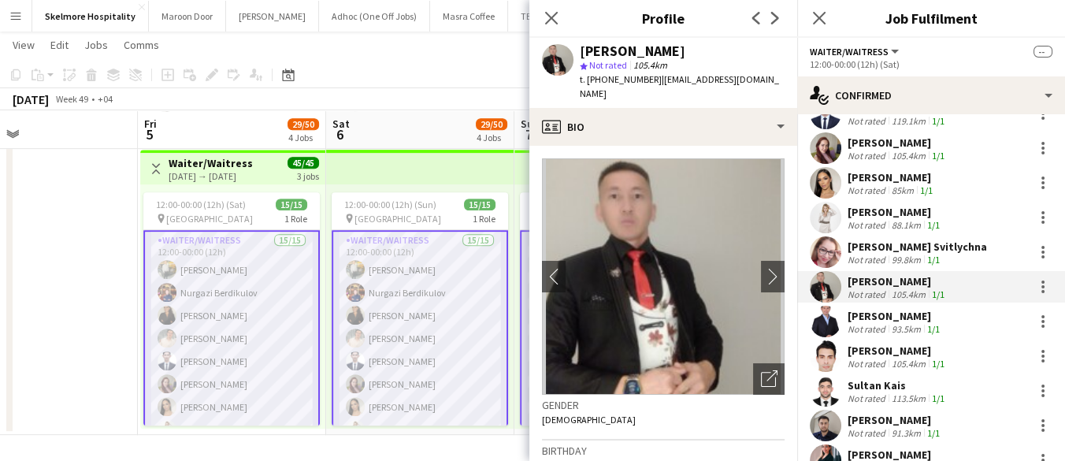
scroll to position [261, 0]
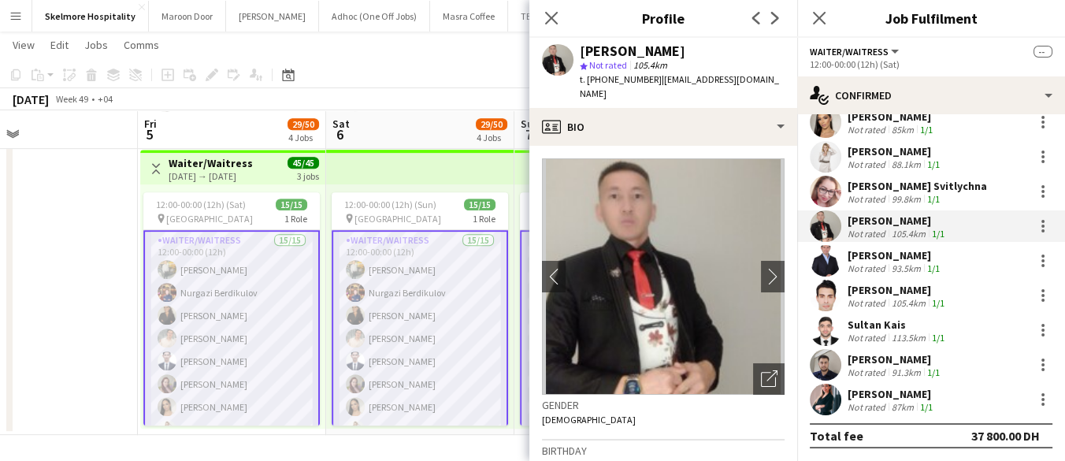
click at [863, 258] on div "[PERSON_NAME]" at bounding box center [894, 255] width 95 height 14
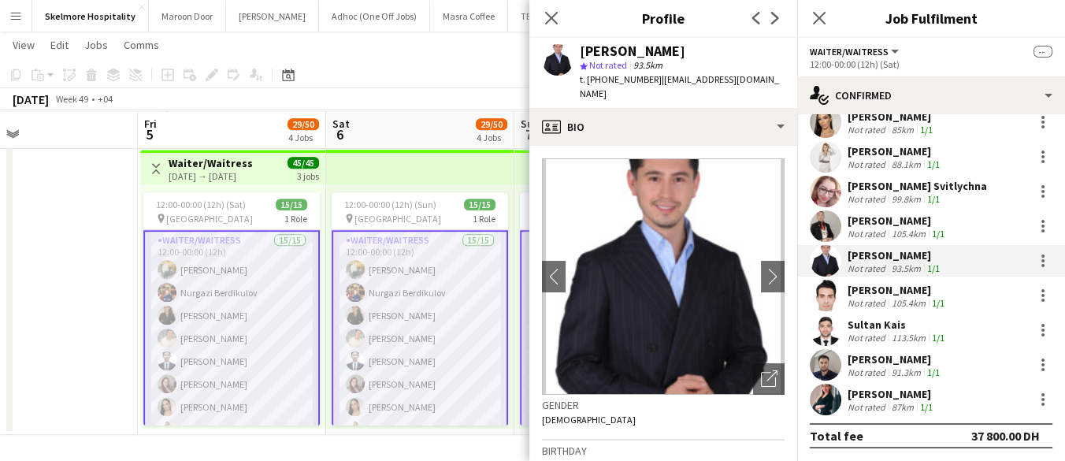
click at [617, 81] on span "t. +971585027971" at bounding box center [621, 79] width 82 height 12
copy span "971585027971"
click at [884, 293] on div "[PERSON_NAME]" at bounding box center [897, 290] width 100 height 14
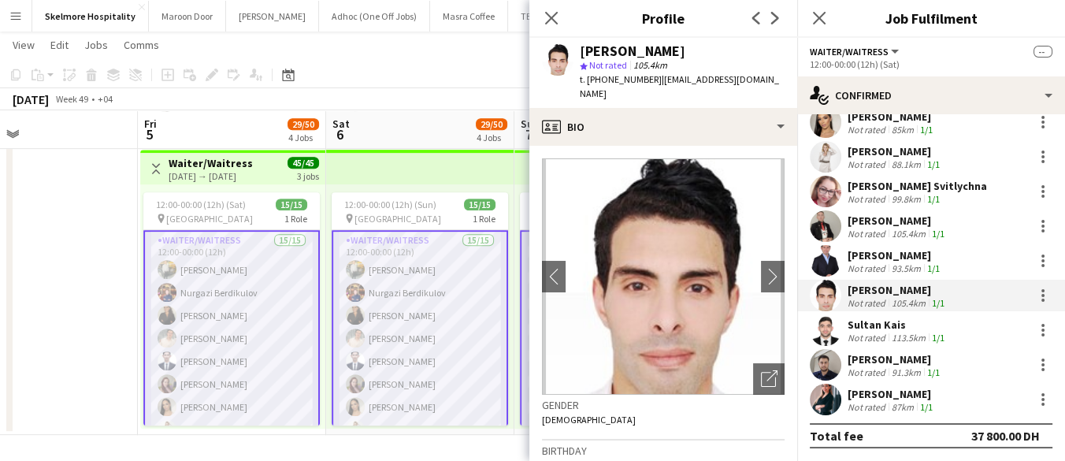
click at [898, 320] on div "Sultan Kais" at bounding box center [897, 324] width 100 height 14
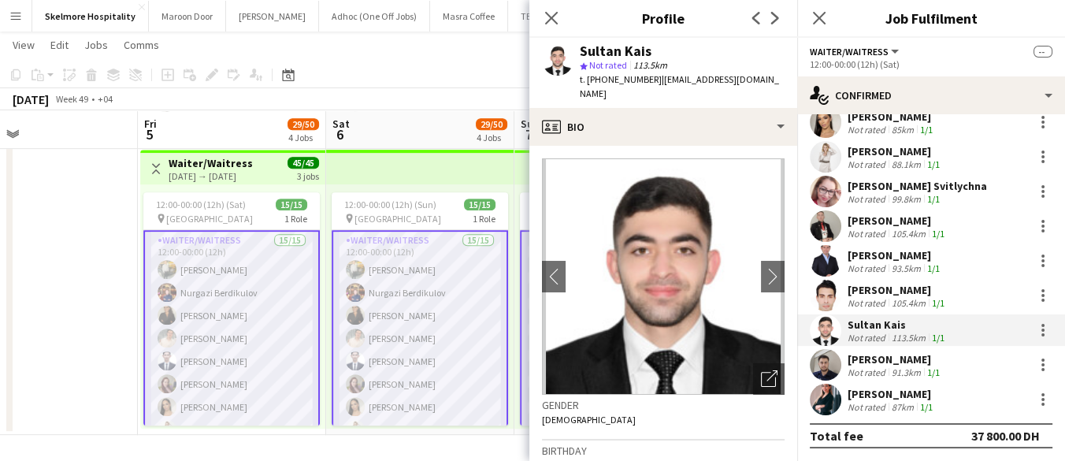
click at [858, 399] on div "[PERSON_NAME]" at bounding box center [891, 394] width 88 height 14
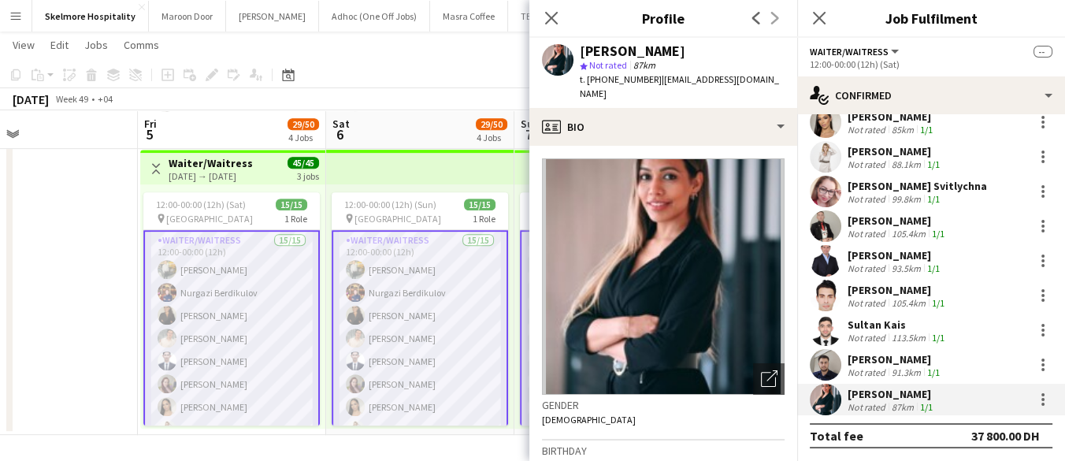
click at [617, 80] on span "t. +971554045688" at bounding box center [621, 79] width 82 height 12
copy span "971554045688"
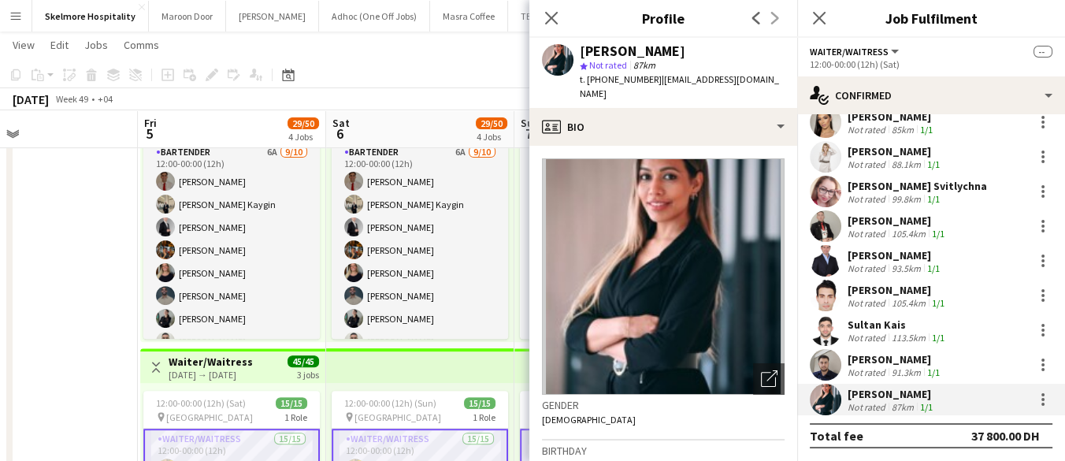
scroll to position [626, 0]
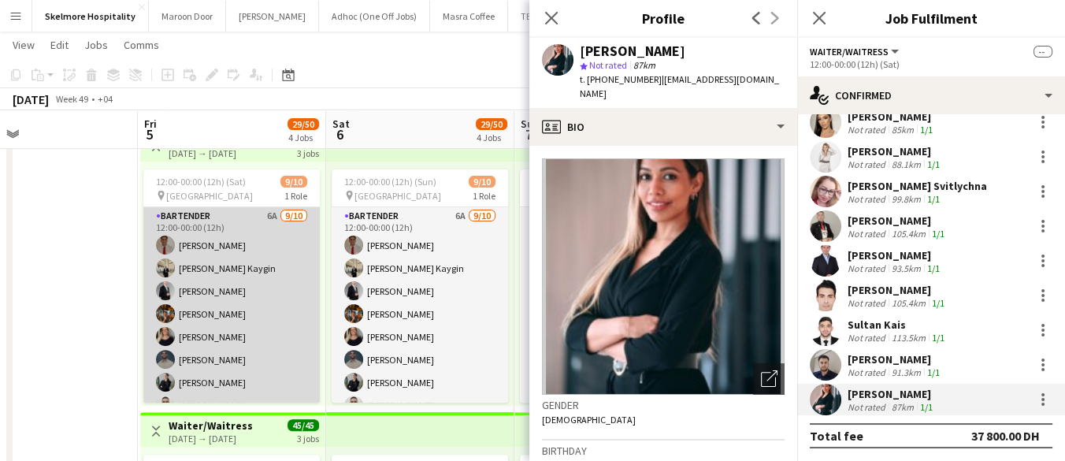
click at [179, 326] on app-card-role "Bartender 6A [DATE] 12:00-00:00 (12h) [PERSON_NAME] [PERSON_NAME] Kaygin [PERSO…" at bounding box center [231, 336] width 176 height 259
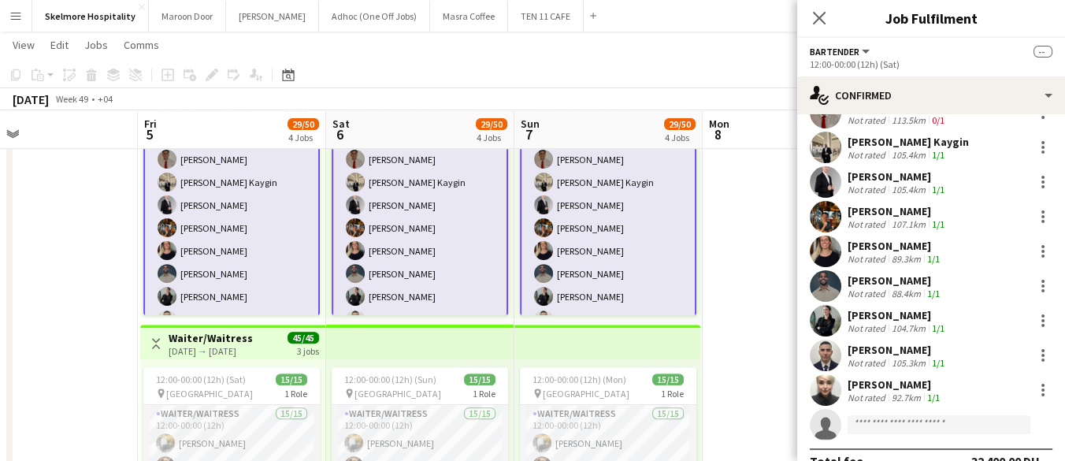
scroll to position [87, 0]
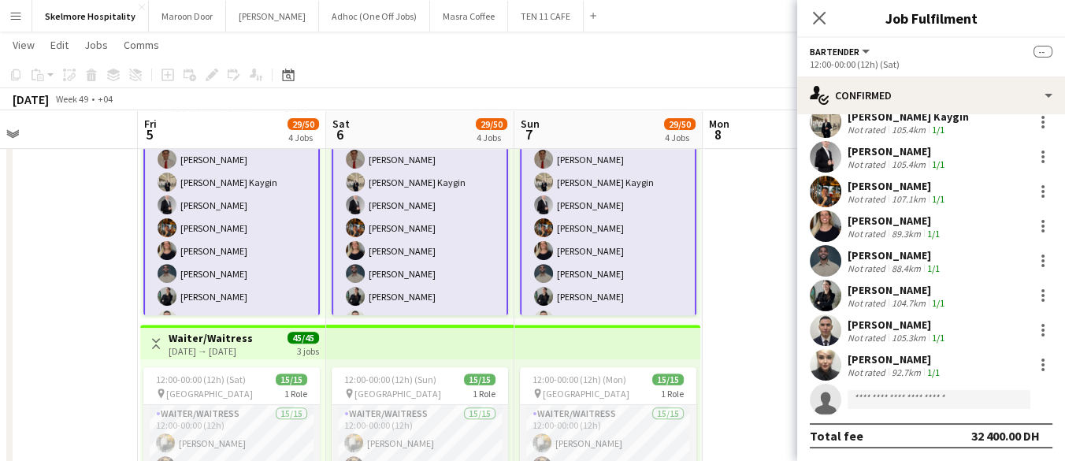
click at [54, 277] on app-date-cell at bounding box center [44, 36] width 188 height 1147
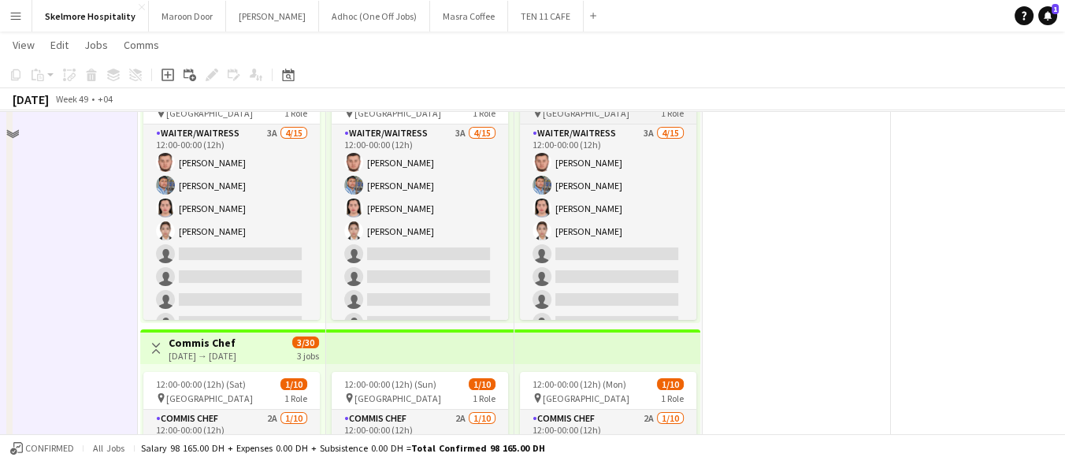
scroll to position [13, 0]
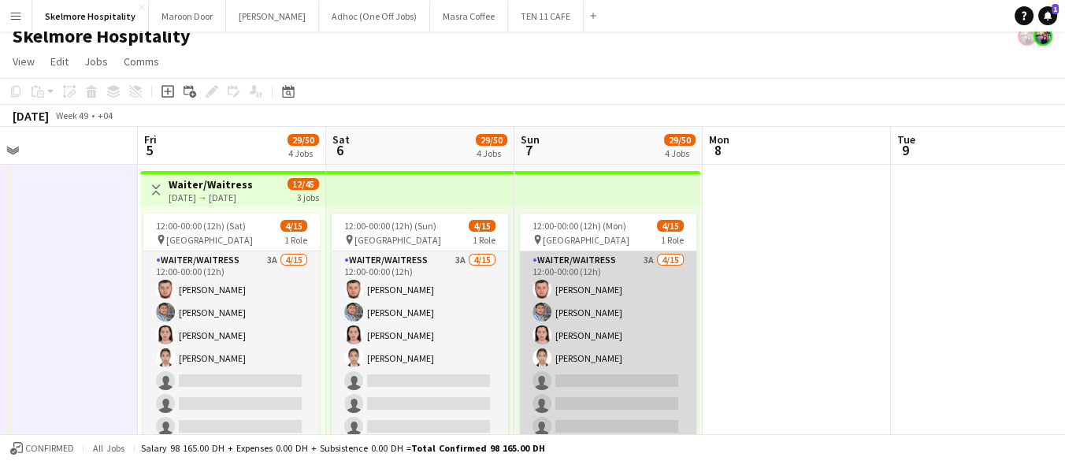
click at [608, 345] on app-card-role "Waiter/Waitress 3A 4/15 12:00-00:00 (12h) Asrorbek Rakhimov Mohammad Usaid Norw…" at bounding box center [608, 437] width 176 height 373
drag, startPoint x: 608, startPoint y: 345, endPoint x: 615, endPoint y: 341, distance: 8.1
click at [604, 354] on app-card-role "Waiter/Waitress 3A 4/15 12:00-00:00 (12h) Asrorbek Rakhimov Mohammad Usaid Norw…" at bounding box center [608, 437] width 176 height 373
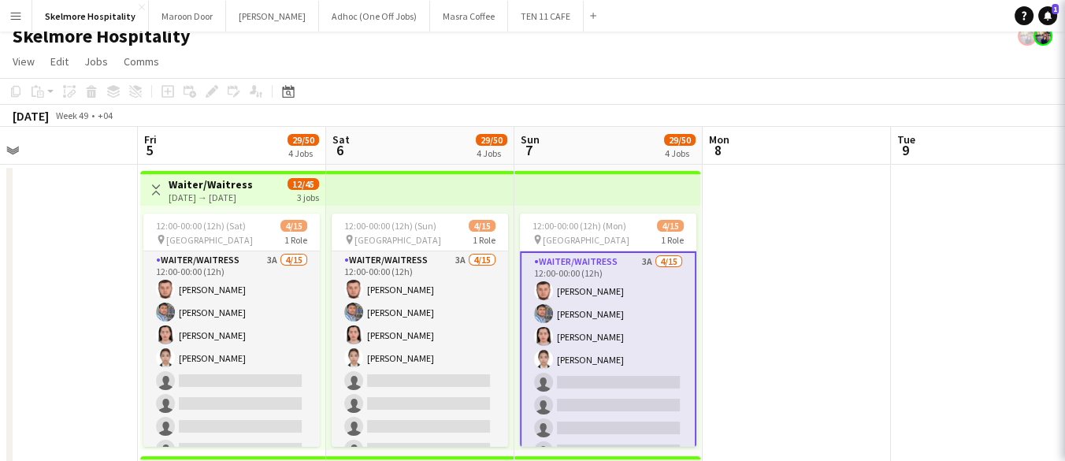
scroll to position [0, 431]
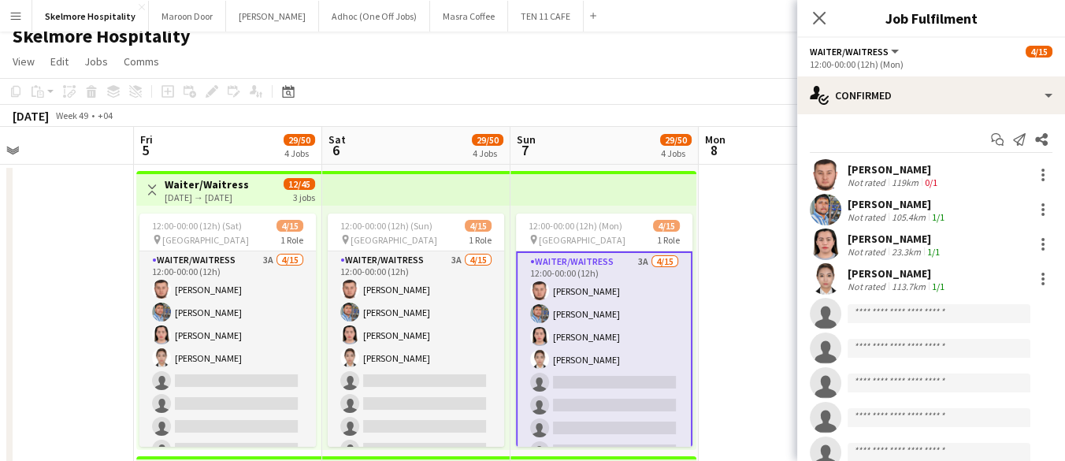
click at [856, 168] on div "[PERSON_NAME]" at bounding box center [893, 169] width 93 height 14
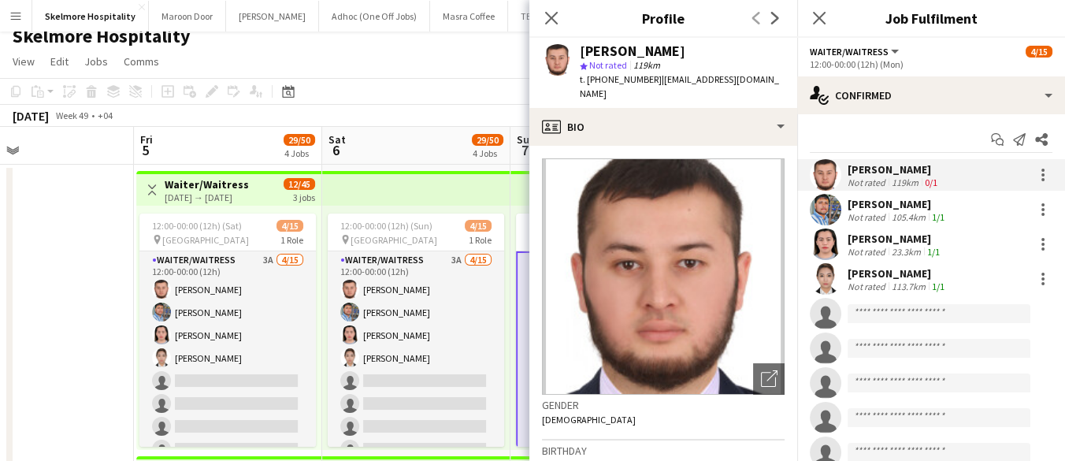
click at [604, 76] on span "t. +971505397595" at bounding box center [621, 79] width 82 height 12
drag, startPoint x: 837, startPoint y: 209, endPoint x: 820, endPoint y: 202, distance: 18.7
click at [838, 208] on app-user-avatar at bounding box center [826, 210] width 32 height 32
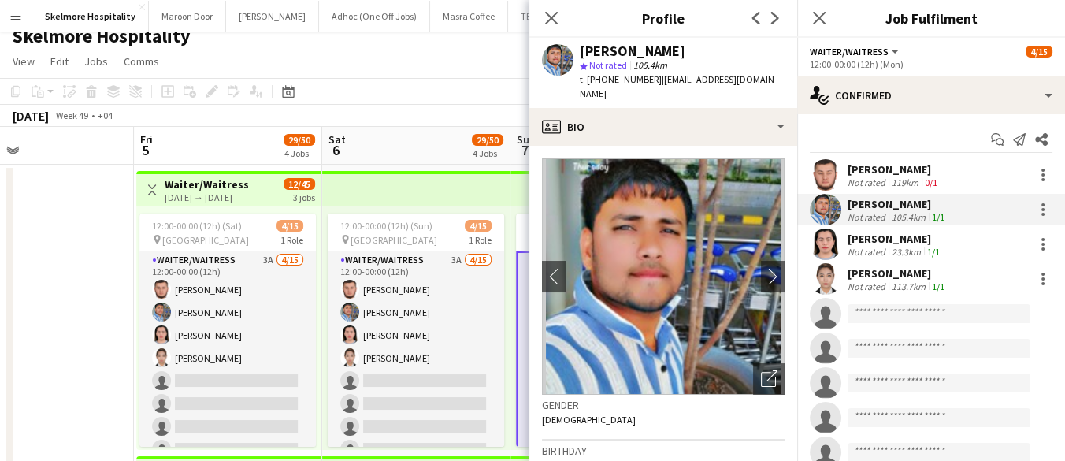
click at [628, 83] on span "t. +9710562953038" at bounding box center [621, 79] width 82 height 12
click at [906, 240] on div "[PERSON_NAME]" at bounding box center [894, 239] width 95 height 14
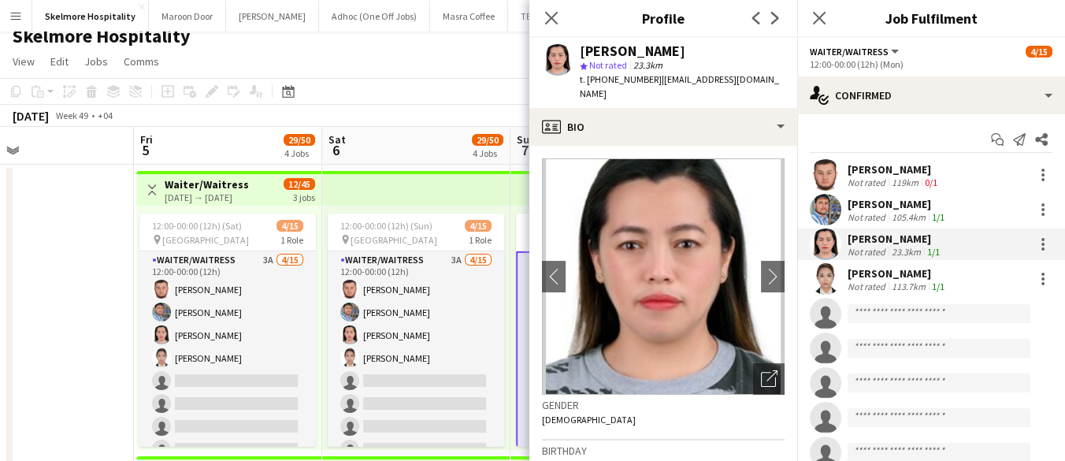
click at [612, 83] on span "t. +971507615863" at bounding box center [621, 79] width 82 height 12
click at [868, 273] on div "[PERSON_NAME]" at bounding box center [897, 273] width 100 height 14
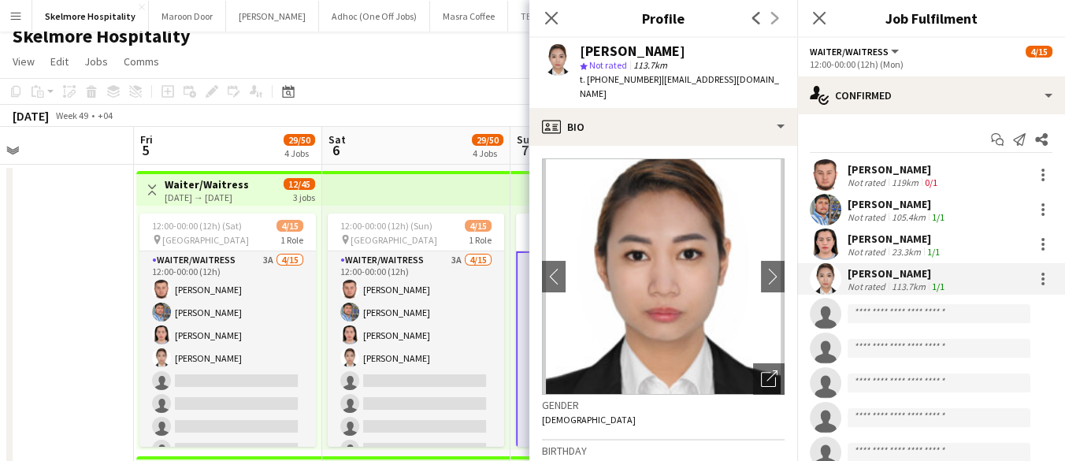
click at [606, 81] on span "t. [PHONE_NUMBER]" at bounding box center [621, 79] width 82 height 12
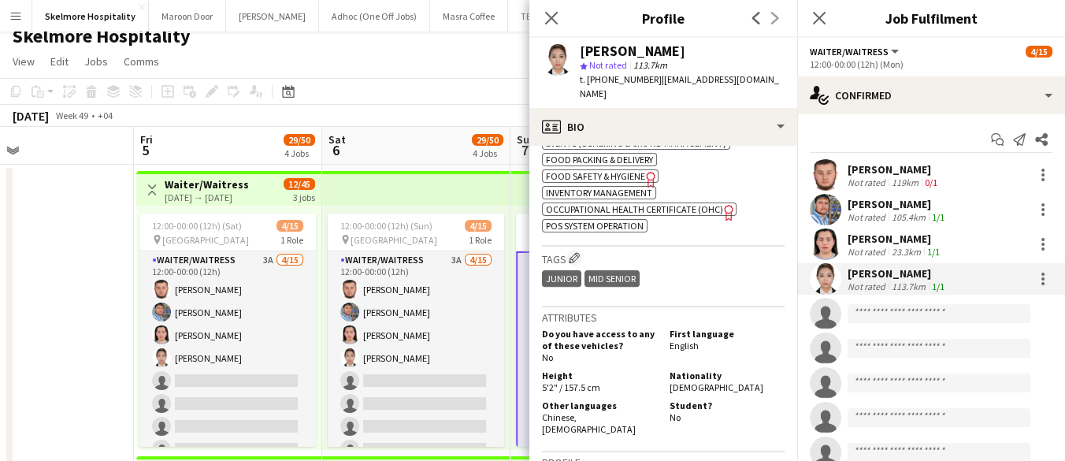
scroll to position [788, 0]
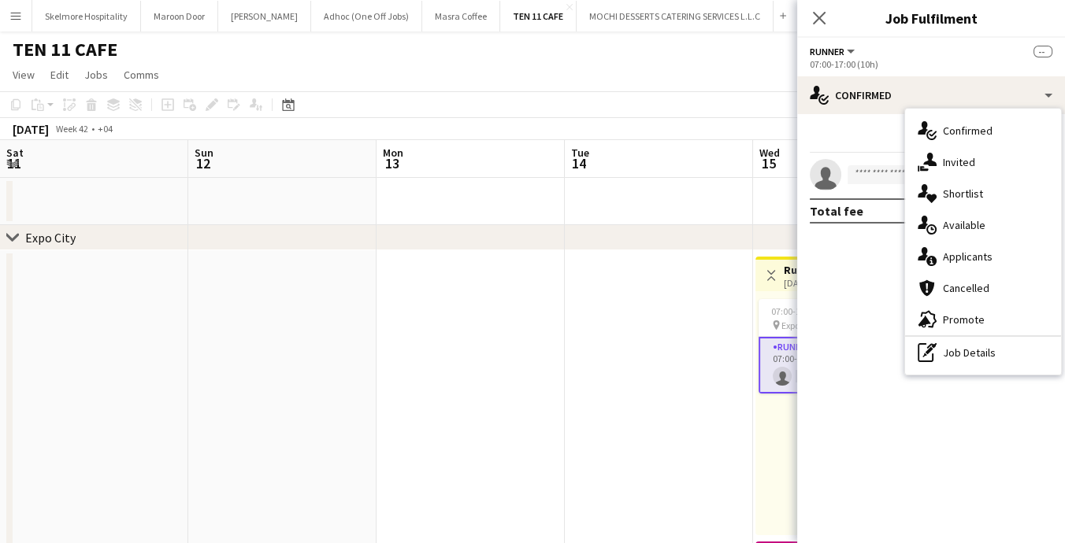
scroll to position [0, 543]
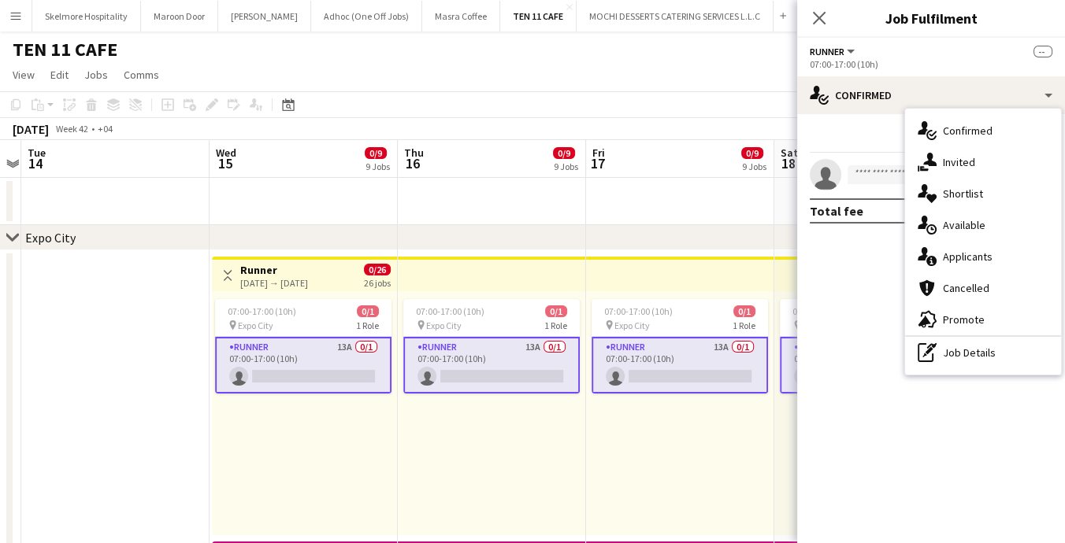
click at [953, 263] on span "Applicants" at bounding box center [968, 257] width 50 height 14
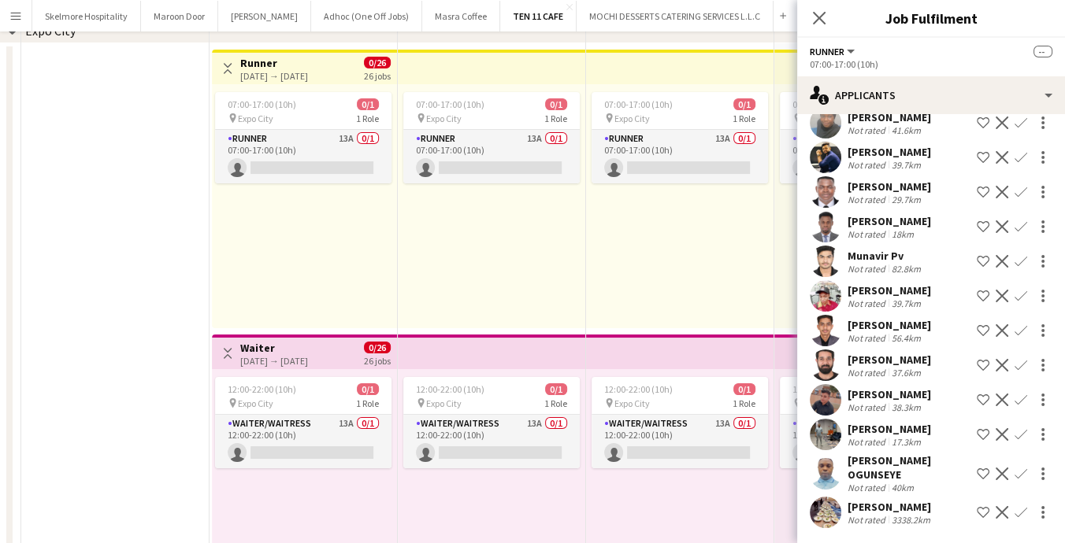
scroll to position [262, 0]
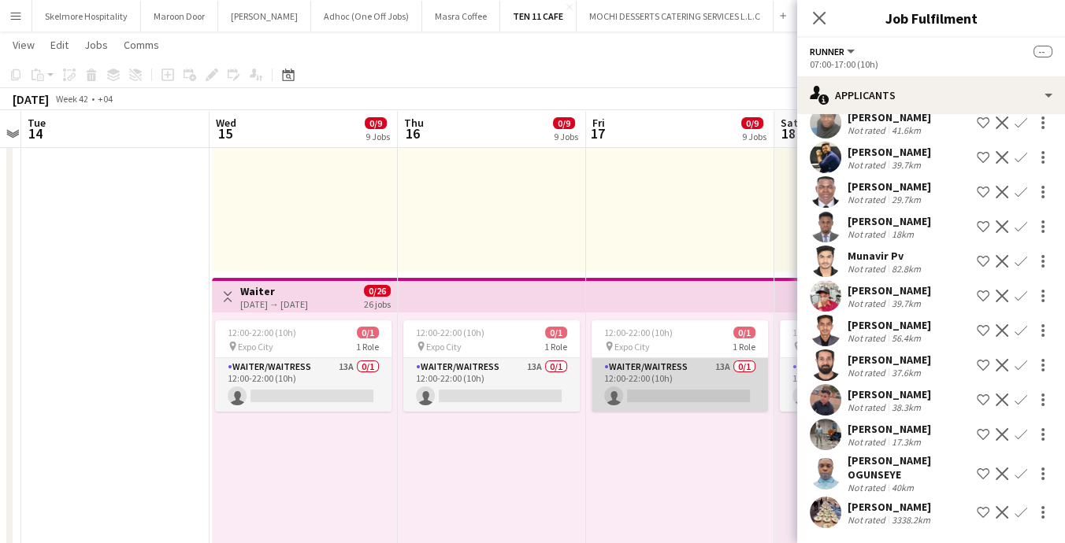
click at [706, 389] on app-card-role "Waiter/Waitress 13A 0/1 12:00-22:00 (10h) single-neutral-actions" at bounding box center [679, 385] width 176 height 54
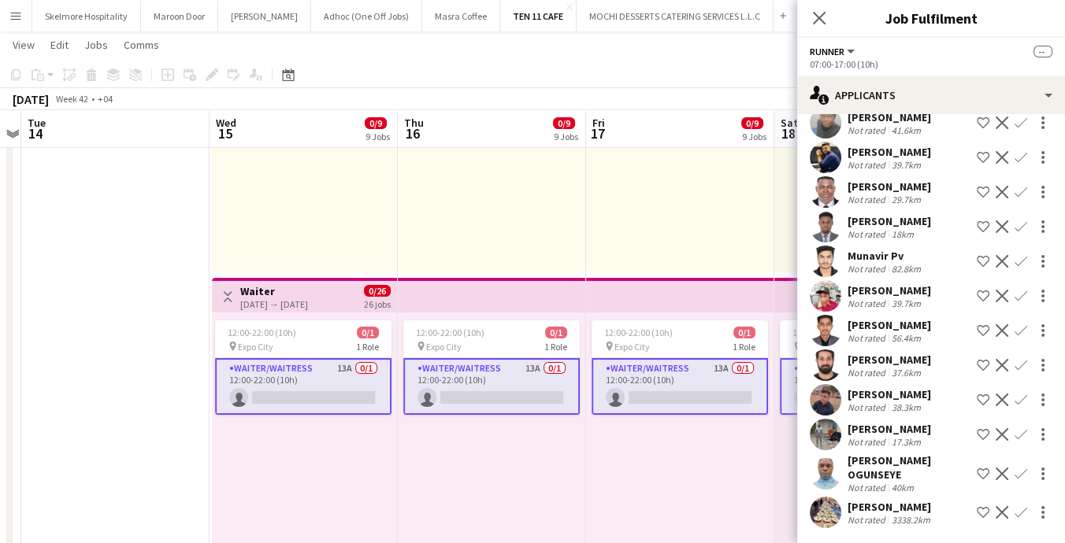
click at [707, 363] on app-card-role "Waiter/Waitress 13A 0/1 12:00-22:00 (10h) single-neutral-actions" at bounding box center [679, 386] width 176 height 57
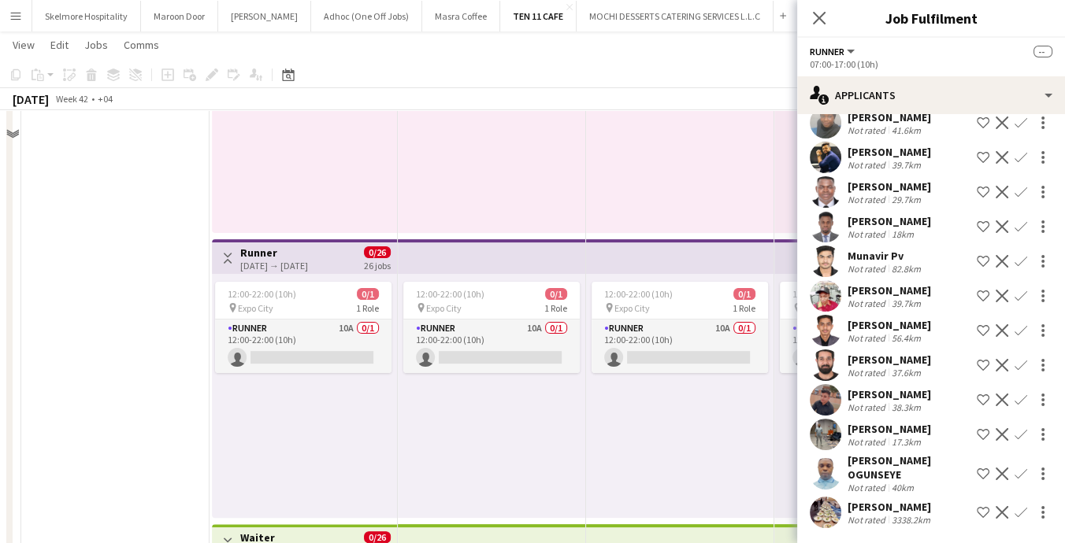
scroll to position [699, 0]
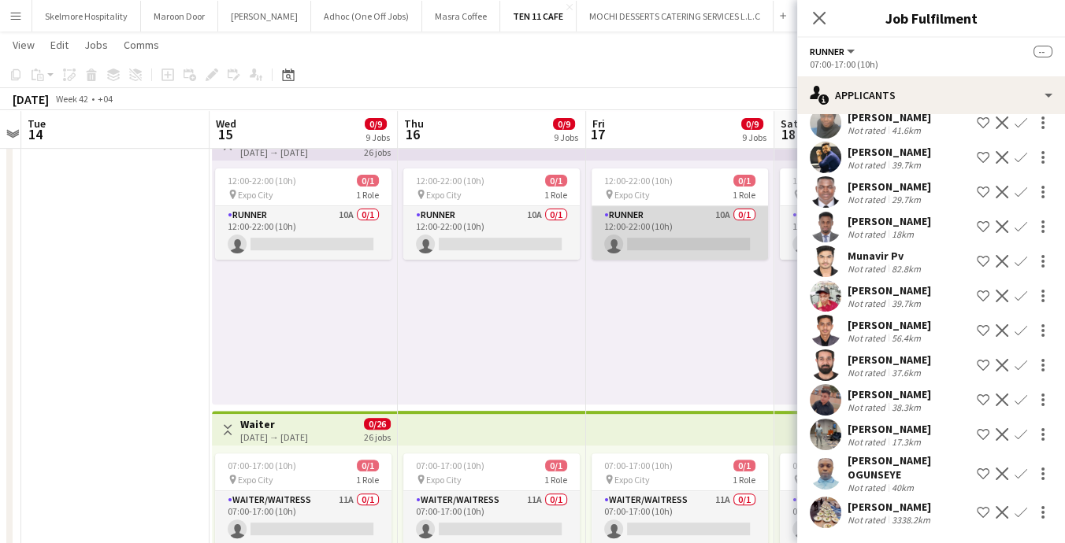
click at [673, 250] on app-card-role "Runner 10A 0/1 12:00-22:00 (10h) single-neutral-actions" at bounding box center [679, 233] width 176 height 54
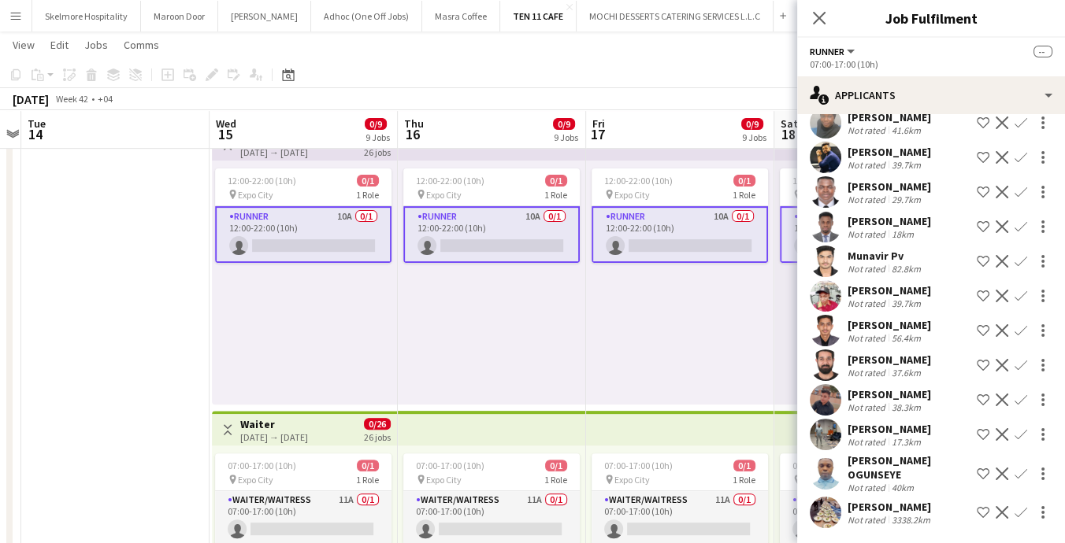
click at [955, 75] on app-options-switcher "Runner All roles Runner -- 07:00-17:00 (10h)" at bounding box center [931, 57] width 268 height 39
click at [669, 306] on div "12:00-22:00 (10h) 0/1 pin Expo City 1 Role Runner 10A 0/1 12:00-22:00 (10h) sin…" at bounding box center [680, 283] width 188 height 244
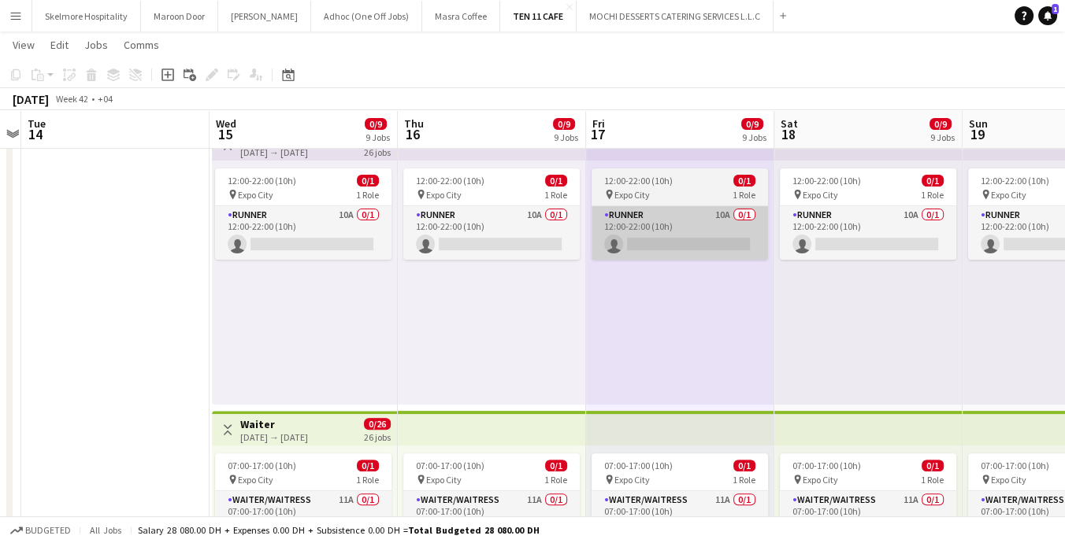
click at [702, 236] on app-card-role "Runner 10A 0/1 12:00-22:00 (10h) single-neutral-actions" at bounding box center [679, 233] width 176 height 54
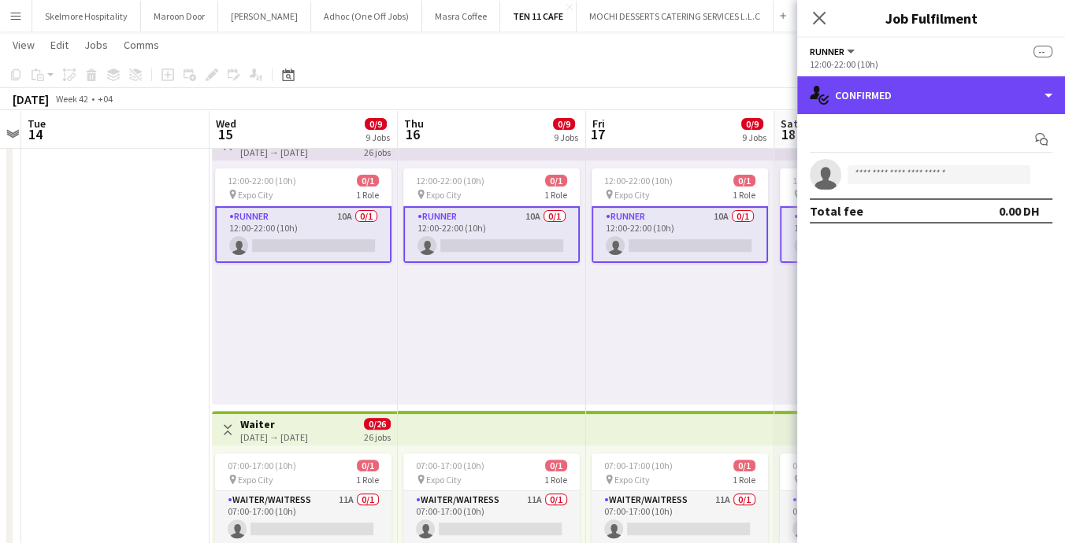
drag, startPoint x: 944, startPoint y: 93, endPoint x: 944, endPoint y: 174, distance: 81.1
click at [944, 94] on div "single-neutral-actions-check-2 Confirmed" at bounding box center [931, 95] width 268 height 38
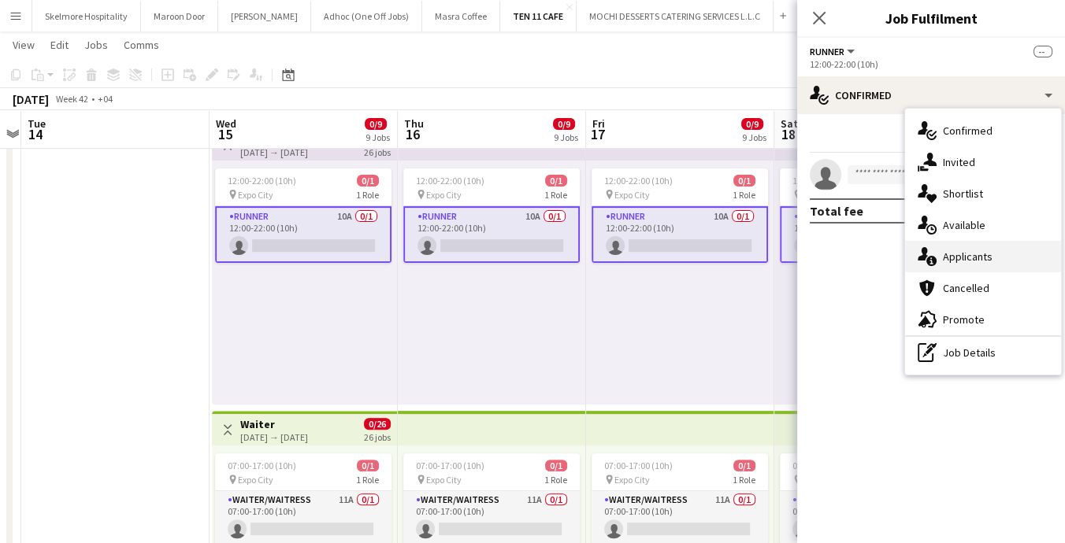
click at [951, 254] on span "Applicants" at bounding box center [968, 257] width 50 height 14
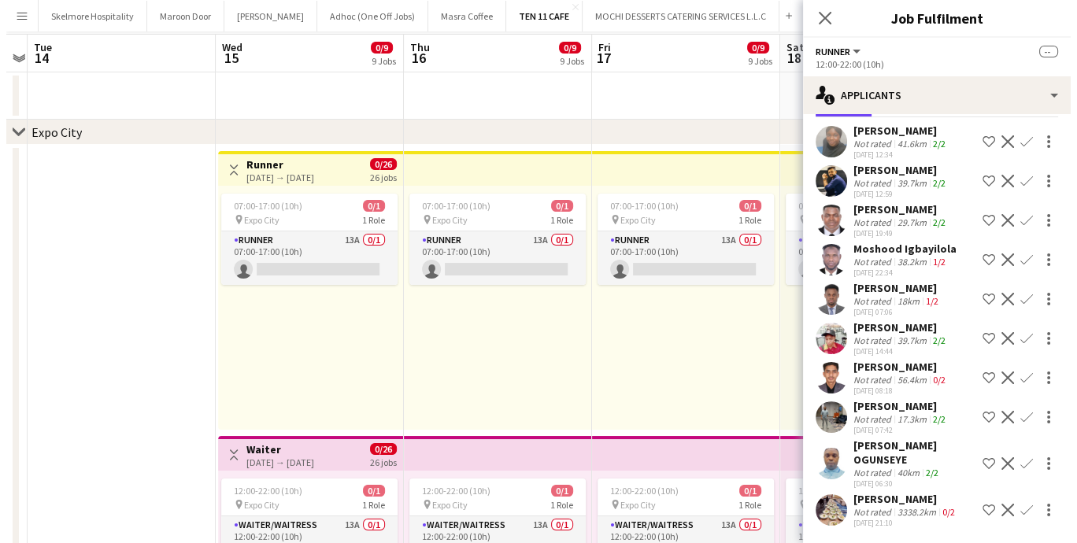
scroll to position [0, 0]
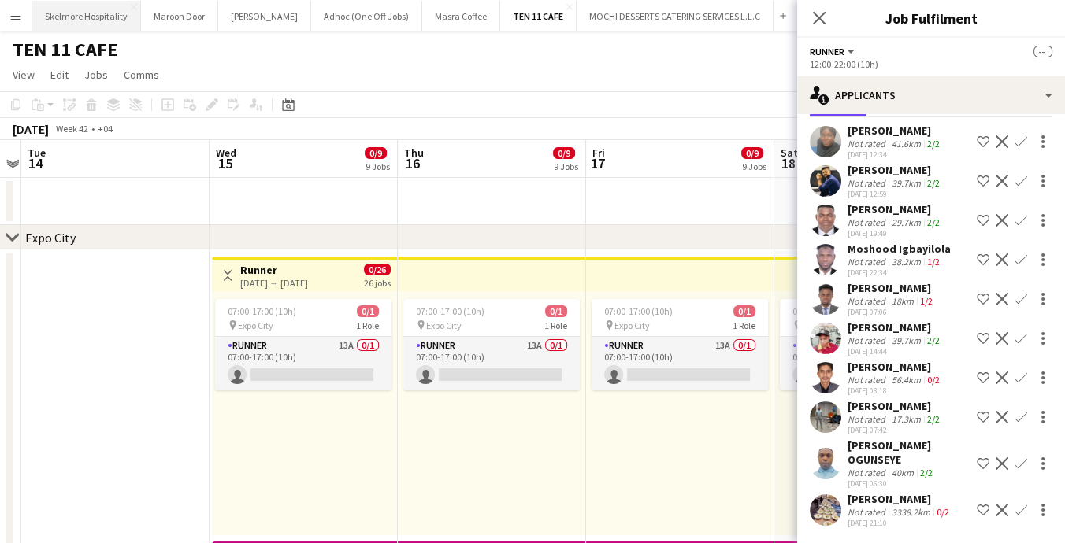
click at [93, 14] on button "Skelmore Hospitality Close" at bounding box center [86, 16] width 109 height 31
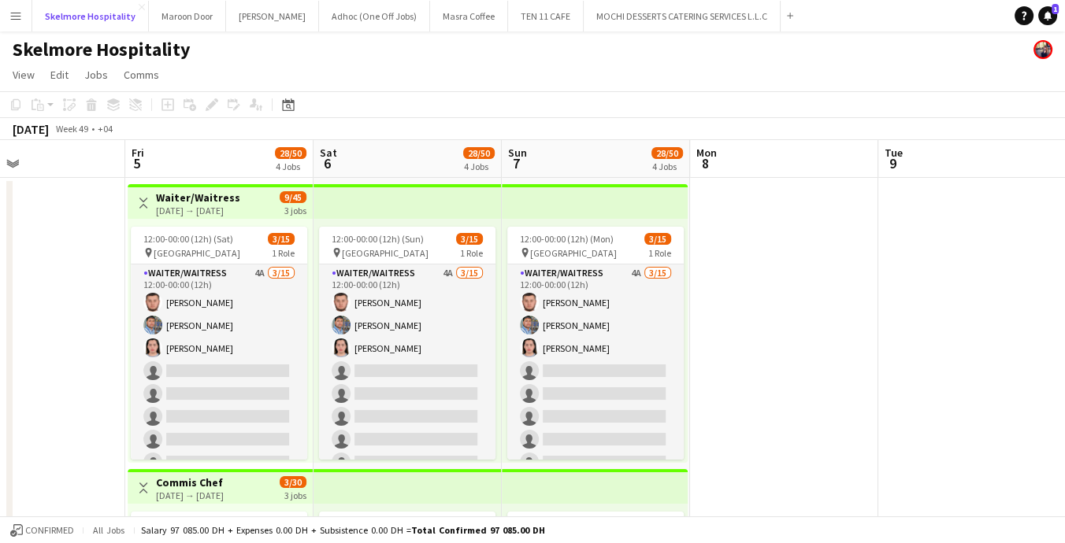
scroll to position [0, 620]
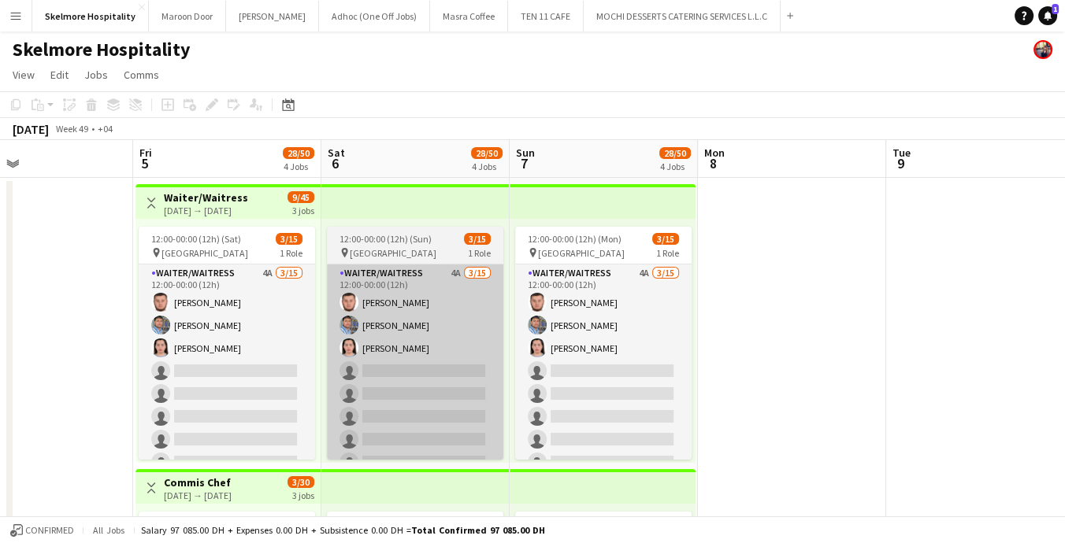
click at [393, 415] on app-card-role "Waiter/Waitress 4A 3/15 12:00-00:00 (12h) Asrorbek Rakhimov Mohammad Usaid Norw…" at bounding box center [415, 451] width 176 height 373
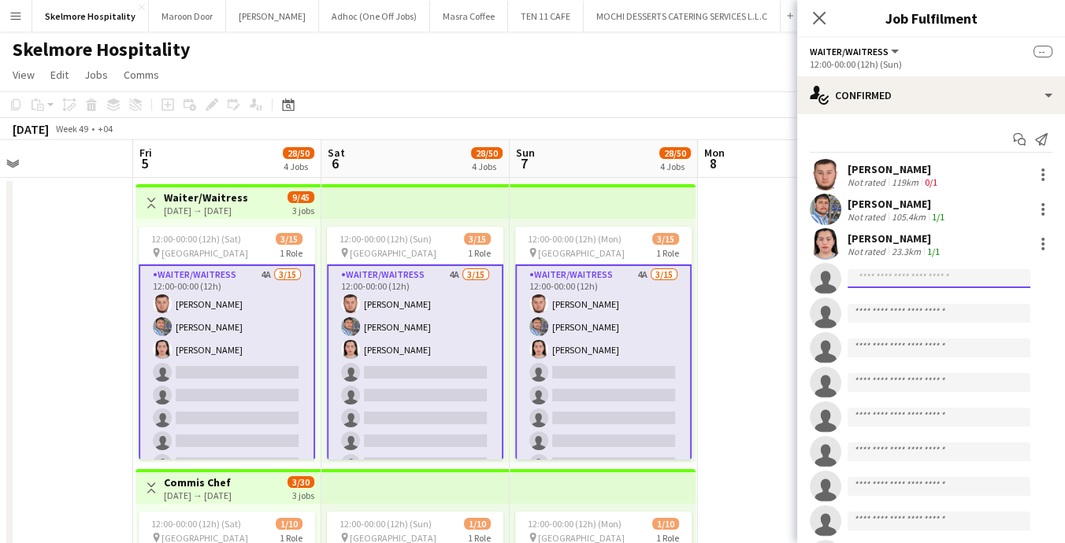
click at [970, 283] on input at bounding box center [938, 278] width 183 height 19
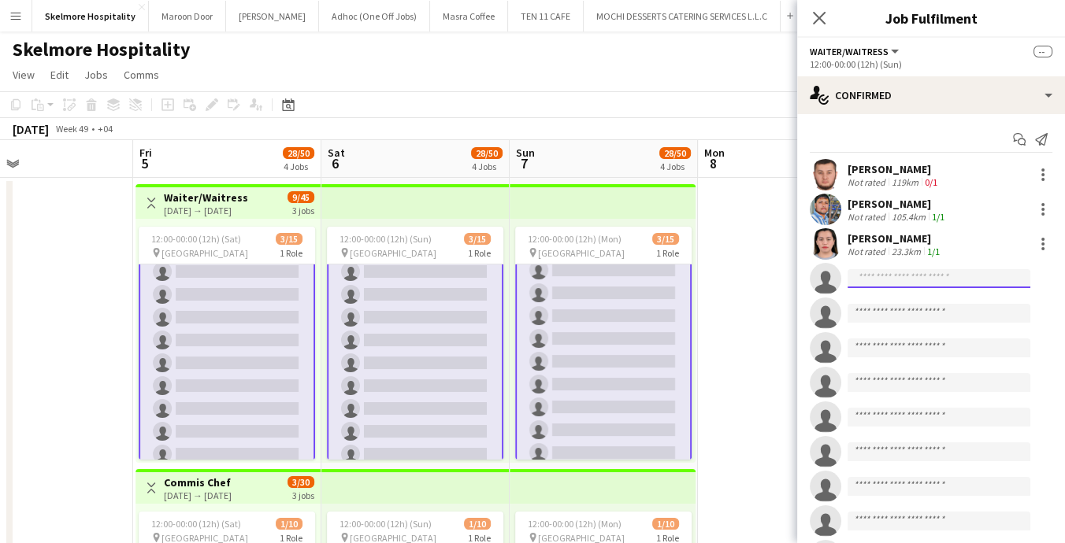
scroll to position [171, 0]
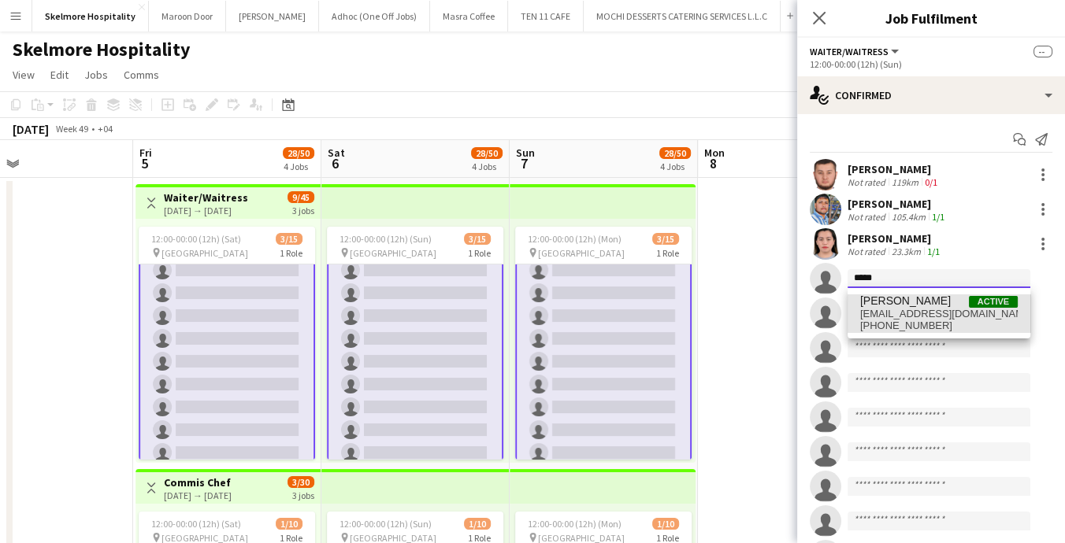
type input "*****"
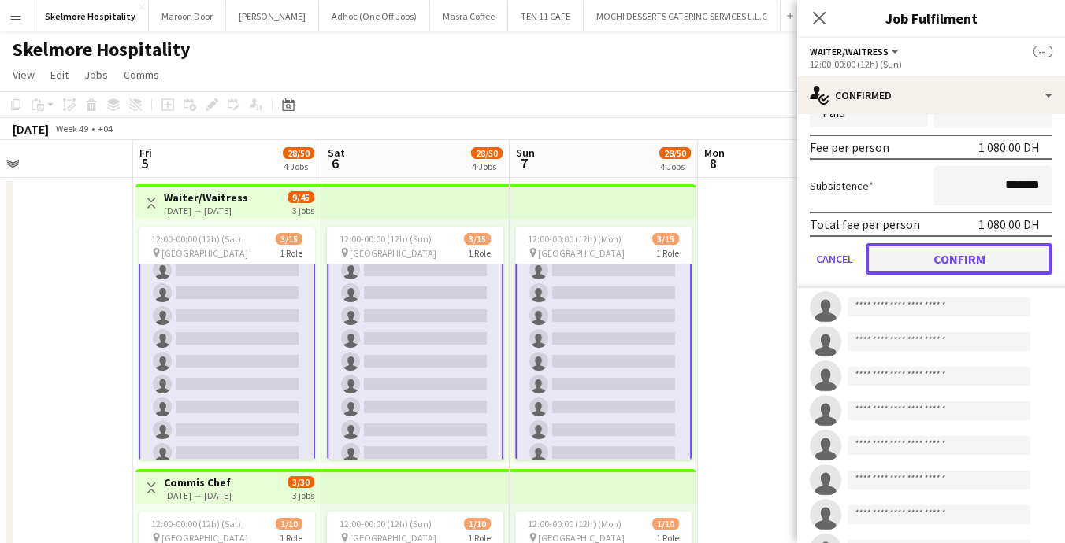
click at [966, 251] on button "Confirm" at bounding box center [959, 259] width 187 height 32
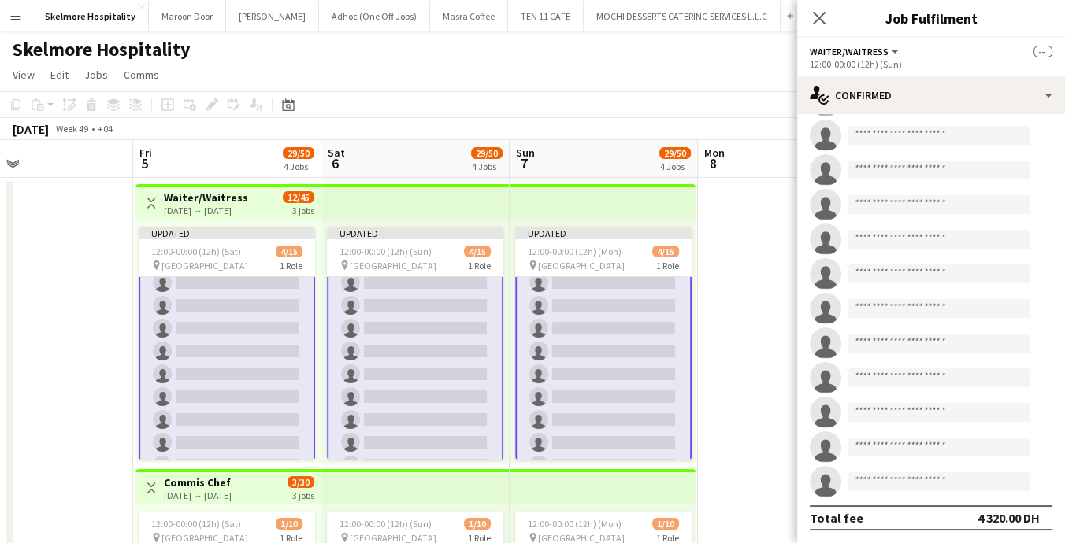
scroll to position [9, 0]
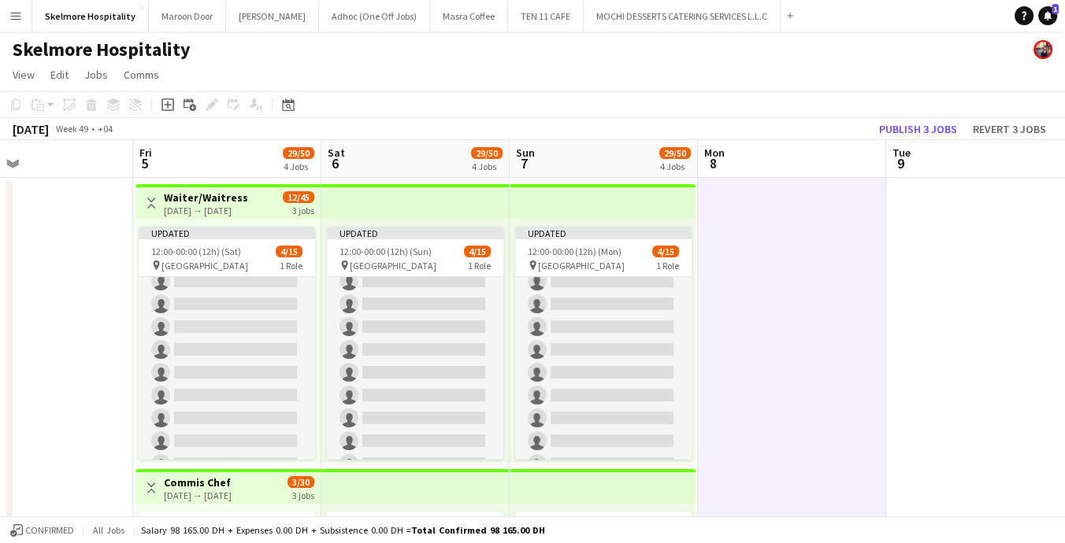
scroll to position [169, 0]
click at [914, 134] on button "Publish 3 jobs" at bounding box center [918, 129] width 91 height 20
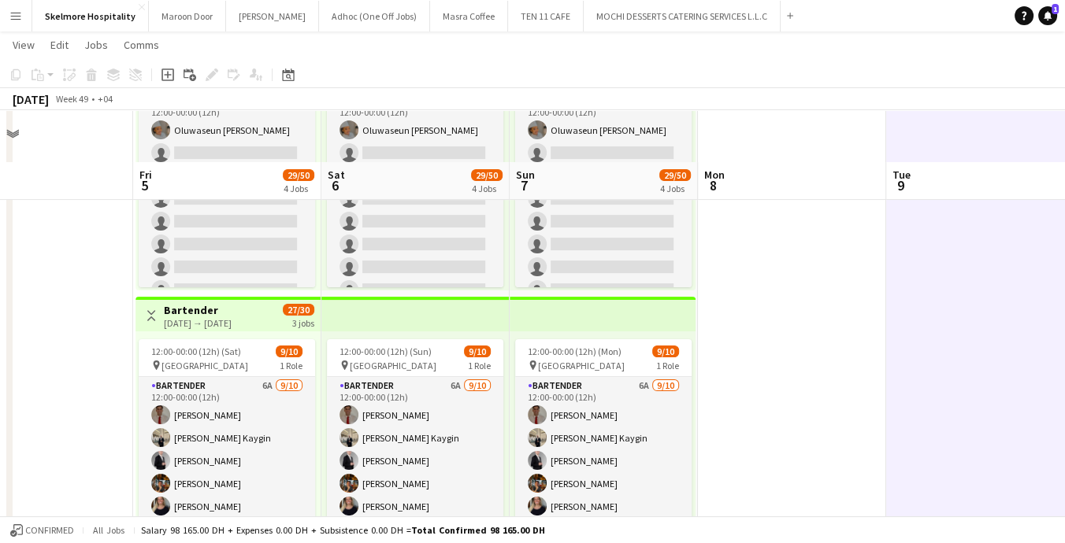
scroll to position [806, 0]
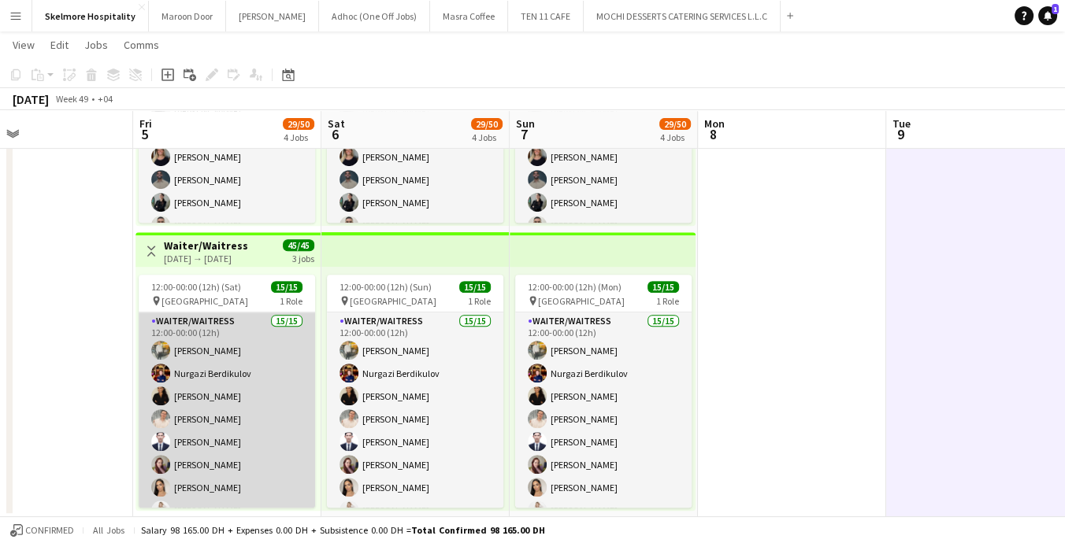
click at [254, 425] on app-card-role "Waiter/Waitress 15/15 12:00-00:00 (12h) [PERSON_NAME] [PERSON_NAME] Mayara Do […" at bounding box center [227, 499] width 176 height 373
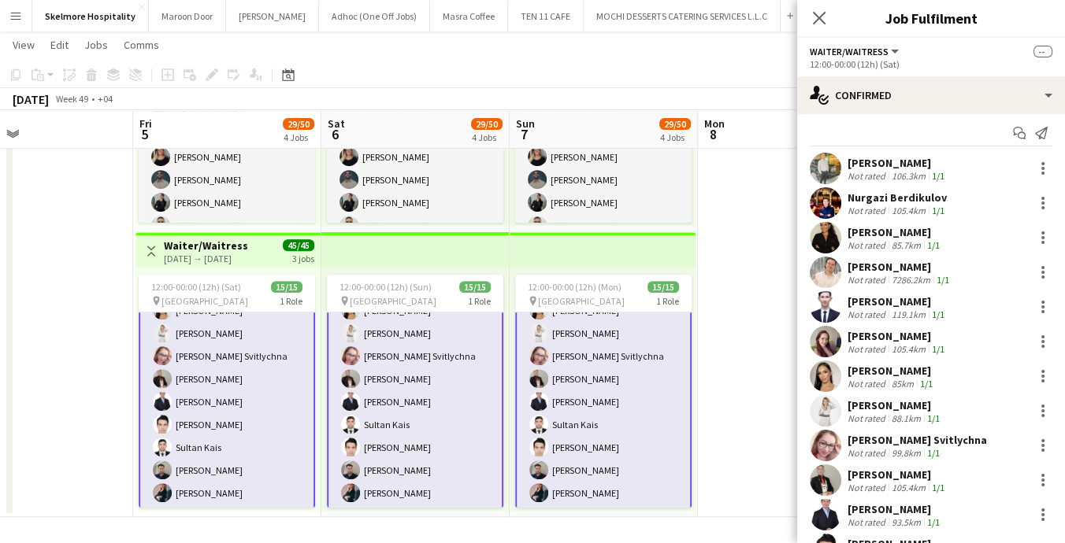
scroll to position [2, 0]
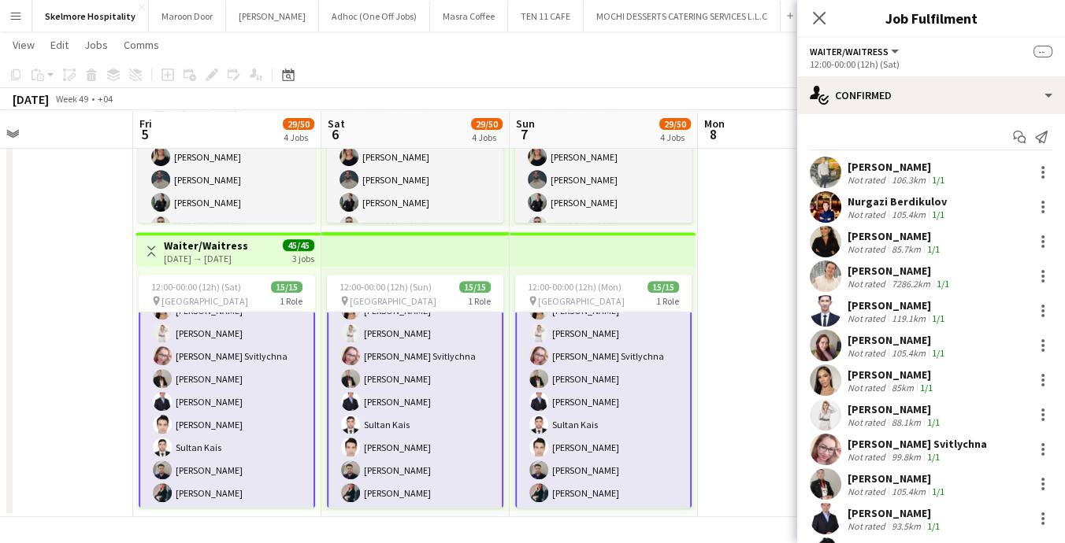
click at [867, 166] on div "[PERSON_NAME]" at bounding box center [897, 167] width 100 height 14
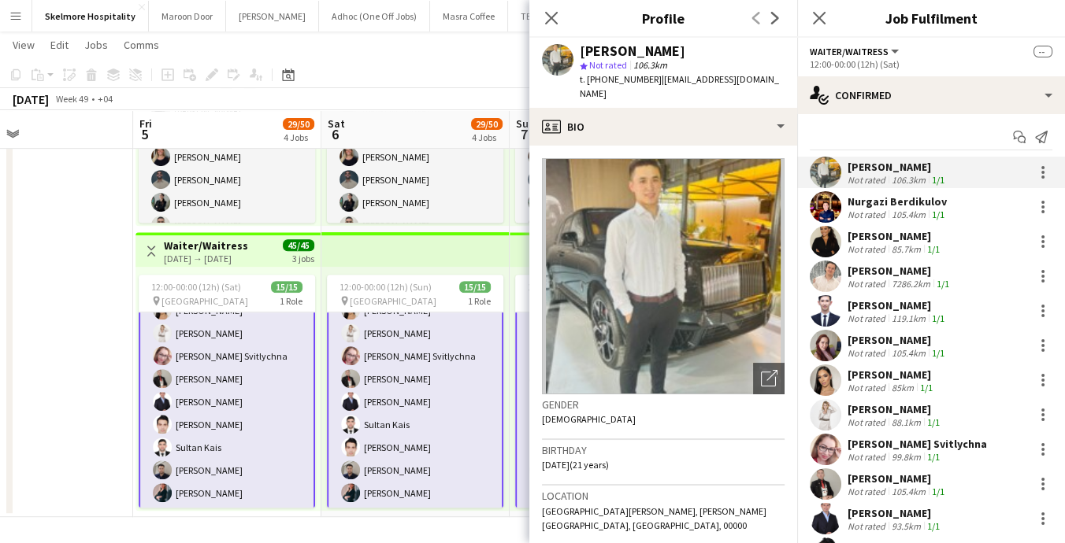
click at [622, 76] on span "t. +971525818661" at bounding box center [621, 79] width 82 height 12
copy span "971525818661"
click at [842, 205] on div "Nurgazi Berdikulov Not rated 105.4km 1/1" at bounding box center [931, 207] width 268 height 32
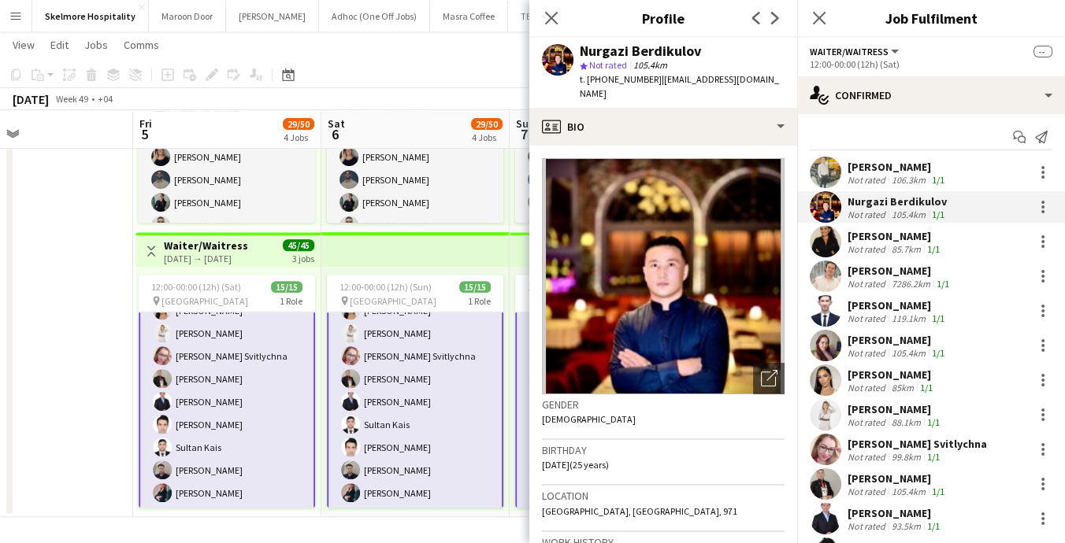
click at [628, 73] on span "t. +971554045857" at bounding box center [621, 79] width 82 height 12
copy span "971554045857"
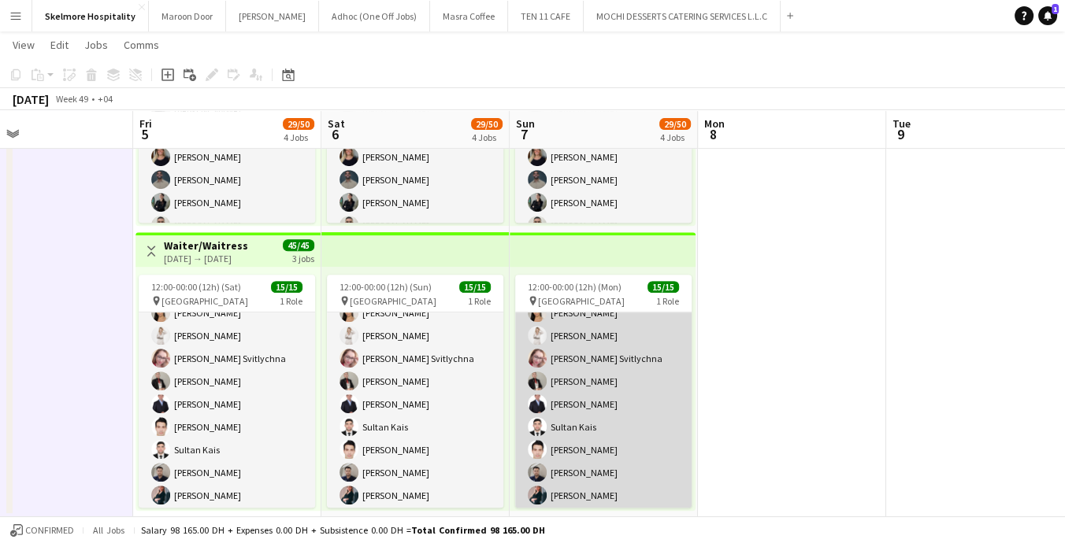
scroll to position [177, 0]
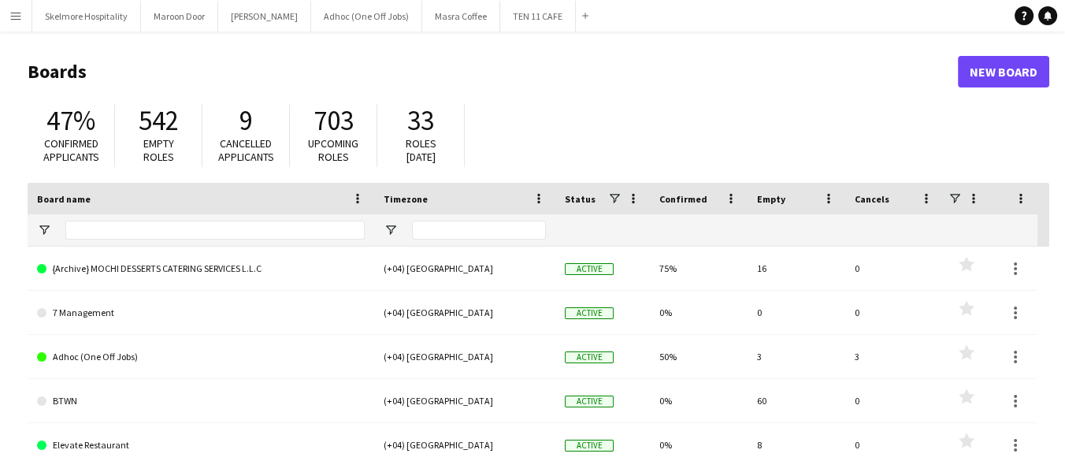
click at [26, 17] on button "Menu" at bounding box center [16, 16] width 32 height 32
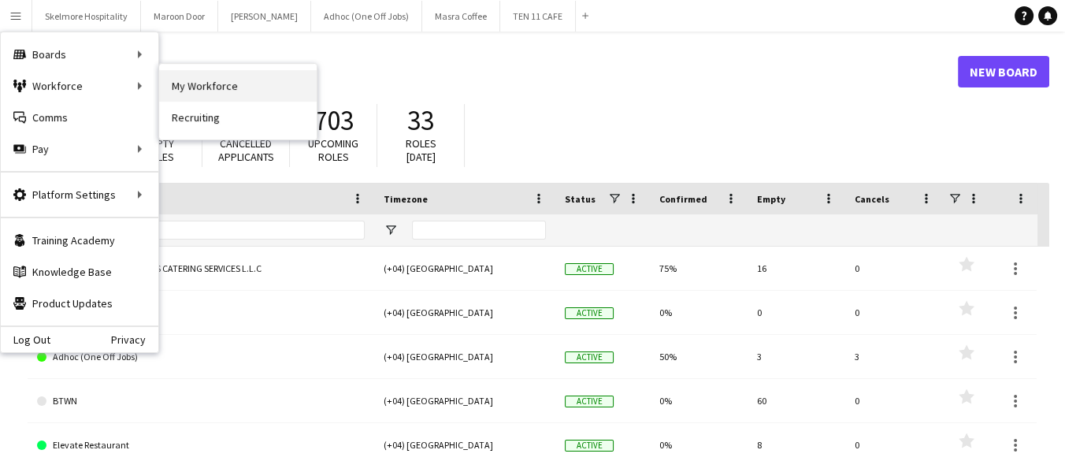
click at [191, 89] on link "My Workforce" at bounding box center [238, 86] width 158 height 32
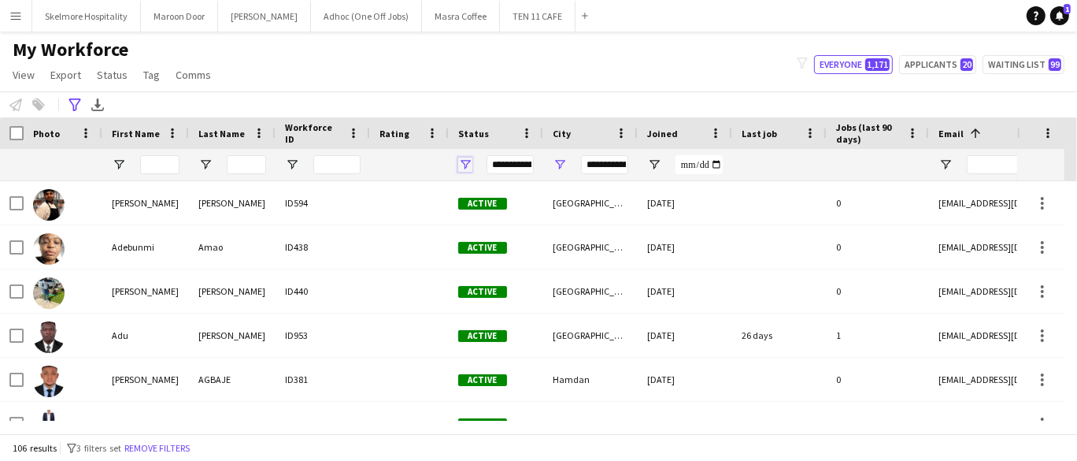
click at [466, 161] on span "Open Filter Menu" at bounding box center [465, 165] width 14 height 14
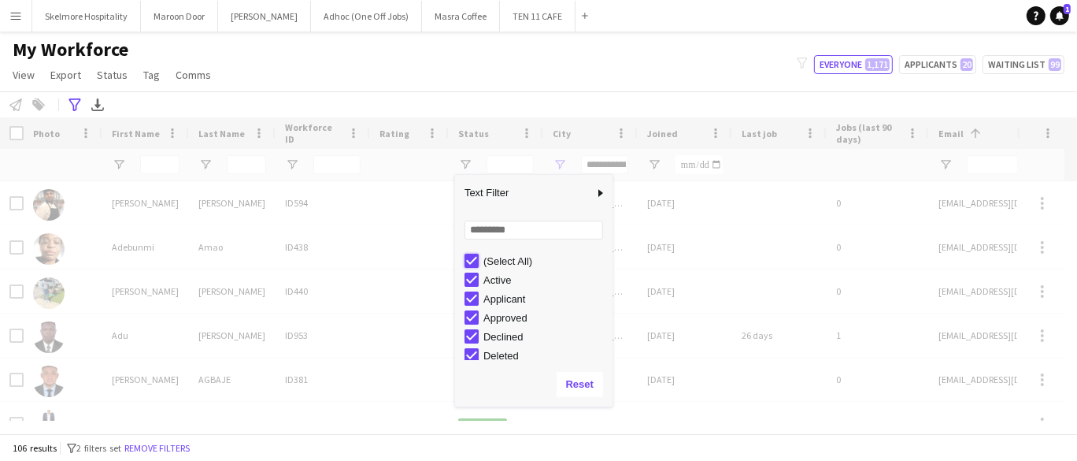
type input "***"
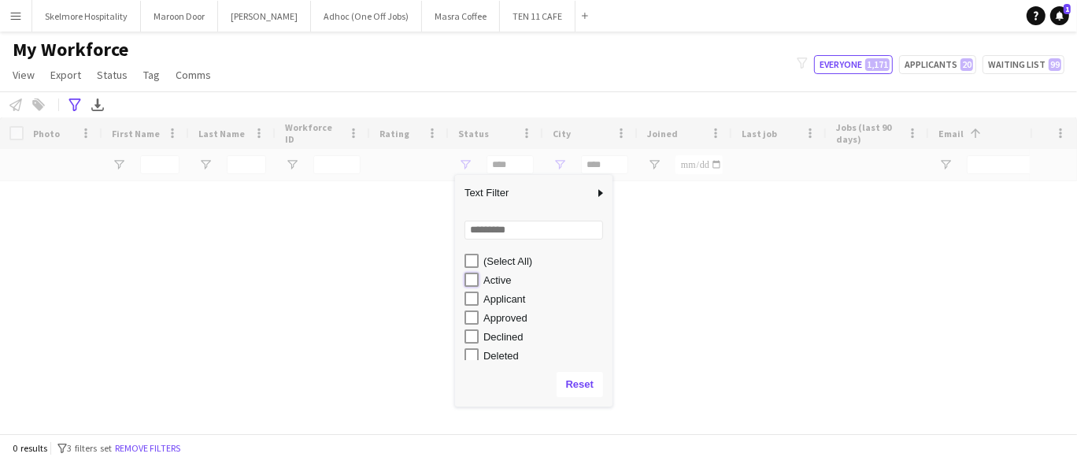
type input "**********"
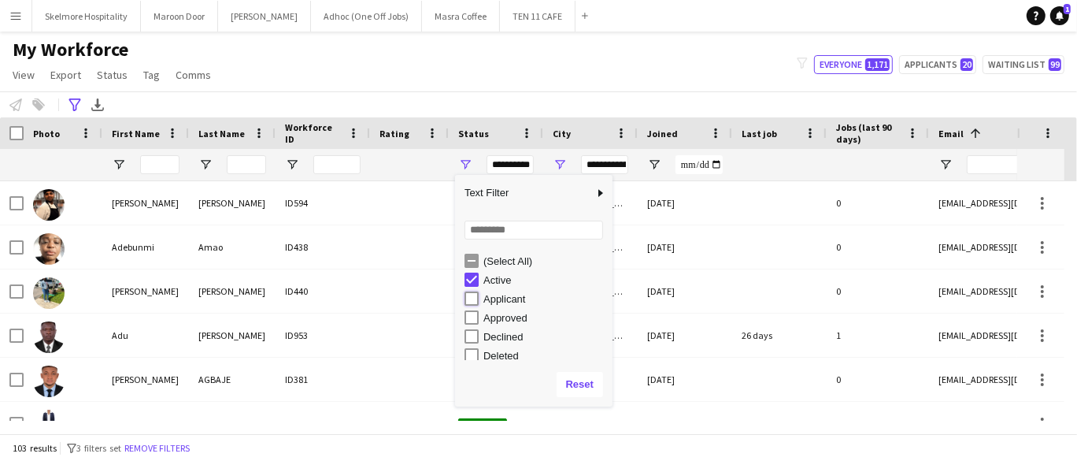
type input "**********"
click at [625, 54] on div "My Workforce View Views Default view New view Update view Delete view Edit name…" at bounding box center [538, 65] width 1077 height 54
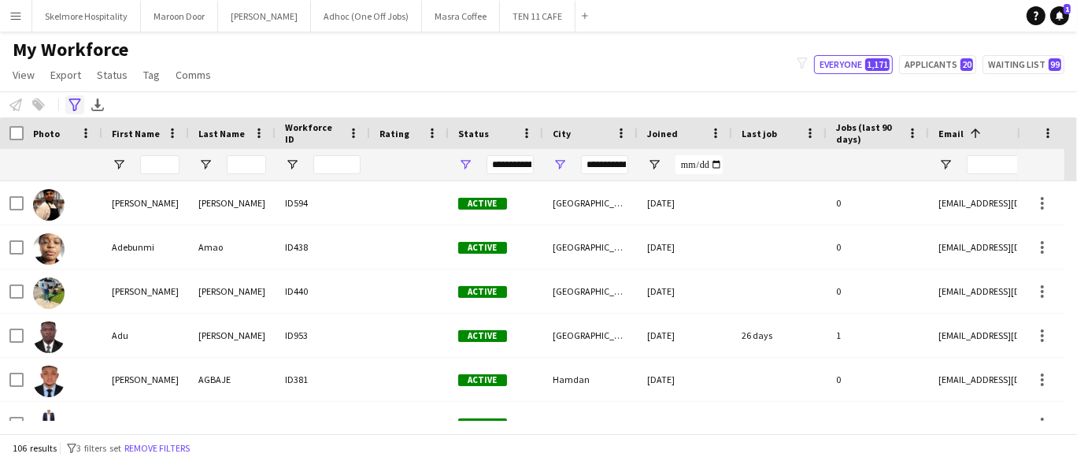
click at [80, 106] on icon "Advanced filters" at bounding box center [75, 104] width 13 height 13
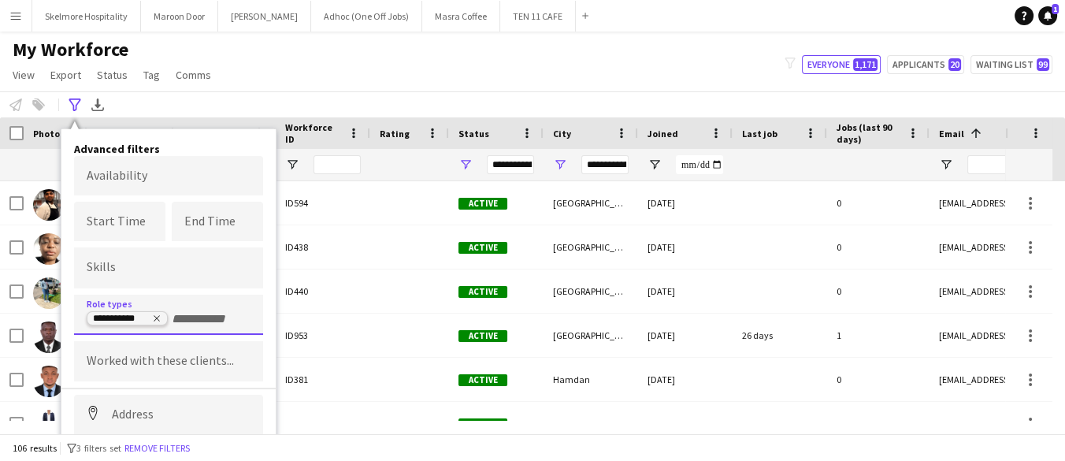
click at [157, 316] on icon "Remove tag" at bounding box center [156, 317] width 9 height 9
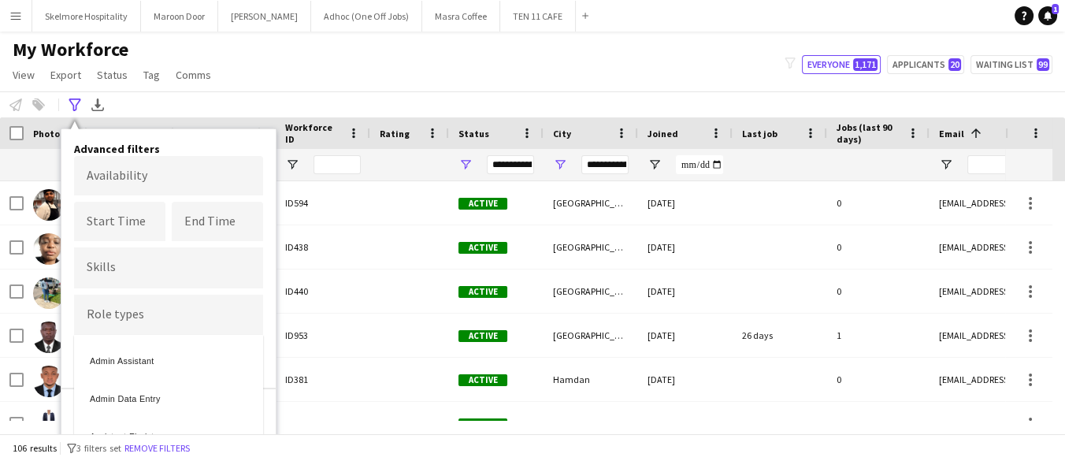
click at [463, 165] on div at bounding box center [532, 230] width 1065 height 461
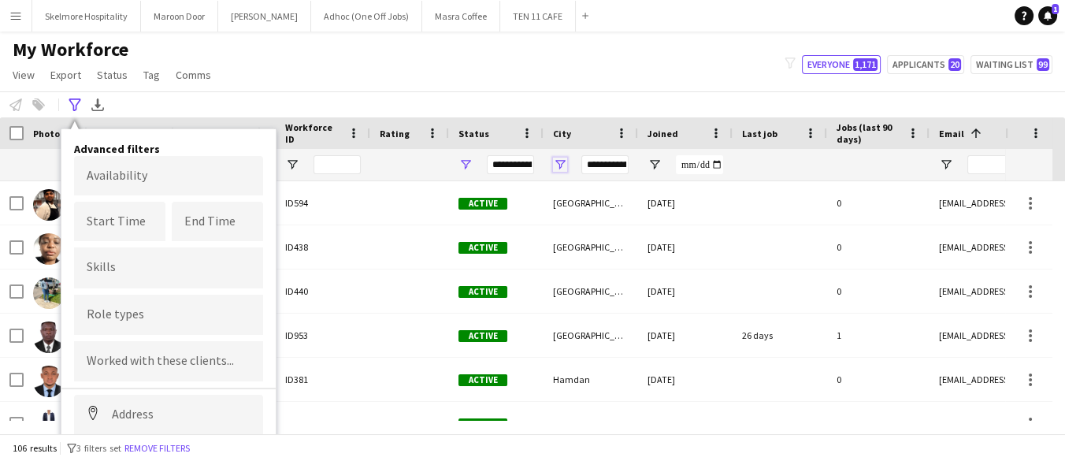
click at [559, 160] on span "Open Filter Menu" at bounding box center [560, 165] width 14 height 14
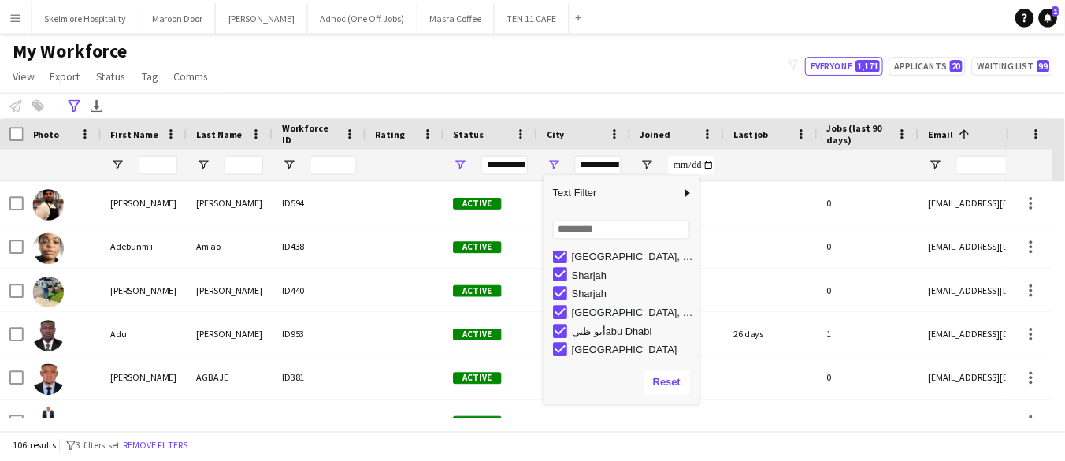
scroll to position [182, 0]
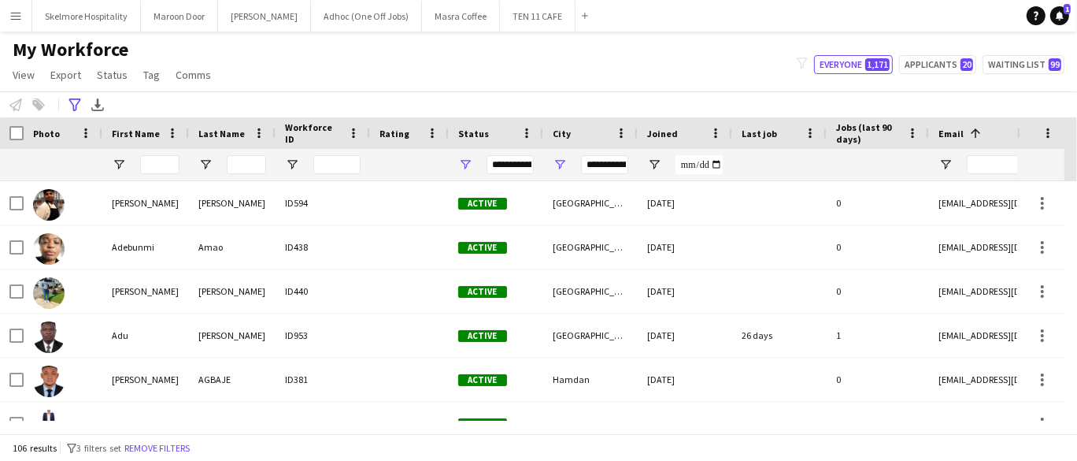
click at [72, 93] on div "Notify workforce Add to tag Select at least one crew to tag him or her. Advance…" at bounding box center [538, 104] width 1077 height 26
click at [80, 105] on icon "Advanced filters" at bounding box center [75, 104] width 13 height 13
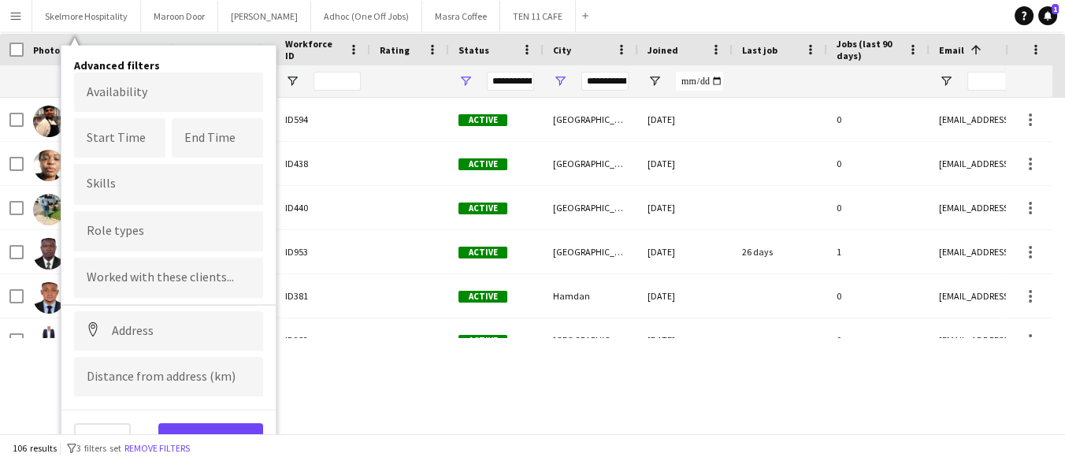
scroll to position [84, 0]
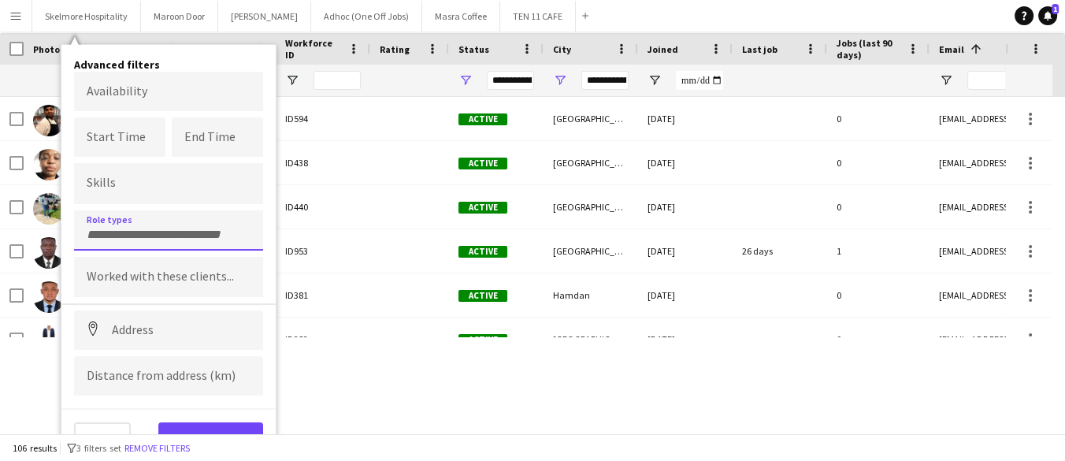
click at [144, 244] on div at bounding box center [168, 230] width 189 height 40
type input "****"
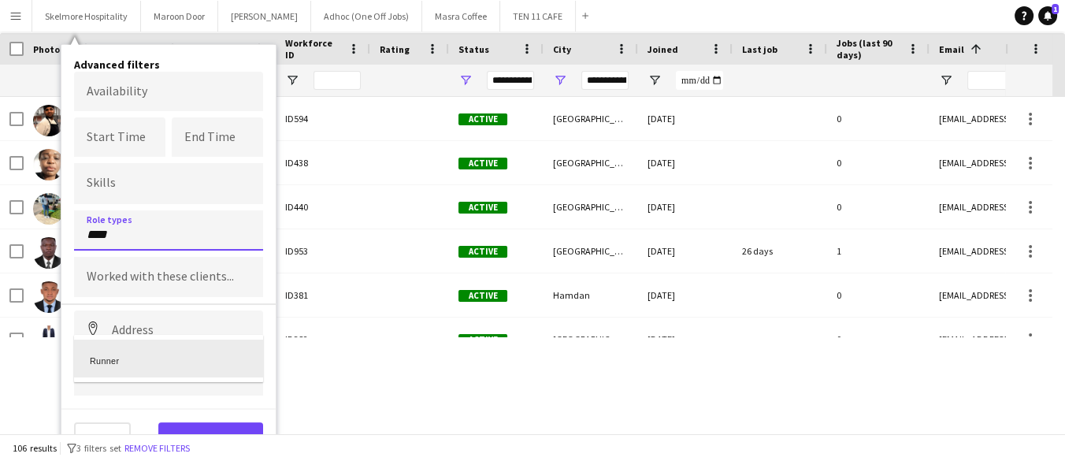
click at [134, 365] on div "Runner" at bounding box center [168, 358] width 189 height 38
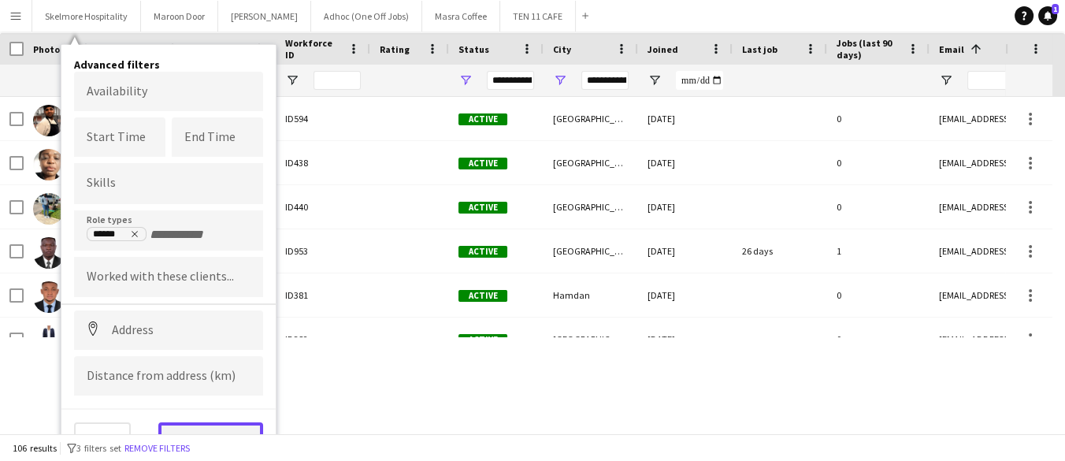
click at [222, 431] on button "View results" at bounding box center [210, 438] width 105 height 32
type input "**********"
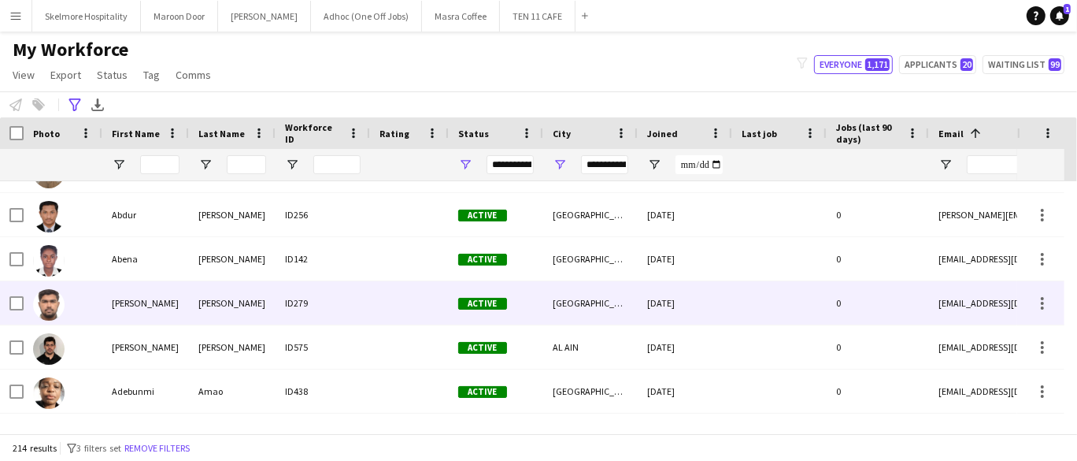
scroll to position [87, 0]
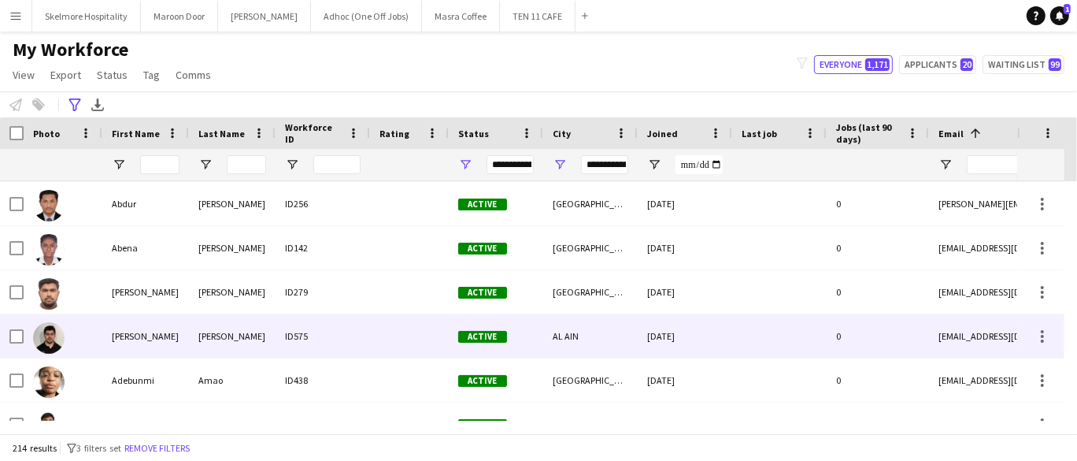
click at [247, 319] on div "Mir Jamal" at bounding box center [232, 335] width 87 height 43
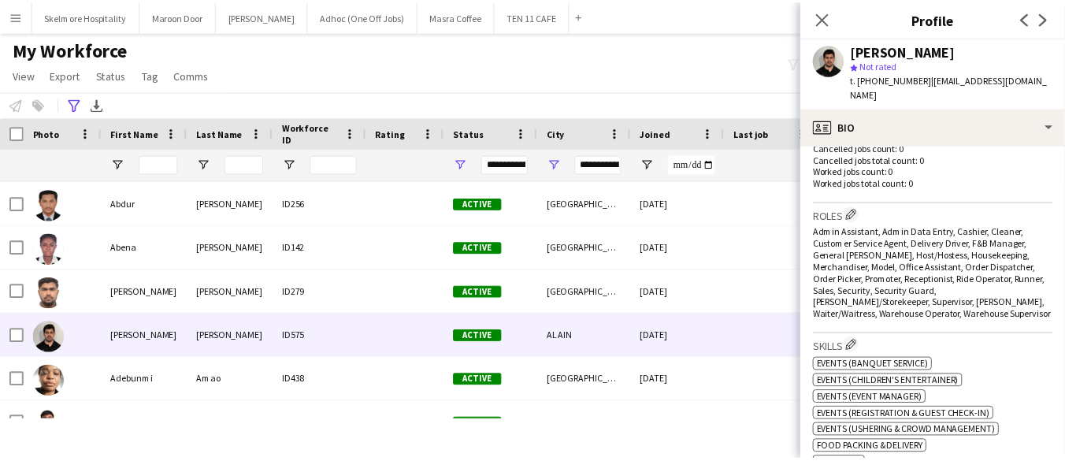
scroll to position [0, 0]
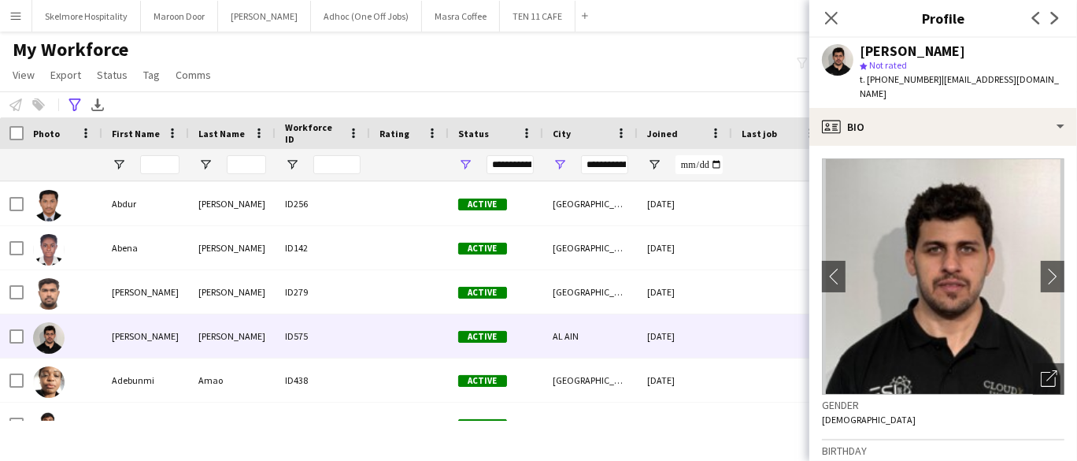
click at [908, 80] on span "t. +971582577836" at bounding box center [901, 79] width 82 height 12
click at [908, 79] on span "t. +971582577836" at bounding box center [901, 79] width 82 height 12
copy span "971582577836"
click at [76, 102] on icon "Advanced filters" at bounding box center [75, 104] width 13 height 13
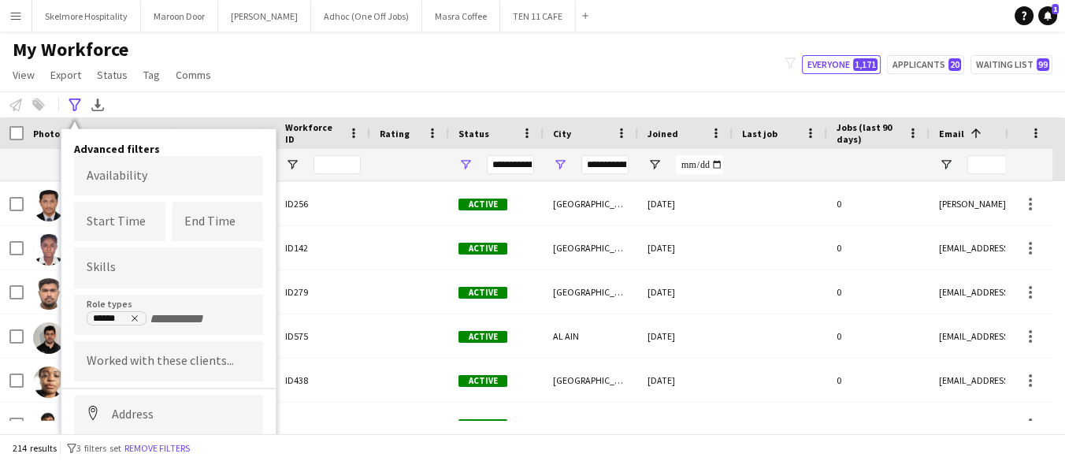
click at [177, 313] on input "+ Role type" at bounding box center [183, 319] width 67 height 14
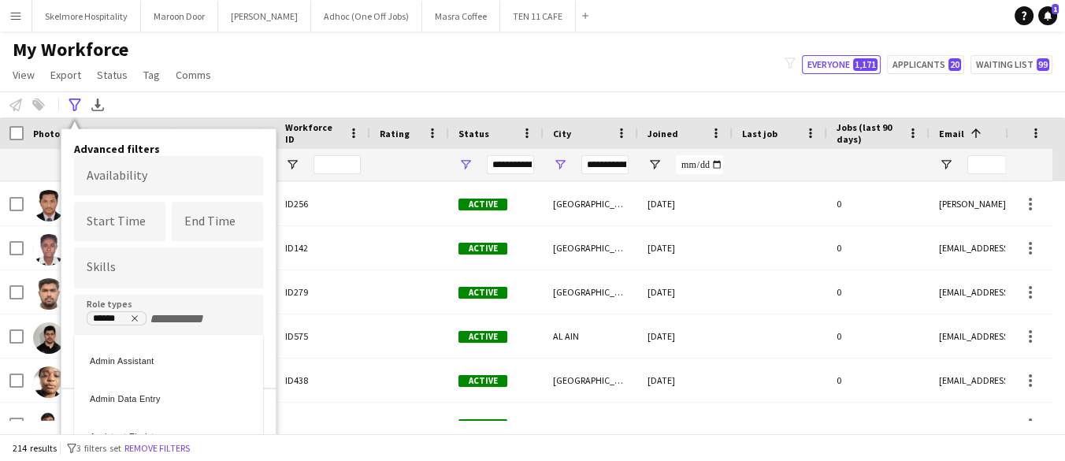
click at [428, 82] on div at bounding box center [532, 230] width 1065 height 461
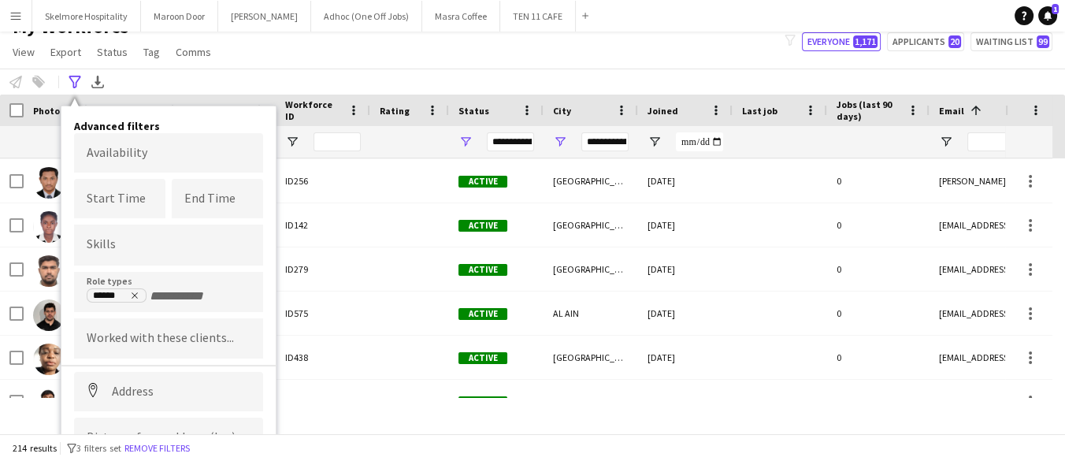
scroll to position [84, 0]
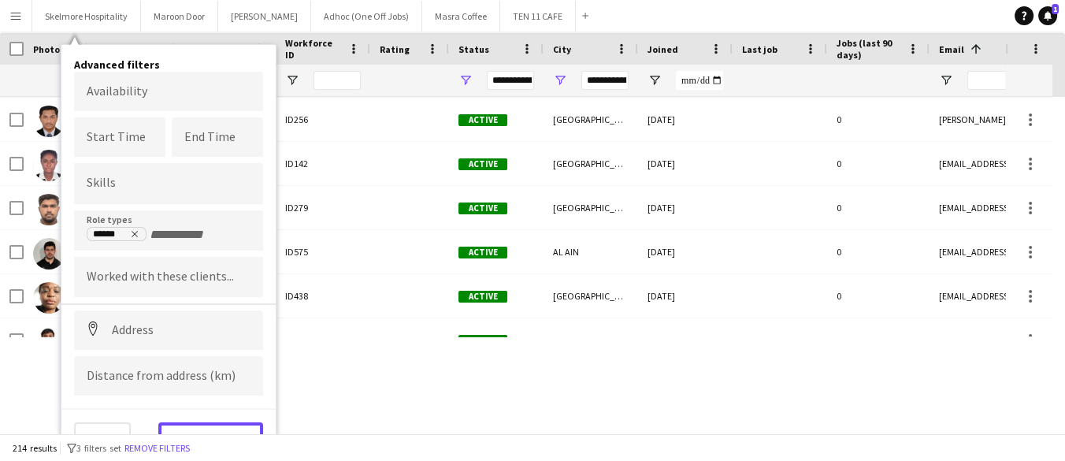
click at [216, 425] on button "View results" at bounding box center [210, 438] width 105 height 32
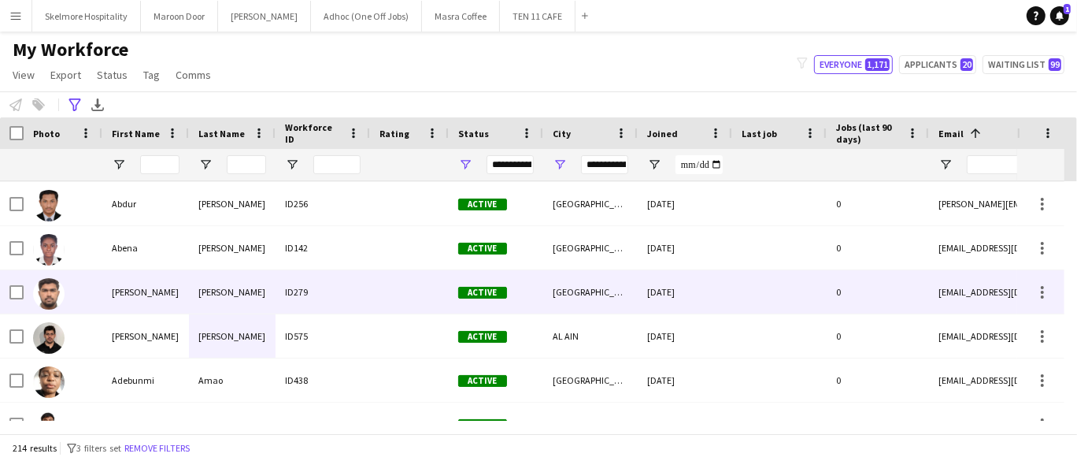
scroll to position [175, 0]
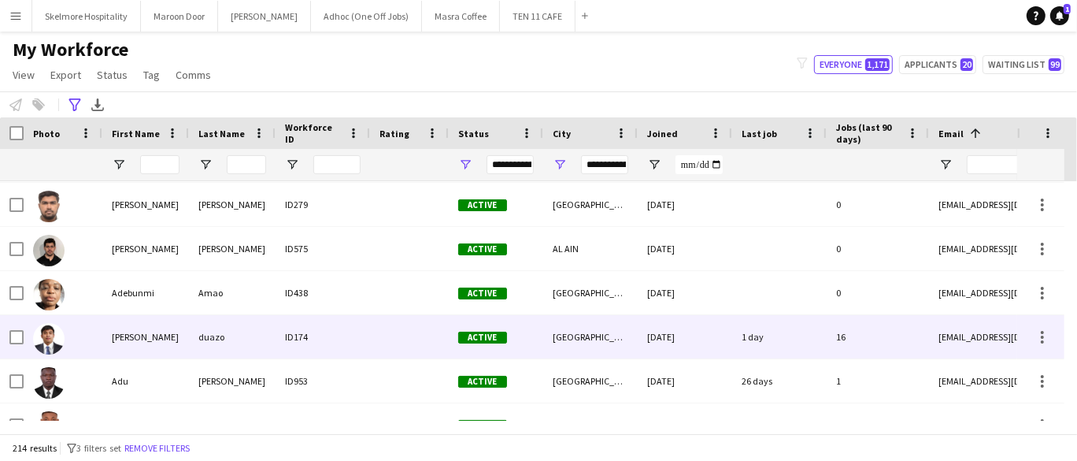
click at [204, 330] on div "duazo" at bounding box center [232, 336] width 87 height 43
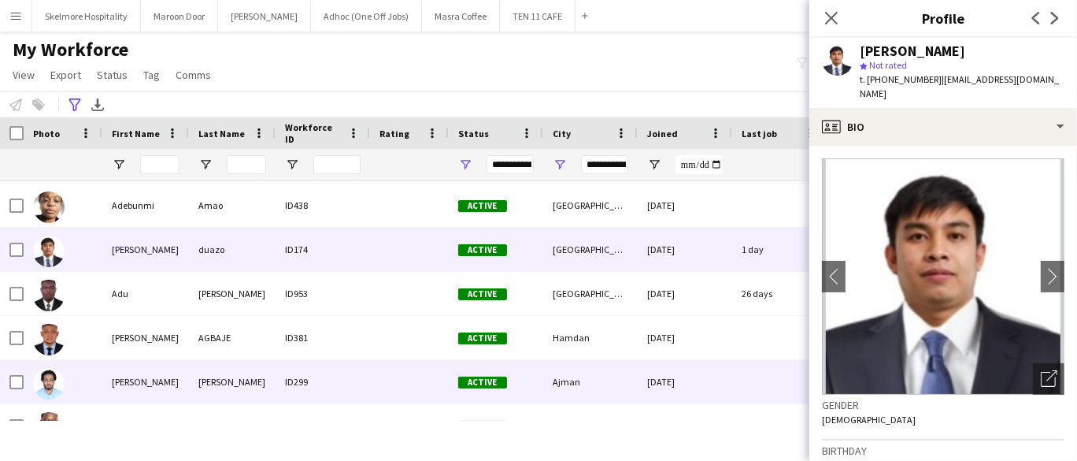
scroll to position [350, 0]
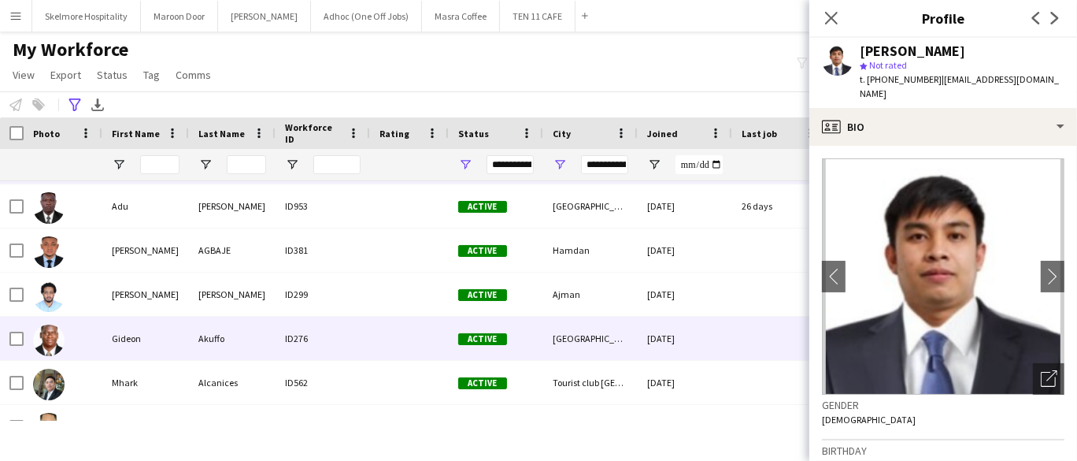
click at [208, 317] on div "Akuffo" at bounding box center [232, 338] width 87 height 43
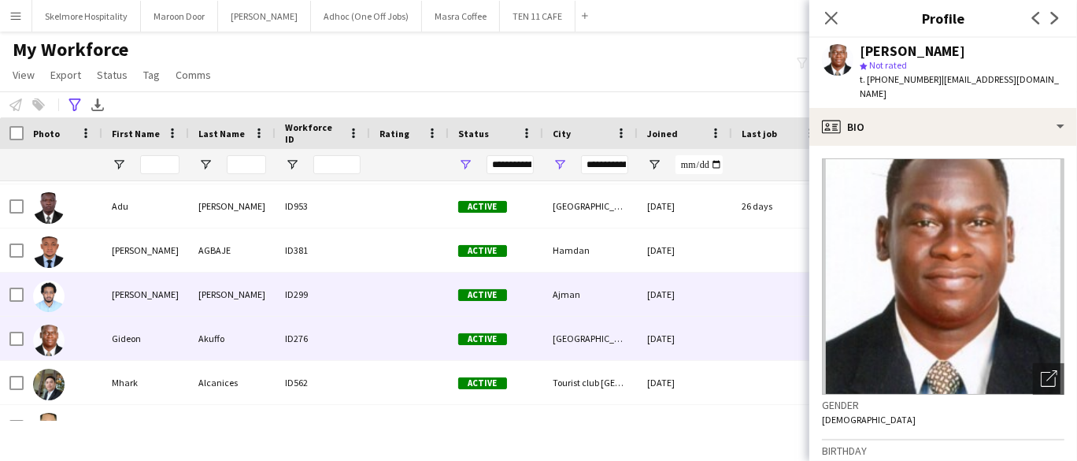
drag, startPoint x: 213, startPoint y: 298, endPoint x: 214, endPoint y: 313, distance: 14.2
click at [216, 310] on div "babiker" at bounding box center [232, 294] width 87 height 43
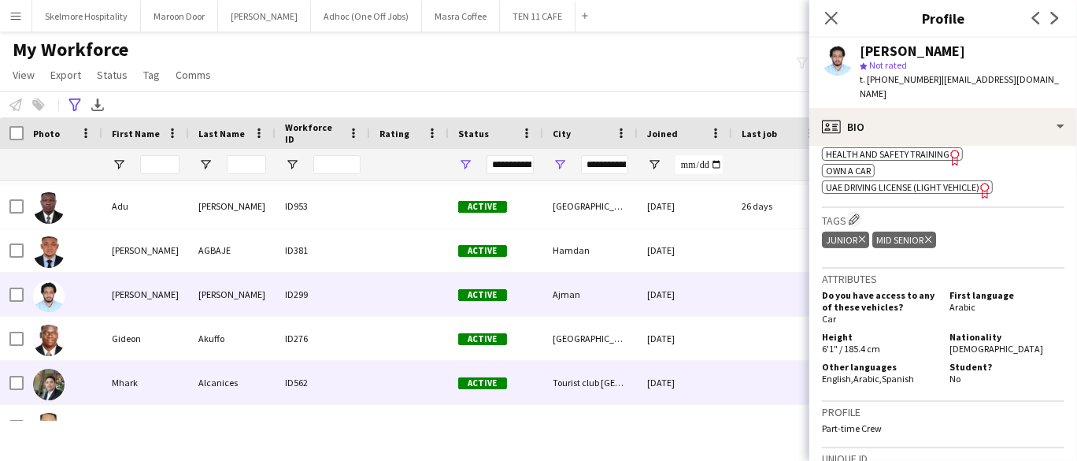
scroll to position [437, 0]
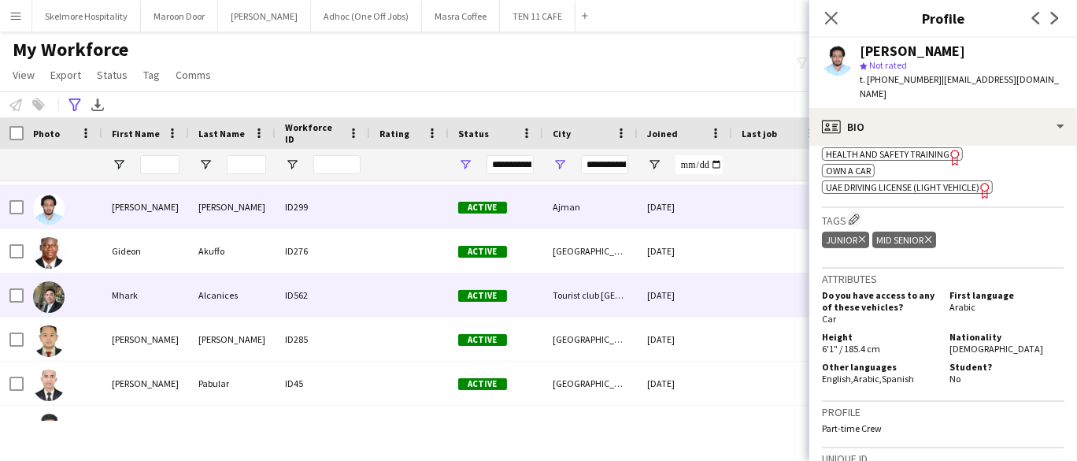
click at [148, 279] on div "Mhark" at bounding box center [145, 294] width 87 height 43
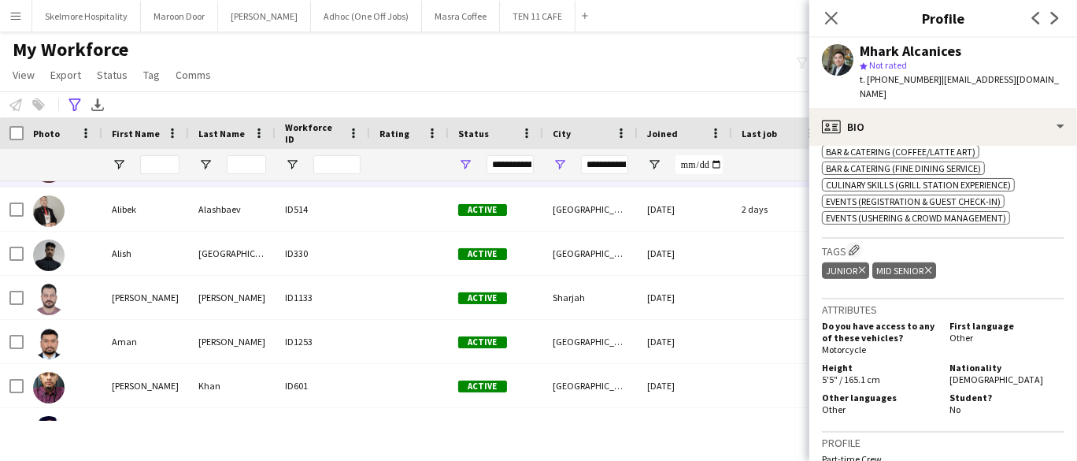
scroll to position [612, 0]
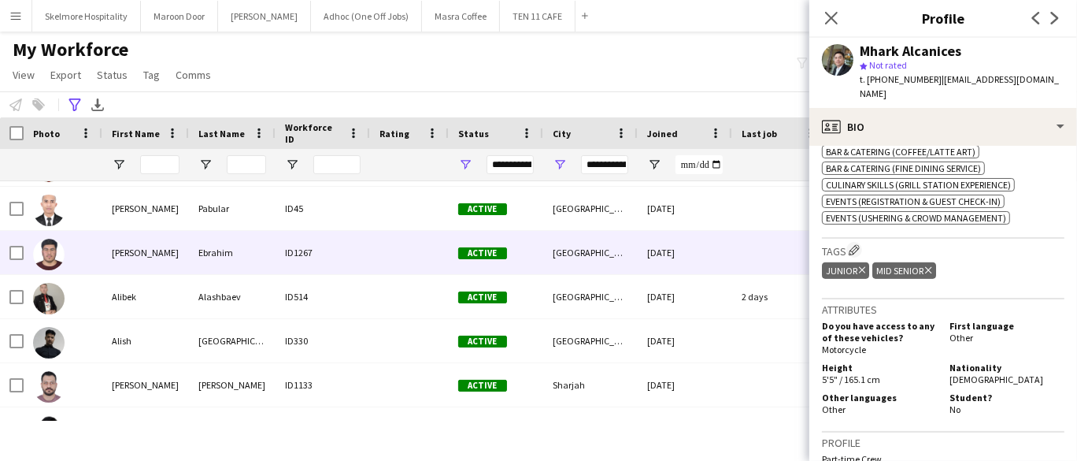
click at [191, 251] on div "Ebrahim" at bounding box center [232, 252] width 87 height 43
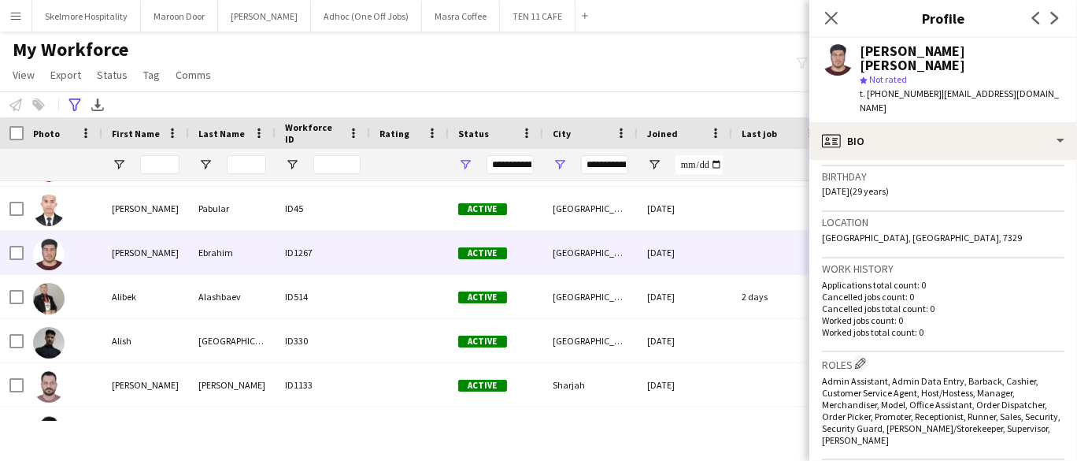
scroll to position [262, 0]
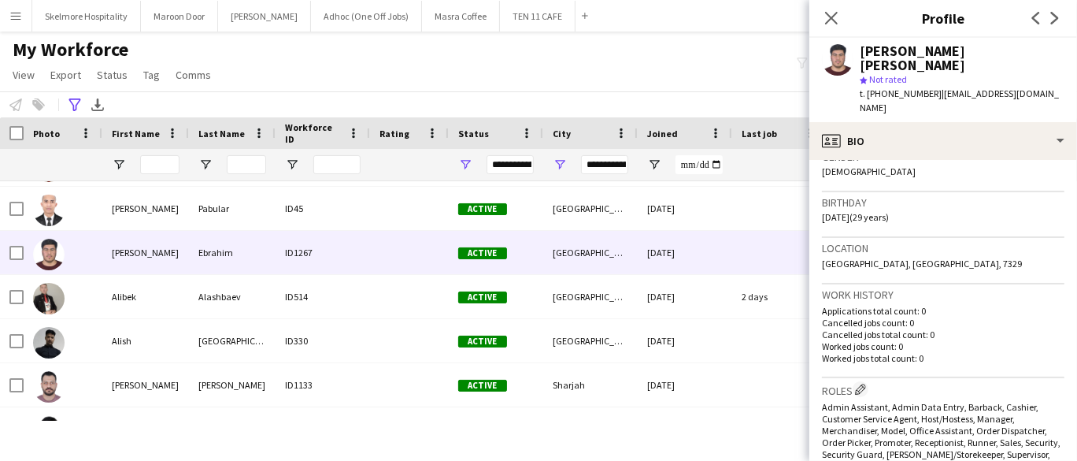
click at [887, 87] on span "t. +971503840718" at bounding box center [901, 93] width 82 height 12
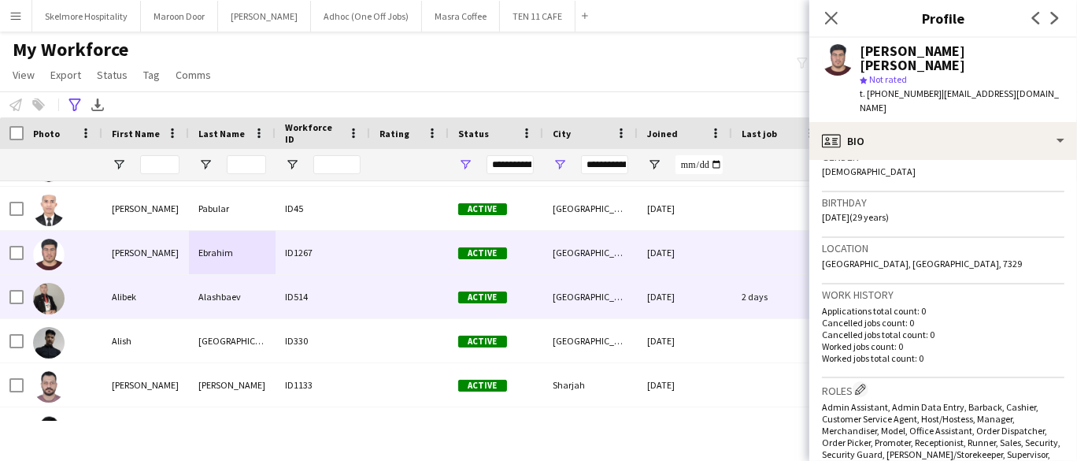
copy span "971503840718"
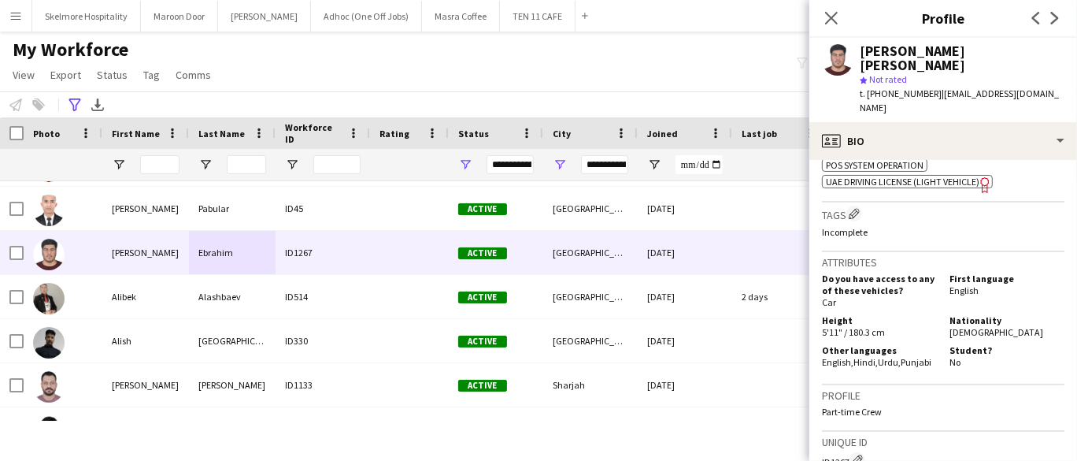
scroll to position [699, 0]
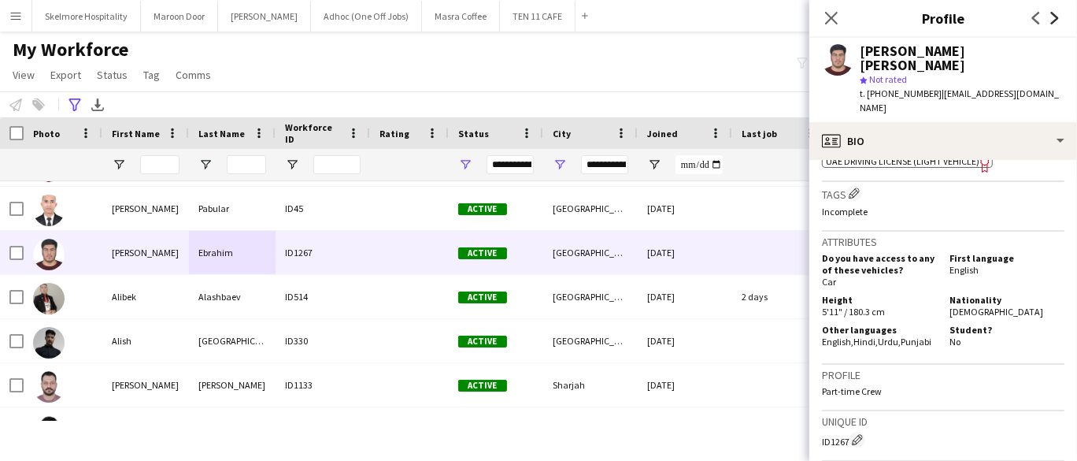
click at [1053, 16] on icon "Next" at bounding box center [1055, 18] width 13 height 13
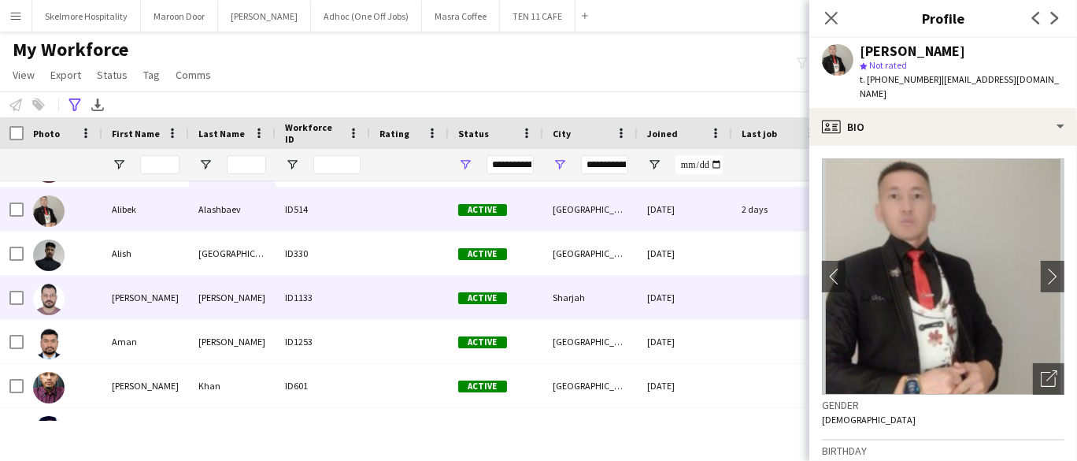
click at [263, 298] on div "Al Shetiwi" at bounding box center [232, 297] width 87 height 43
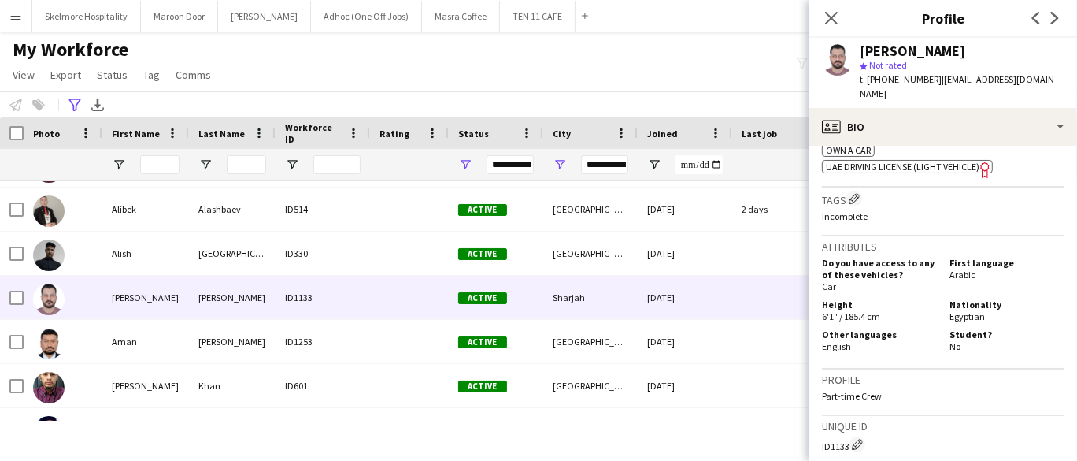
click at [903, 80] on span "t. +971504834203" at bounding box center [901, 79] width 82 height 12
copy span "971504834203"
